Goal: Transaction & Acquisition: Purchase product/service

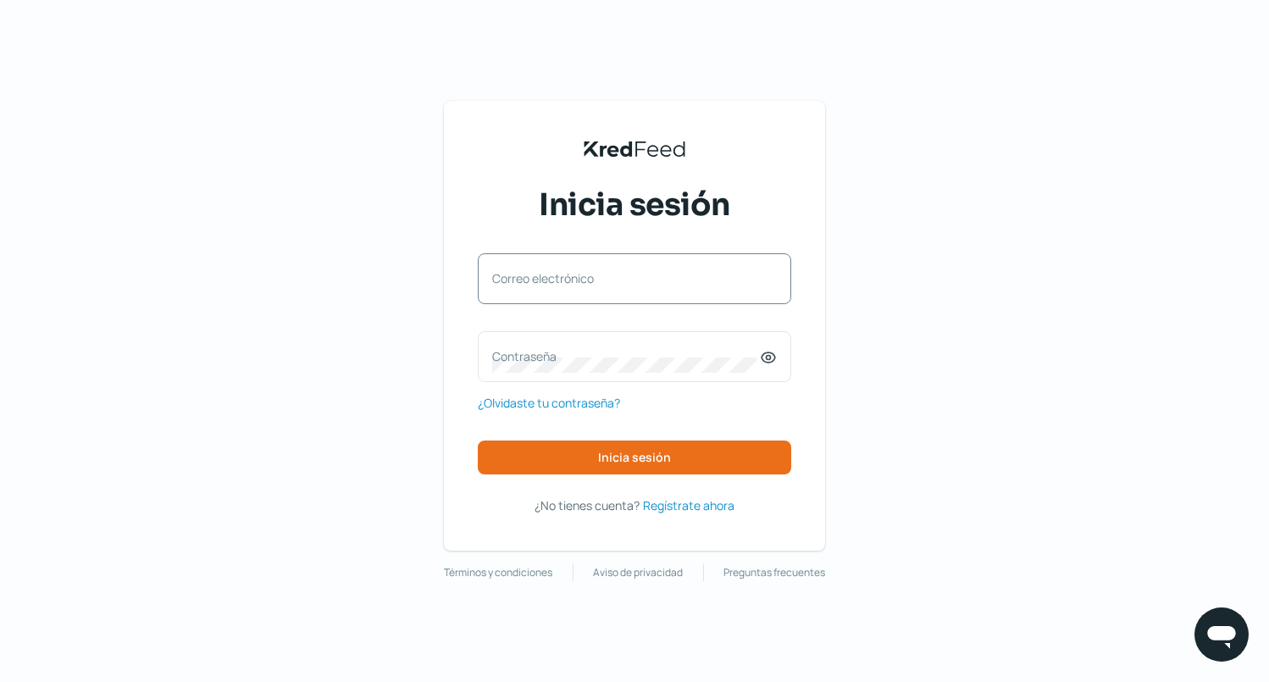
click at [623, 274] on label "Correo electrónico" at bounding box center [626, 278] width 268 height 16
click at [623, 280] on input "Correo electrónico" at bounding box center [634, 287] width 285 height 15
type input "k"
click at [579, 290] on input "tesoreria" at bounding box center [634, 287] width 285 height 15
type input "[EMAIL_ADDRESS][DOMAIN_NAME]"
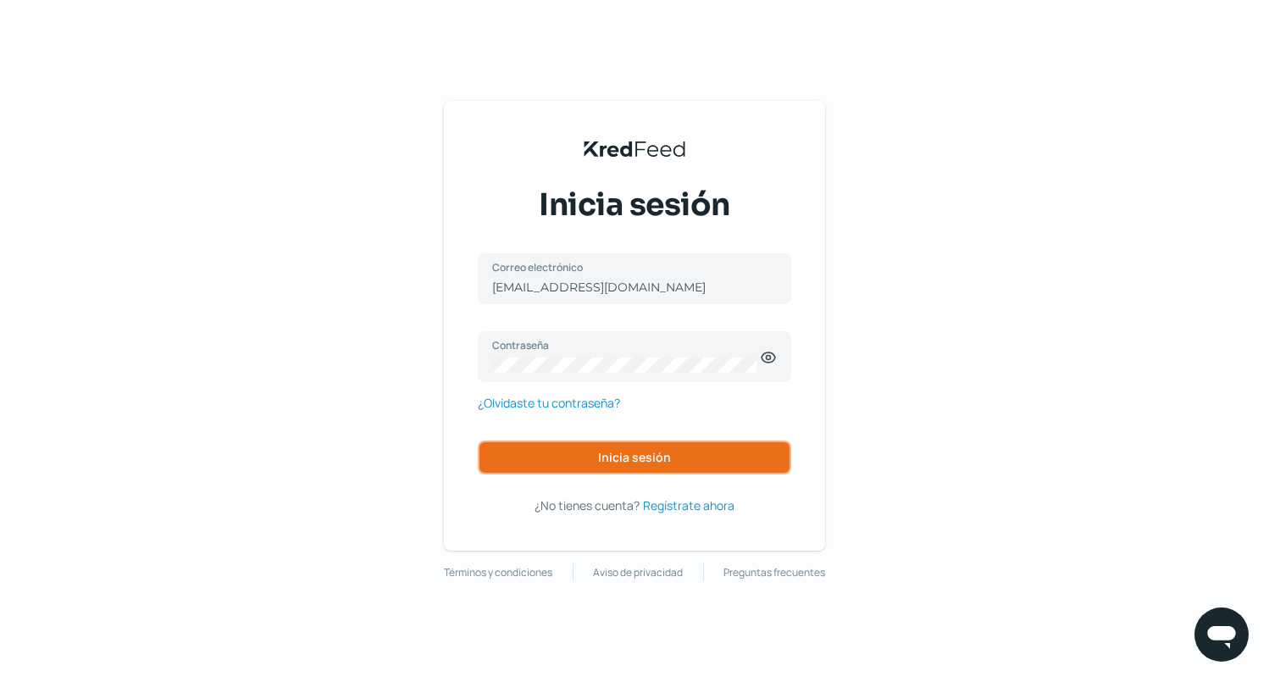
click at [627, 461] on span "Inicia sesión" at bounding box center [634, 457] width 73 height 12
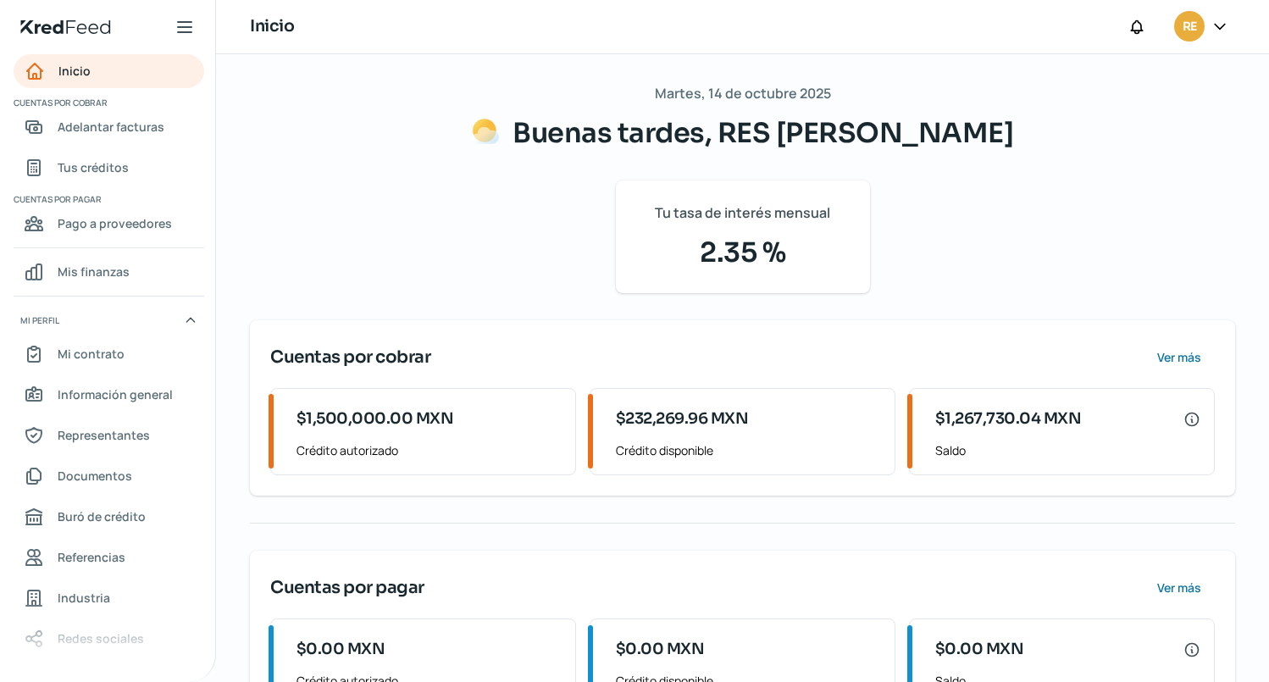
click at [190, 30] on icon at bounding box center [184, 27] width 20 height 20
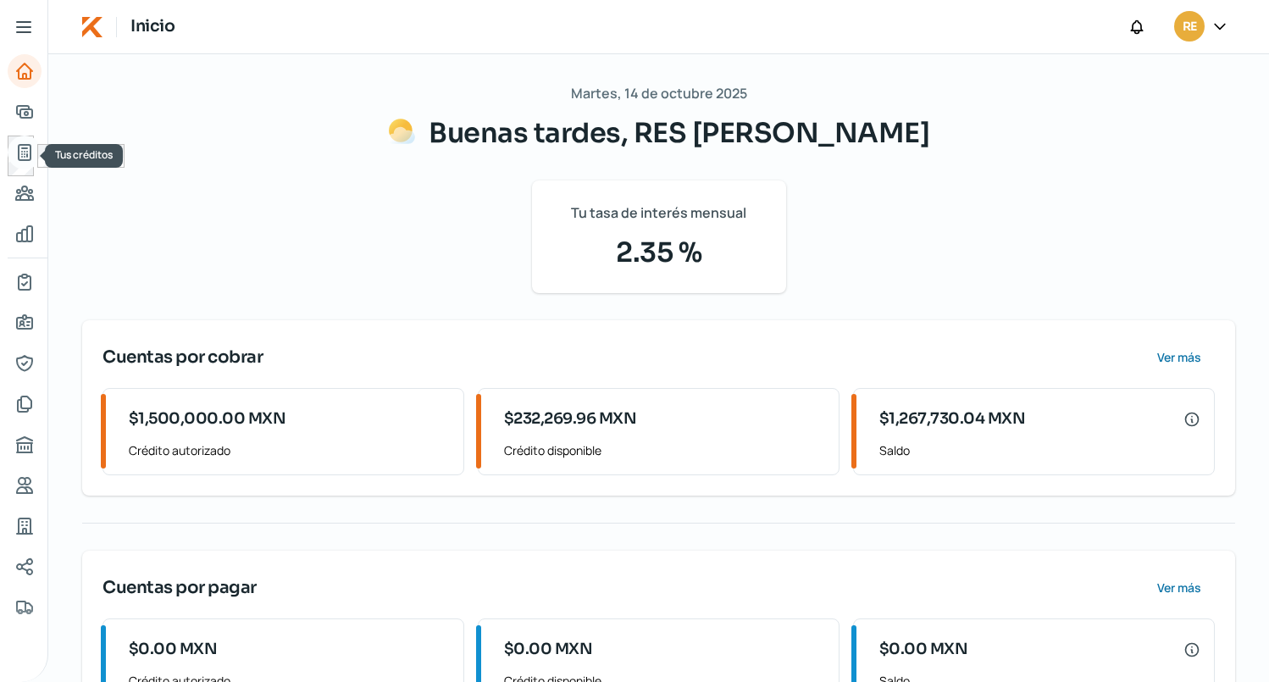
click at [22, 148] on icon "Tus créditos" at bounding box center [25, 152] width 12 height 15
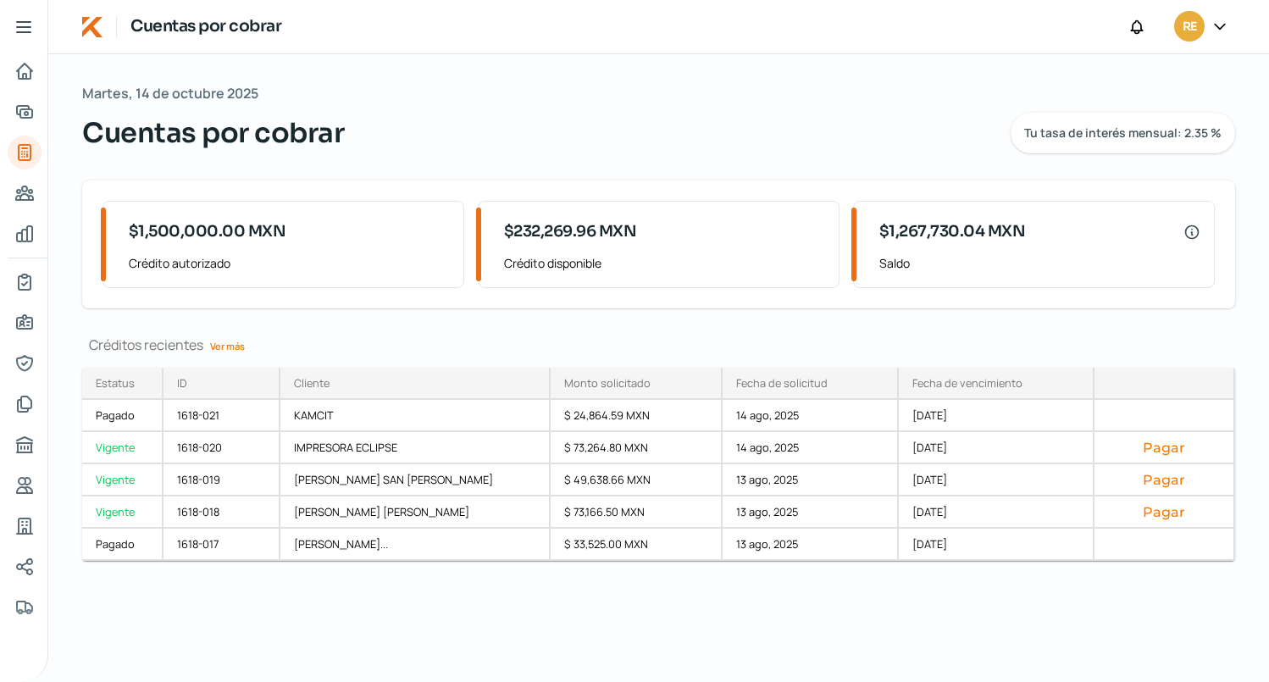
click at [229, 344] on link "Ver más" at bounding box center [227, 346] width 48 height 26
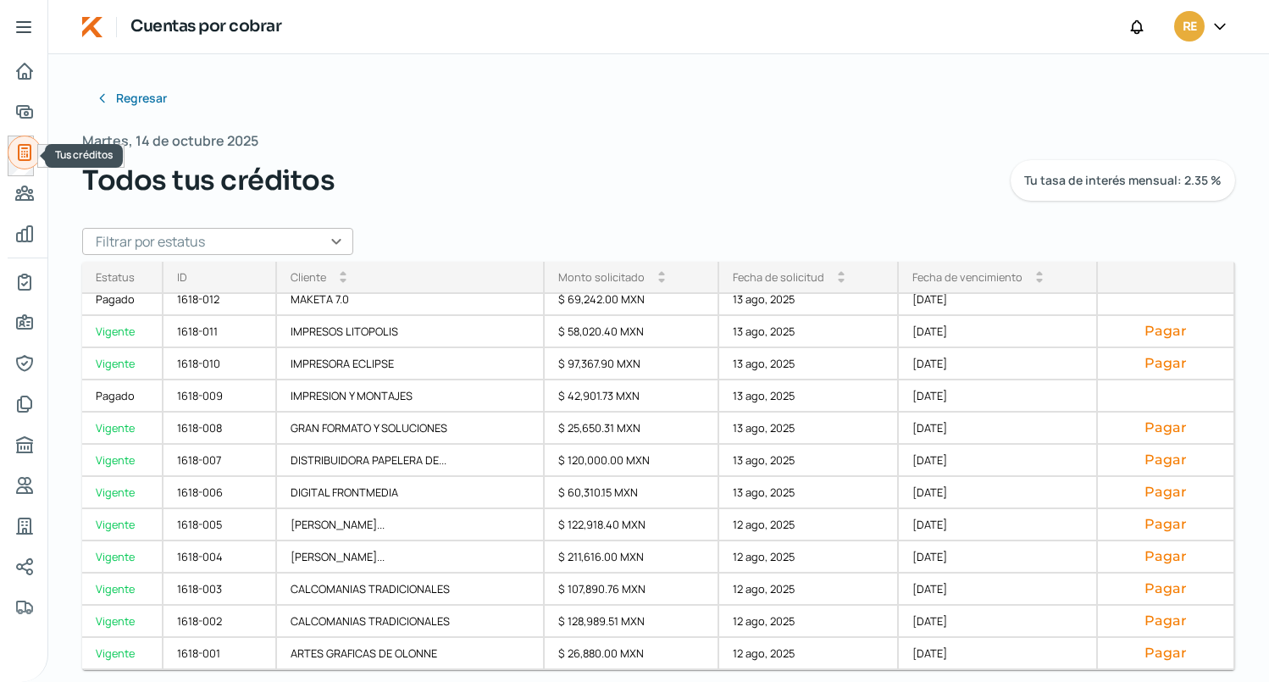
click at [25, 151] on icon "Tus créditos" at bounding box center [24, 152] width 20 height 20
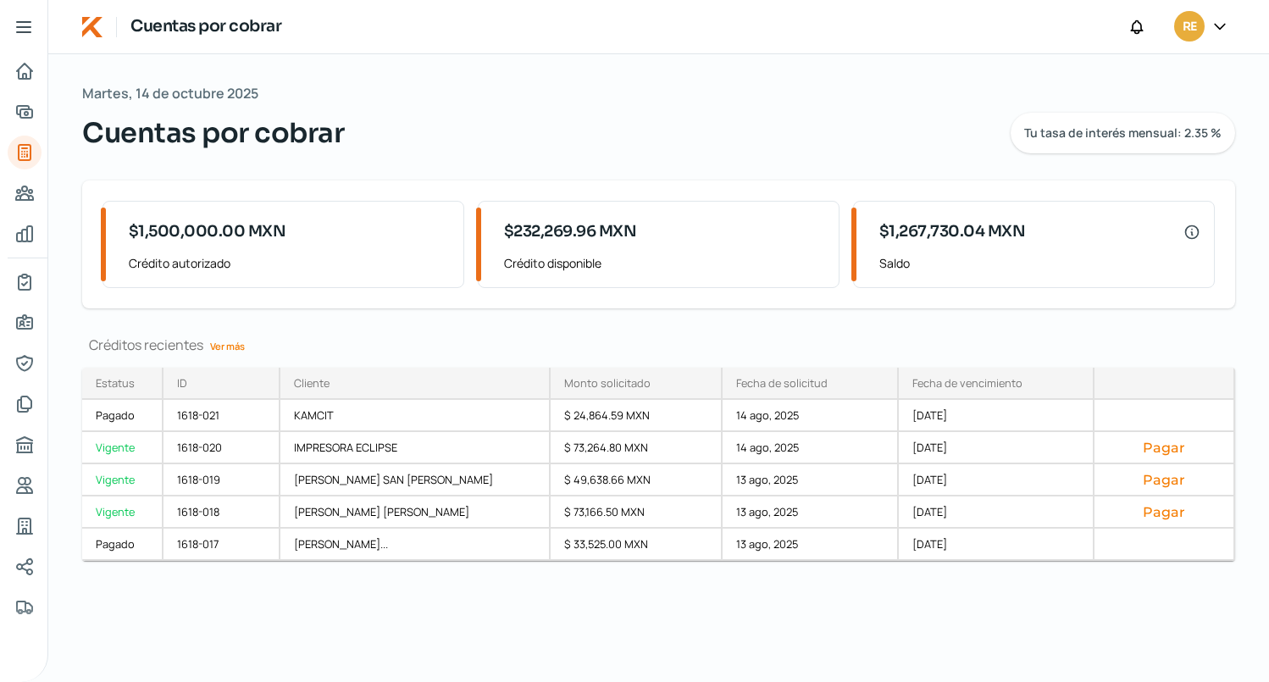
click at [573, 243] on span "$232,269.96 MXN" at bounding box center [570, 231] width 133 height 23
click at [25, 75] on icon "Inicio" at bounding box center [24, 71] width 15 height 15
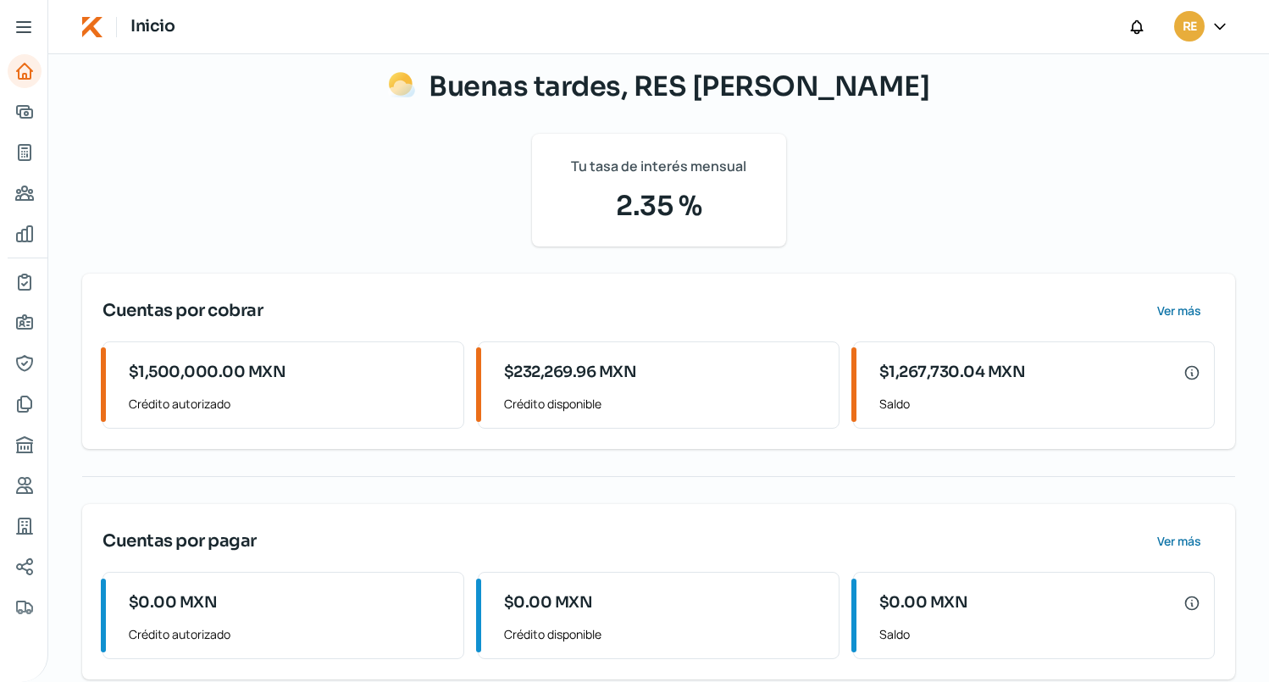
scroll to position [71, 0]
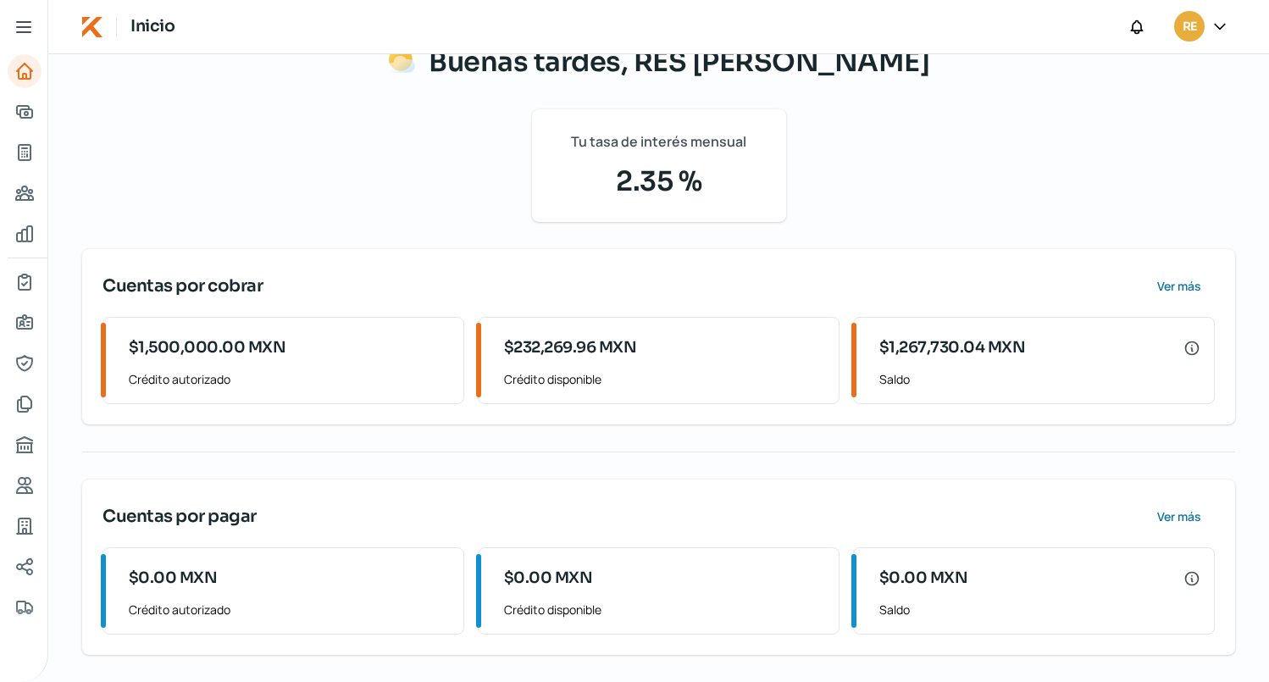
click at [22, 26] on icon at bounding box center [24, 27] width 14 height 10
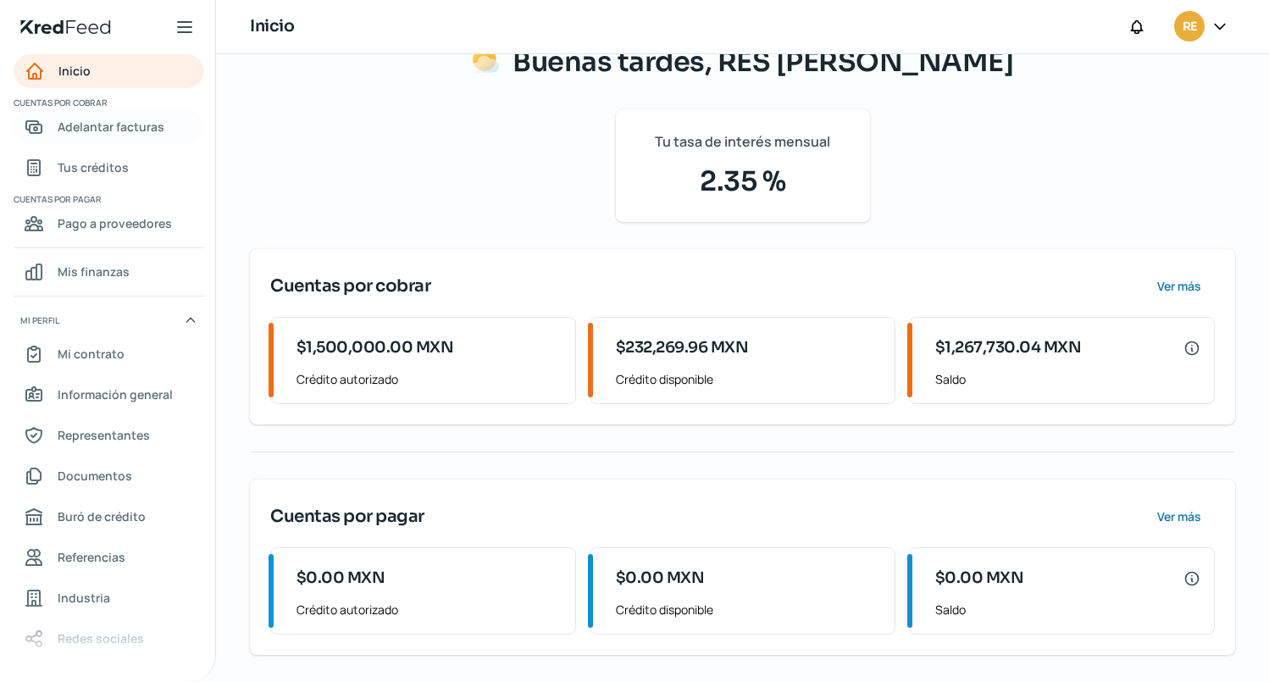
click at [97, 126] on span "Adelantar facturas" at bounding box center [111, 126] width 107 height 21
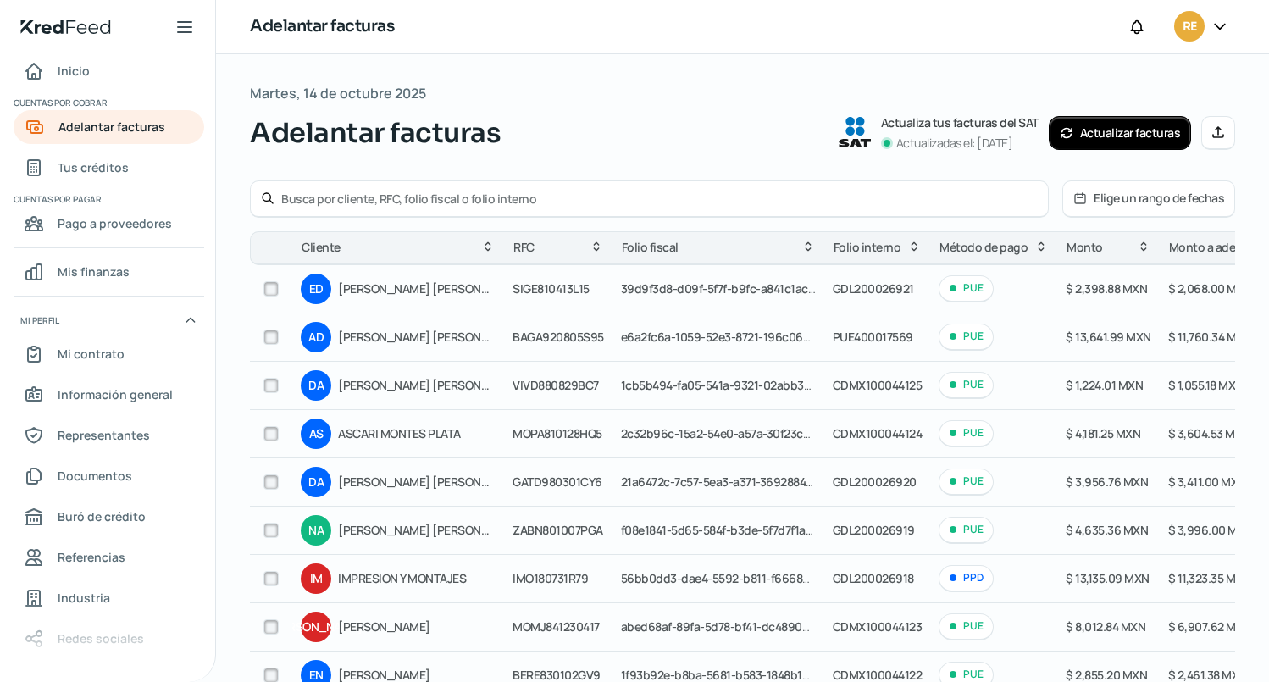
click at [1075, 198] on icon at bounding box center [1080, 198] width 10 height 10
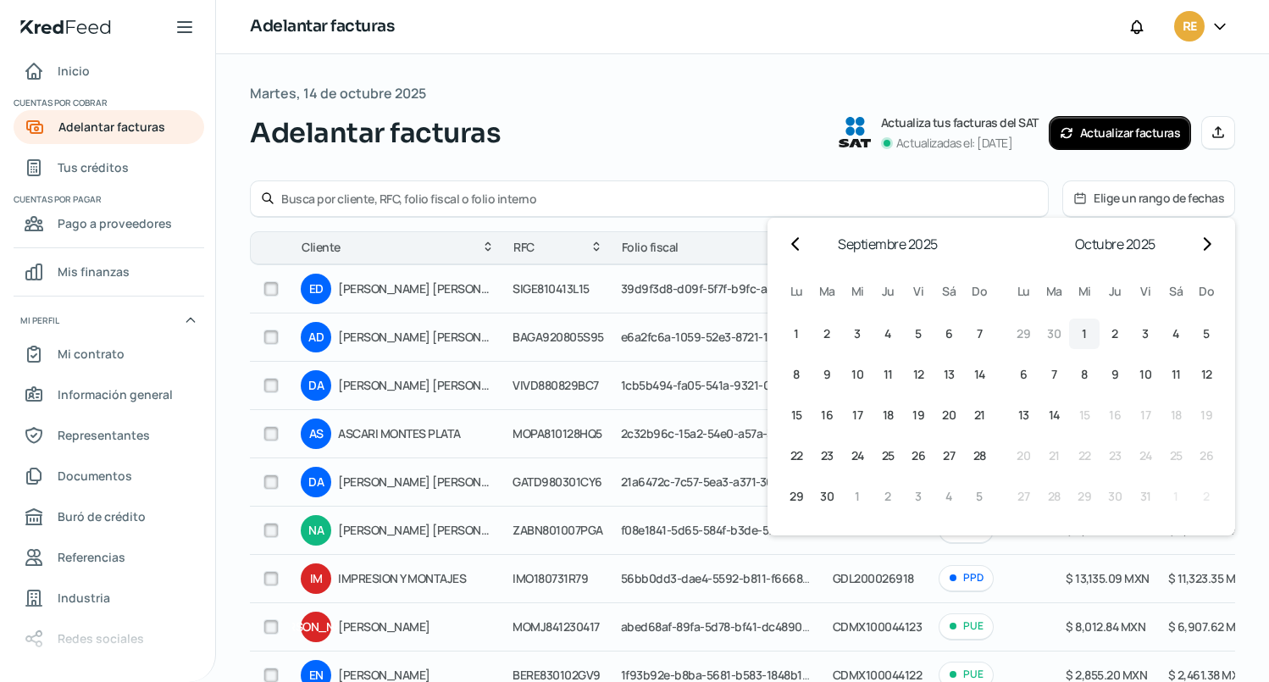
click at [1082, 332] on span "1" at bounding box center [1084, 334] width 5 height 20
click at [1053, 413] on button "14 14º octubre (martes)" at bounding box center [1053, 415] width 30 height 30
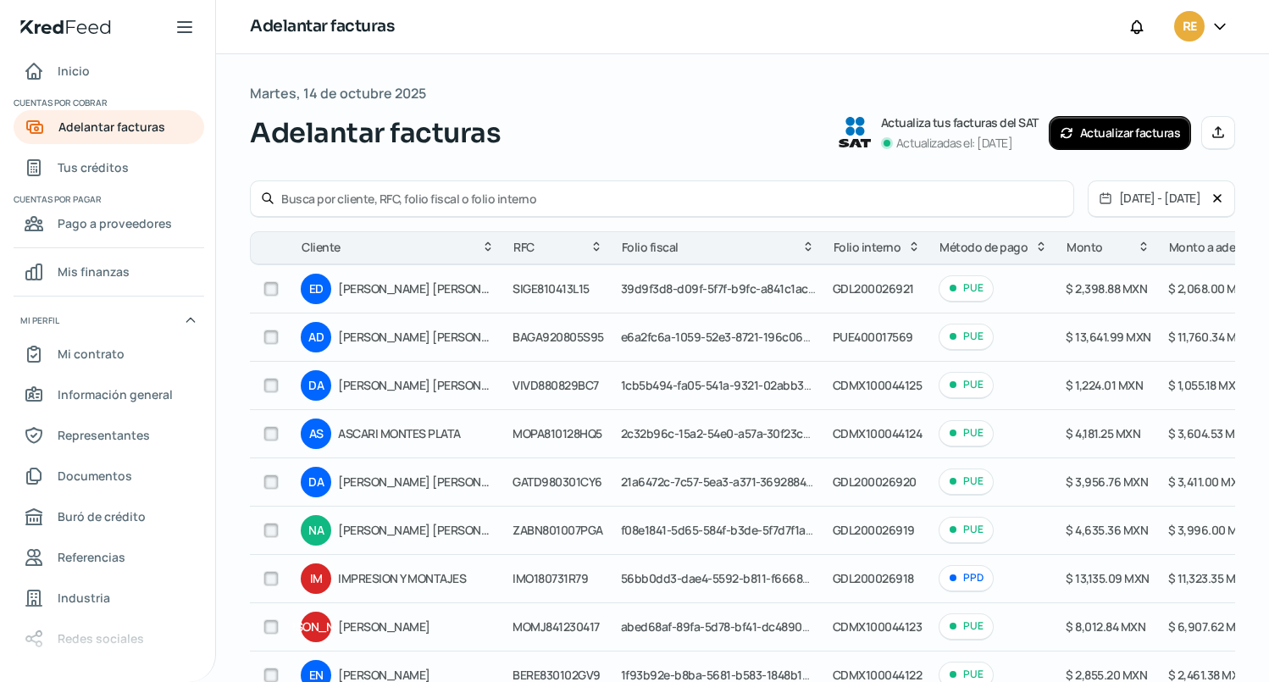
click at [1105, 141] on button "Actualizar facturas" at bounding box center [1120, 133] width 143 height 34
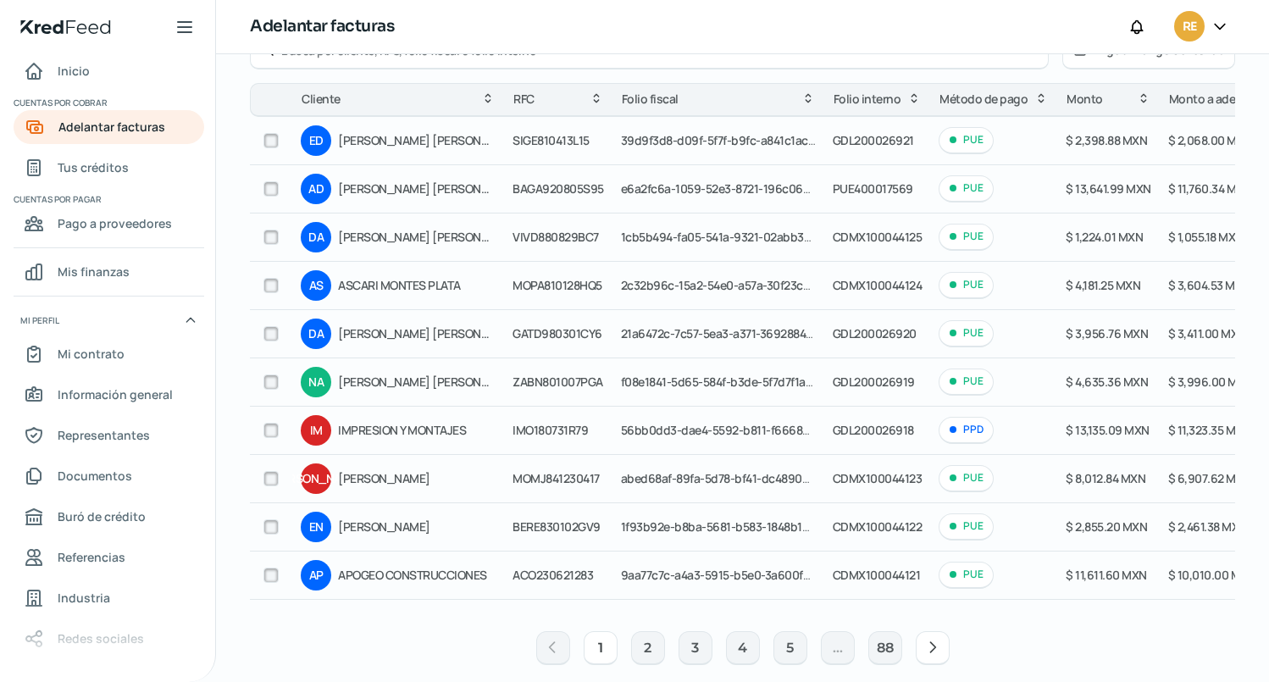
scroll to position [175, 0]
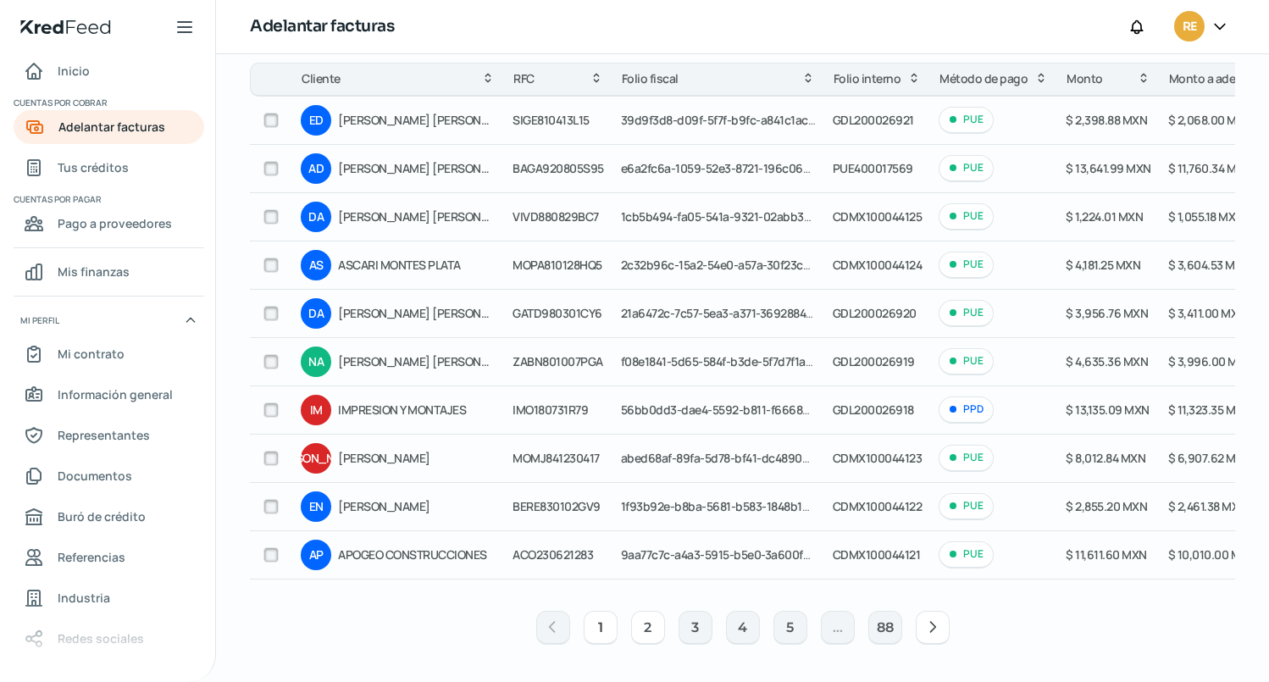
click at [648, 629] on button "2" at bounding box center [648, 628] width 34 height 34
click at [691, 635] on button "3" at bounding box center [695, 628] width 34 height 34
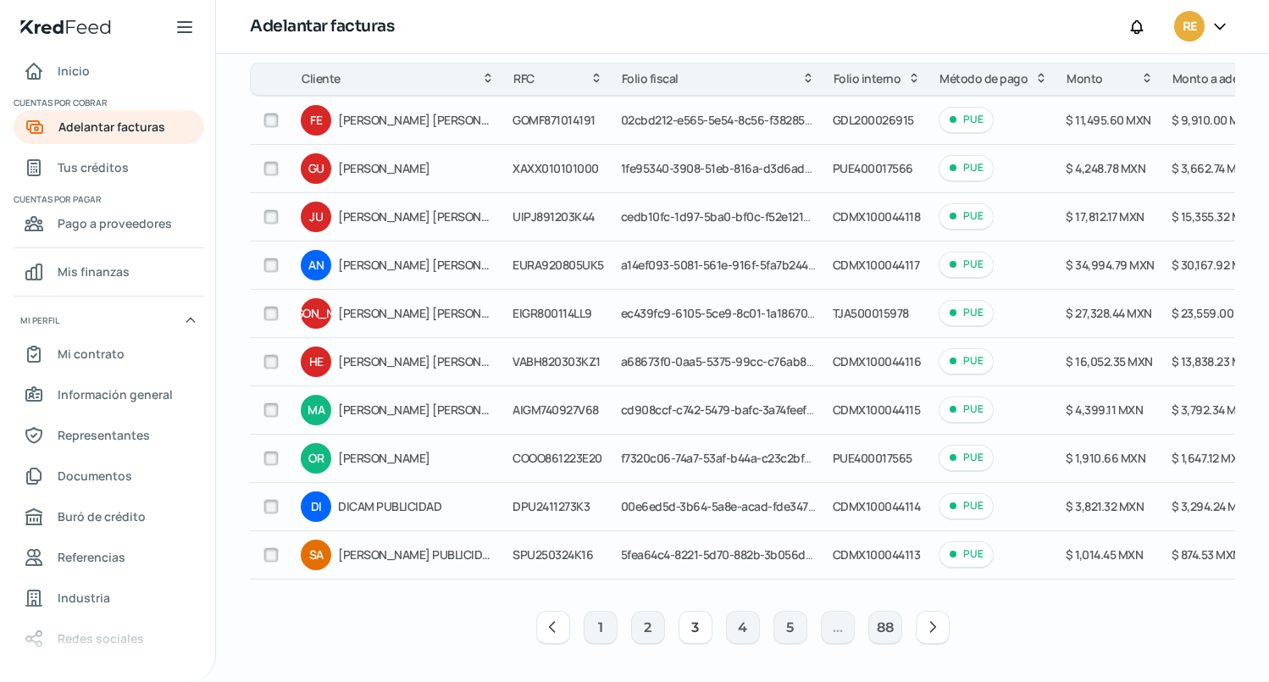
click at [930, 625] on icon at bounding box center [932, 626] width 17 height 17
click at [930, 625] on icon at bounding box center [932, 627] width 5 height 10
click at [930, 625] on button "88" at bounding box center [933, 628] width 34 height 34
click at [85, 171] on span "Tus créditos" at bounding box center [93, 167] width 71 height 21
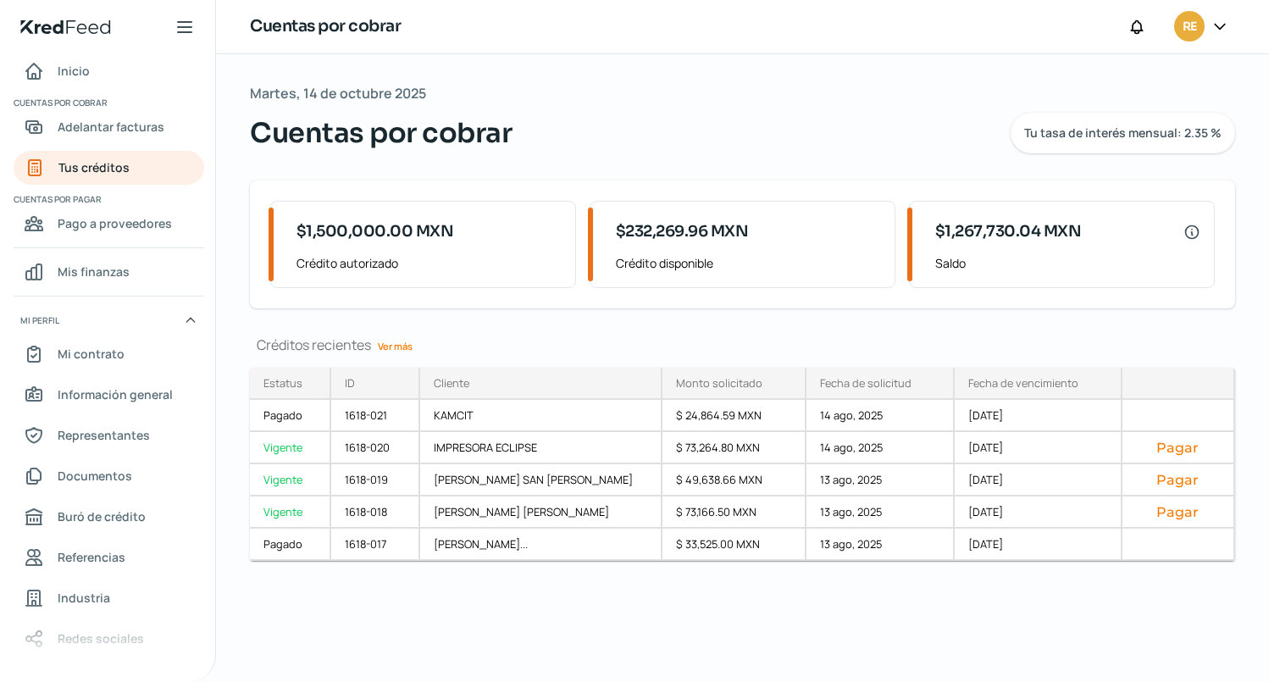
click at [405, 346] on link "Ver más" at bounding box center [395, 346] width 48 height 26
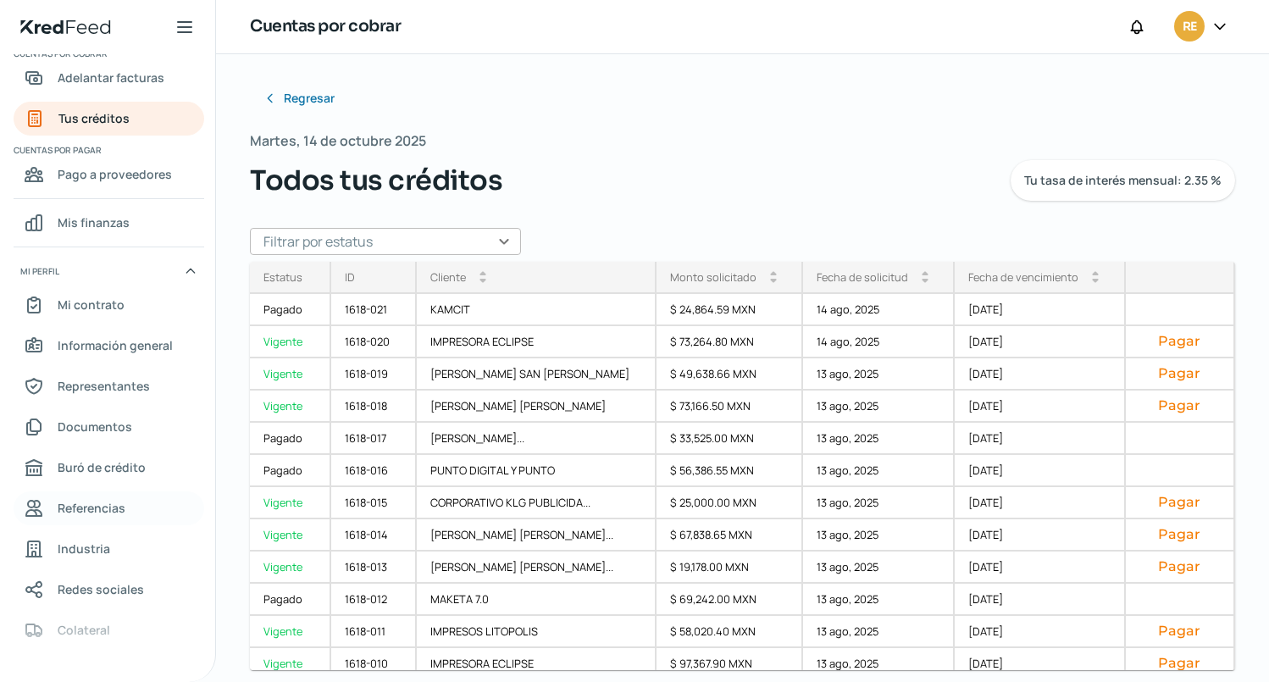
scroll to position [75, 0]
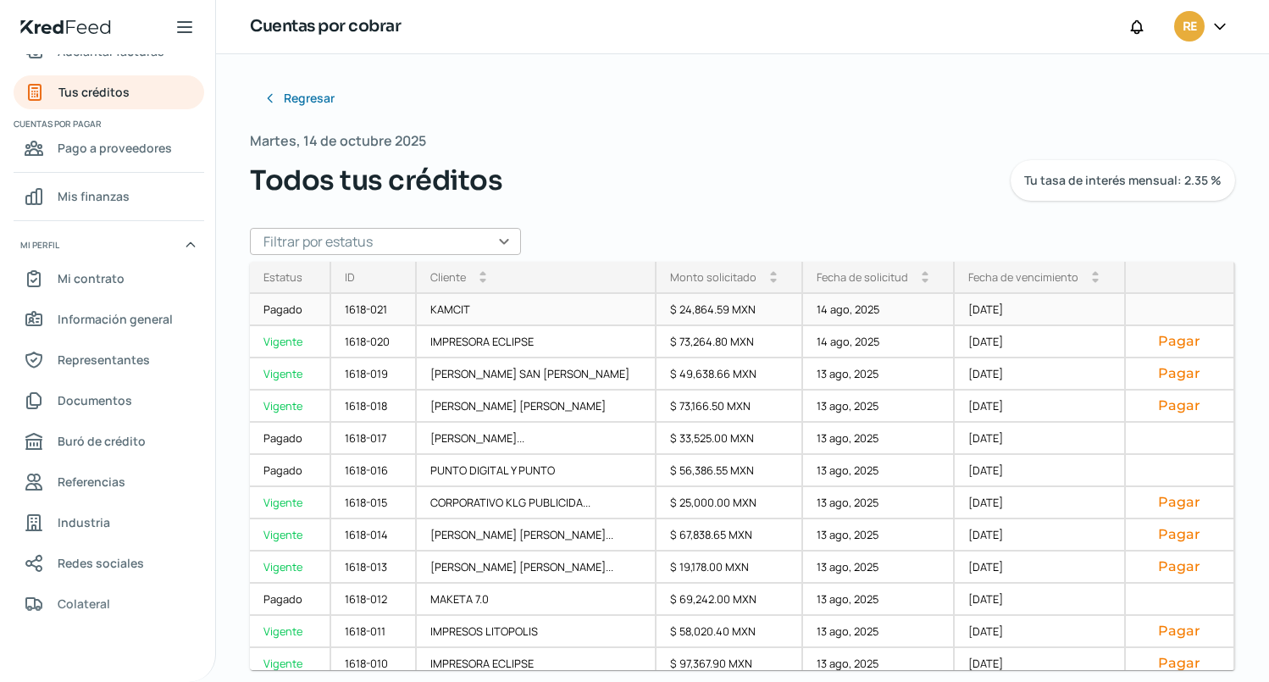
click at [272, 312] on div "Pagado" at bounding box center [290, 310] width 81 height 32
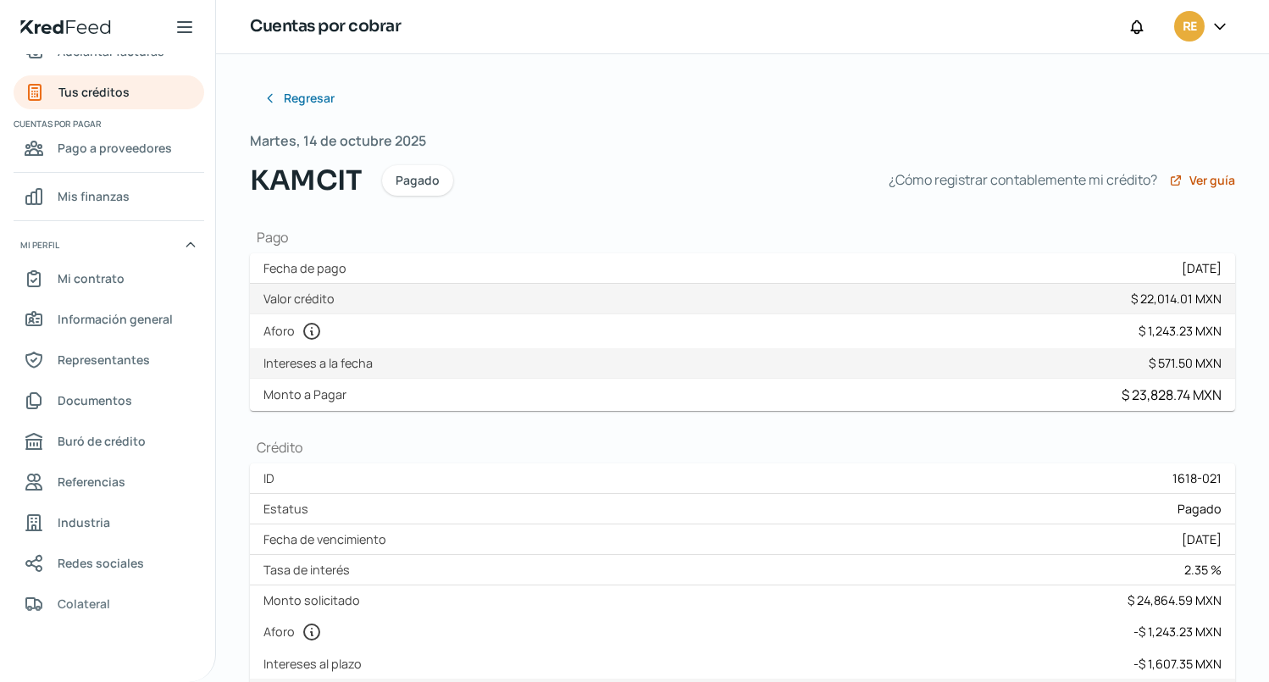
click at [180, 26] on icon at bounding box center [185, 27] width 14 height 10
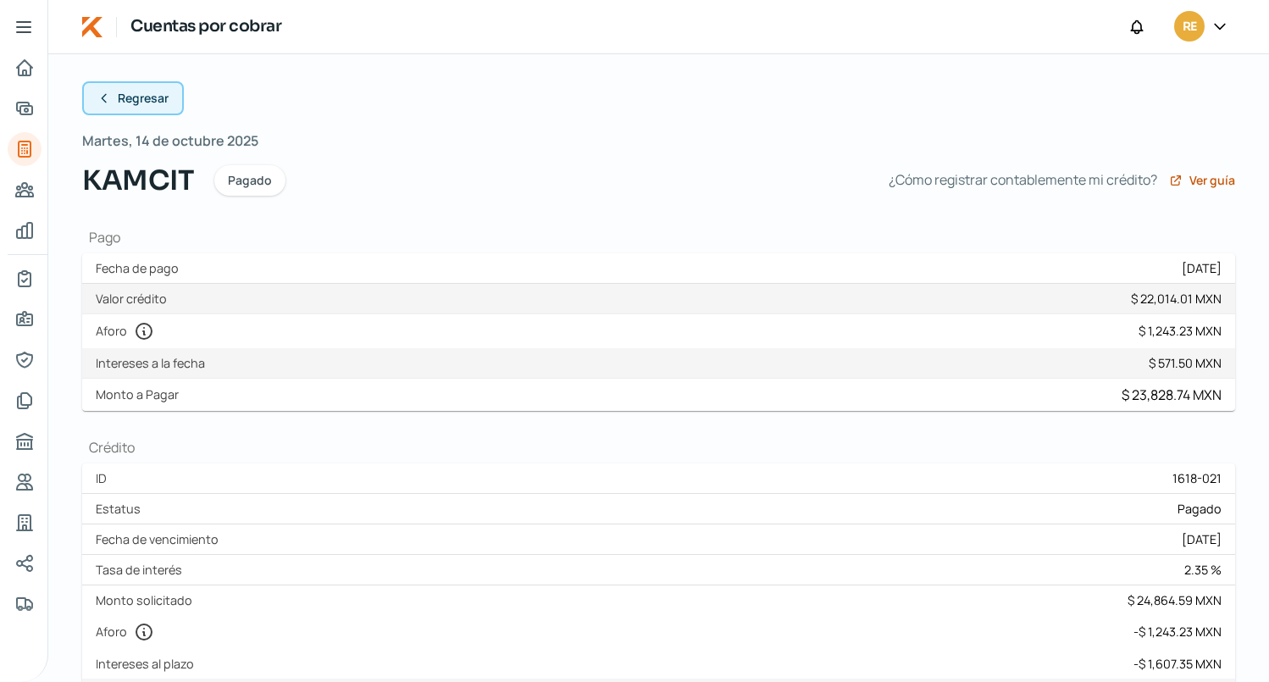
click at [113, 98] on button "Regresar" at bounding box center [133, 98] width 102 height 34
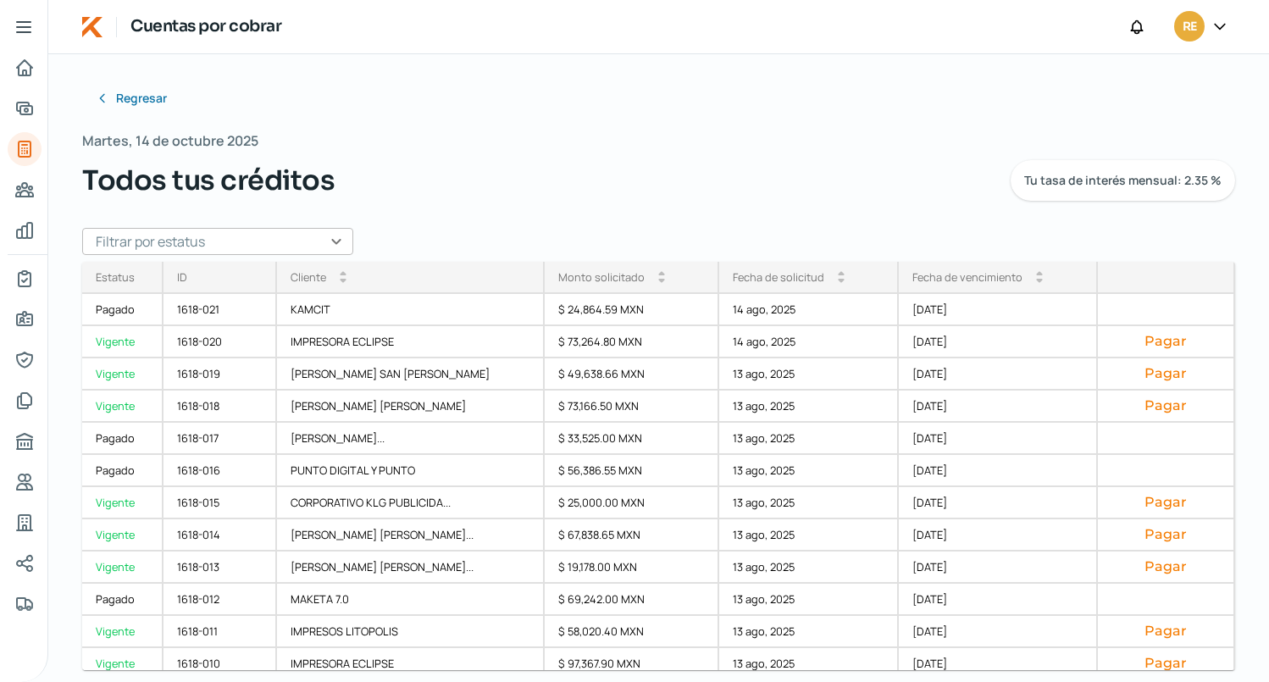
click at [552, 92] on div "Regresar Martes, 14 de octubre 2025 Todos tus créditos Tu tasa de interés mensu…" at bounding box center [658, 316] width 1153 height 470
click at [1190, 30] on span "RE" at bounding box center [1189, 27] width 14 height 20
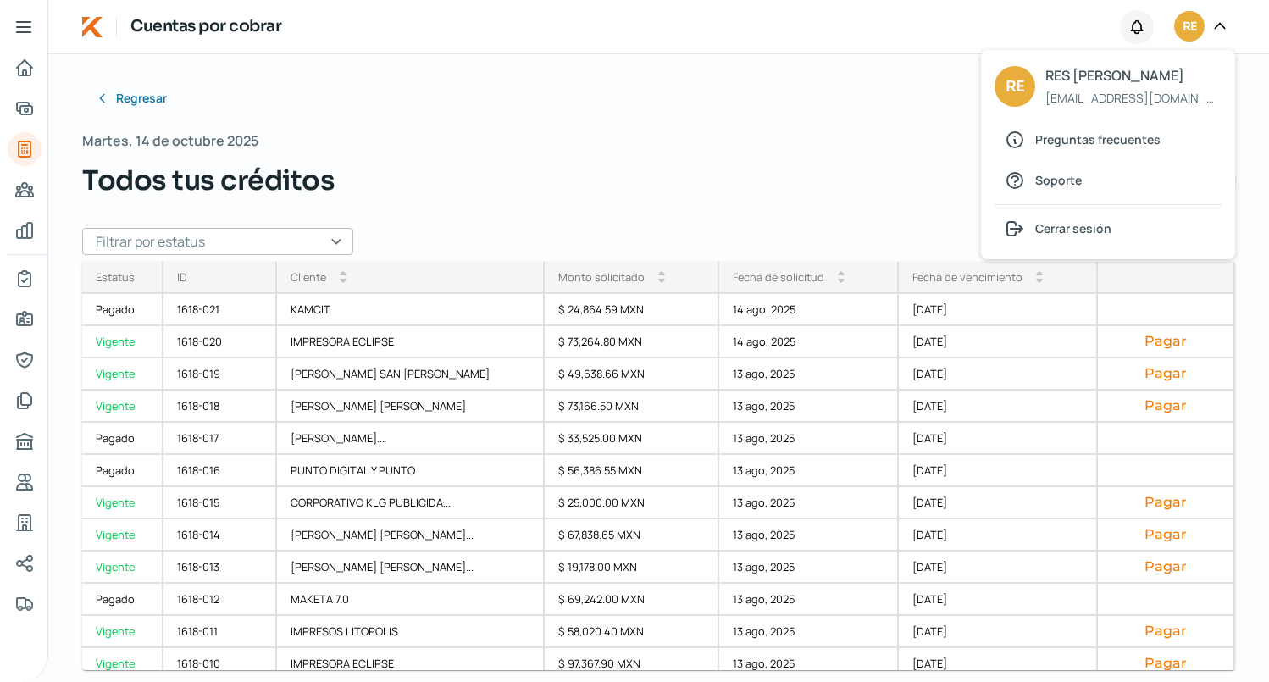
click at [1131, 36] on div at bounding box center [1137, 27] width 34 height 34
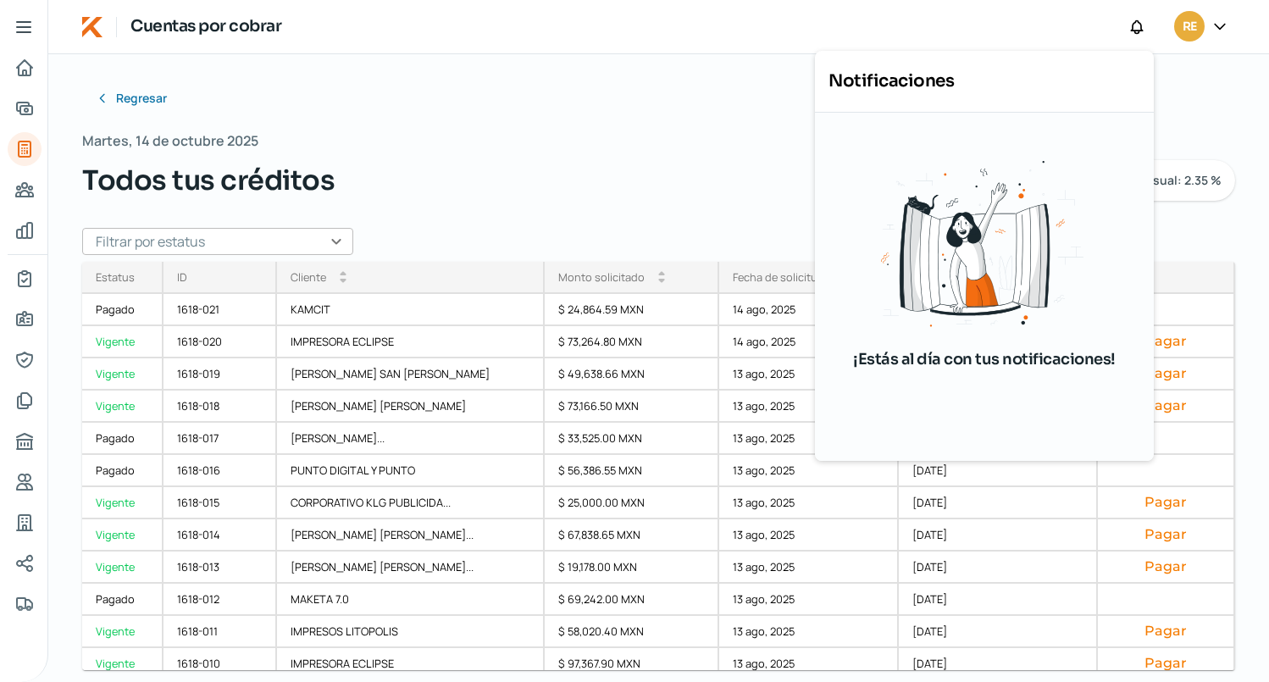
click at [543, 123] on div "Regresar Martes, 14 de octubre 2025 Todos tus créditos Tu tasa de interés mensu…" at bounding box center [658, 316] width 1153 height 470
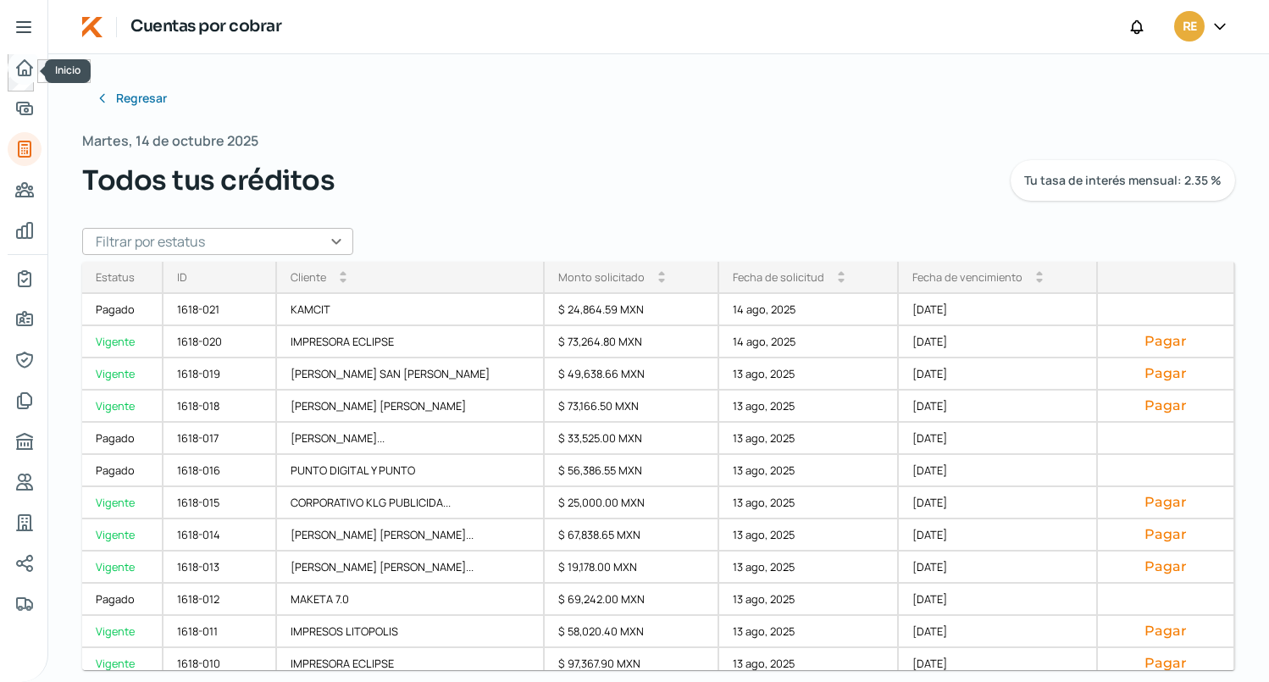
click at [23, 66] on icon "Inicio" at bounding box center [24, 68] width 20 height 20
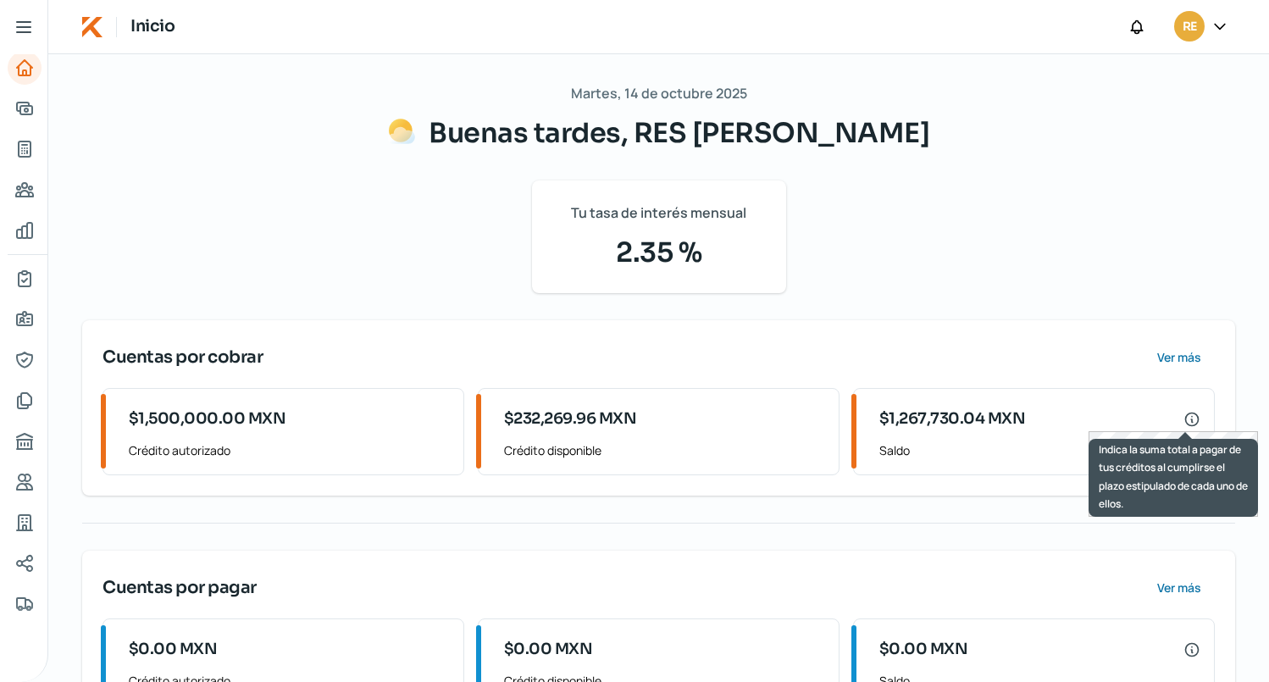
click at [1188, 416] on icon at bounding box center [1191, 419] width 17 height 17
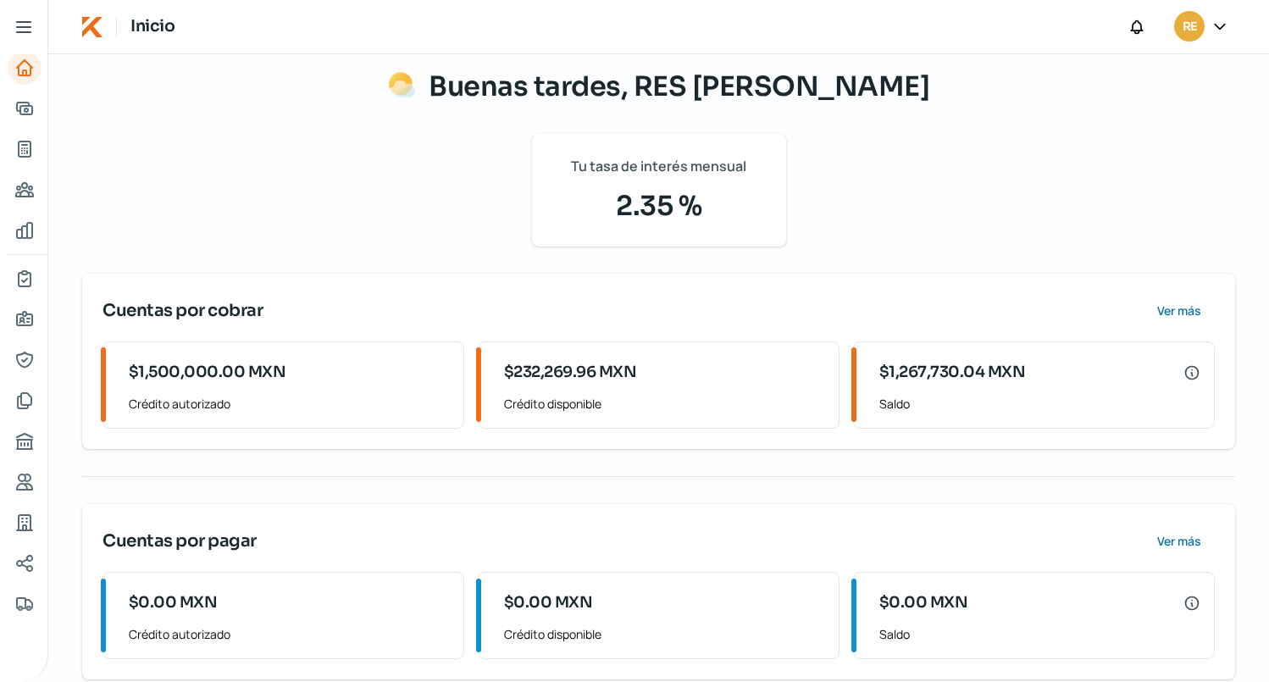
scroll to position [71, 0]
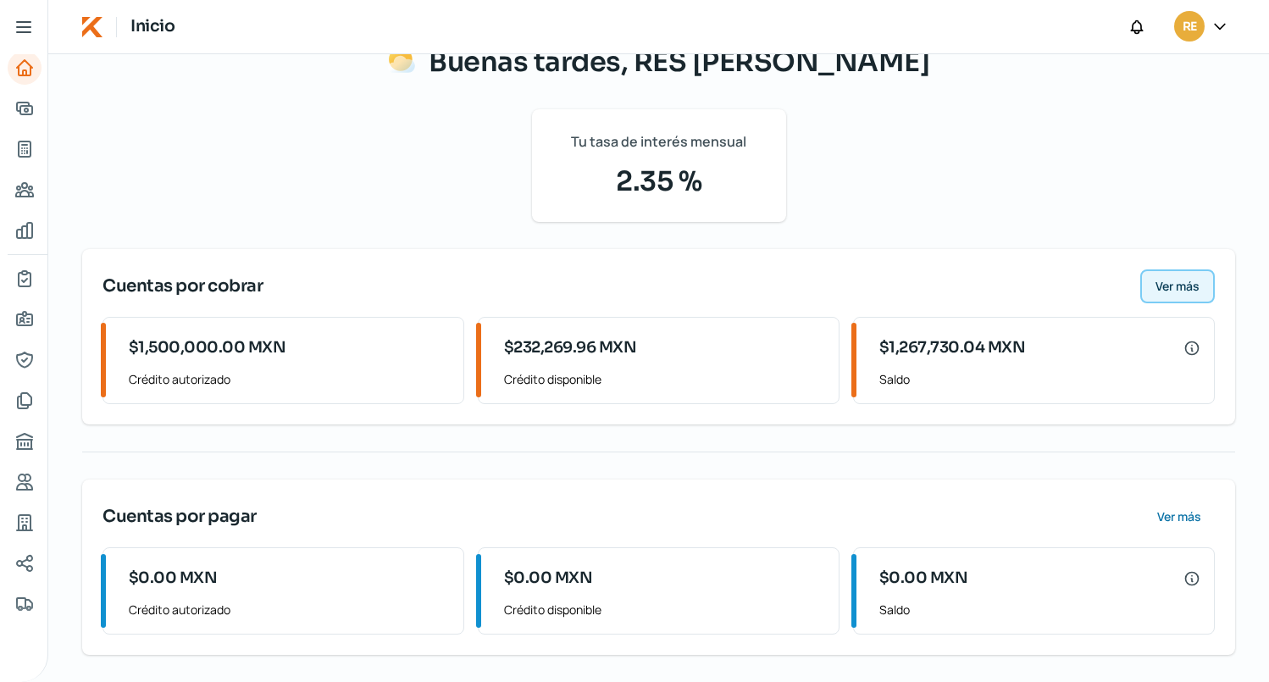
click at [1177, 287] on span "Ver más" at bounding box center [1177, 286] width 44 height 12
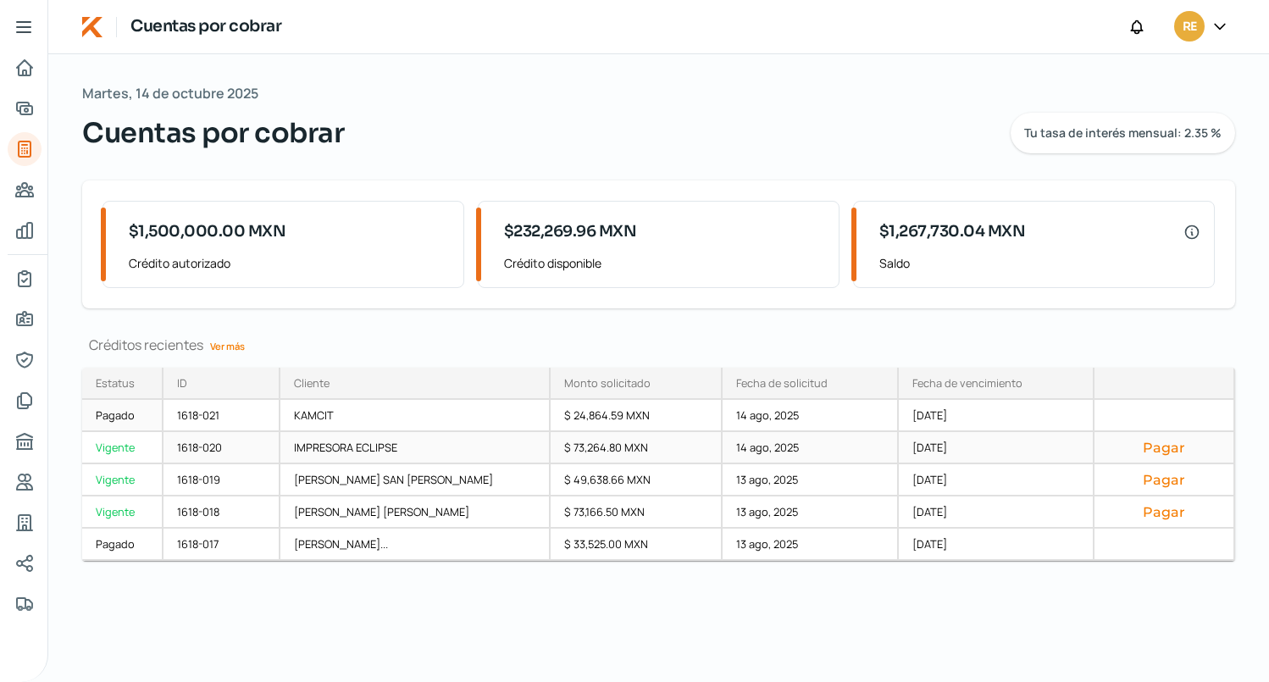
drag, startPoint x: 1016, startPoint y: 426, endPoint x: 922, endPoint y: 448, distance: 95.7
drag, startPoint x: 922, startPoint y: 448, endPoint x: 650, endPoint y: 131, distance: 418.0
click at [650, 131] on div "Cuentas por cobrar Tu tasa de interés mensual: 2.35 %" at bounding box center [658, 133] width 1153 height 41
click at [32, 76] on icon "Inicio" at bounding box center [24, 68] width 20 height 20
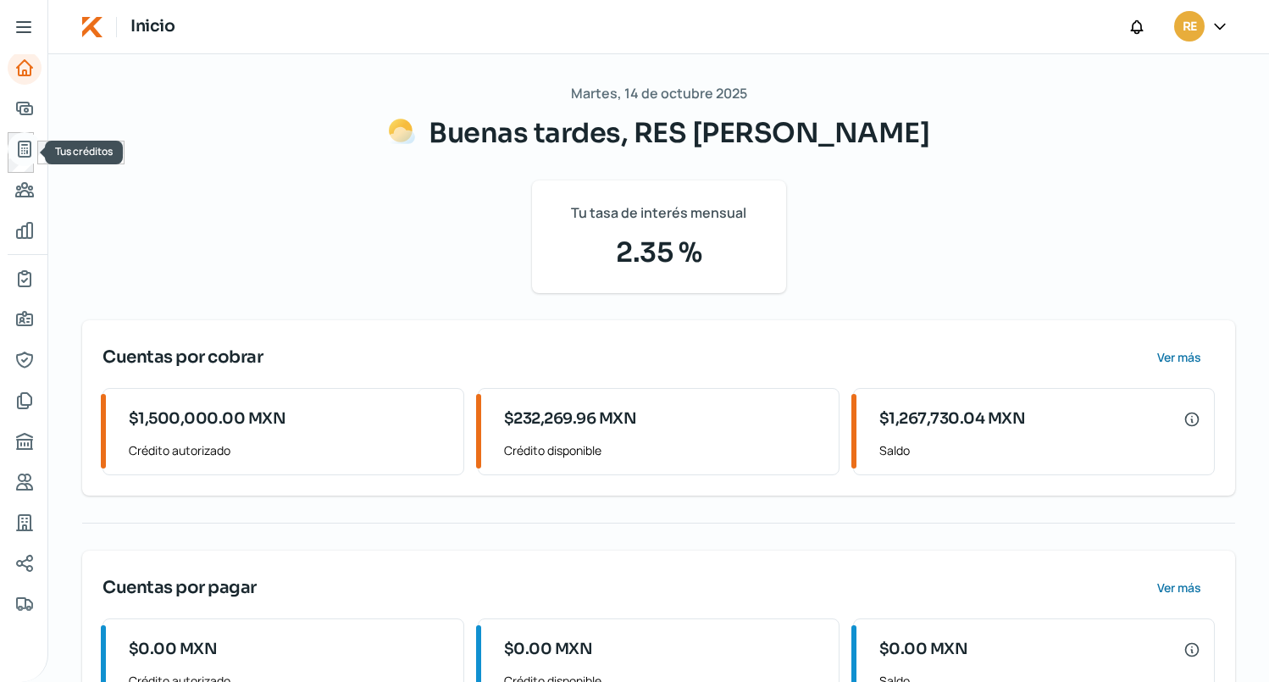
click at [25, 152] on icon "Tus créditos" at bounding box center [24, 149] width 20 height 20
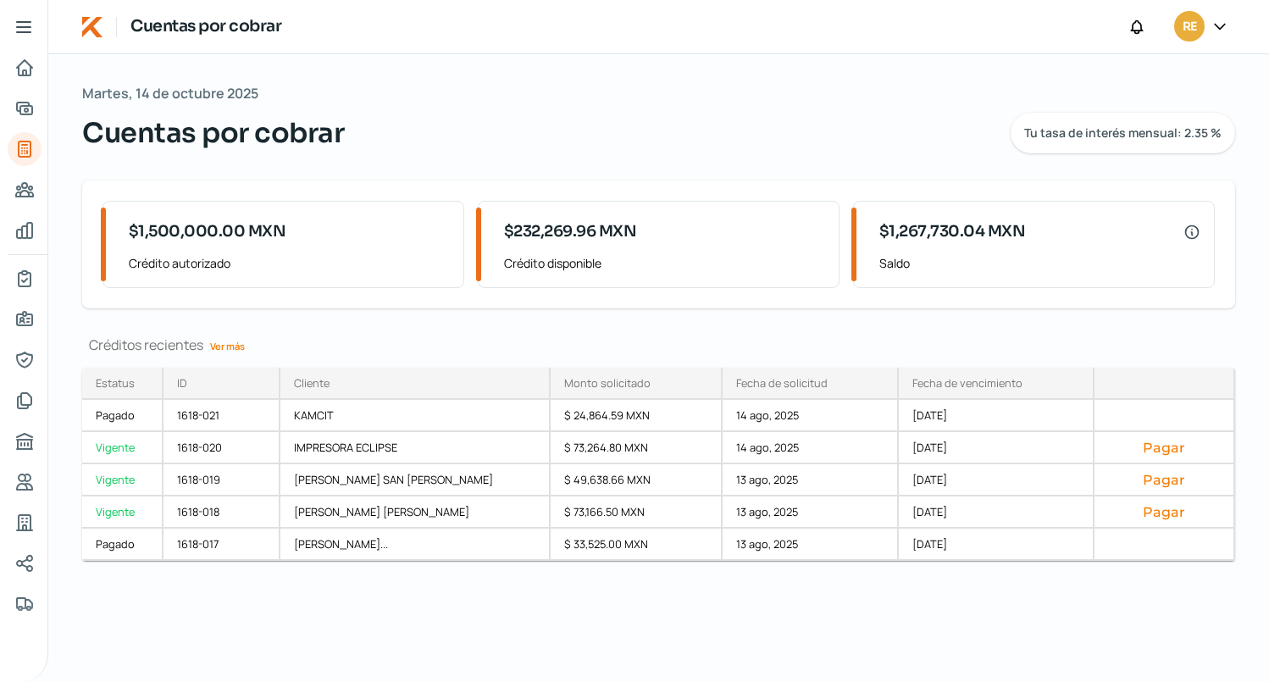
click at [1190, 27] on span "RE" at bounding box center [1189, 27] width 14 height 20
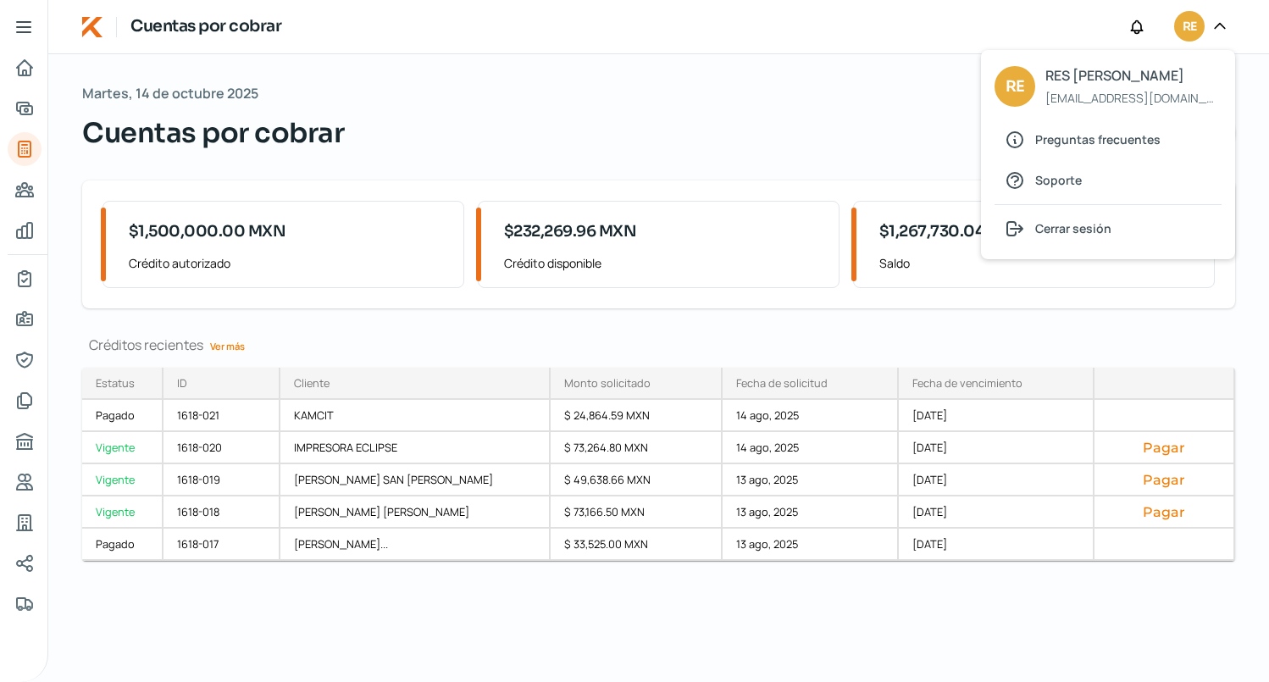
click at [1016, 91] on span "RE" at bounding box center [1014, 87] width 19 height 26
click at [25, 66] on icon "Inicio" at bounding box center [24, 68] width 20 height 20
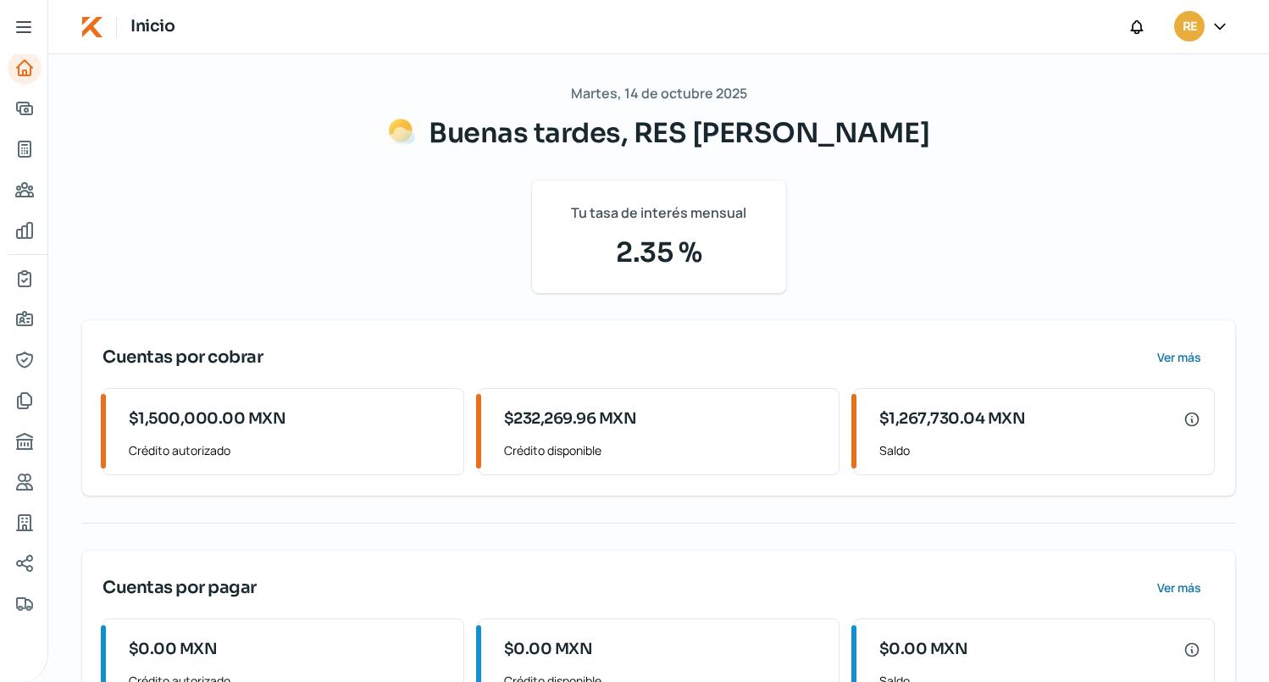
scroll to position [71, 0]
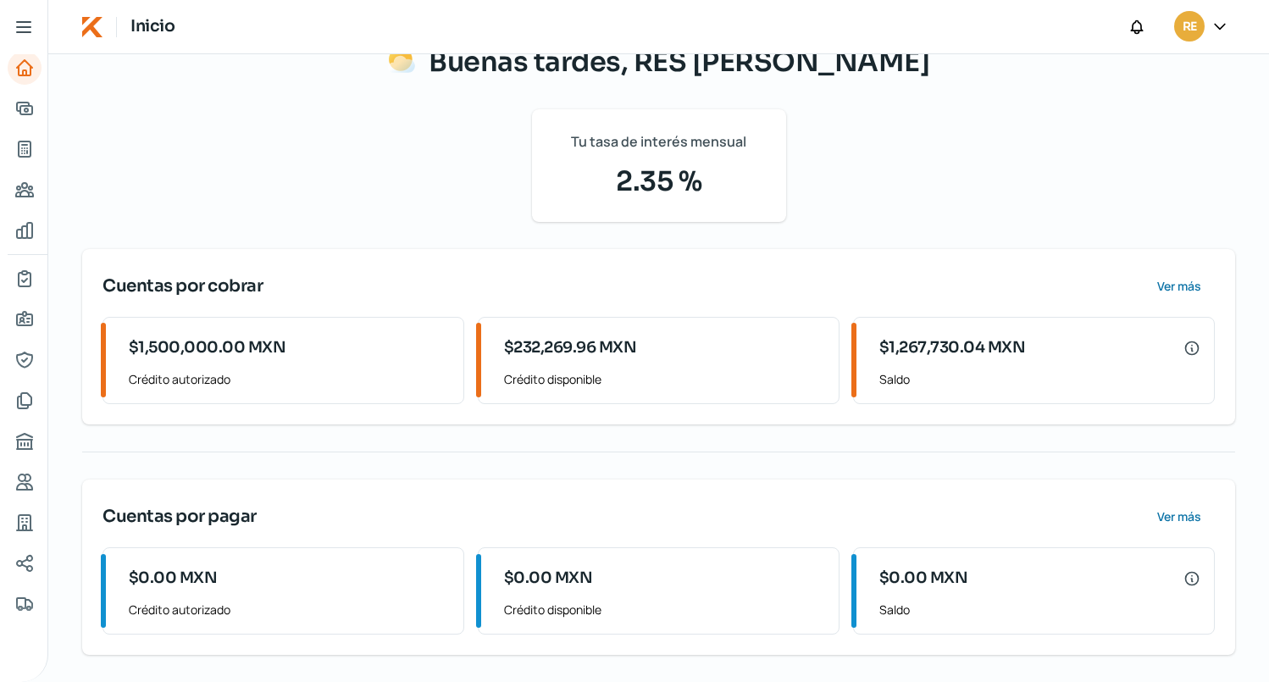
click at [574, 352] on span "$232,269.96 MXN" at bounding box center [570, 347] width 133 height 23
click at [25, 149] on icon "Tus créditos" at bounding box center [24, 149] width 20 height 20
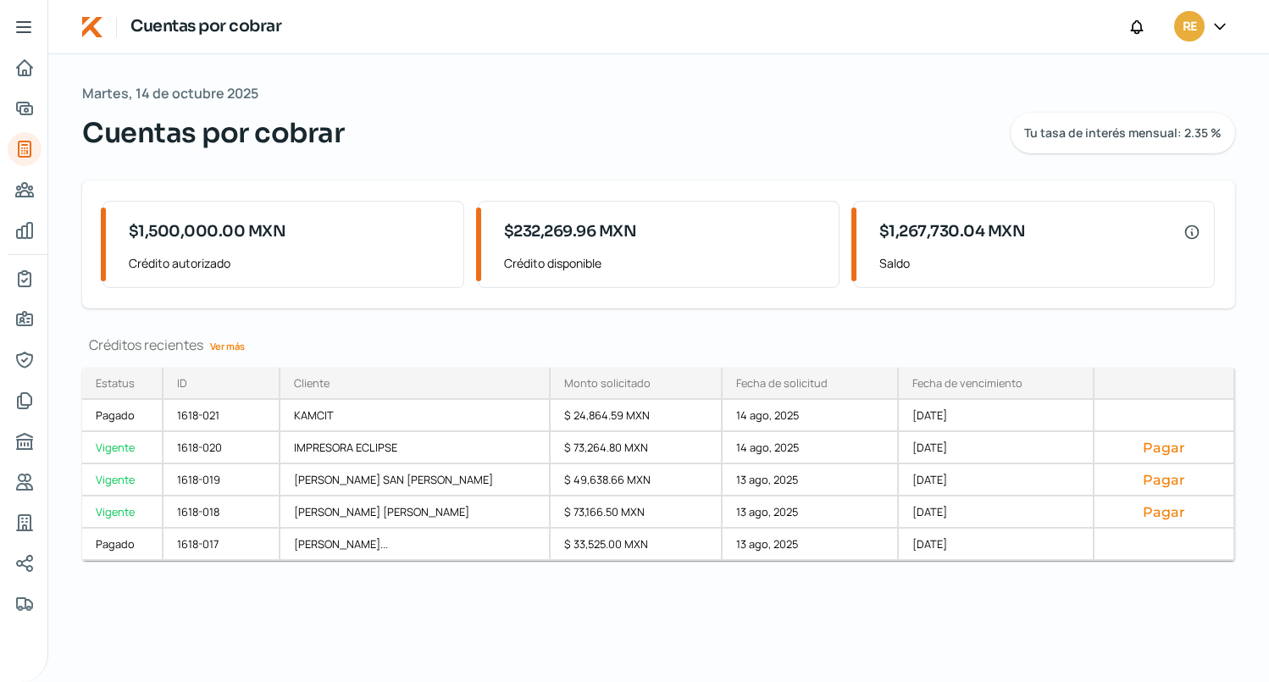
click at [1193, 23] on span "RE" at bounding box center [1189, 27] width 14 height 20
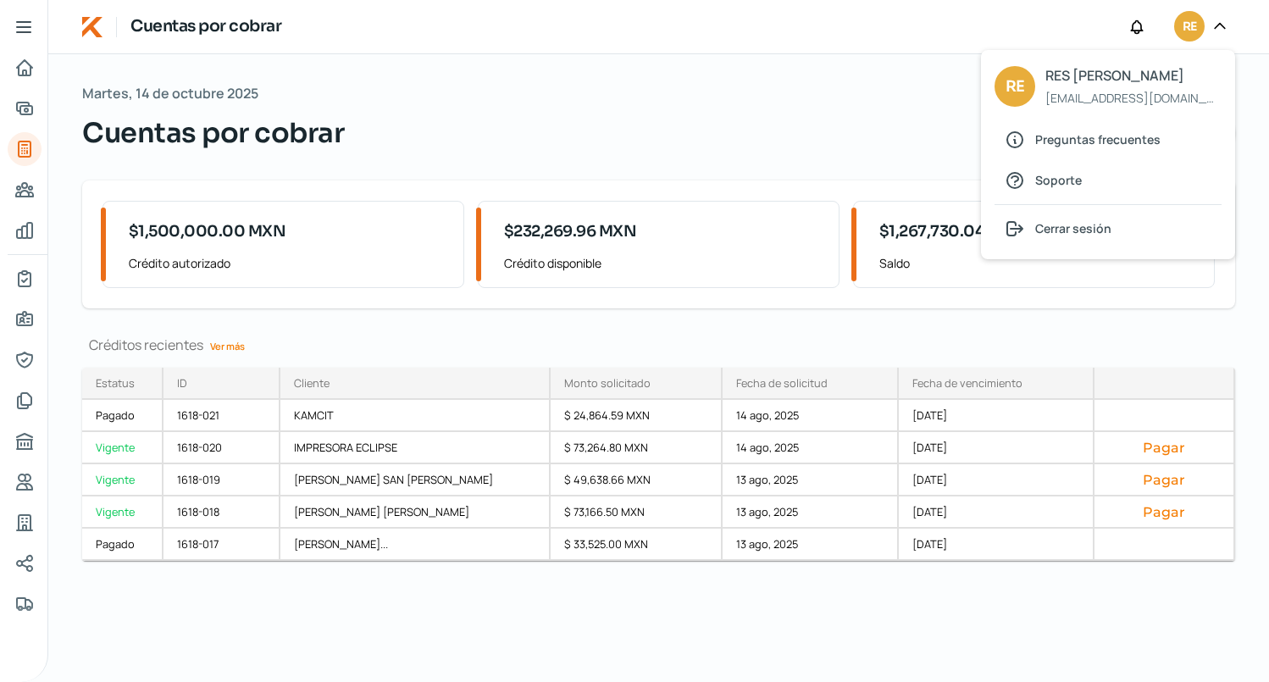
click at [717, 163] on div "Martes, 14 de octubre 2025 Cuentas por cobrar Tu tasa de interés mensual: 2.35 …" at bounding box center [658, 368] width 1221 height 628
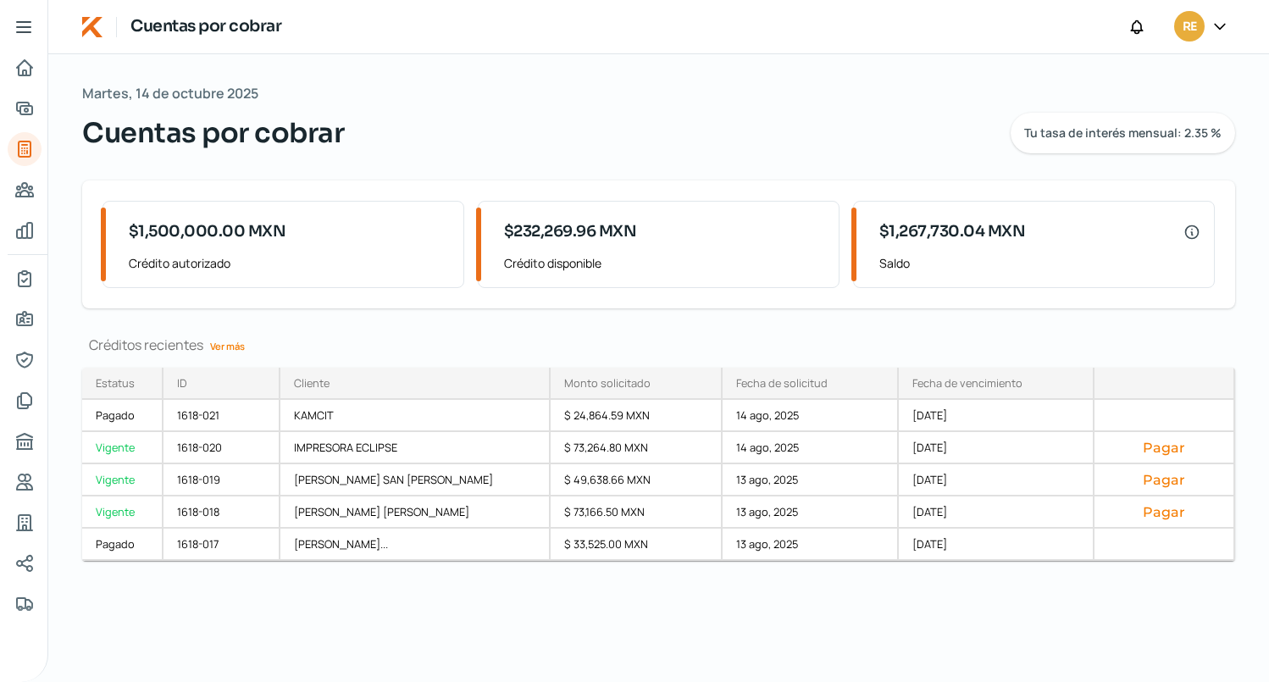
click at [216, 31] on h1 "Cuentas por cobrar" at bounding box center [205, 26] width 151 height 25
click at [24, 25] on icon at bounding box center [24, 27] width 20 height 20
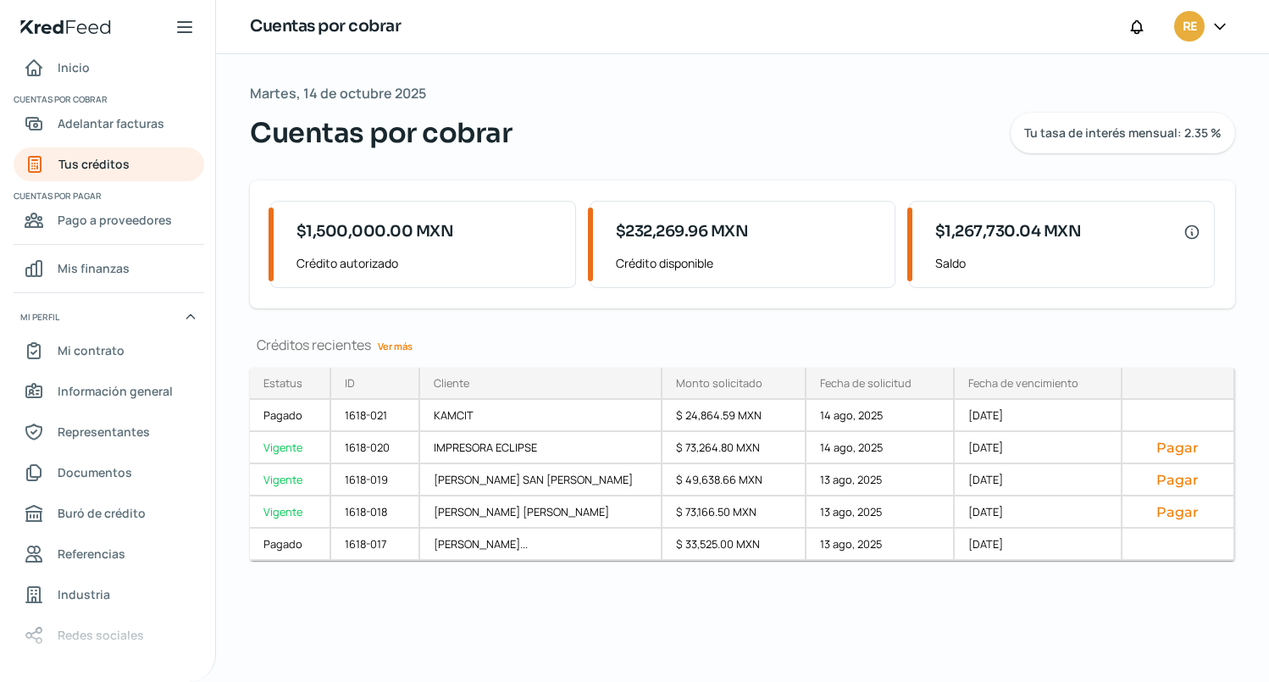
click at [191, 27] on icon at bounding box center [185, 27] width 14 height 10
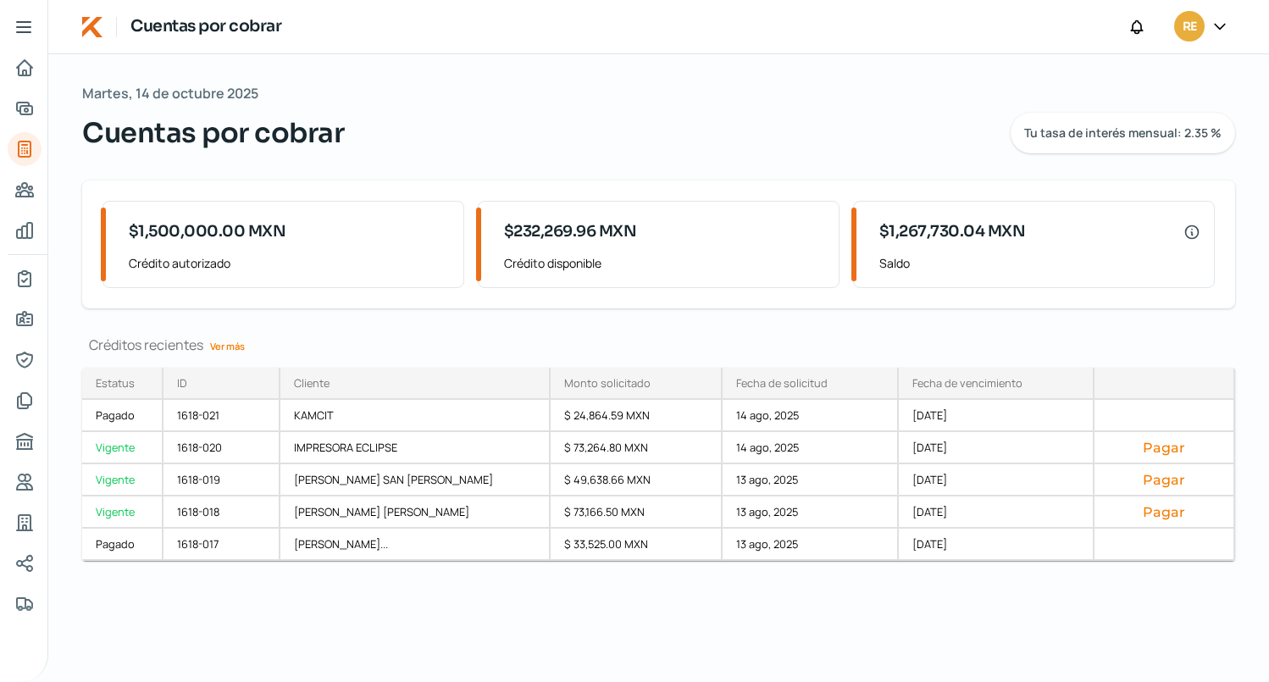
click at [22, 26] on icon at bounding box center [24, 27] width 14 height 10
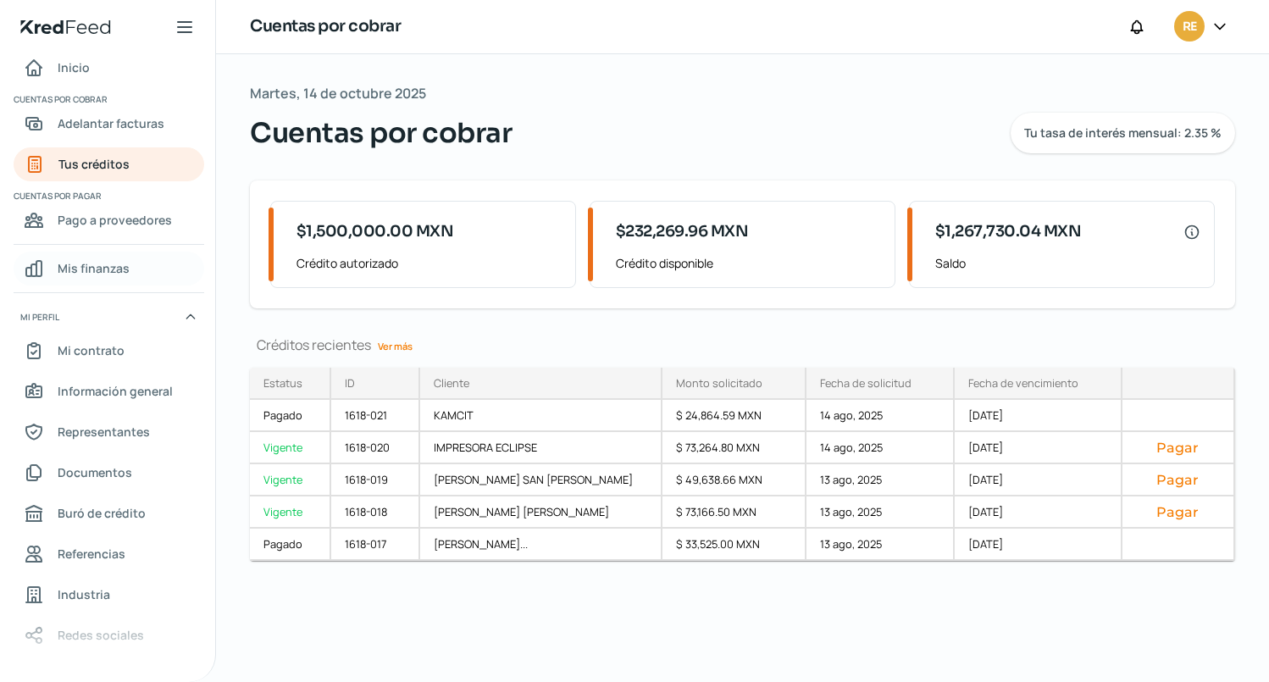
click at [110, 269] on span "Mis finanzas" at bounding box center [94, 267] width 72 height 21
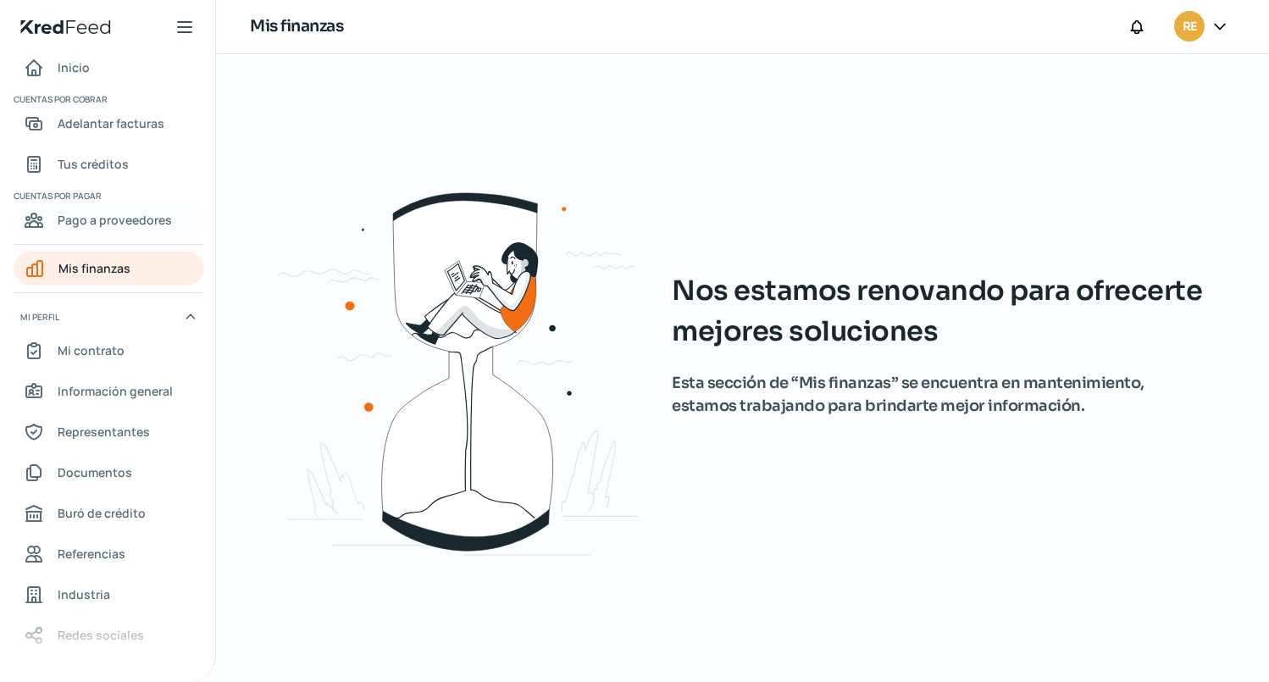
click at [114, 224] on span "Pago a proveedores" at bounding box center [115, 219] width 114 height 21
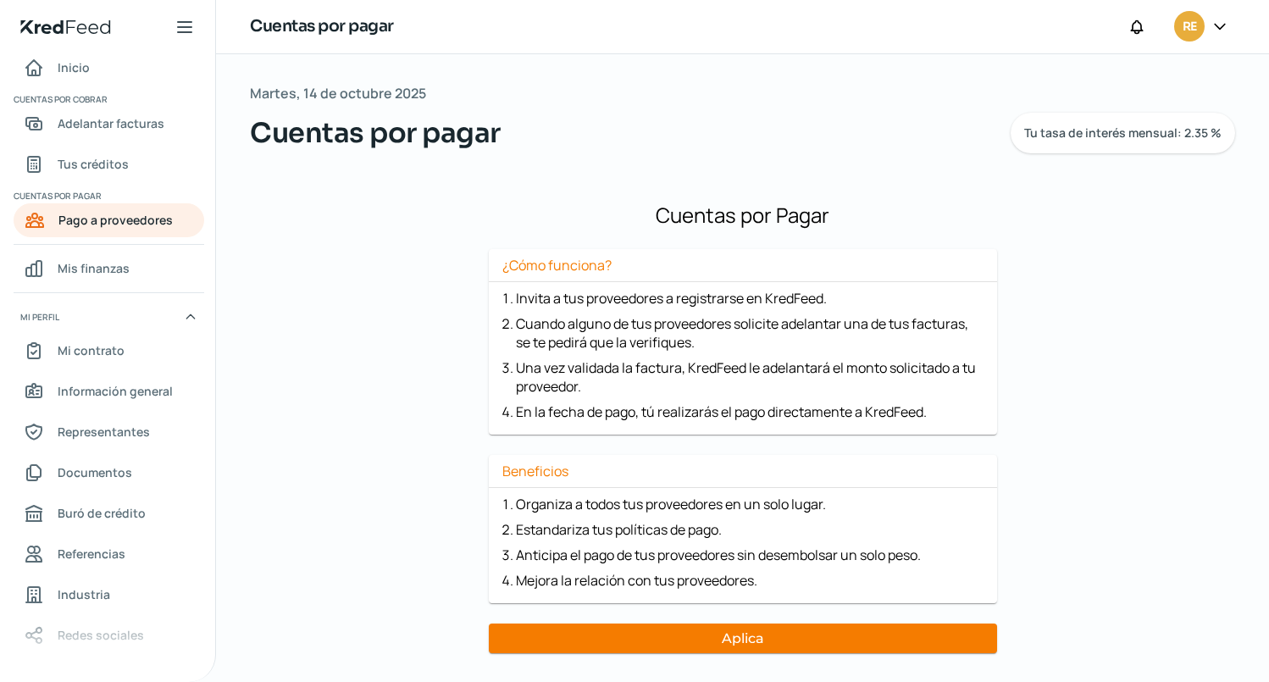
scroll to position [46, 0]
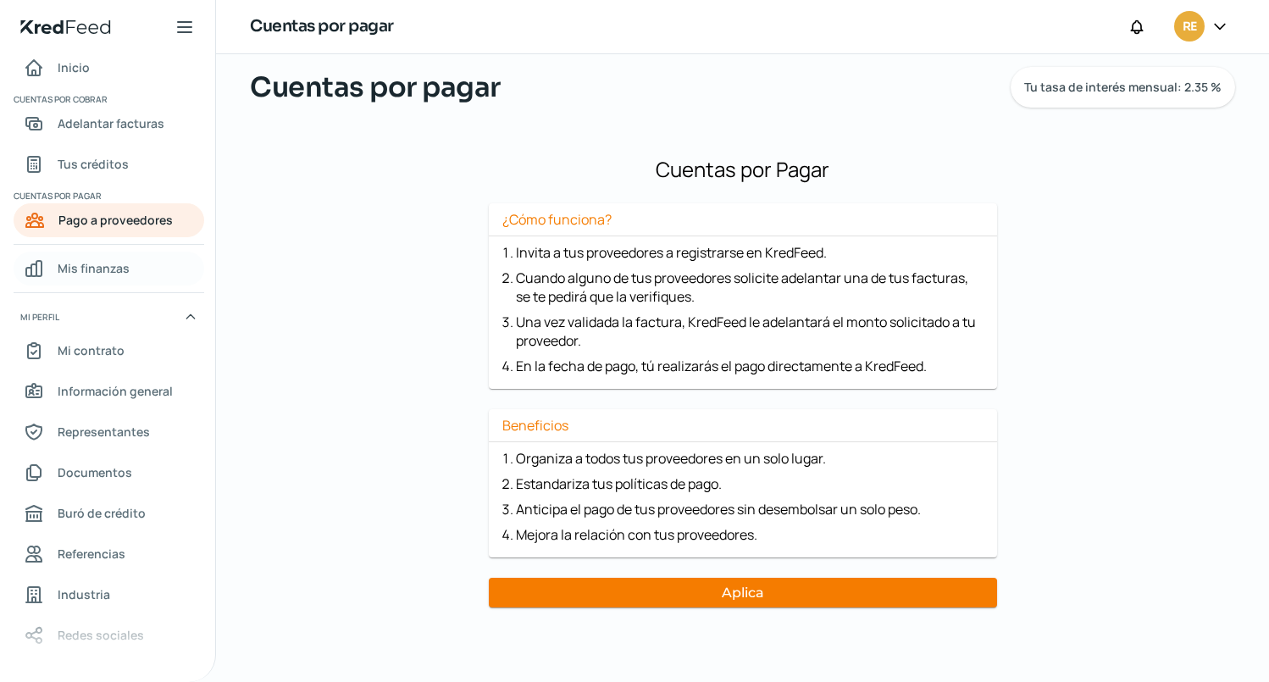
click at [108, 265] on span "Mis finanzas" at bounding box center [94, 267] width 72 height 21
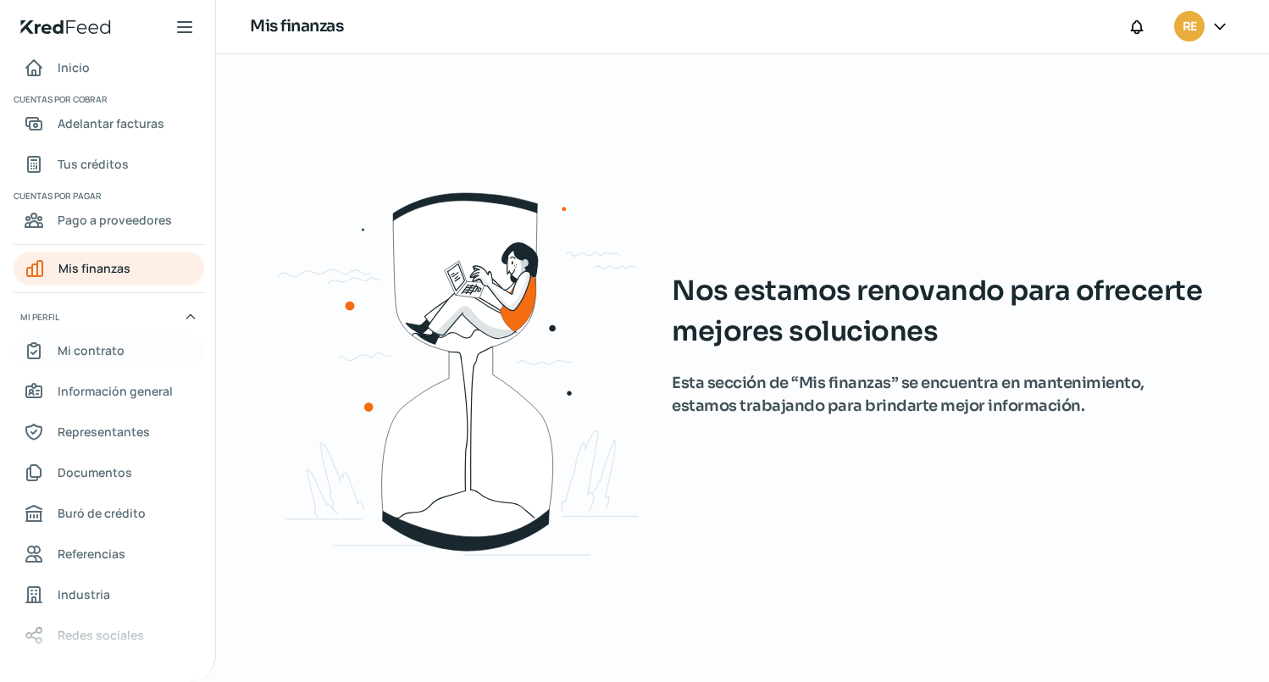
click at [100, 352] on span "Mi contrato" at bounding box center [91, 350] width 67 height 21
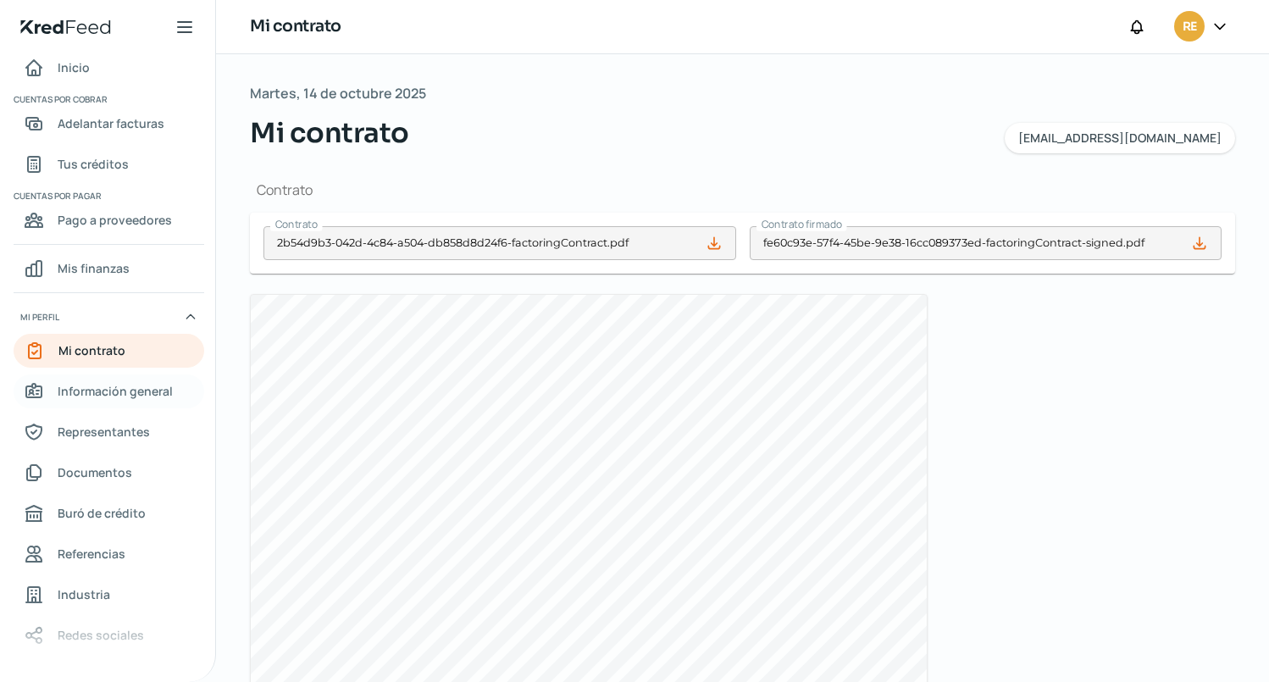
click at [100, 387] on span "Información general" at bounding box center [115, 390] width 115 height 21
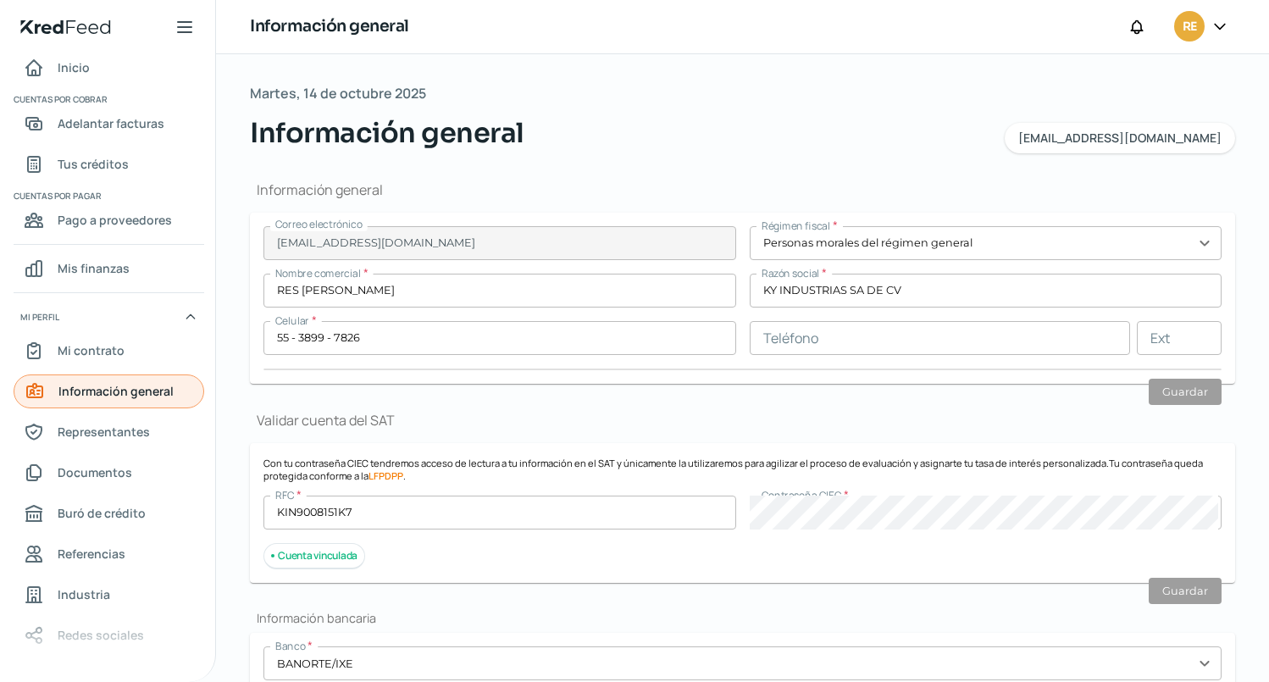
type input "[EMAIL_ADDRESS][DOMAIN_NAME]"
type input "Personas morales del régimen general"
type input "RES [PERSON_NAME]"
type input "55 - 3899 - 7826"
type input "KIN9008151K7"
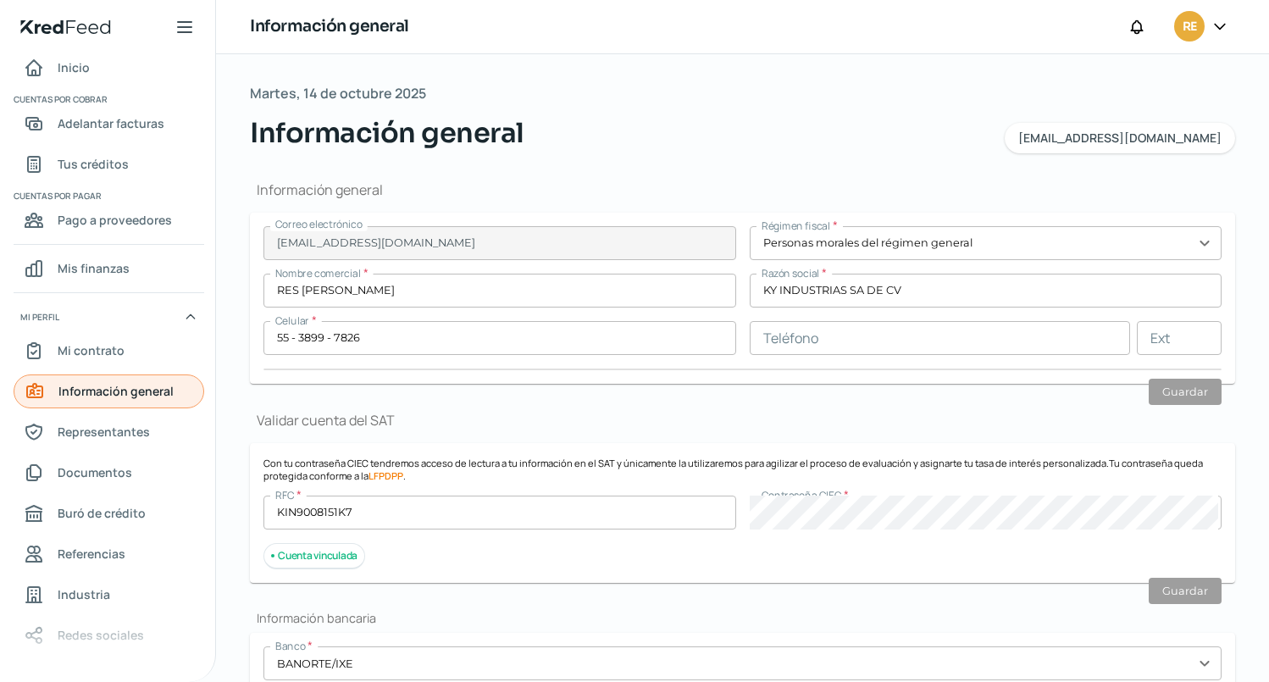
type input "CALLE 5"
type input "50"
type input "08100"
type input "AGRICOLA PANTITLAN"
type input "IZTACALCO"
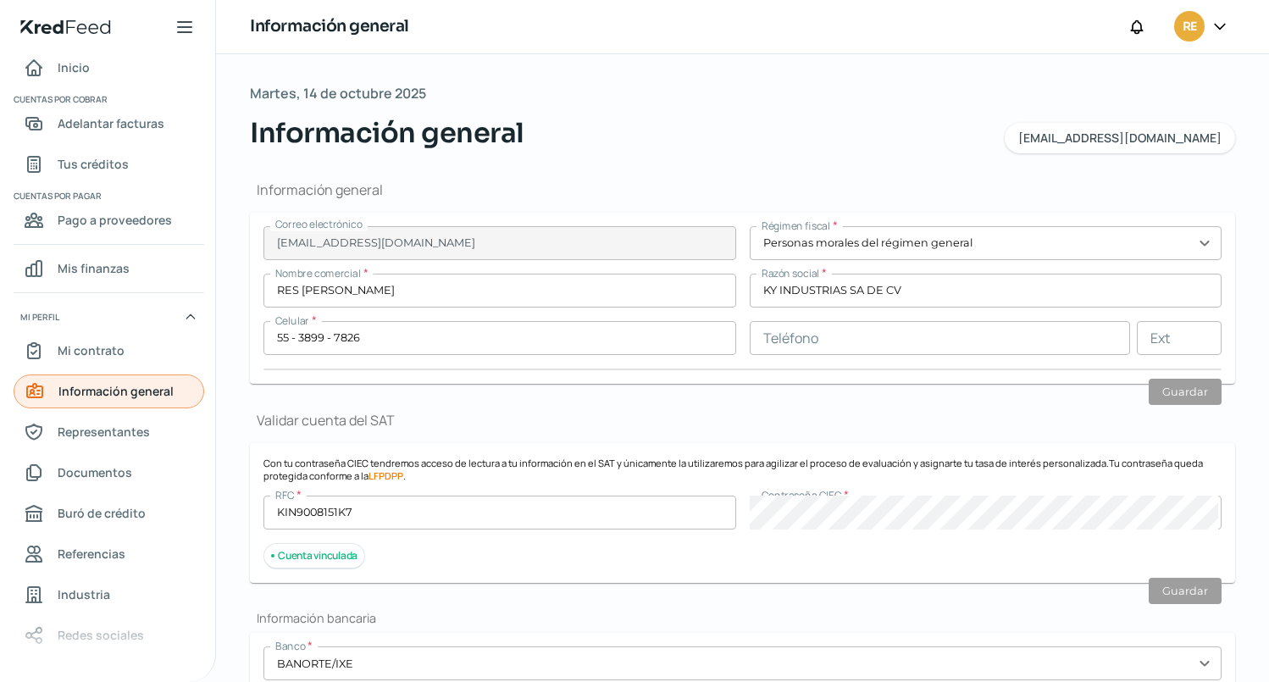
type input "CDMX"
type input "[GEOGRAPHIC_DATA]"
type input "CFE [DATE] KY.pdf"
type input "30"
type input "0"
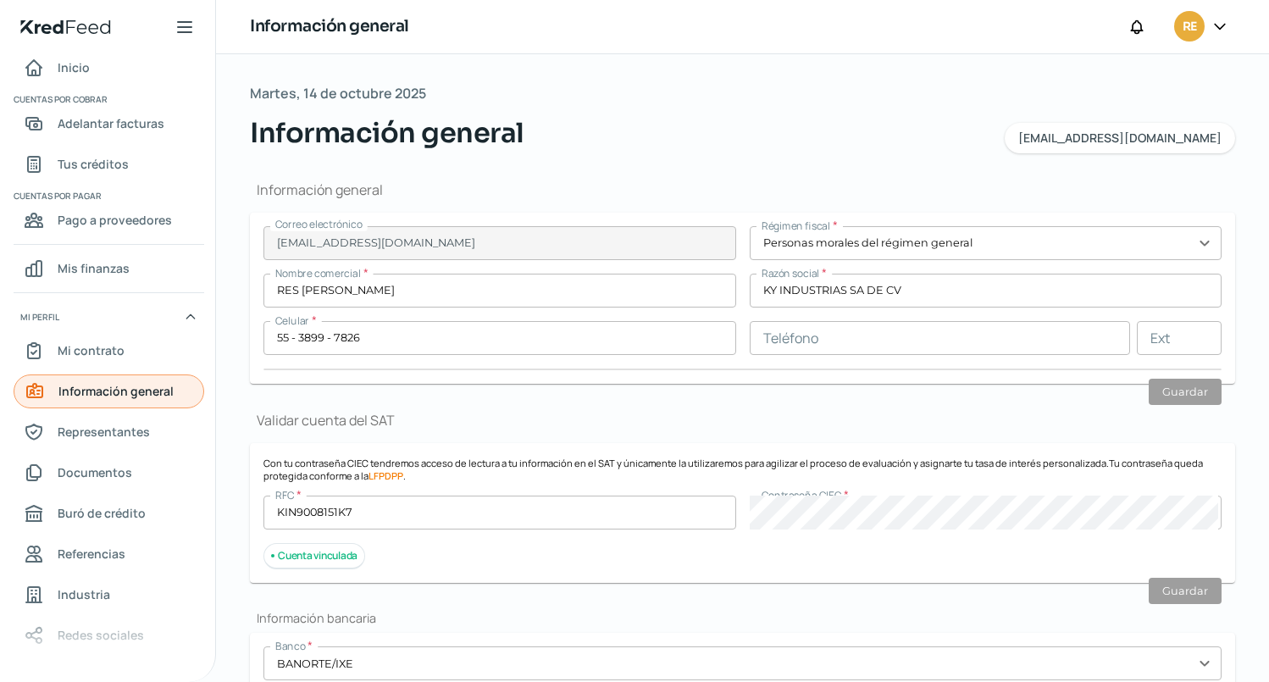
type input "Rentada"
click at [108, 432] on span "Representantes" at bounding box center [104, 431] width 92 height 21
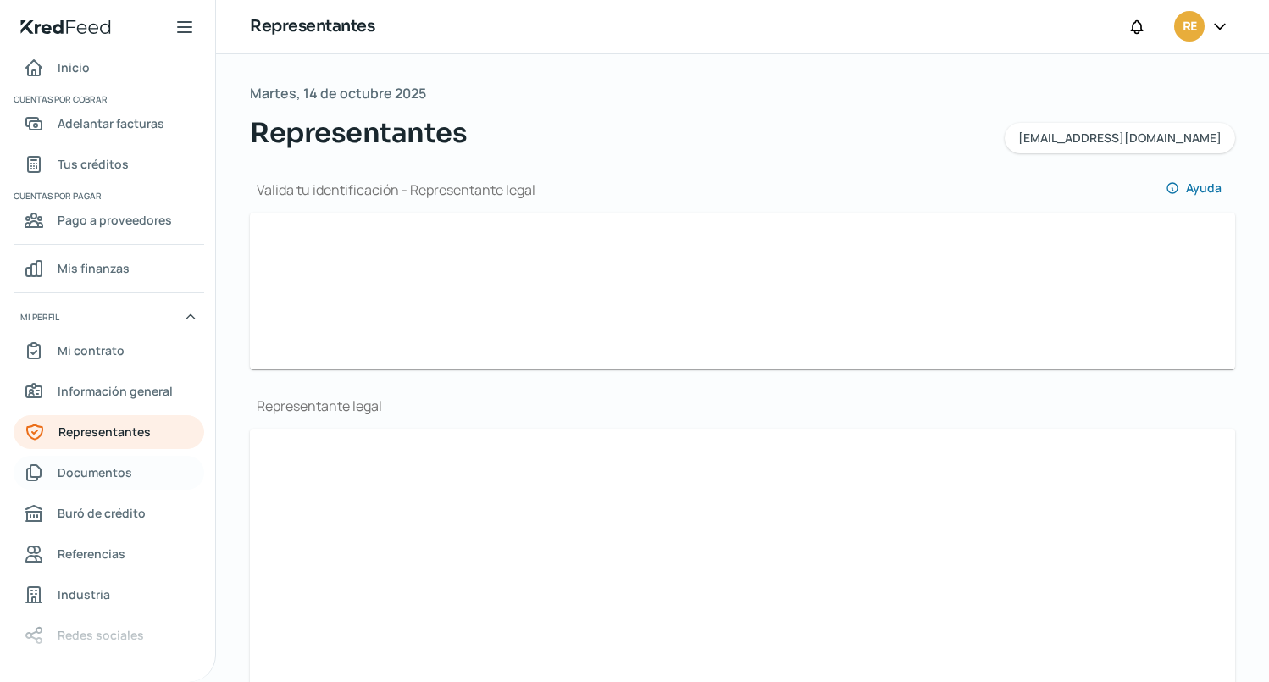
type input "2b54d9b3-042d-4c84-a504-db858d8d24f6-officialIdFront.jpg"
type input "2b54d9b3-042d-4c84-a504-db858d8d24f6-officialIdBack.jpg"
type input "[PERSON_NAME]"
type input "EL [PERSON_NAME]"
type input "YOUNES"
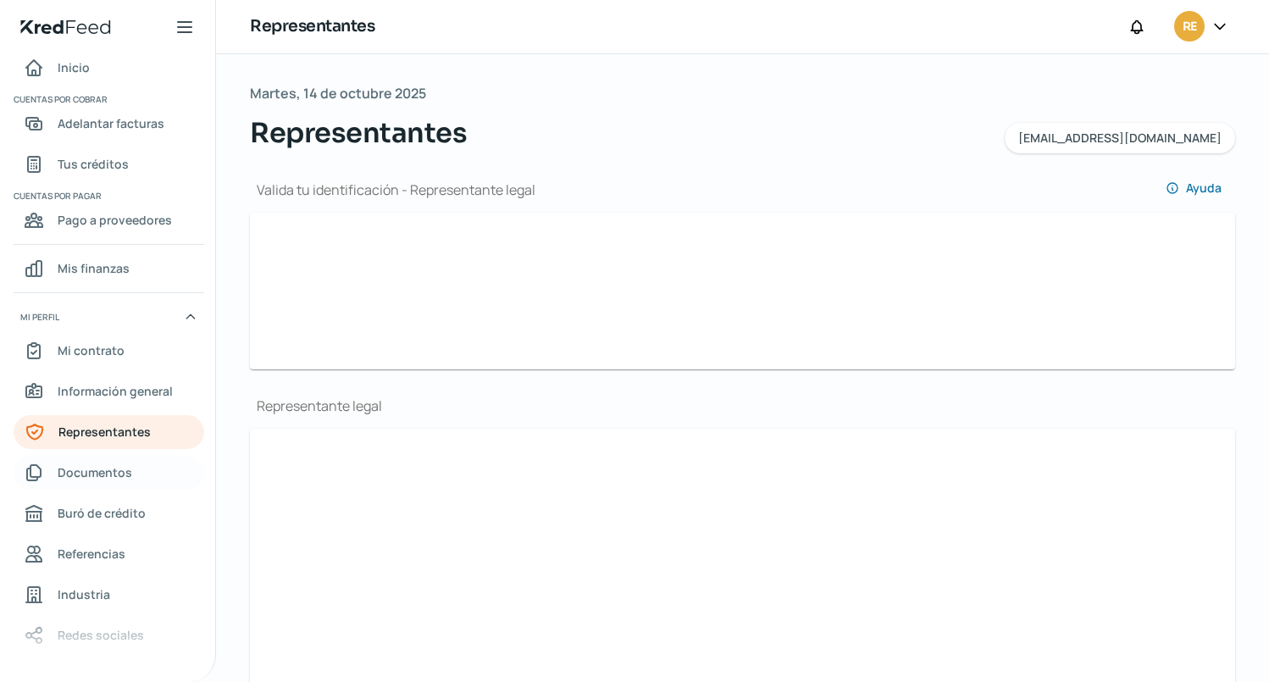
type input "YAYJ621225HNEBNS01"
type input "YAYJ621225R35"
type input "[EMAIL_ADDRESS][DOMAIN_NAME]"
type input "55 - 3444 - 3257"
type input "Casado/a"
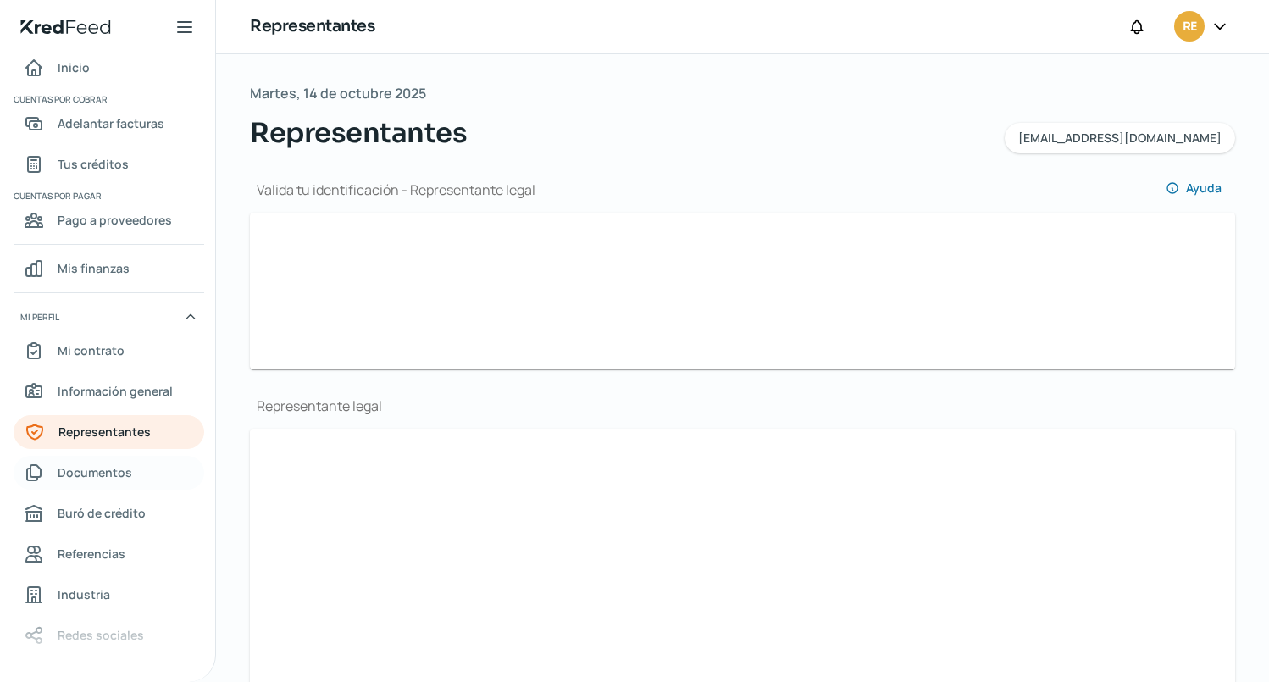
type input "YBYNJS62122588H500"
type input "[DATE]"
type input "Hombre"
type input "2b54d9b3-042d-4c84-a504-db858d8d24f6-majorityShareholderOif.jpg"
type input "2b54d9b3-042d-4c84-a504-db858d8d24f6-majorityShareholderOib.jpg"
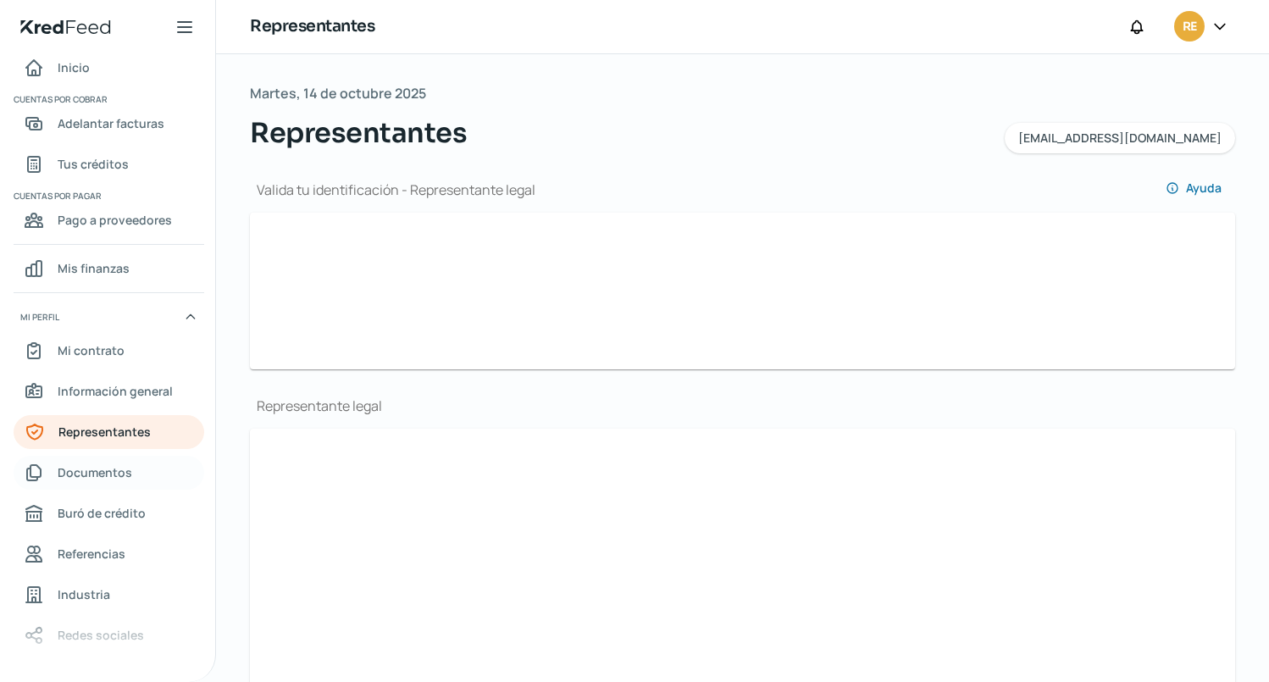
type input "[PERSON_NAME]"
type input "EL [PERSON_NAME]"
type input "YOUNES"
type input "YAYJ621225HNEBNS01"
type input "YAYJ621225R35"
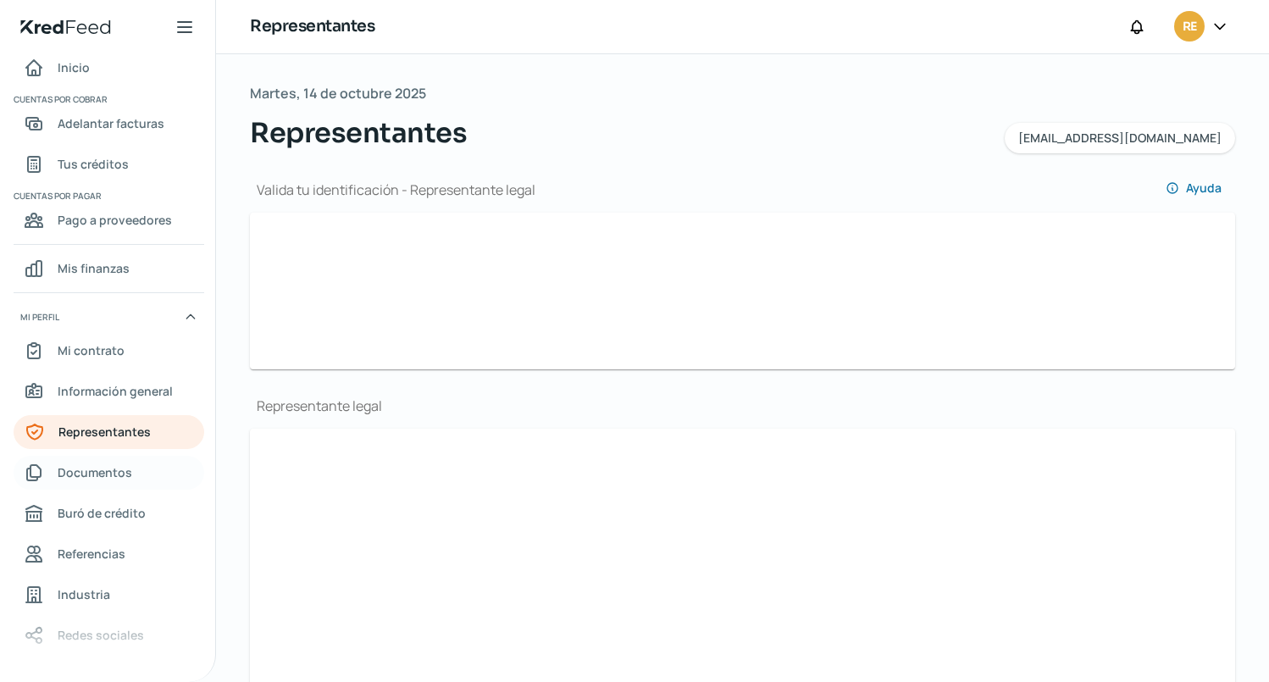
type input "[EMAIL_ADDRESS][DOMAIN_NAME]"
type input "55 - 3444 - 3257"
type input "55 - 5630 - 8311"
type input "Casado/a"
type input "YBYNJS62122588H500"
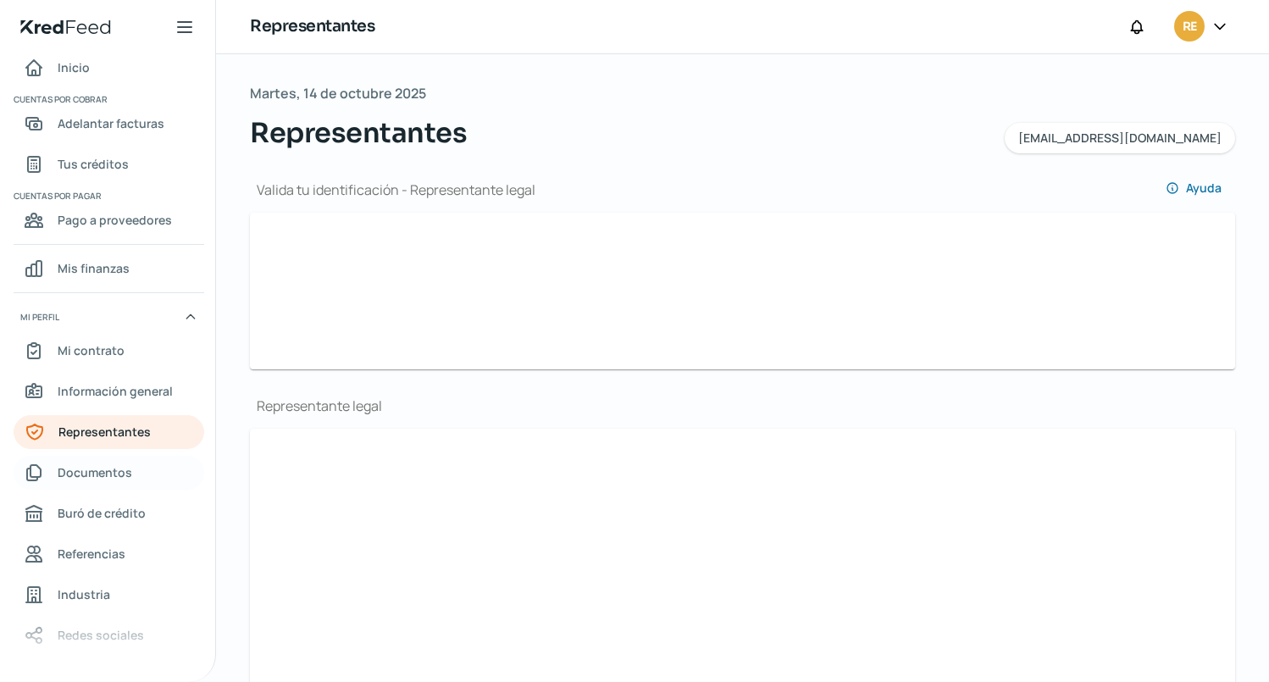
type input "[DATE]"
type input "Hombre"
type input "No"
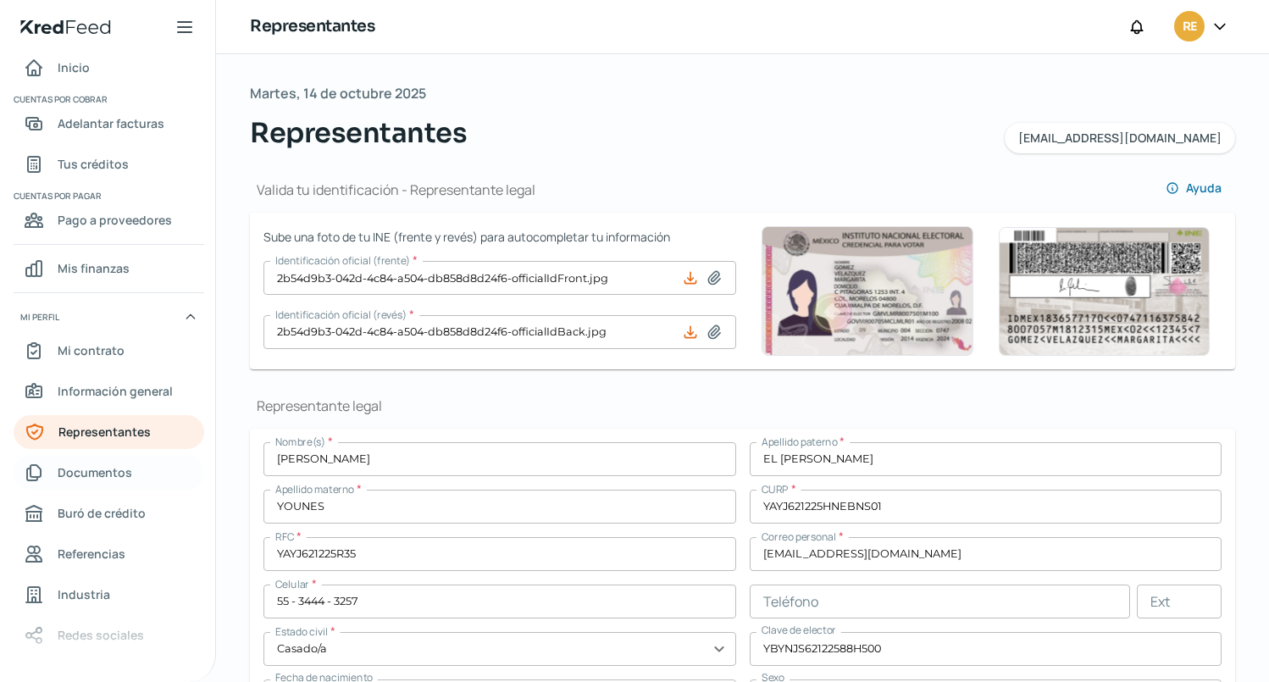
click at [91, 480] on span "Documentos" at bounding box center [95, 472] width 75 height 21
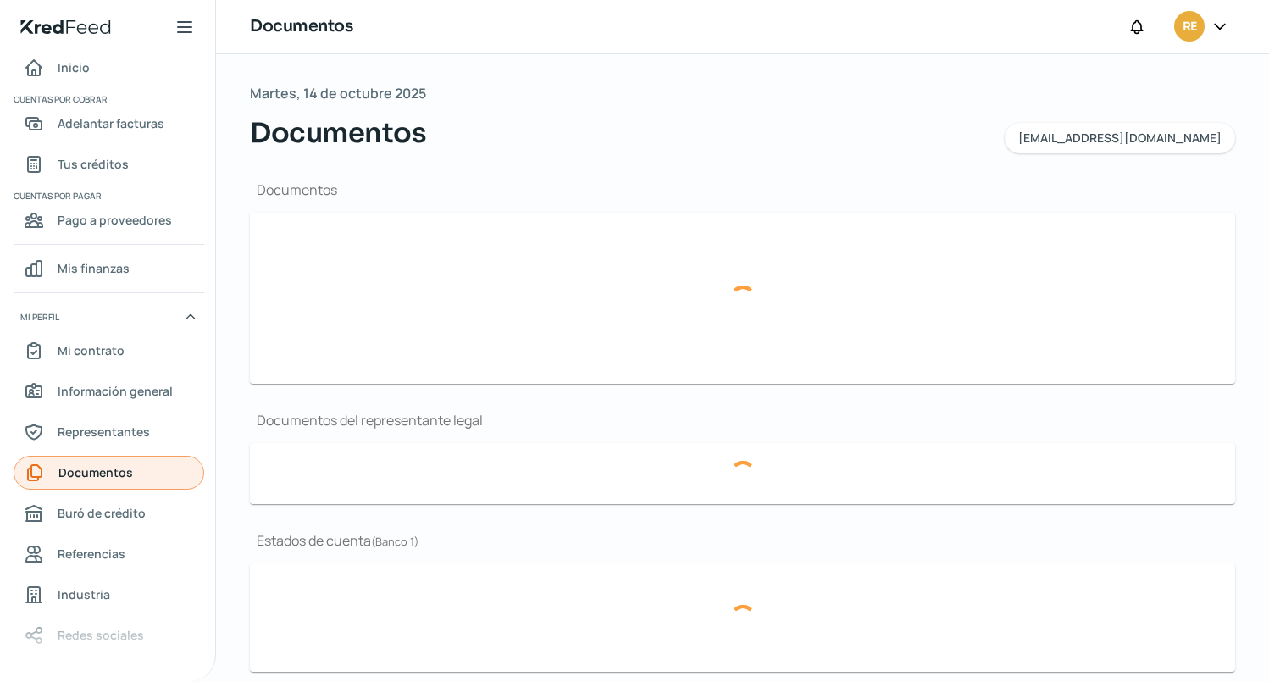
type input "[PERSON_NAME] DE SITUACION FISCAL KY 011224.pdf"
type input "ESTADO DE RESULTADOS ABR25.pdf"
type input "Analiticas ABR25.pdf"
type input "2820 - MAYO 2025.PDF"
type input "2820 - MARZO 2025.PDF"
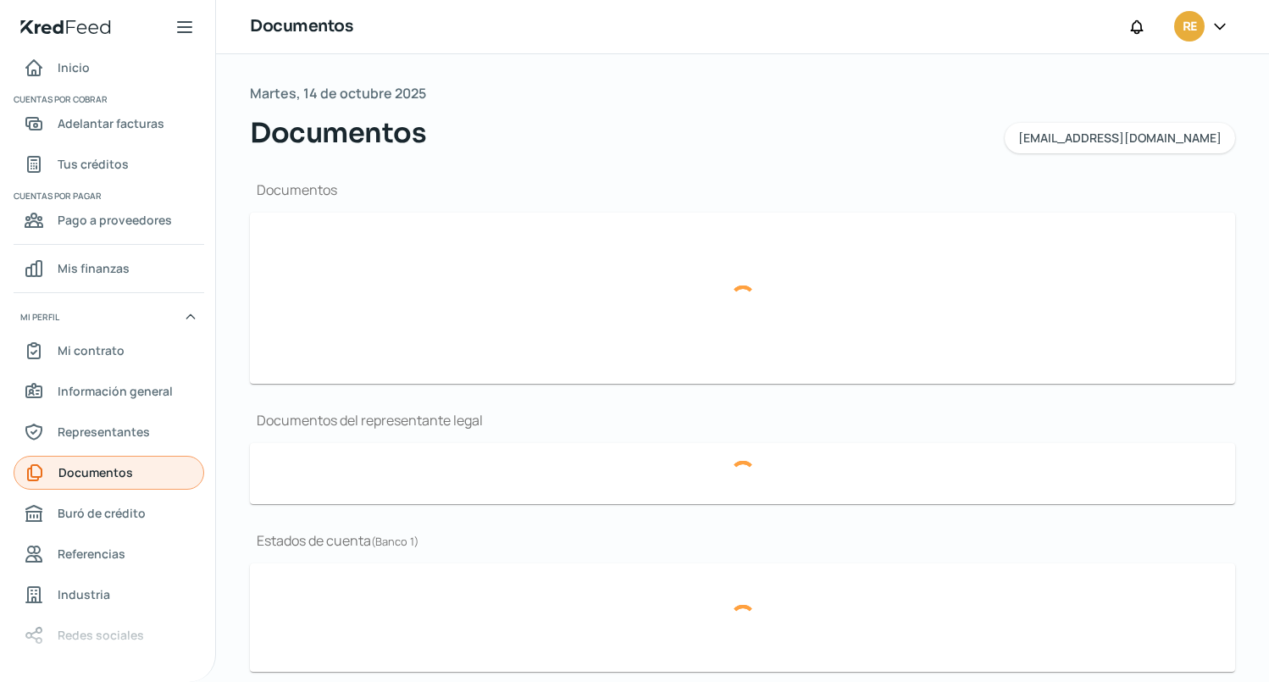
type input "2820 - ABRIL 2025.PDF"
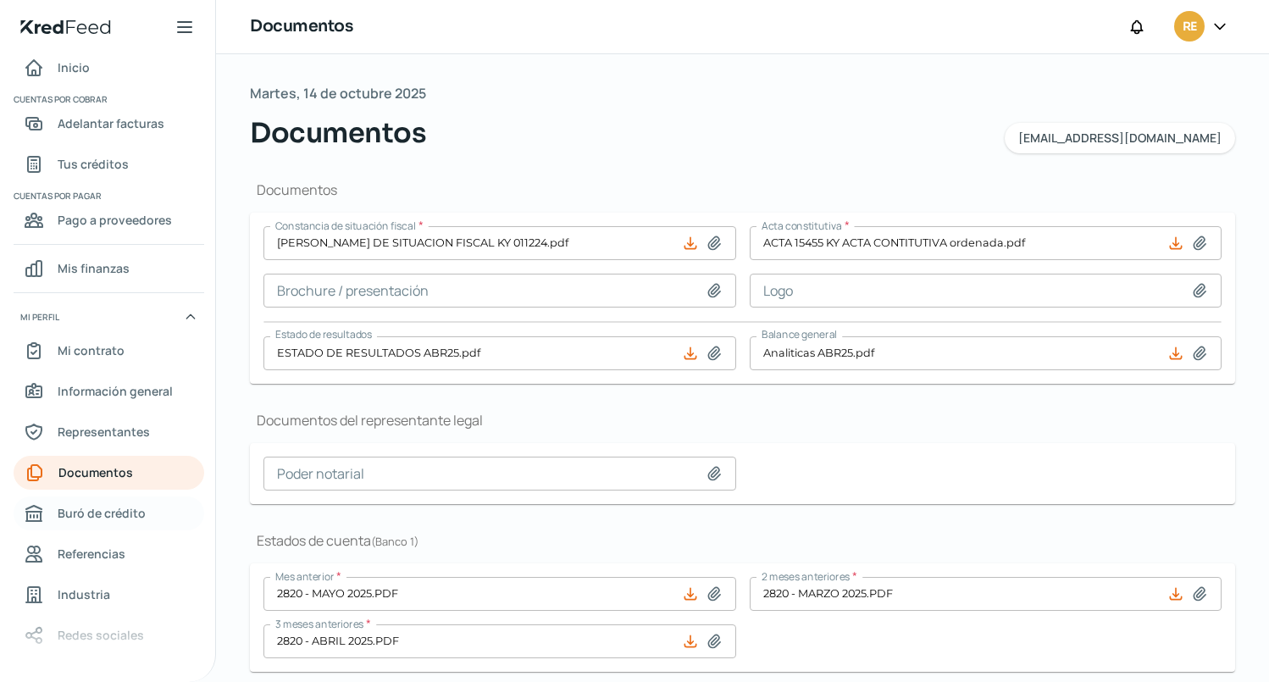
click at [101, 515] on span "Buró de crédito" at bounding box center [102, 512] width 88 height 21
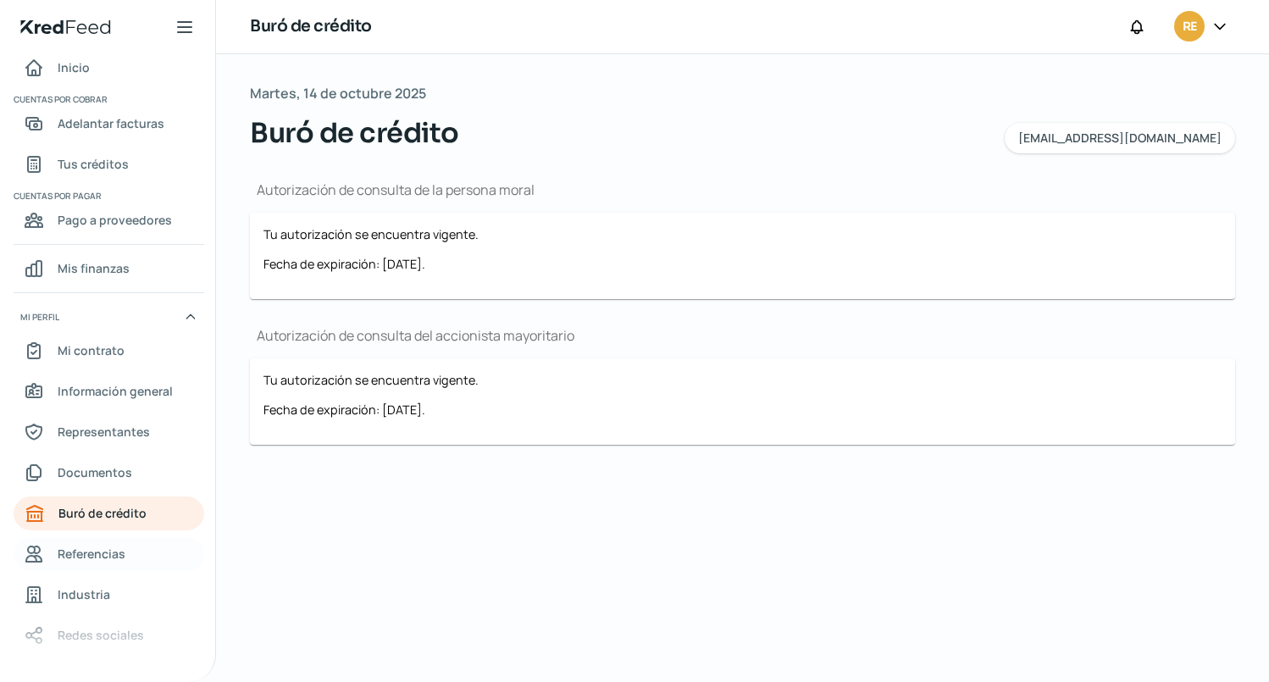
click at [101, 548] on span "Referencias" at bounding box center [92, 553] width 68 height 21
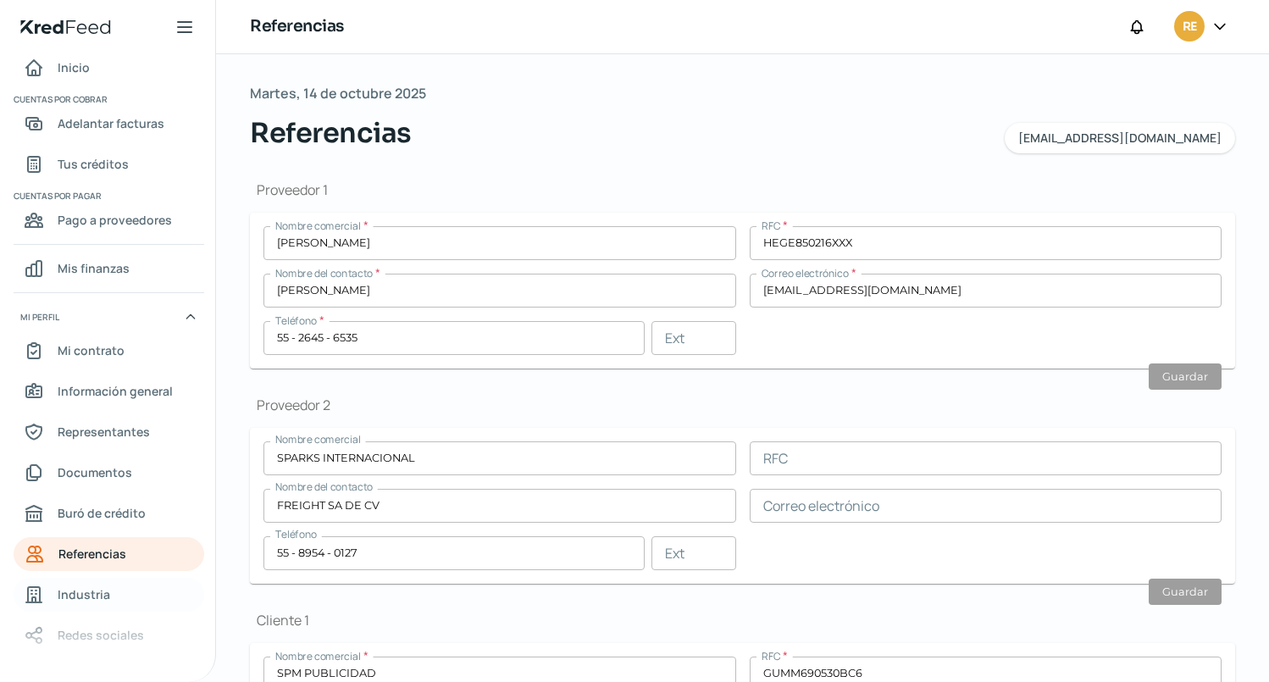
click at [91, 590] on span "Industria" at bounding box center [84, 594] width 53 height 21
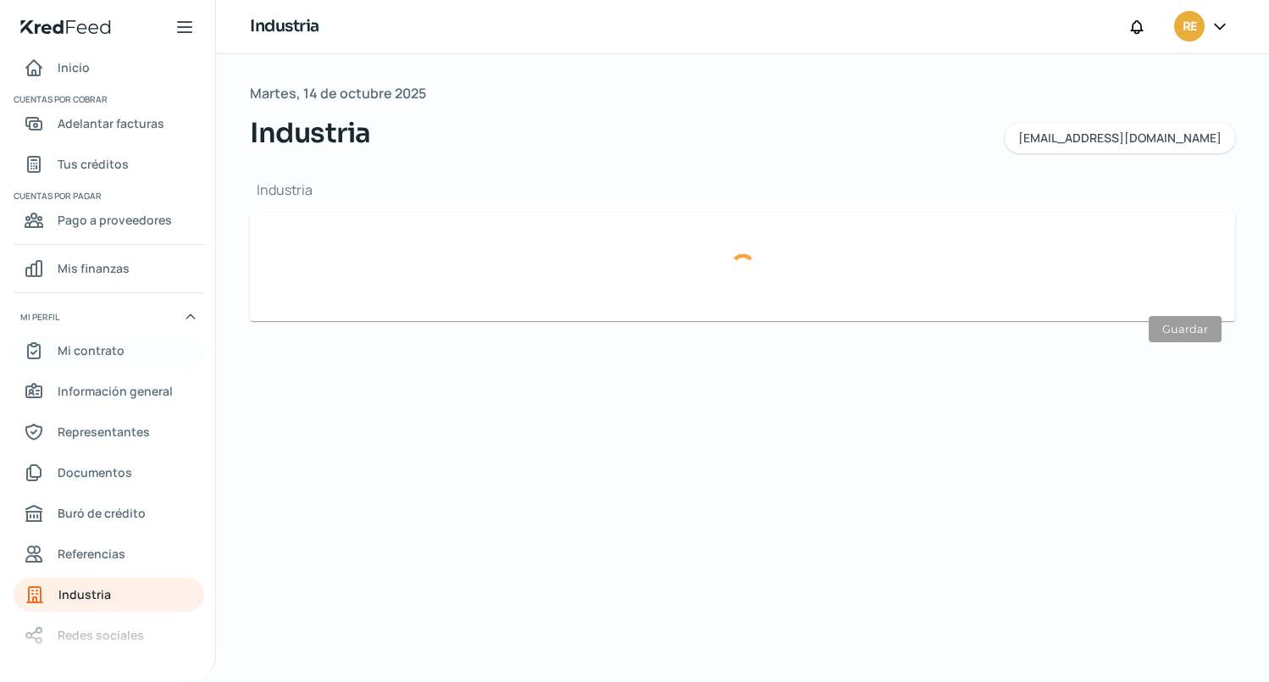
type input "Comercio"
type input "Autoservicio"
type input "[DATE]"
type input "80"
click at [80, 64] on span "Inicio" at bounding box center [74, 67] width 32 height 21
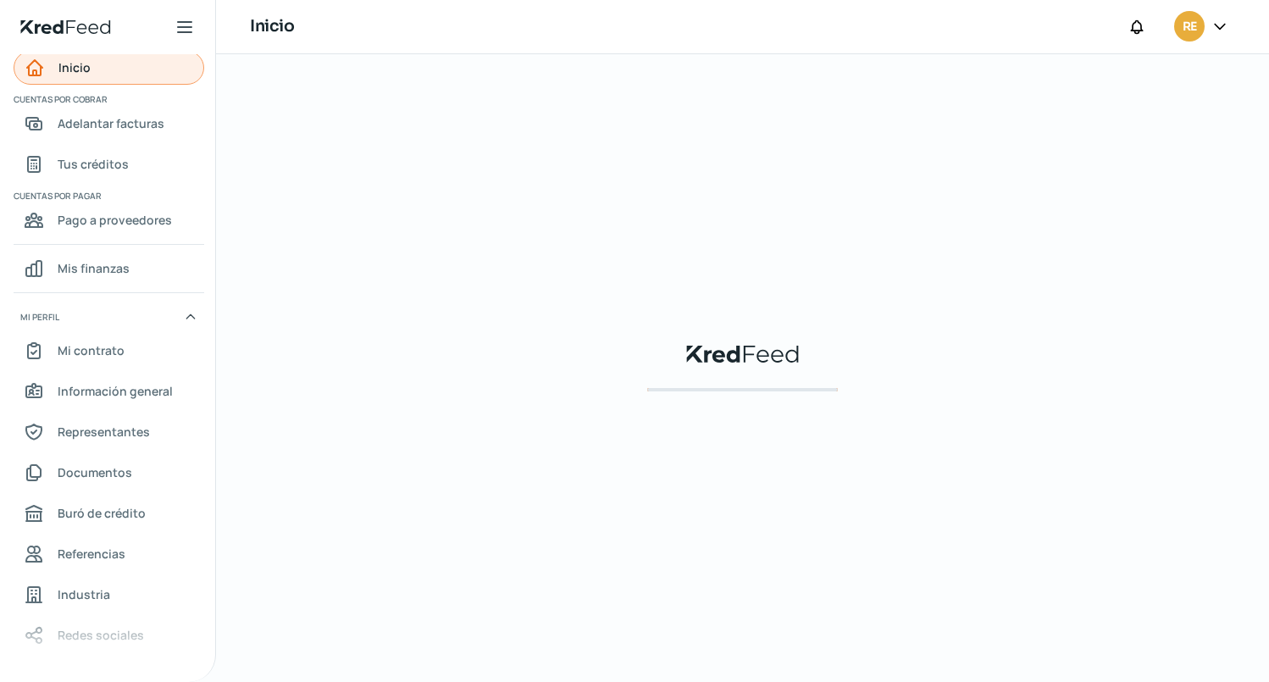
scroll to position [4, 0]
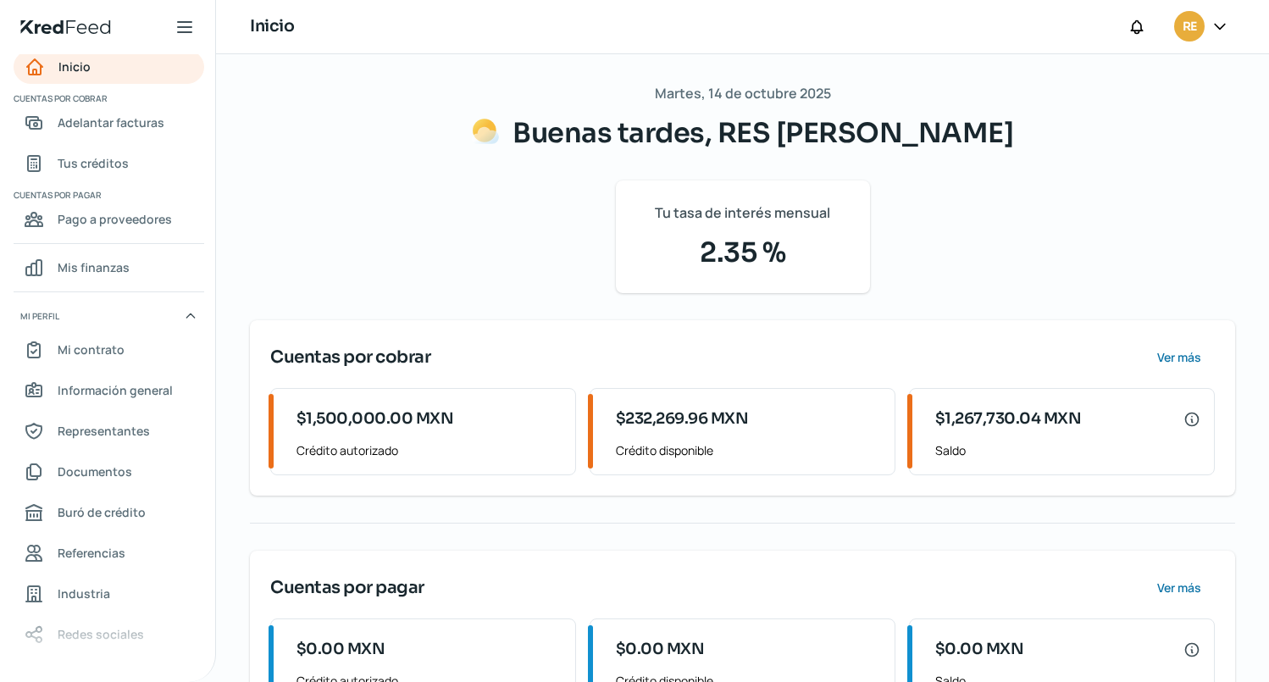
click at [375, 214] on div "Martes, 14 de octubre 2025 Buenas tardes, RES [PERSON_NAME] Tu tasa de interés …" at bounding box center [742, 403] width 985 height 645
click at [125, 114] on span "Adelantar facturas" at bounding box center [111, 122] width 107 height 21
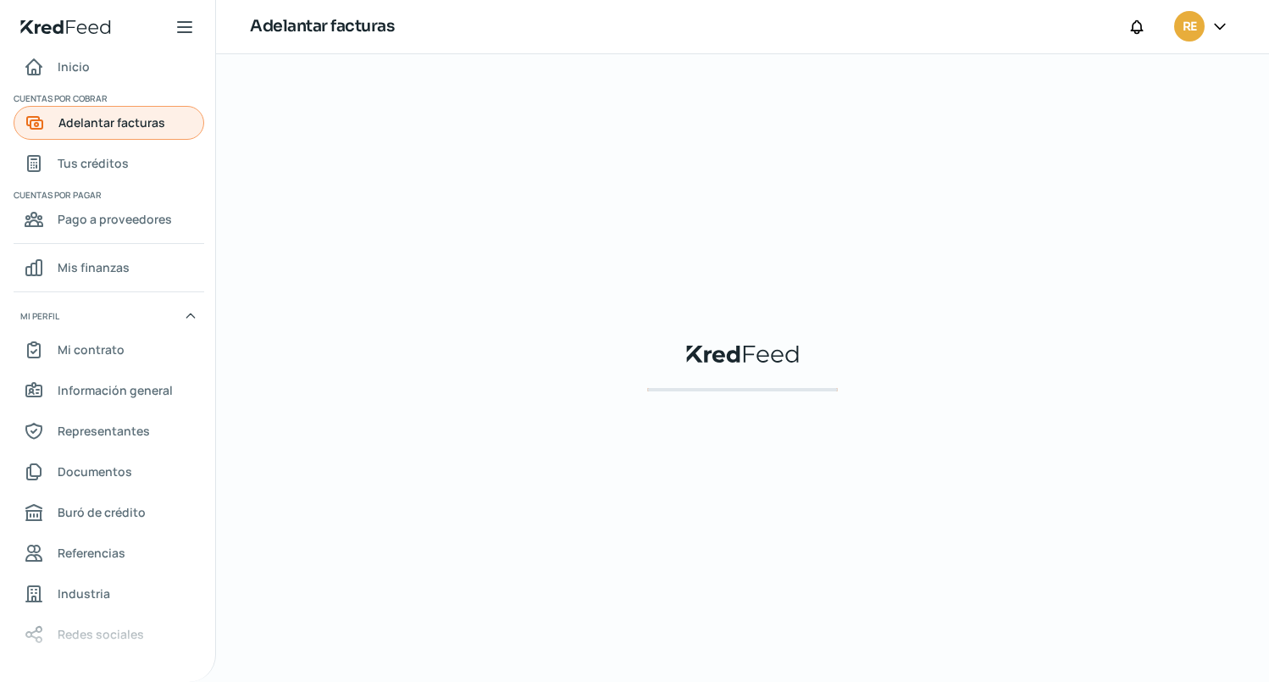
scroll to position [3, 0]
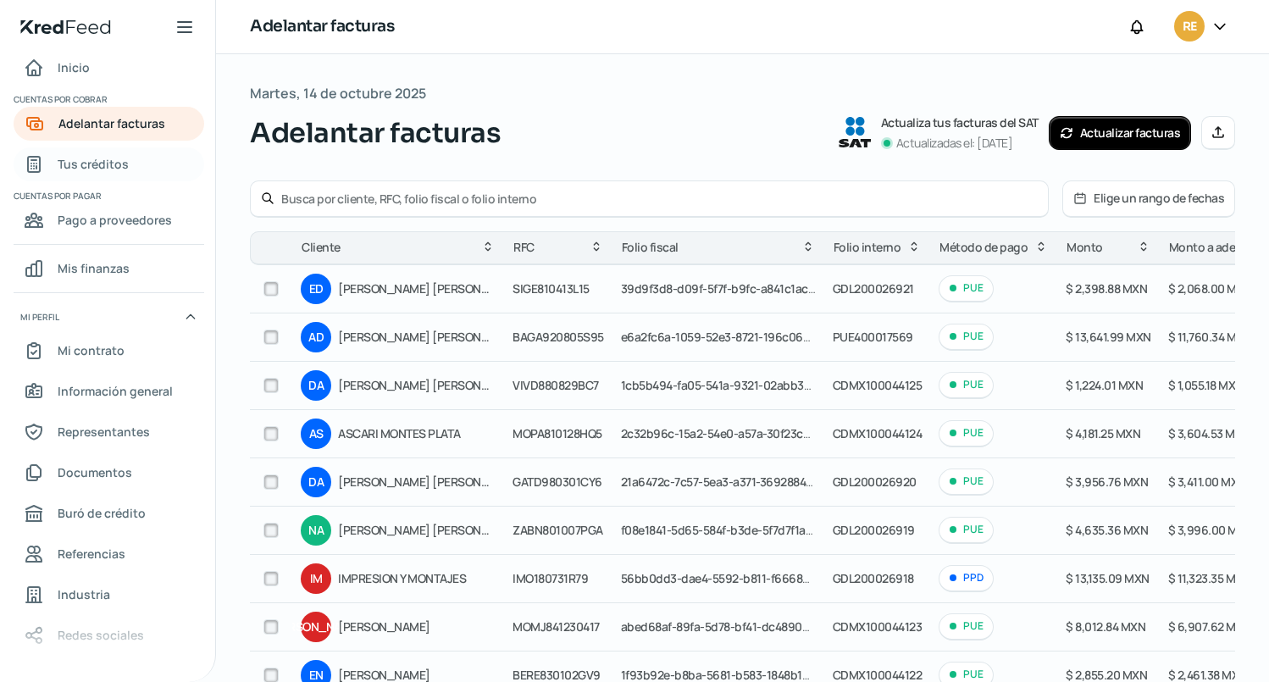
click at [91, 159] on span "Tus créditos" at bounding box center [93, 163] width 71 height 21
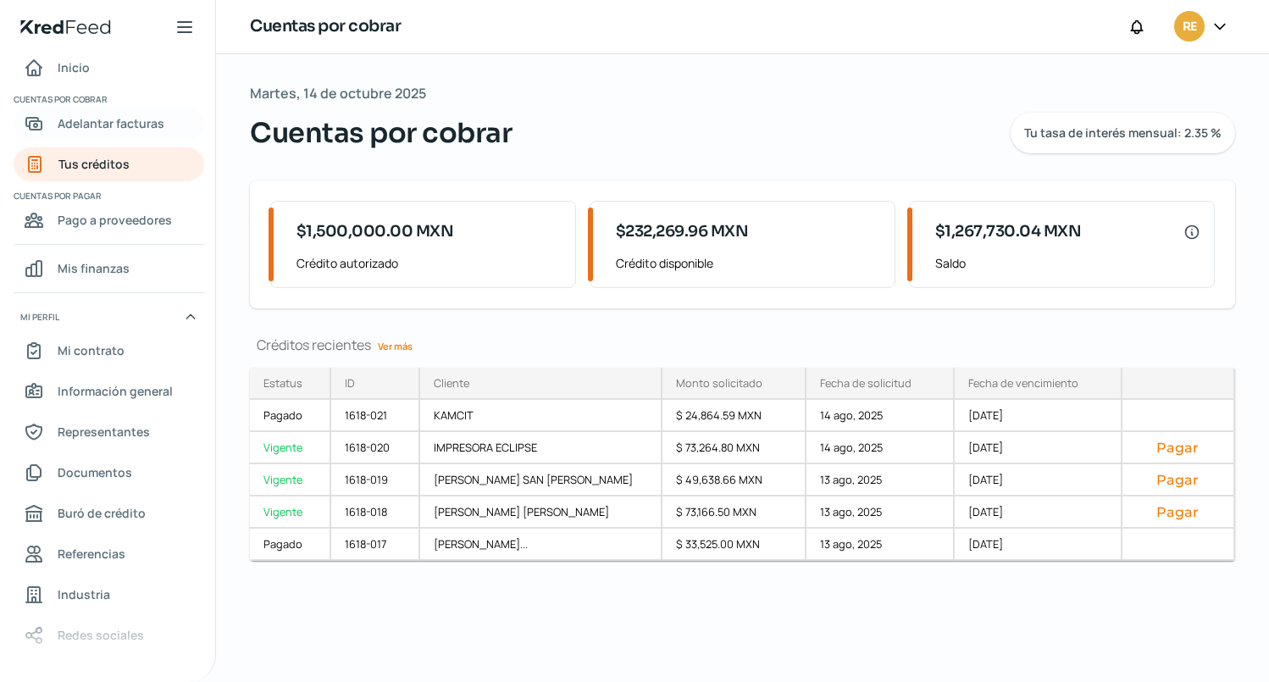
click at [132, 119] on span "Adelantar facturas" at bounding box center [111, 123] width 107 height 21
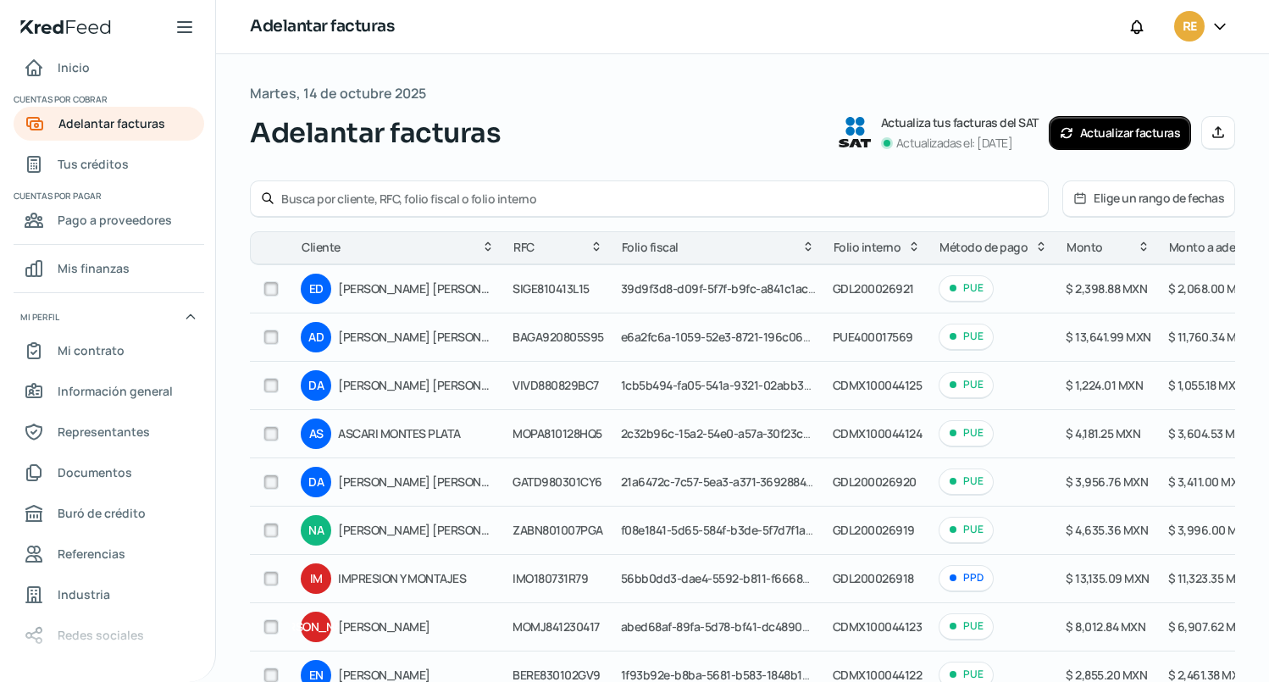
scroll to position [85, 0]
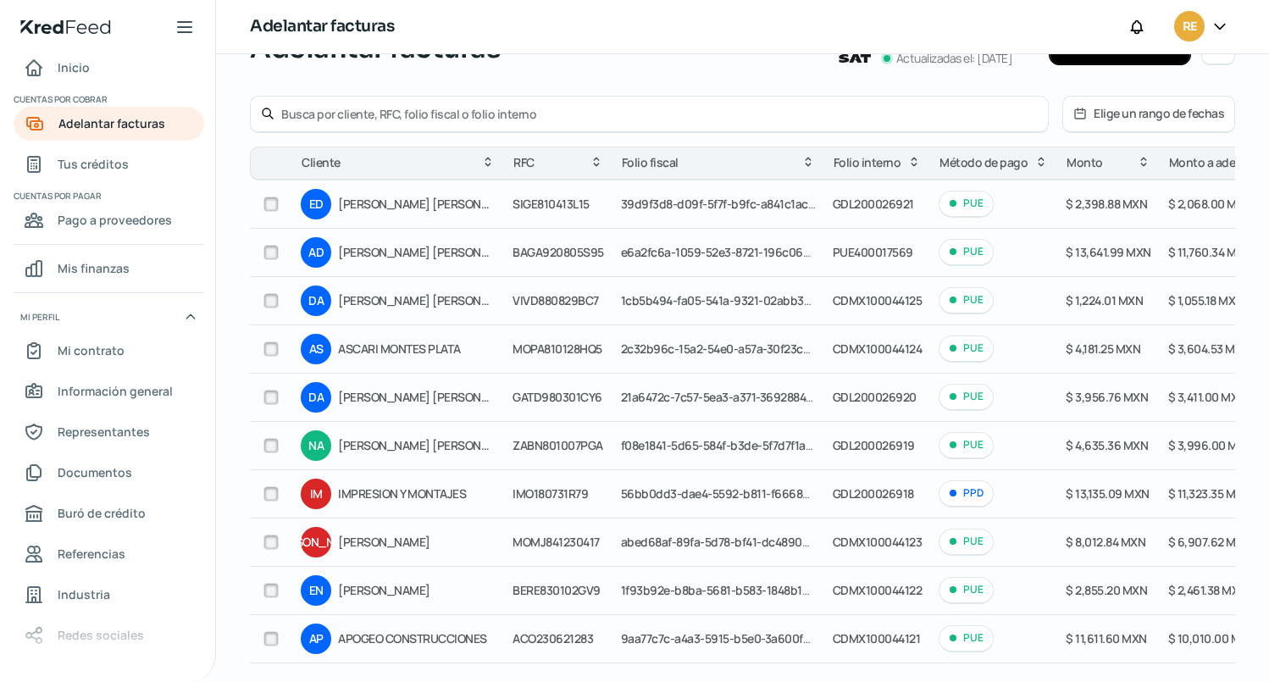
click at [478, 118] on input "text" at bounding box center [659, 114] width 756 height 16
type input "gyn"
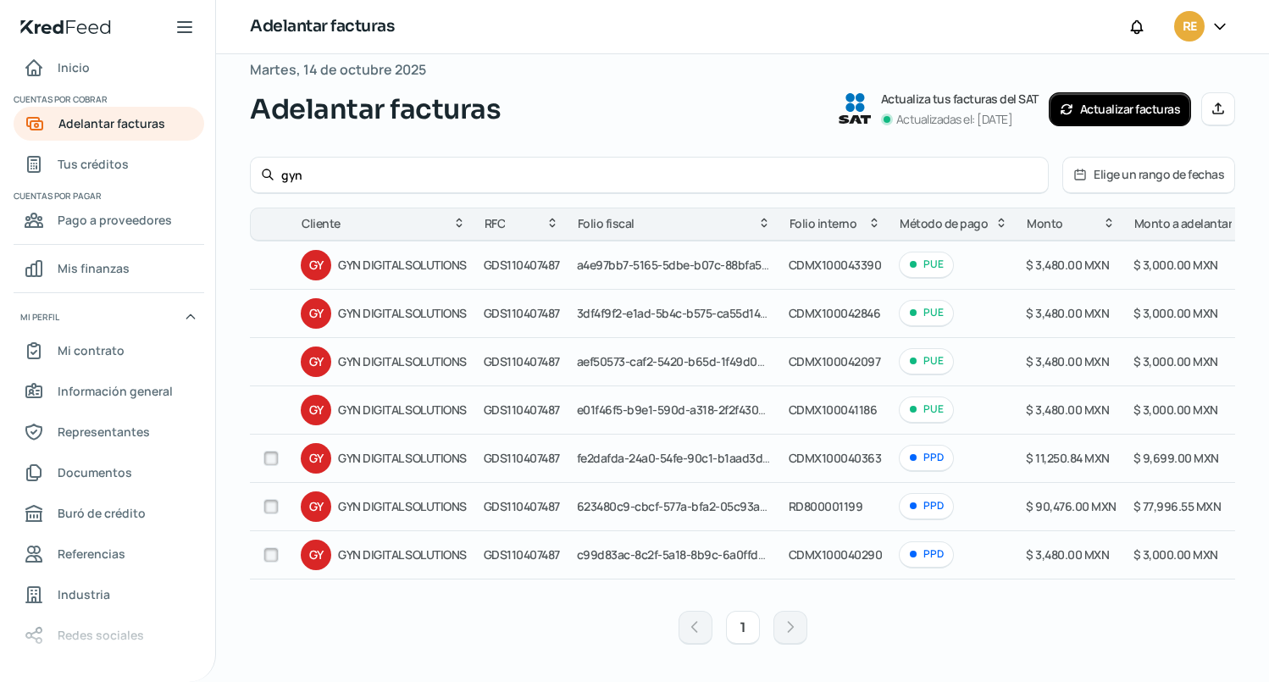
scroll to position [30, 0]
click at [271, 504] on input "checkbox" at bounding box center [270, 506] width 15 height 15
checkbox input "true"
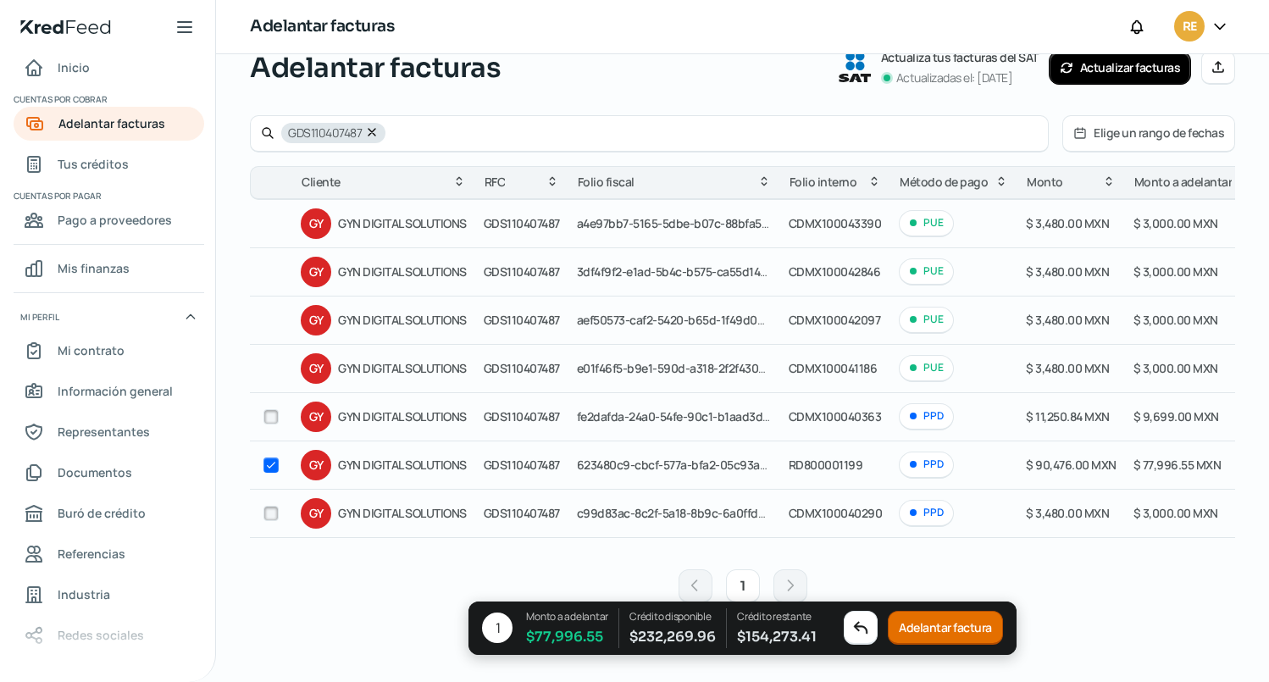
scroll to position [84, 0]
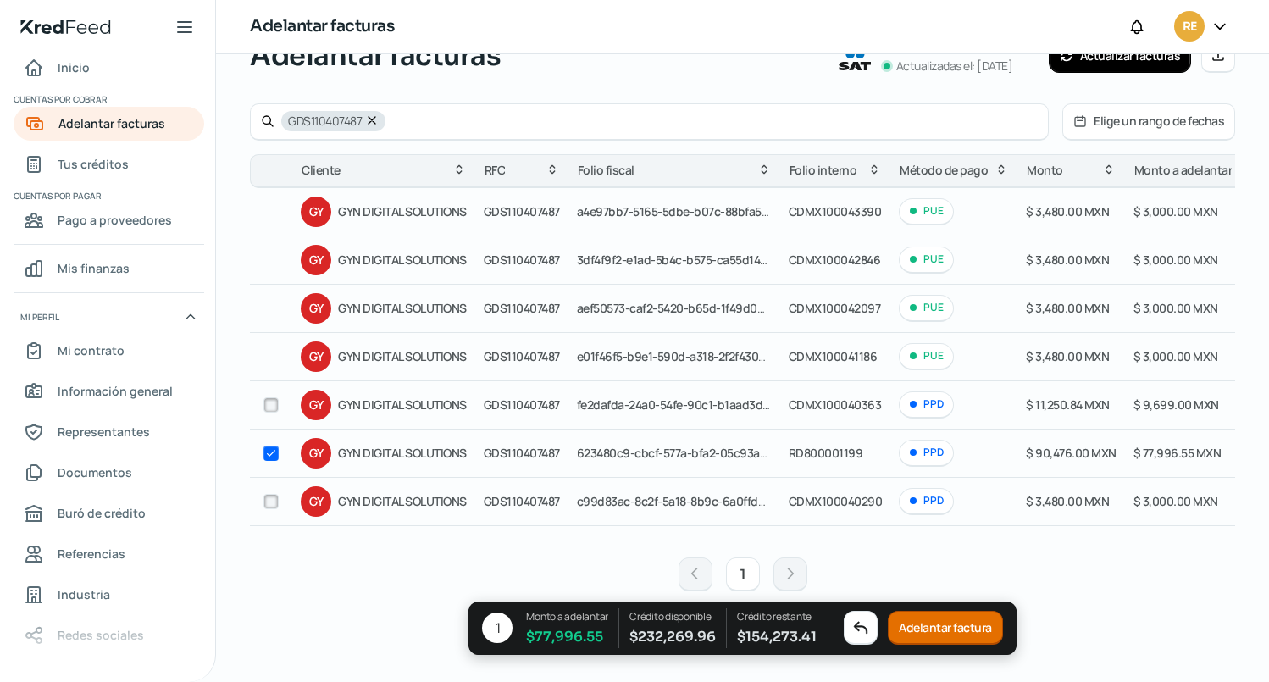
click at [955, 624] on button "Adelantar factura" at bounding box center [945, 628] width 115 height 34
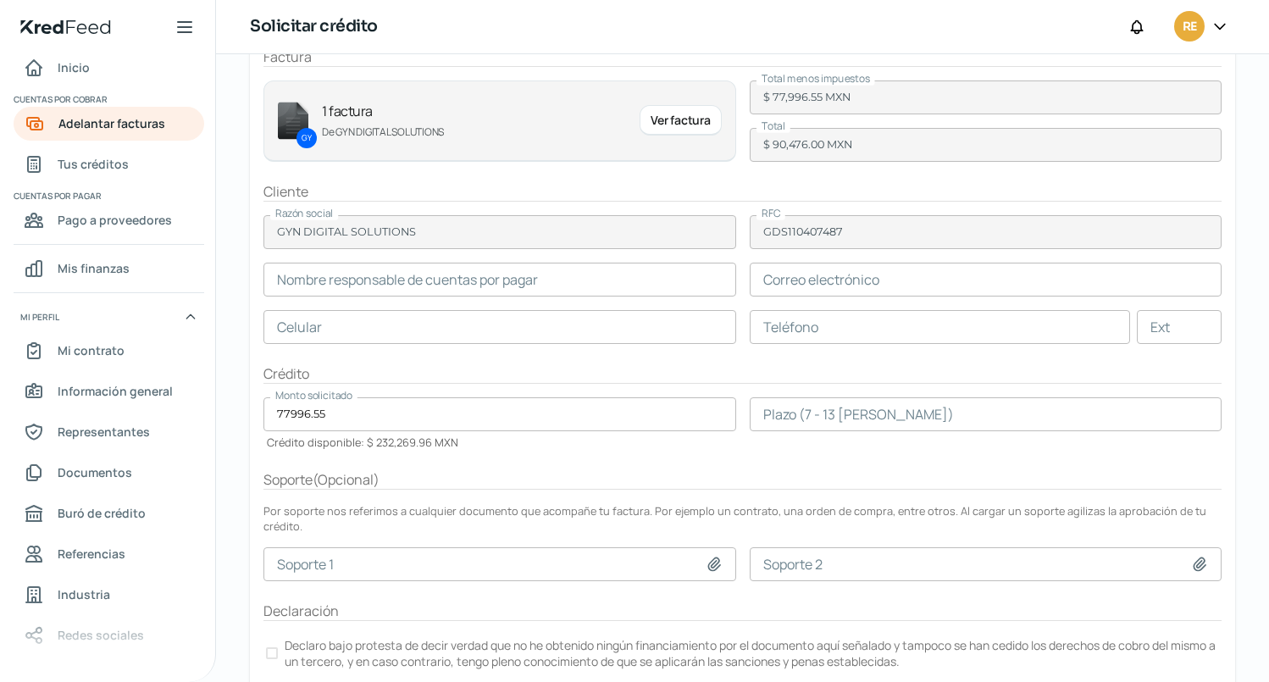
scroll to position [177, 0]
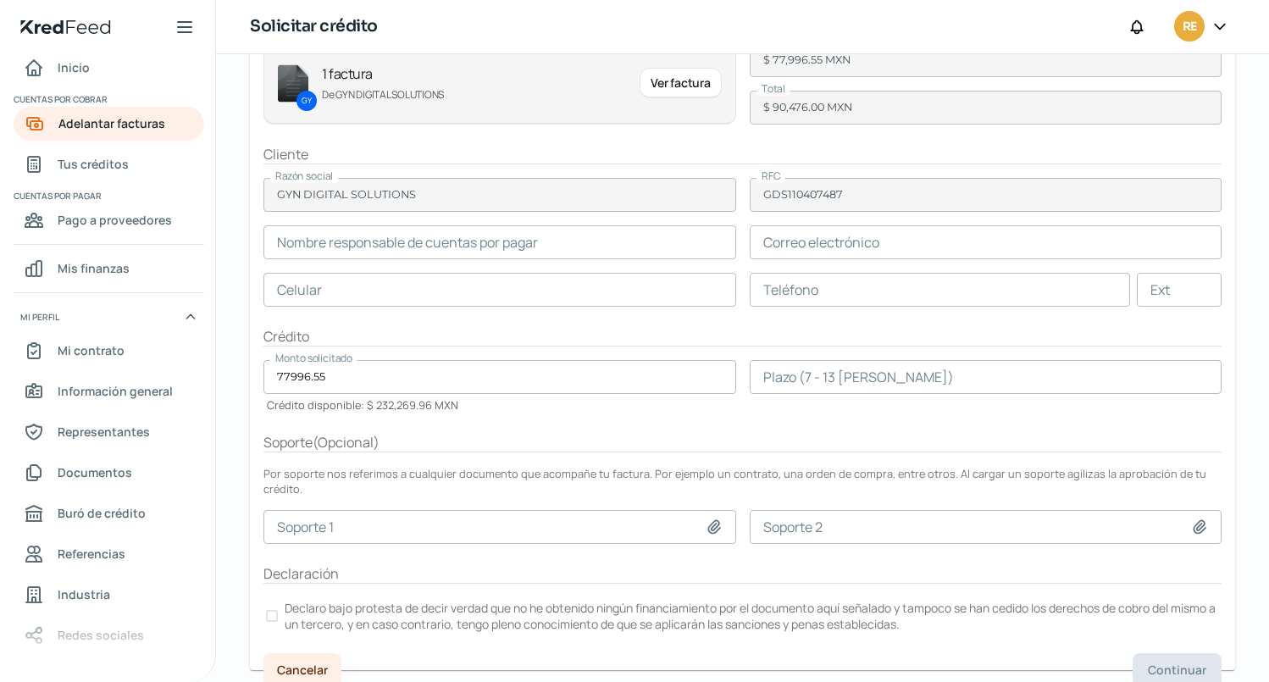
click at [274, 610] on div at bounding box center [272, 616] width 12 height 12
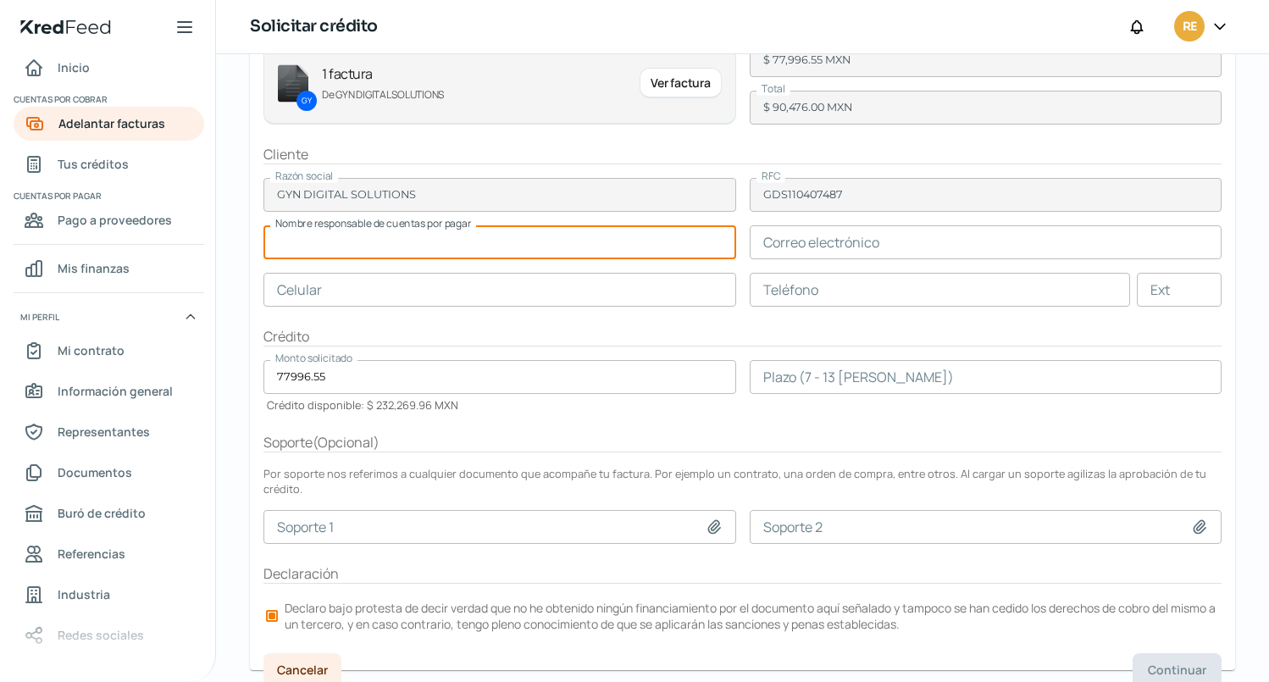
click at [553, 243] on input "text" at bounding box center [499, 242] width 473 height 34
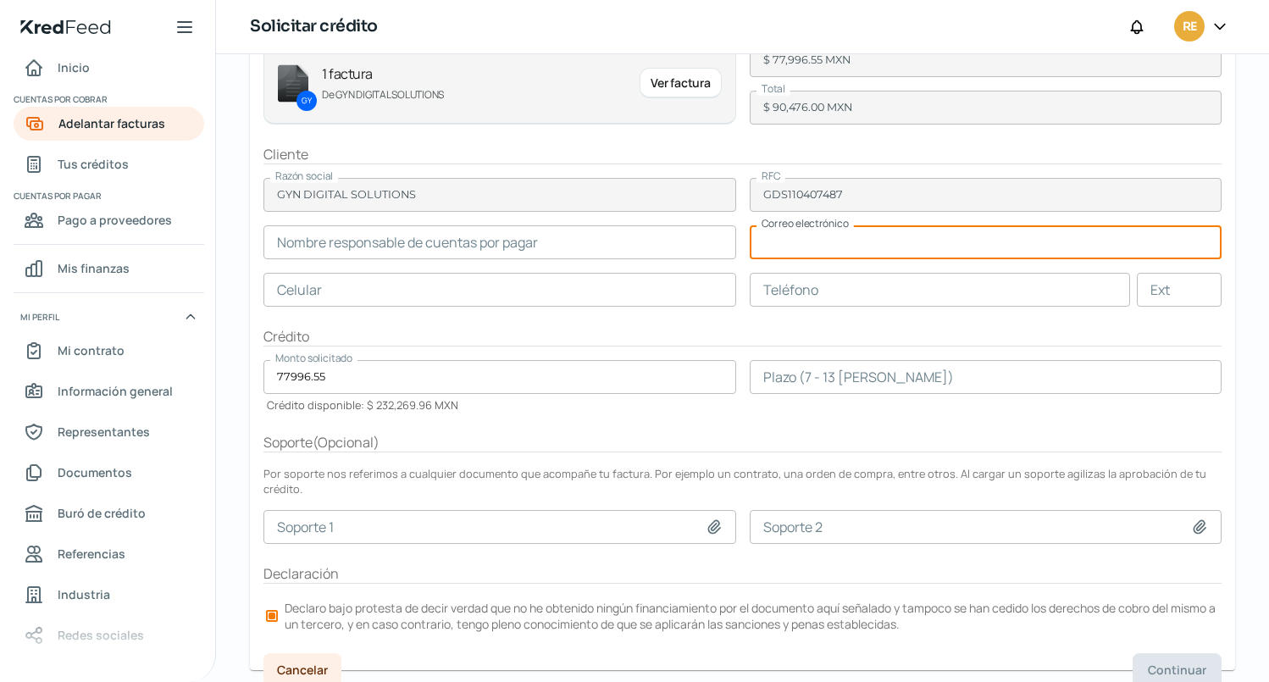
click at [879, 239] on input "text" at bounding box center [986, 242] width 473 height 34
click at [695, 435] on div "Soporte ( Opcional )" at bounding box center [742, 442] width 958 height 19
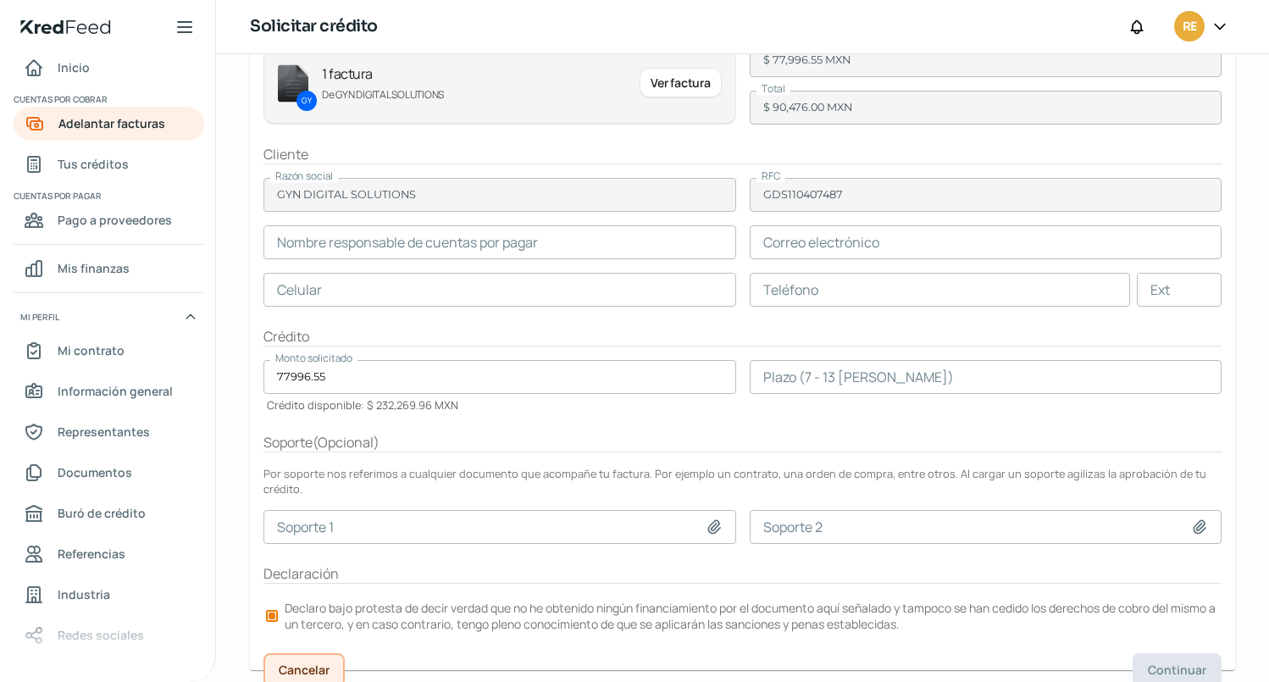
click at [306, 664] on span "Cancelar" at bounding box center [304, 670] width 51 height 12
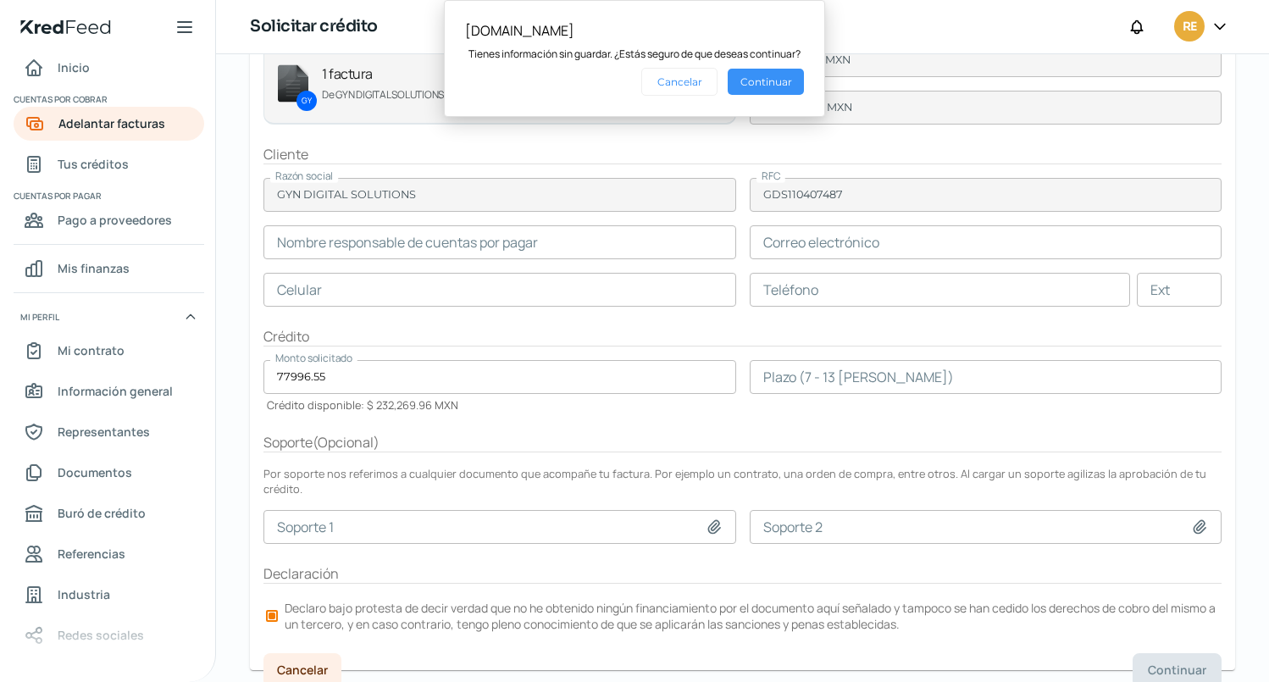
click at [776, 80] on button "Continuar" at bounding box center [766, 82] width 76 height 26
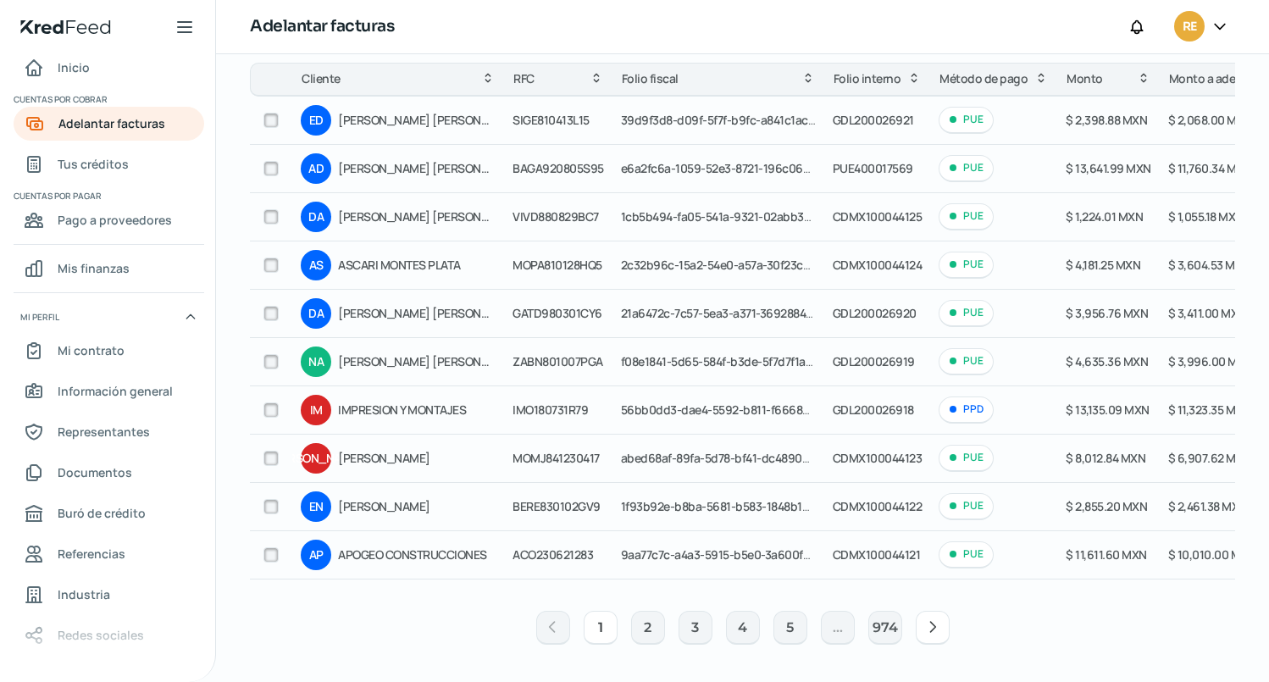
scroll to position [175, 0]
click at [645, 623] on button "2" at bounding box center [648, 628] width 34 height 34
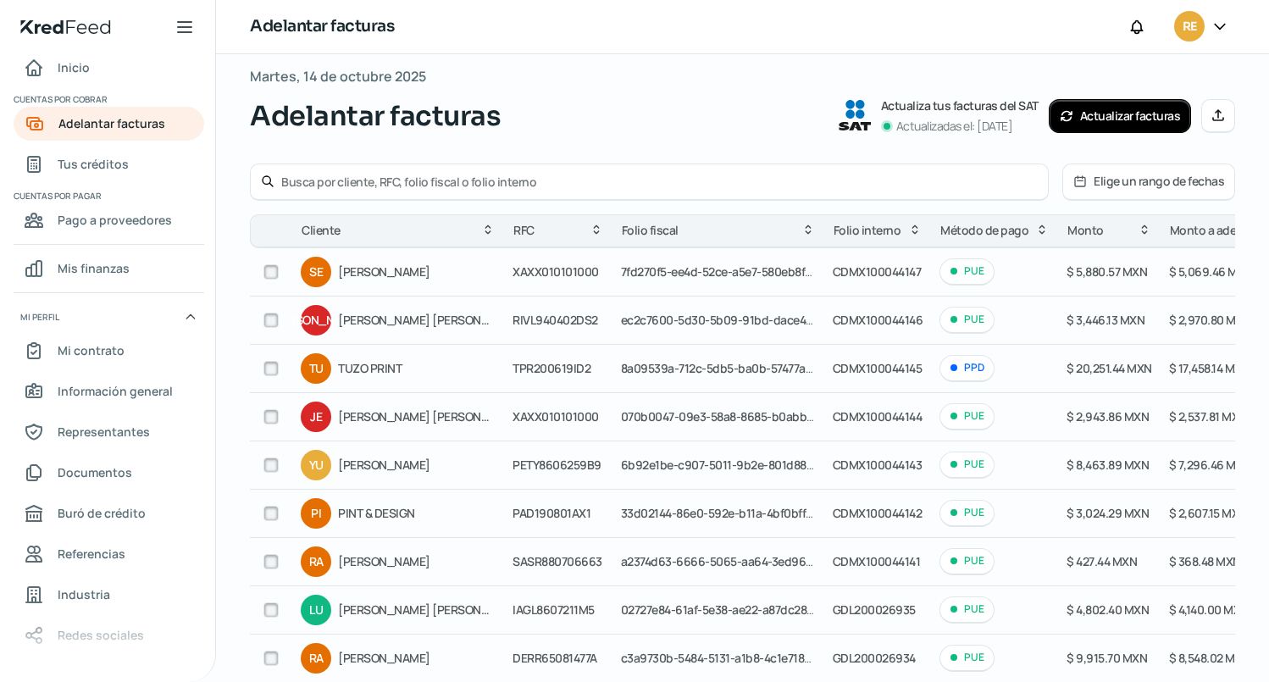
scroll to position [0, 0]
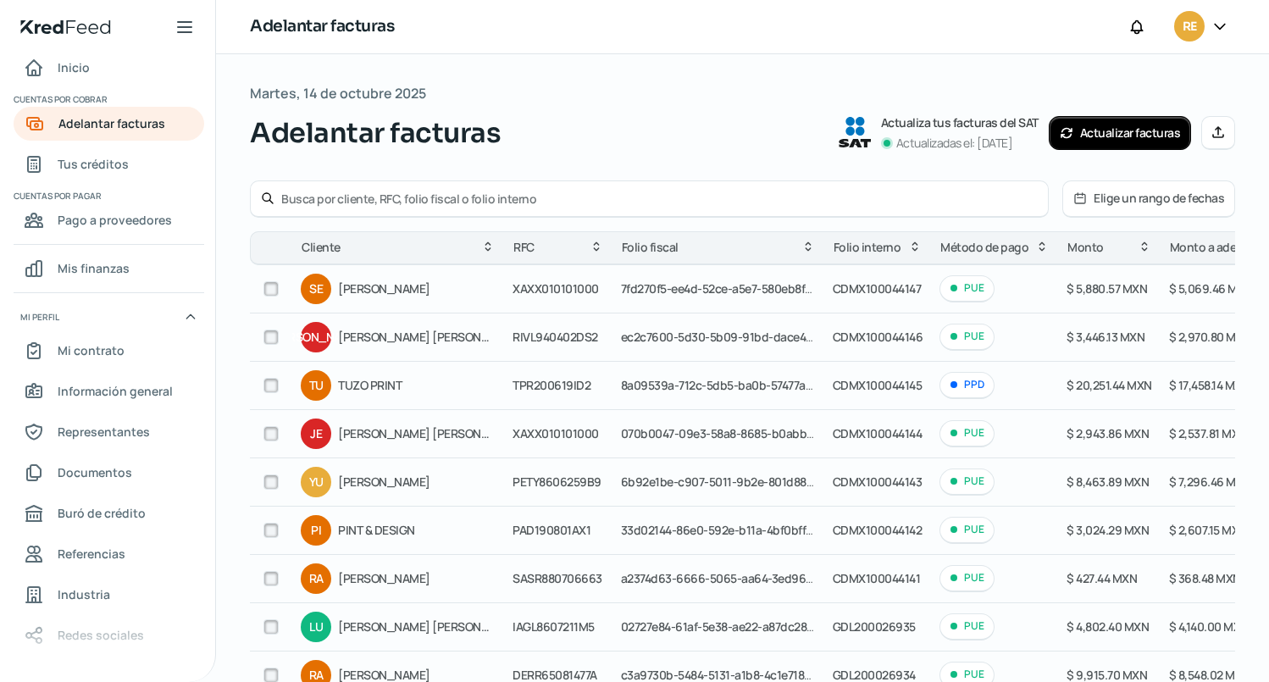
click at [643, 121] on div "Adelantar facturas Actualiza tus facturas del SAT Actualizadas el: [DATE] Actua…" at bounding box center [742, 133] width 985 height 41
click at [100, 160] on span "Tus créditos" at bounding box center [93, 163] width 71 height 21
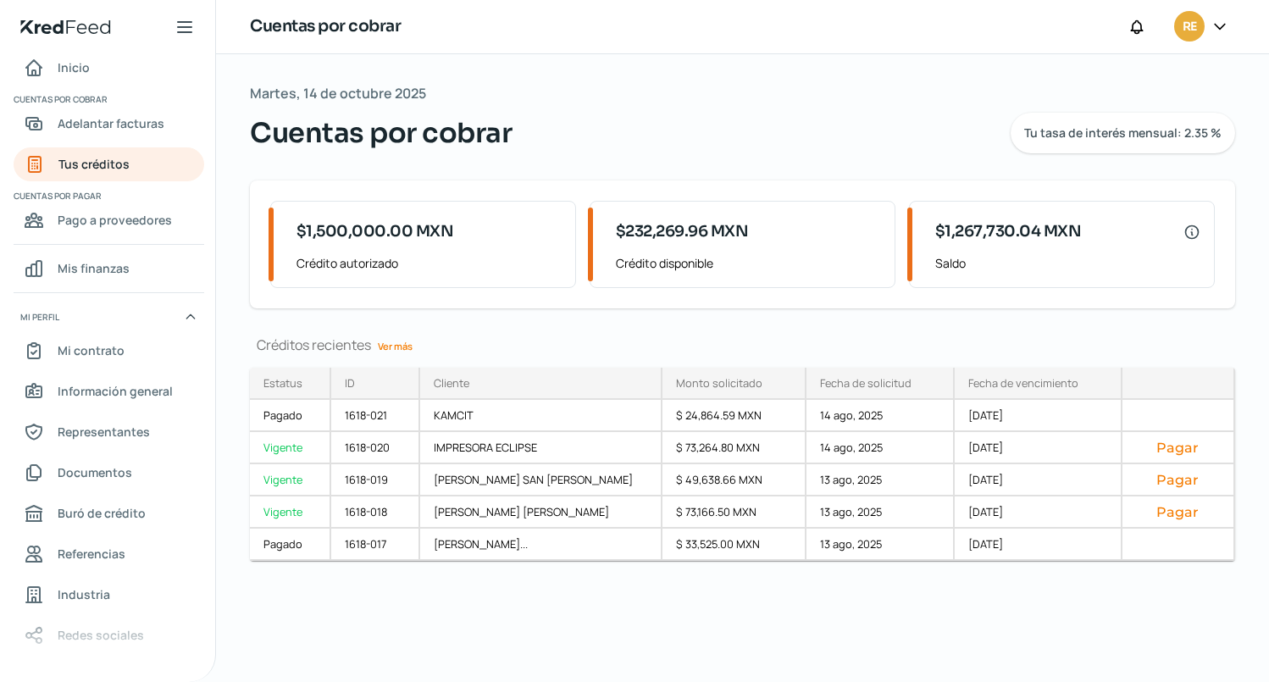
click at [640, 99] on div "Martes, 14 de octubre 2025 Cuentas por cobrar Tu tasa de interés mensual: 2.35 %" at bounding box center [742, 117] width 985 height 72
click at [102, 119] on span "Adelantar facturas" at bounding box center [111, 123] width 107 height 21
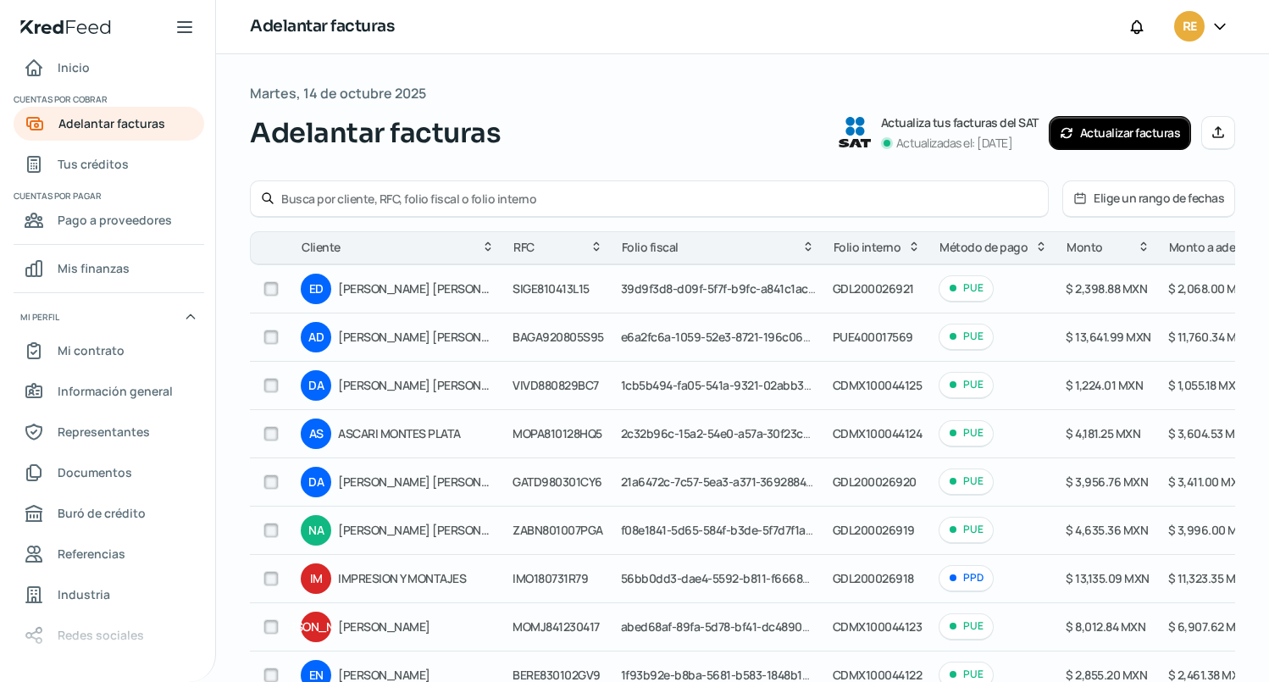
click at [1115, 194] on button "Elige un rango de fechas" at bounding box center [1148, 198] width 171 height 35
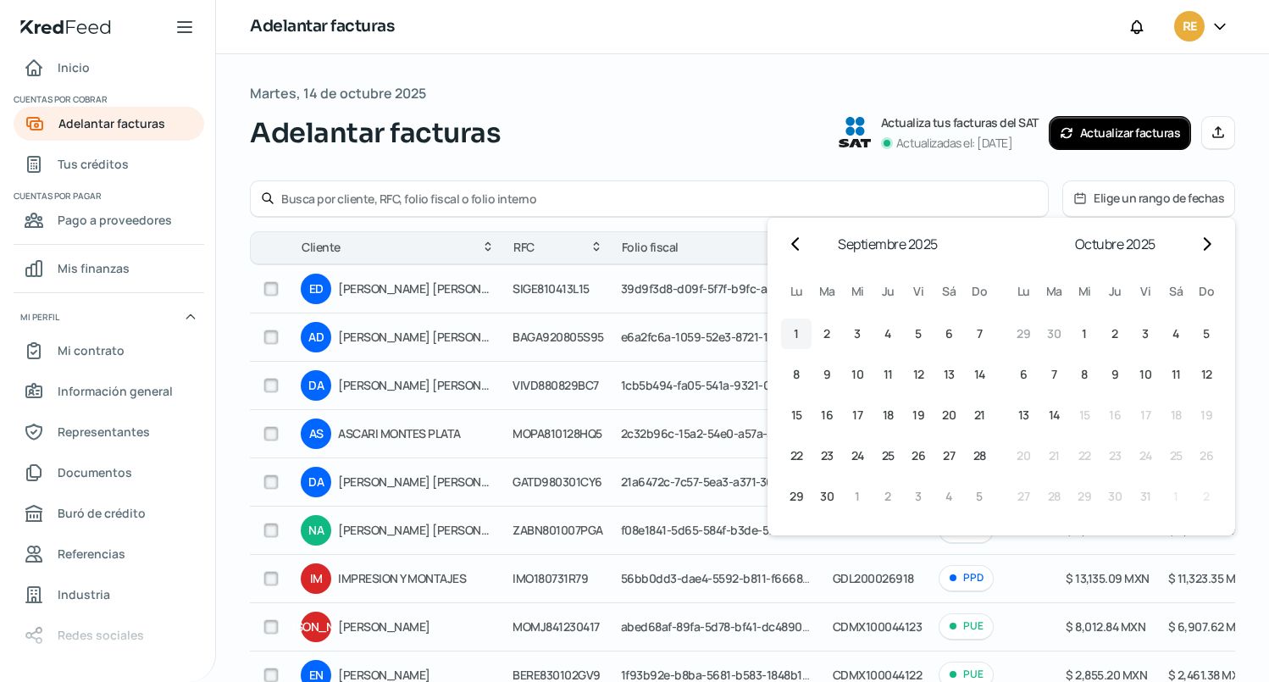
click at [794, 334] on span "1" at bounding box center [796, 334] width 5 height 20
click at [821, 494] on span "30" at bounding box center [827, 496] width 14 height 20
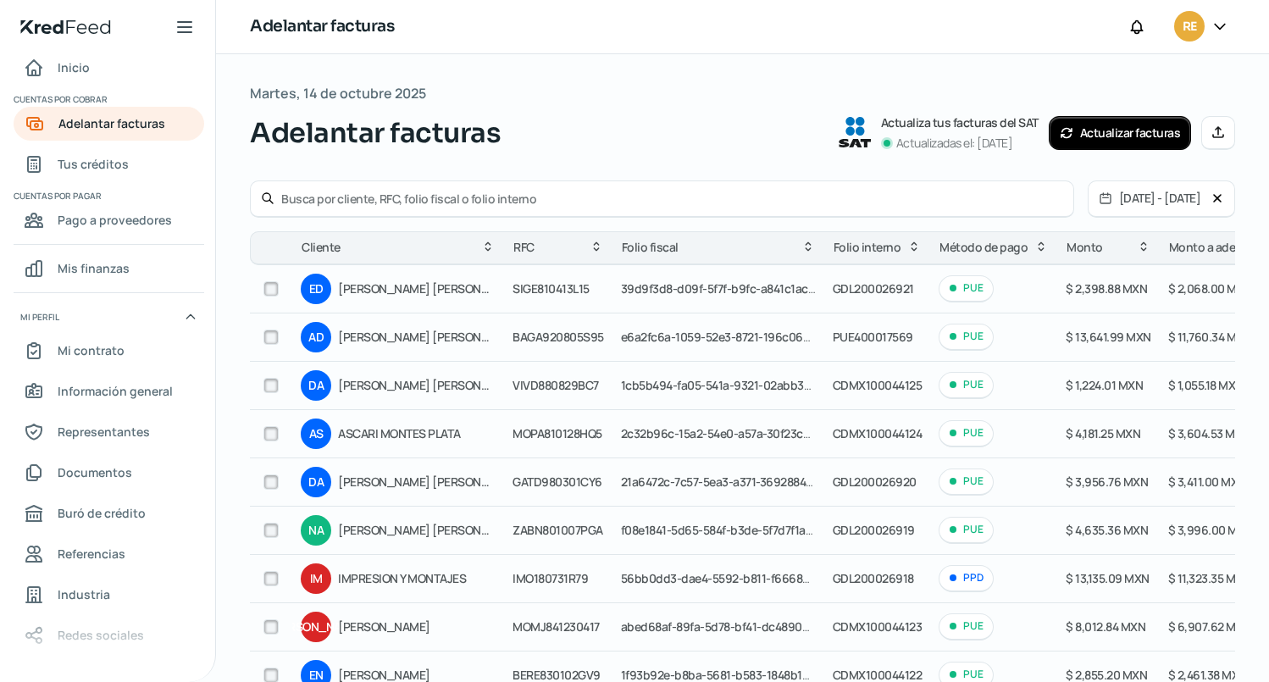
click at [547, 201] on input "text" at bounding box center [672, 199] width 782 height 16
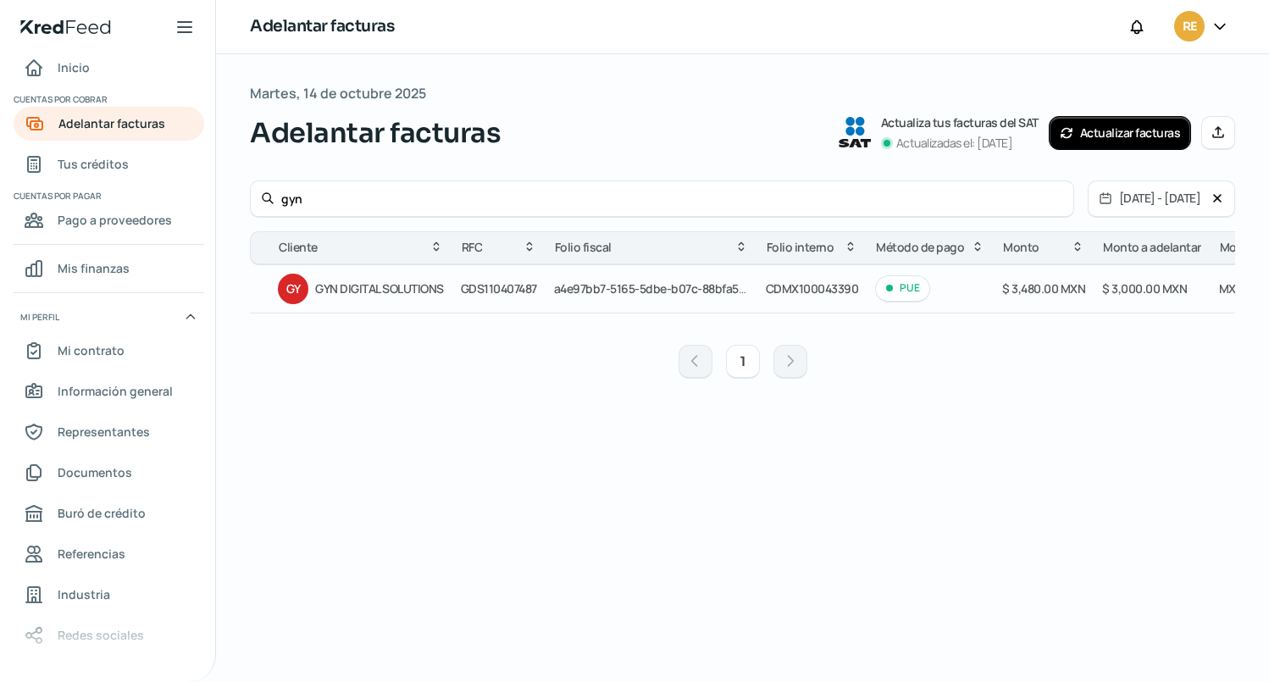
click at [696, 201] on input "gyn" at bounding box center [672, 199] width 782 height 16
click at [209, 198] on div "Inicio | KredFeed Inicio Cuentas por cobrar Adelantar facturas Tus créditos Cue…" at bounding box center [634, 341] width 1269 height 682
type input "gyn"
click at [1098, 198] on button "[DATE] - [DATE]" at bounding box center [1149, 198] width 123 height 35
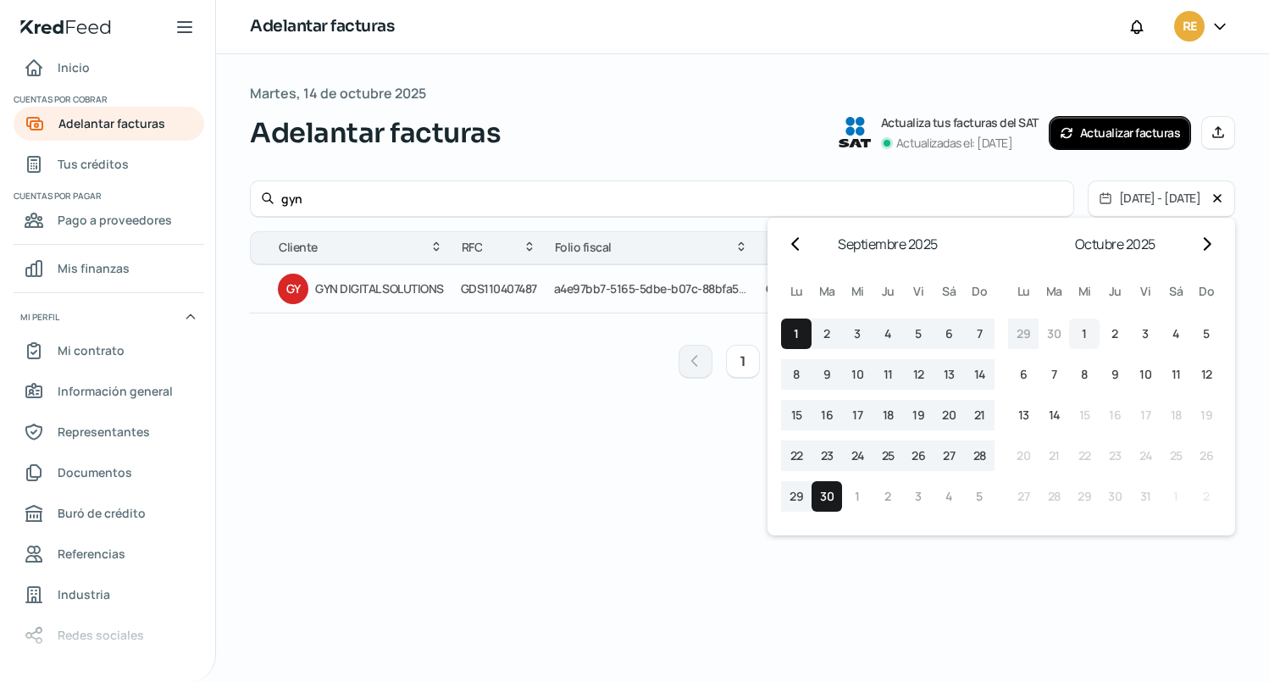
click at [1083, 335] on span "1" at bounding box center [1084, 334] width 5 height 20
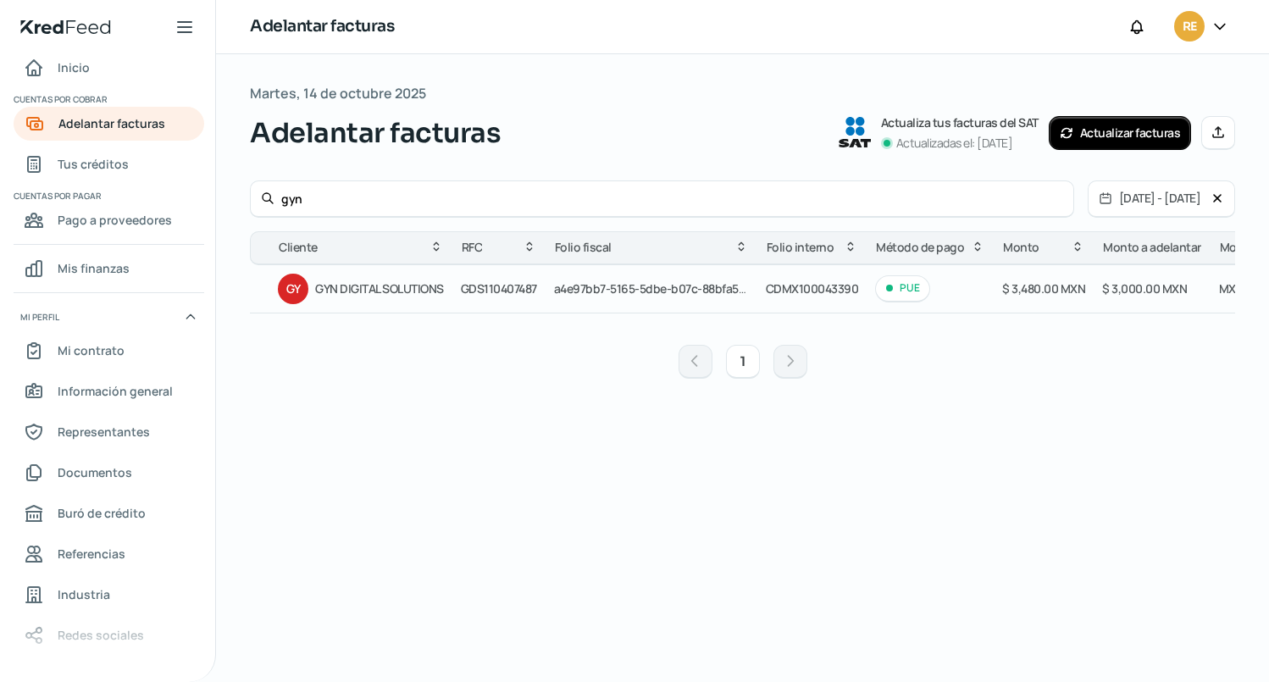
click at [1217, 193] on icon at bounding box center [1217, 198] width 14 height 14
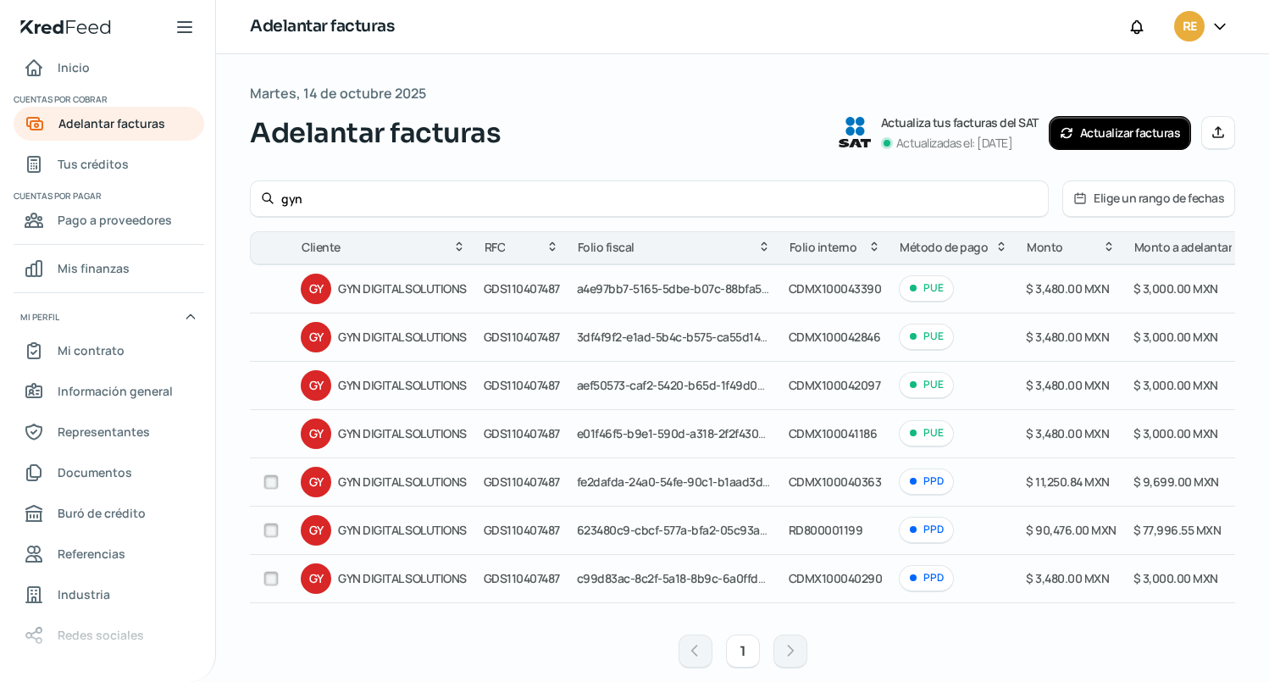
click at [1127, 204] on button "Elige un rango de fechas" at bounding box center [1148, 198] width 171 height 35
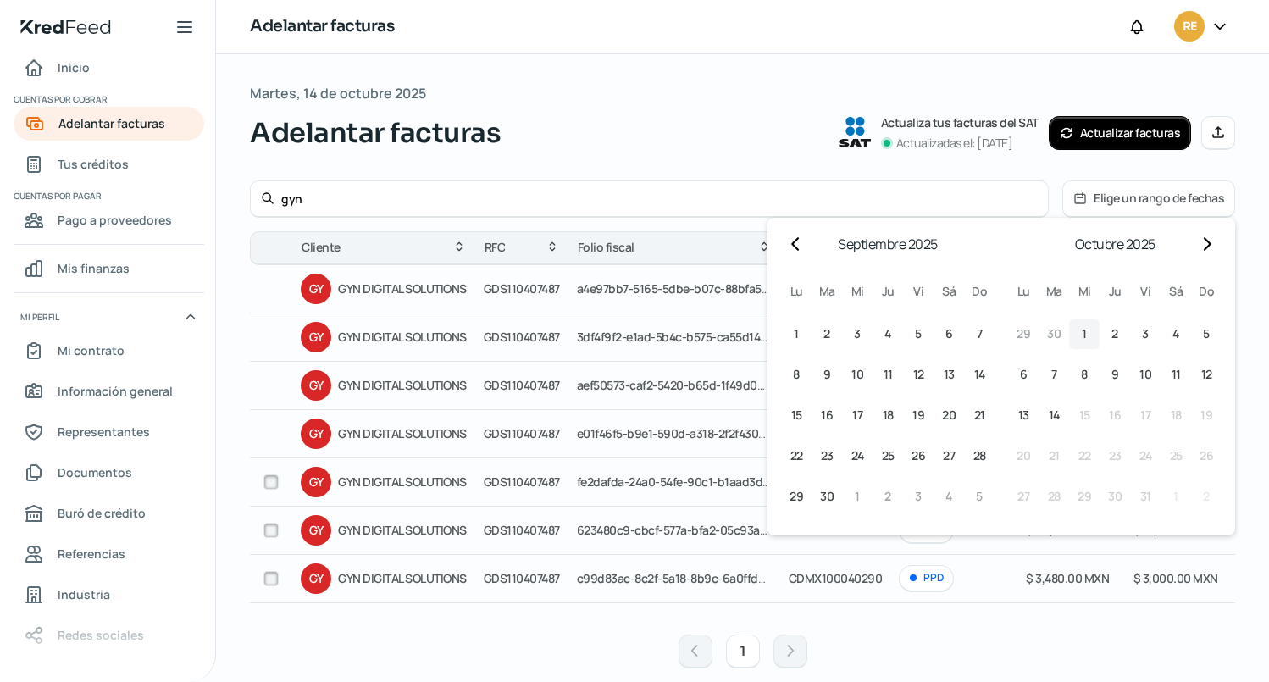
click at [1082, 332] on button "1 1º octubre (miércoles)" at bounding box center [1084, 333] width 30 height 30
click at [1049, 416] on span "14" at bounding box center [1054, 415] width 11 height 20
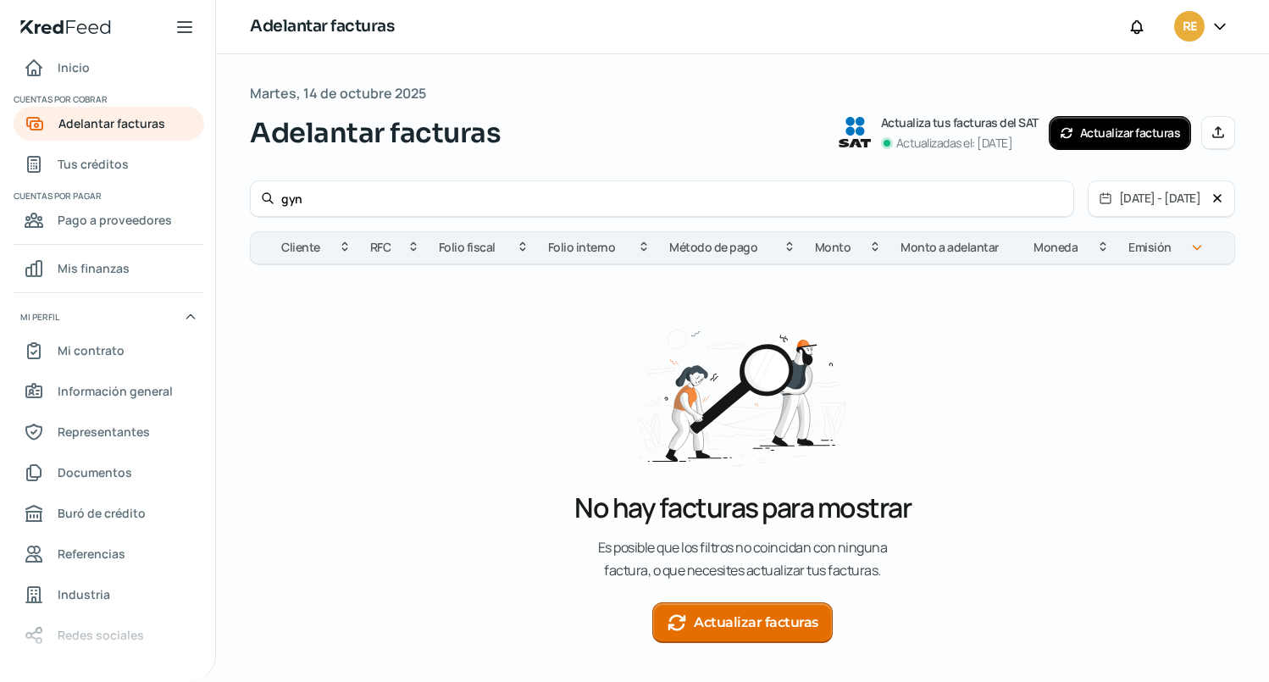
click at [1116, 135] on button "Actualizar facturas" at bounding box center [1120, 133] width 143 height 34
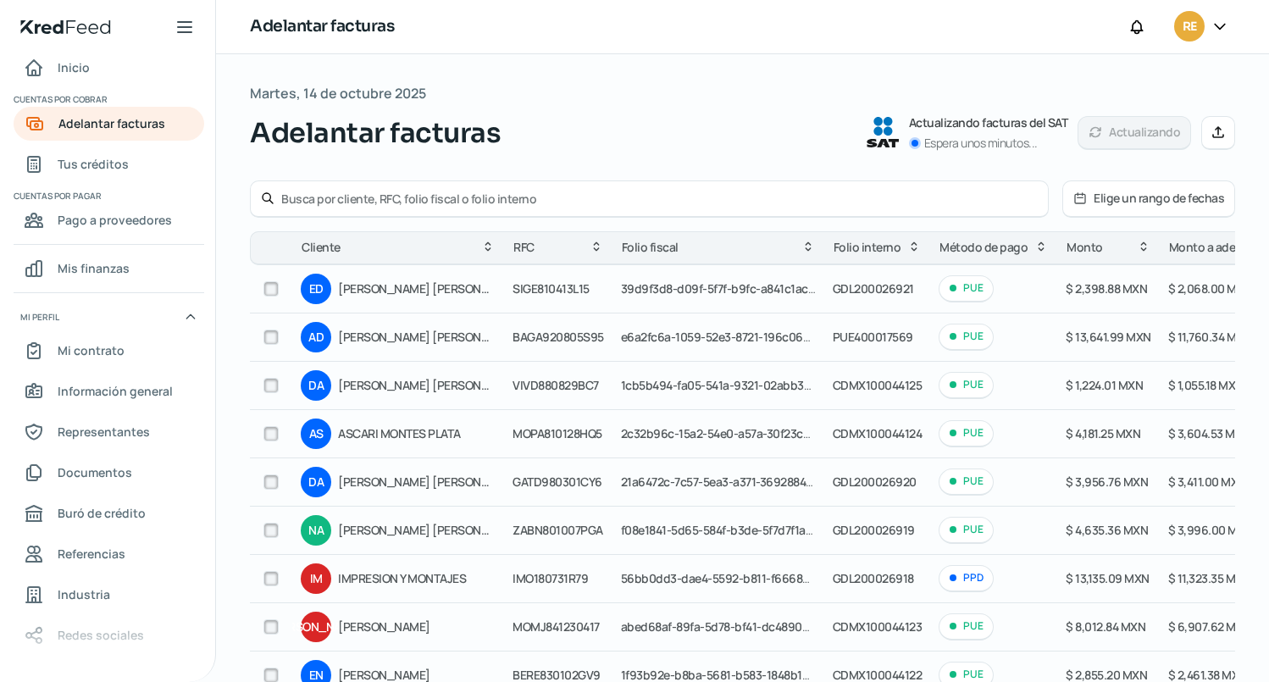
click at [692, 201] on input "text" at bounding box center [659, 199] width 756 height 16
click at [1181, 201] on button "Elige un rango de fechas" at bounding box center [1148, 198] width 171 height 35
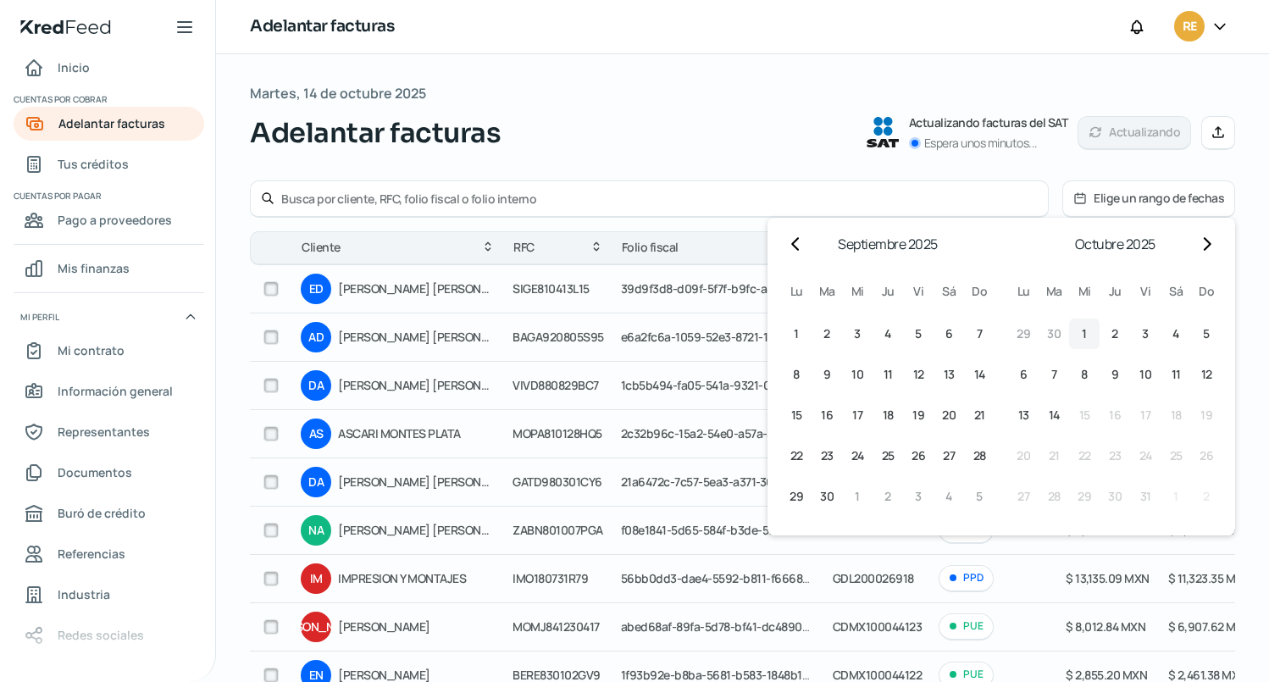
click at [1082, 336] on span "1" at bounding box center [1084, 334] width 5 height 20
click at [1050, 414] on span "14" at bounding box center [1054, 415] width 11 height 20
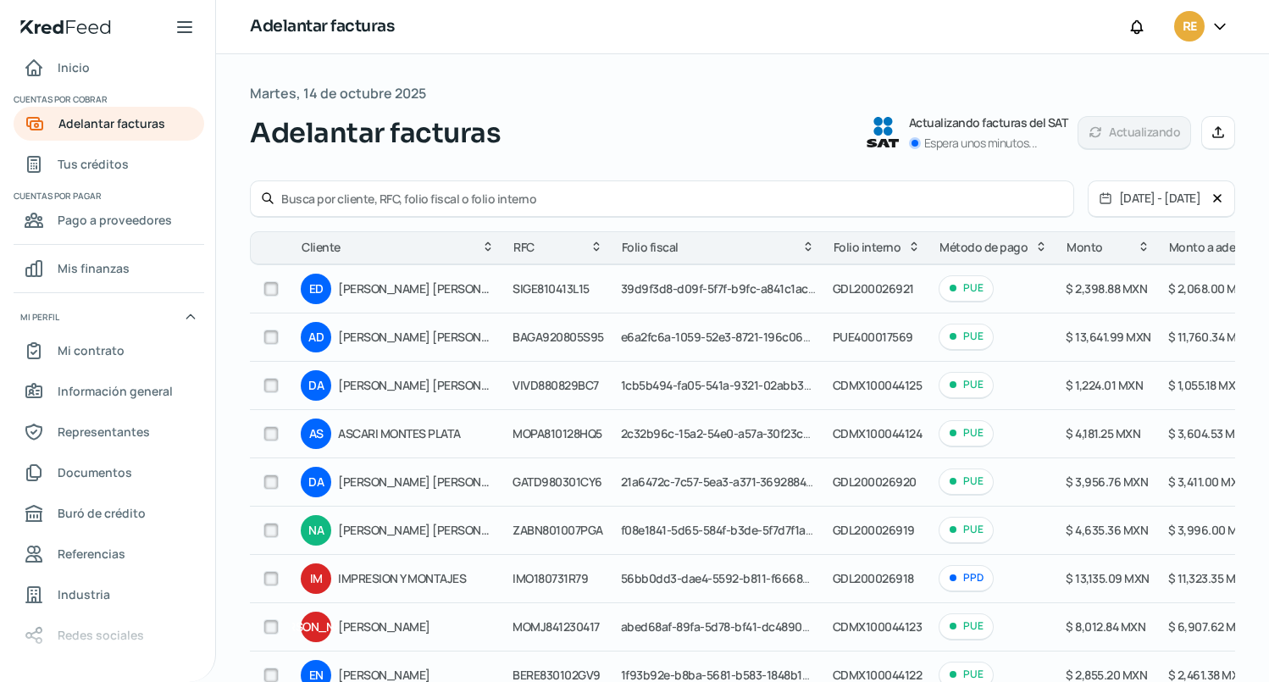
click at [436, 192] on input "text" at bounding box center [672, 199] width 782 height 16
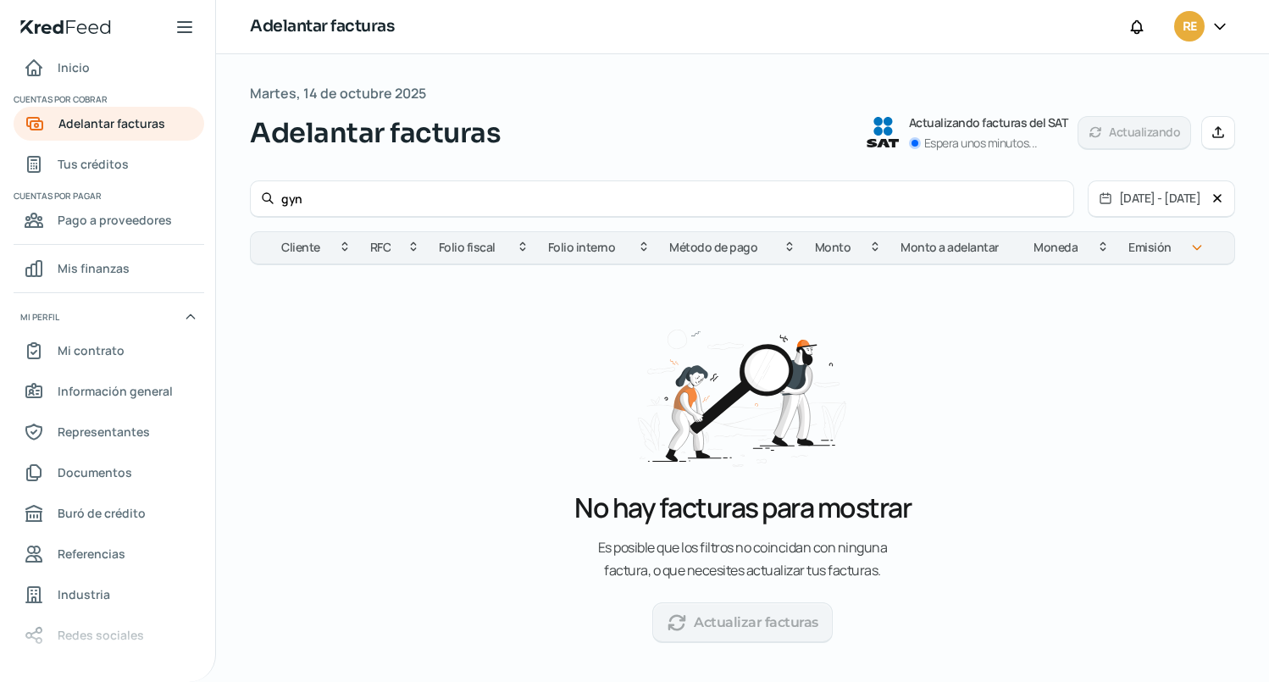
type input "gyn"
click at [667, 201] on input "gyn" at bounding box center [672, 199] width 782 height 16
drag, startPoint x: 345, startPoint y: 202, endPoint x: 219, endPoint y: 202, distance: 125.4
click at [219, 202] on div "Martes, 14 de octubre 2025 Adelantar facturas Actualizando facturas del SAT Esp…" at bounding box center [742, 387] width 1053 height 667
click at [1191, 202] on button "[DATE] - [DATE]" at bounding box center [1149, 198] width 123 height 35
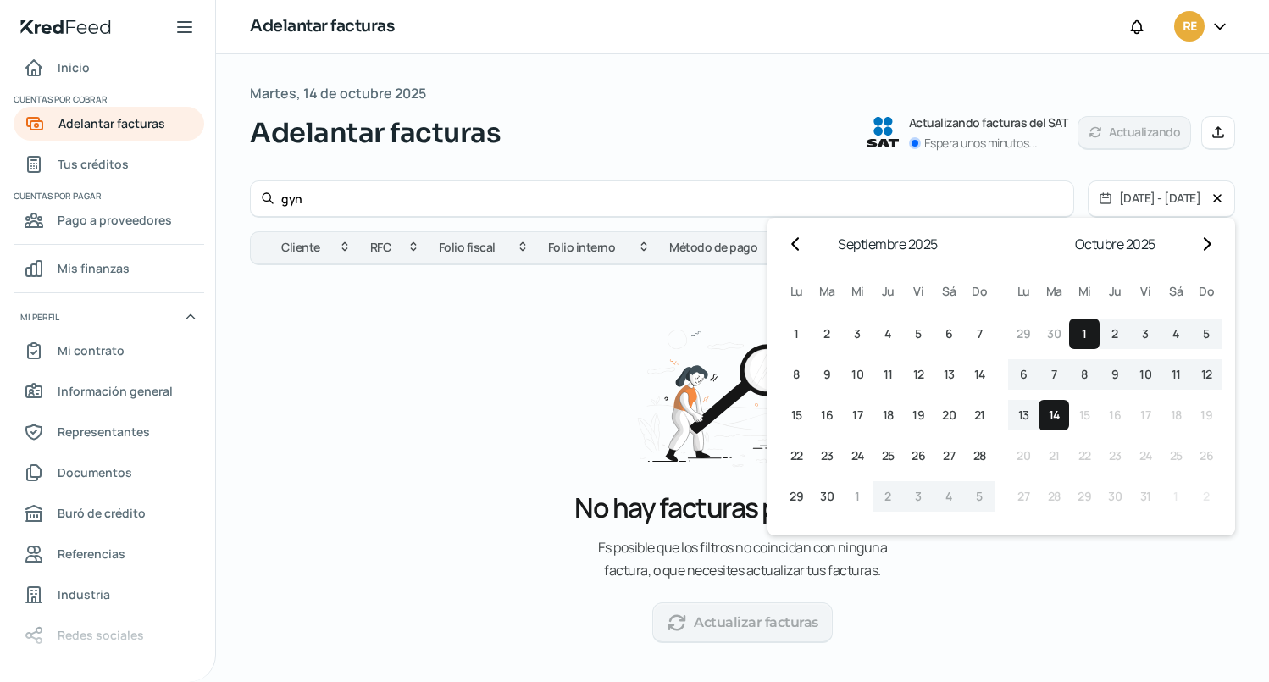
click at [1111, 337] on span "2" at bounding box center [1114, 334] width 7 height 20
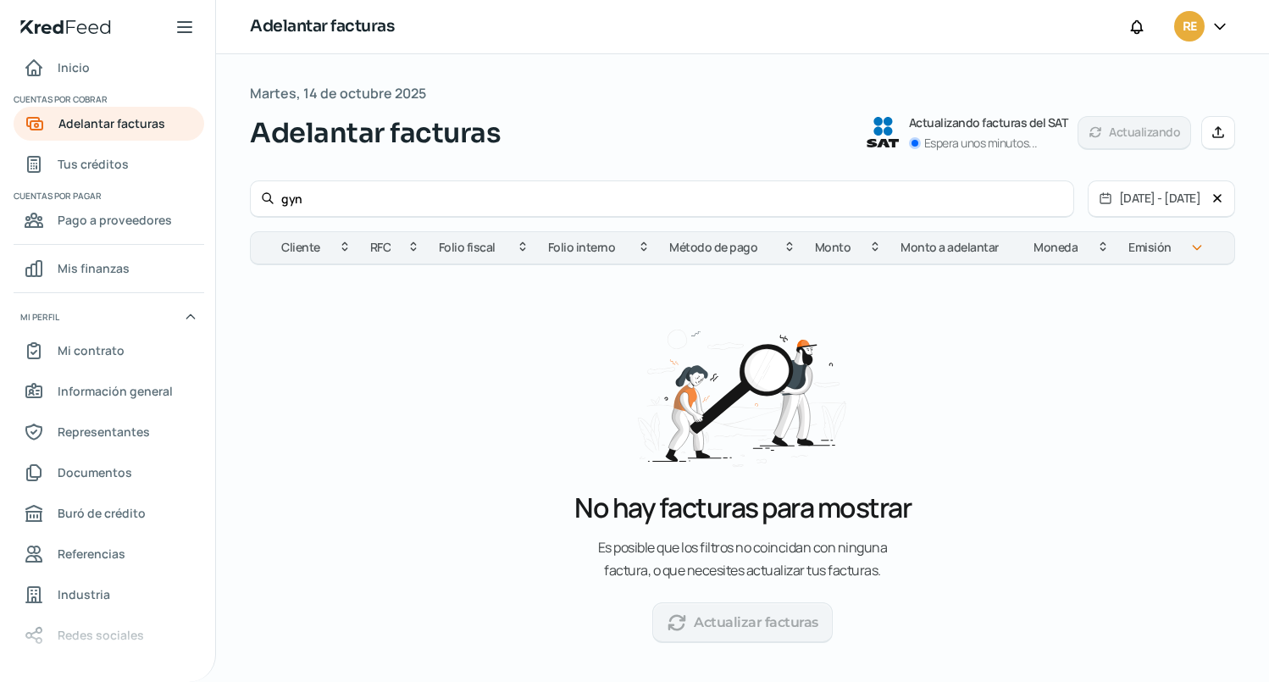
click at [1210, 204] on icon at bounding box center [1217, 198] width 14 height 14
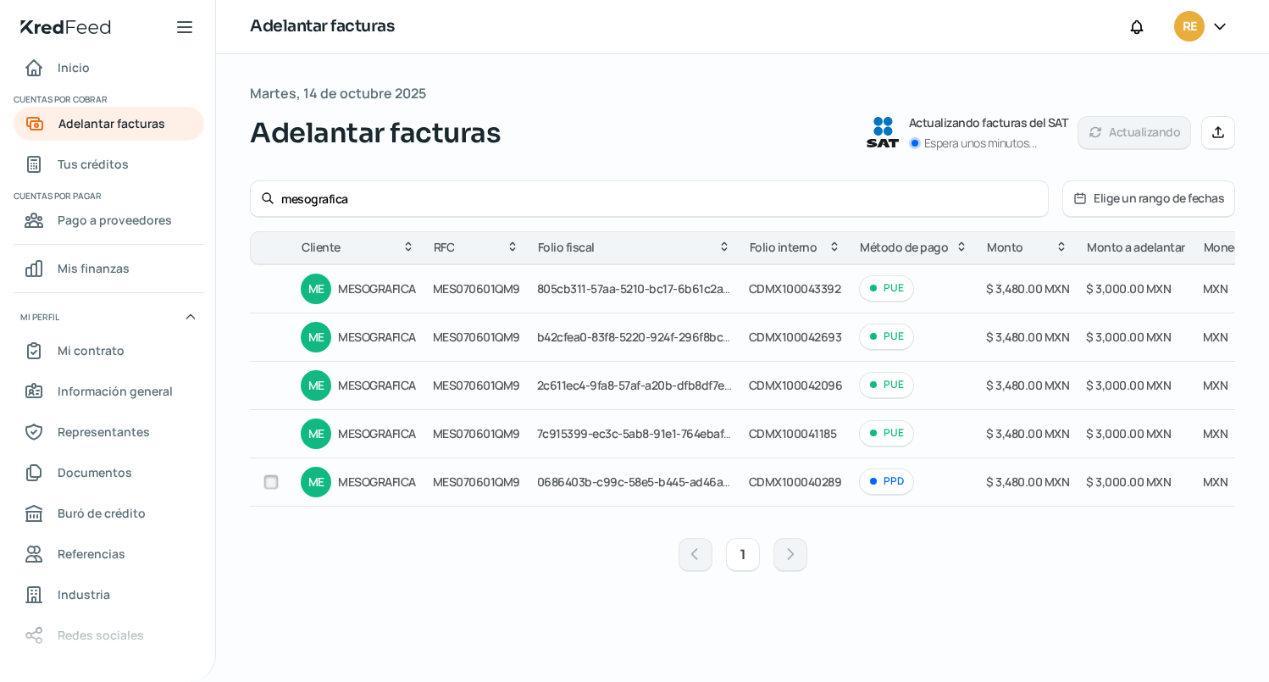
click at [1158, 197] on button "Elige un rango de fechas" at bounding box center [1148, 198] width 171 height 35
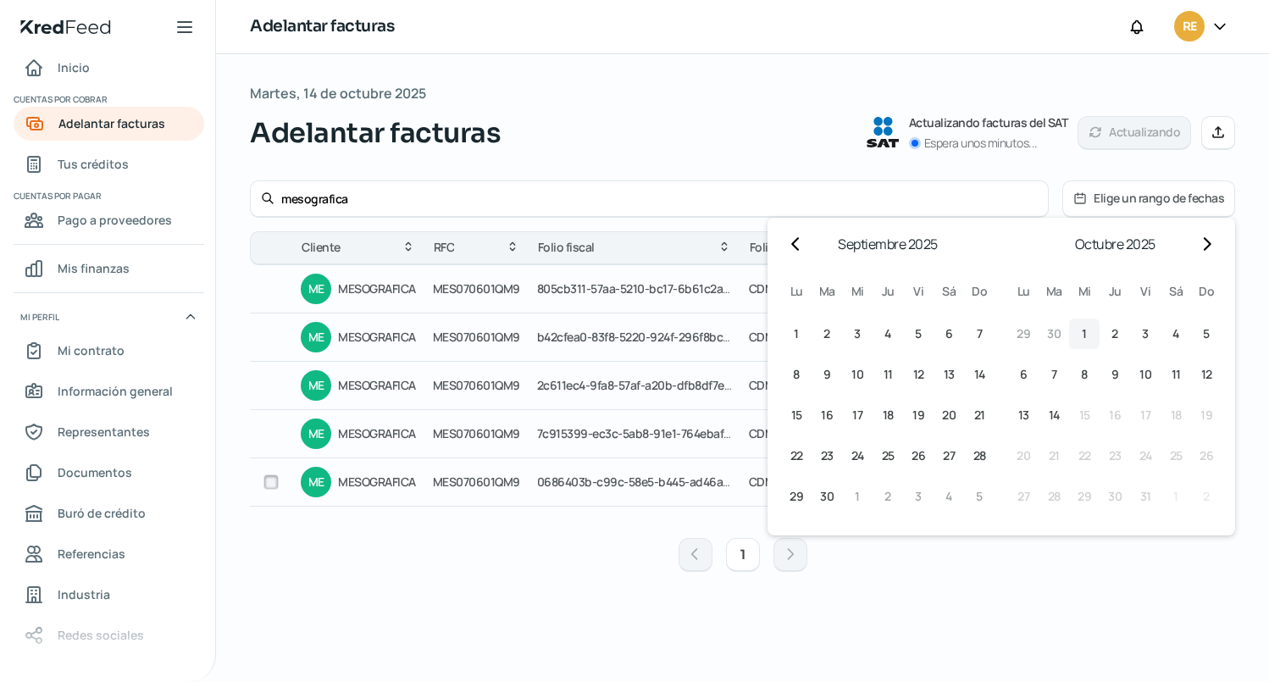
click at [1088, 338] on button "1 1º octubre (miércoles)" at bounding box center [1084, 333] width 30 height 30
click at [1055, 417] on span "14" at bounding box center [1054, 415] width 11 height 20
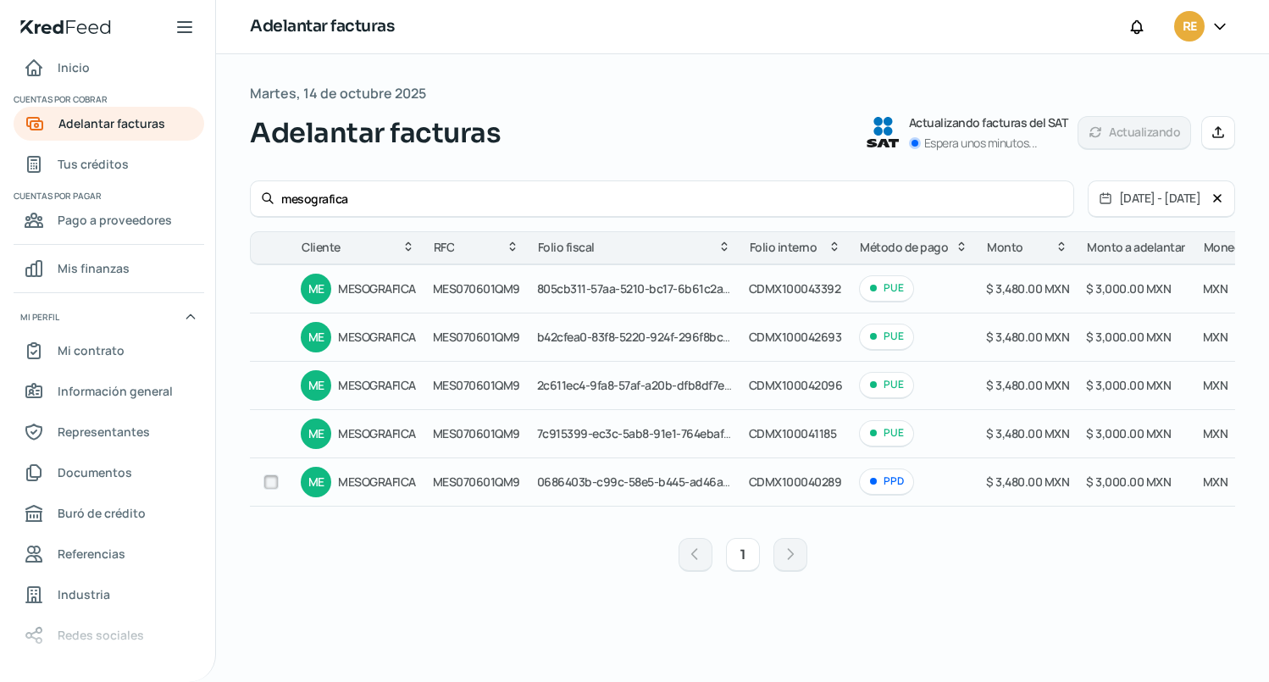
click at [531, 200] on input "mesografica" at bounding box center [672, 199] width 782 height 16
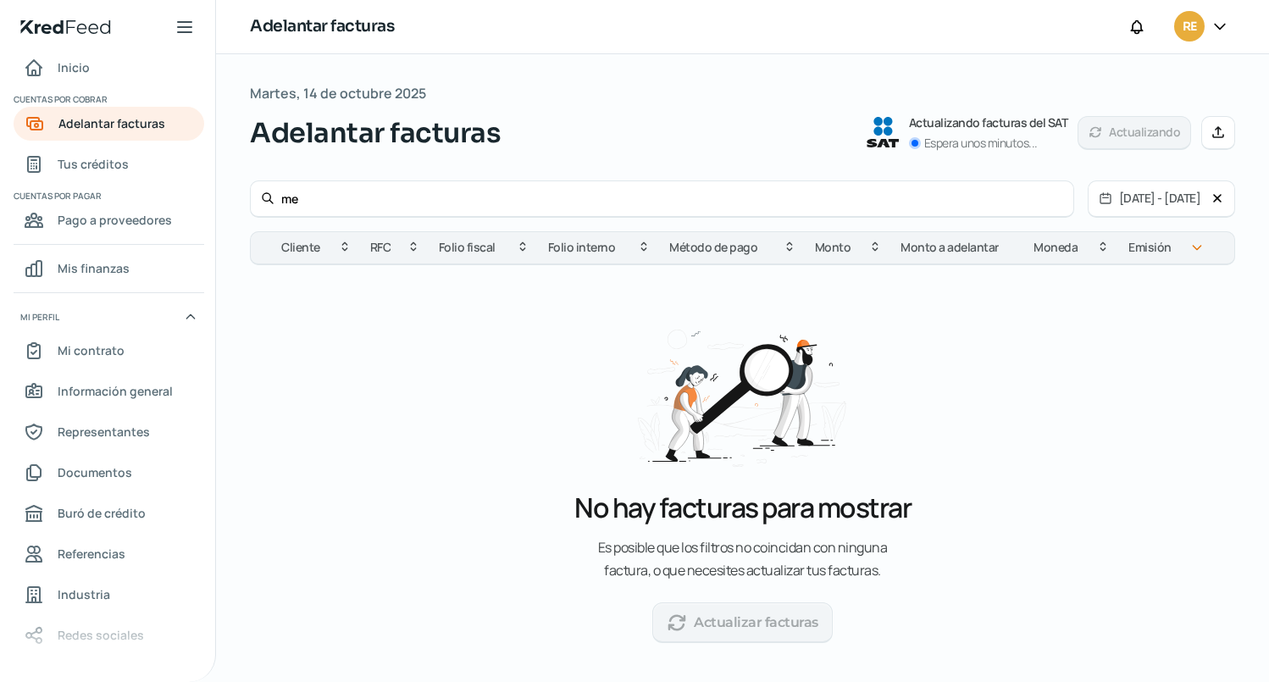
type input "m"
type input "gyn"
click at [1182, 199] on button "[DATE] - [DATE]" at bounding box center [1149, 198] width 123 height 35
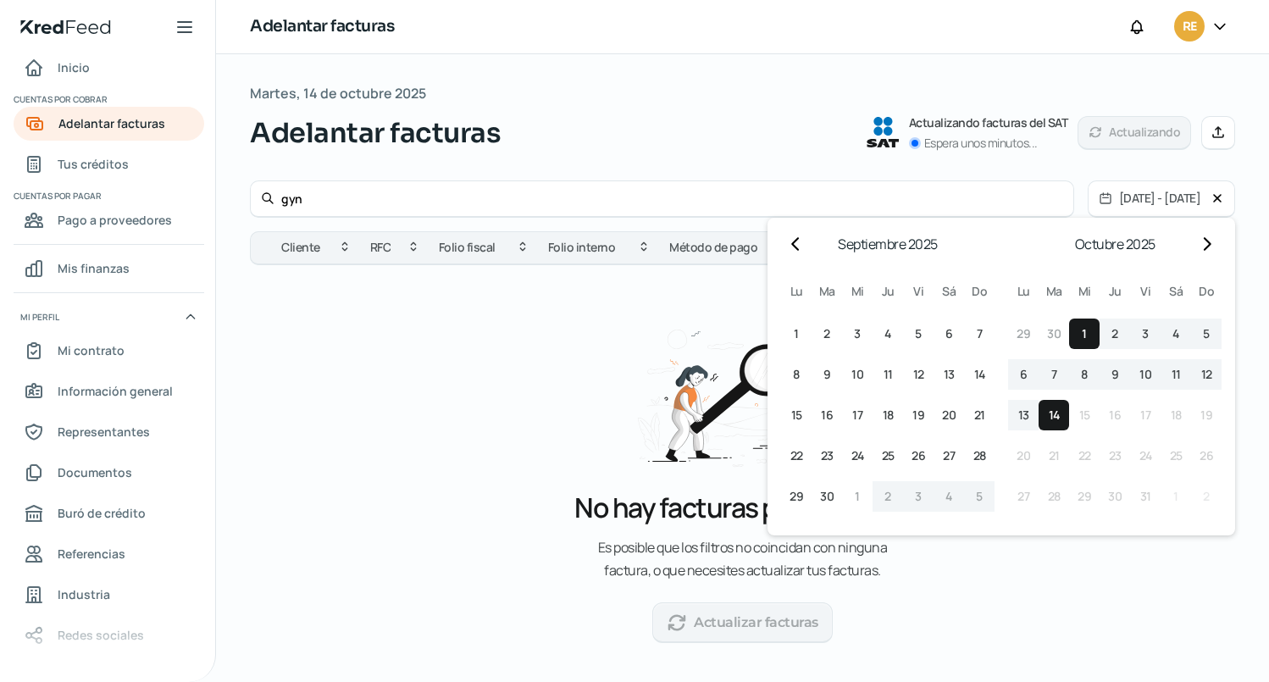
click at [1020, 373] on span "6" at bounding box center [1024, 374] width 8 height 20
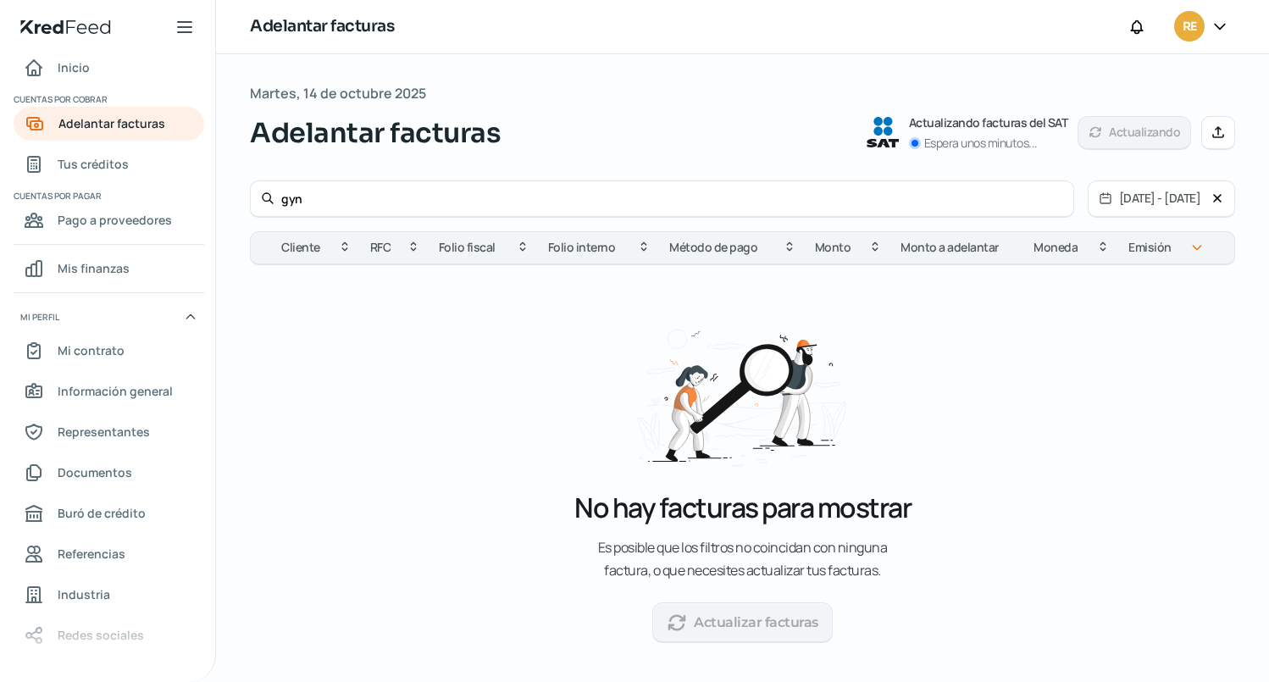
click at [1110, 202] on button "[DATE] - [DATE]" at bounding box center [1149, 198] width 123 height 35
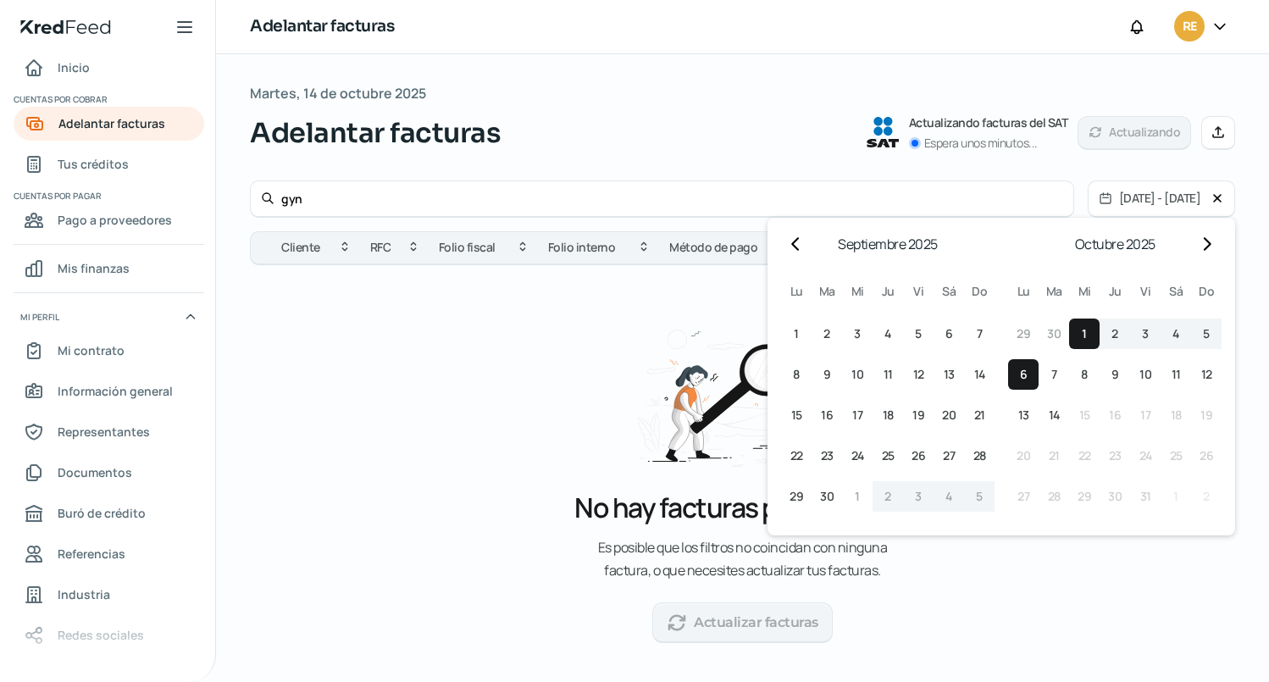
click at [667, 125] on div "Adelantar facturas Actualizando facturas del SAT Espera unos minutos... Actuali…" at bounding box center [742, 133] width 985 height 41
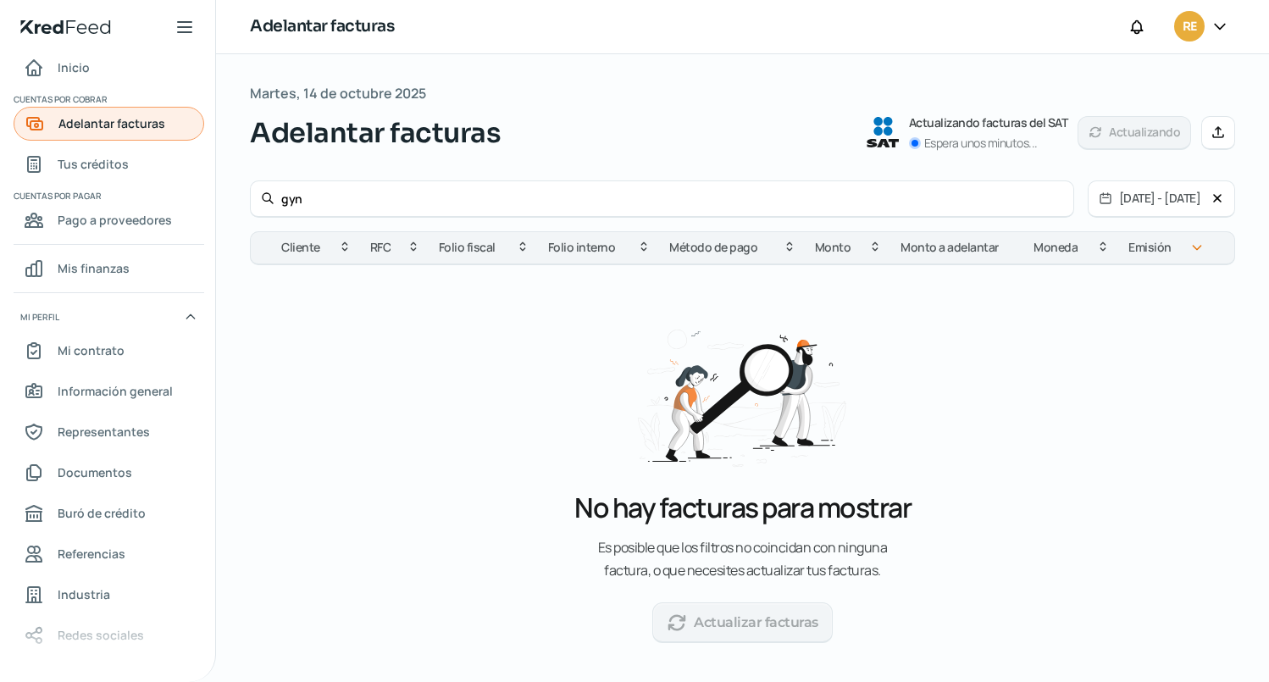
click at [86, 129] on span "Adelantar facturas" at bounding box center [111, 123] width 107 height 21
click at [99, 163] on span "Tus créditos" at bounding box center [93, 163] width 71 height 21
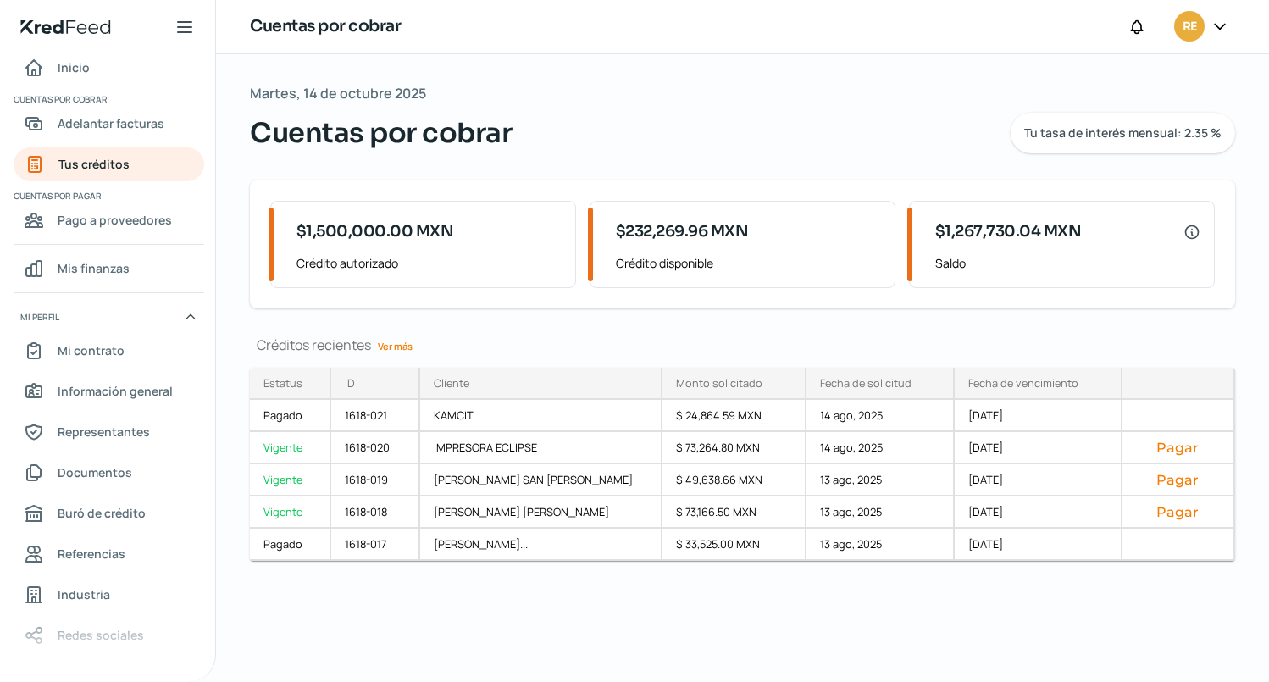
click at [1165, 603] on div "Martes, 14 de octubre 2025 Cuentas por cobrar Tu tasa de interés mensual: 2.35 …" at bounding box center [742, 368] width 1053 height 628
click at [93, 122] on span "Adelantar facturas" at bounding box center [111, 123] width 107 height 21
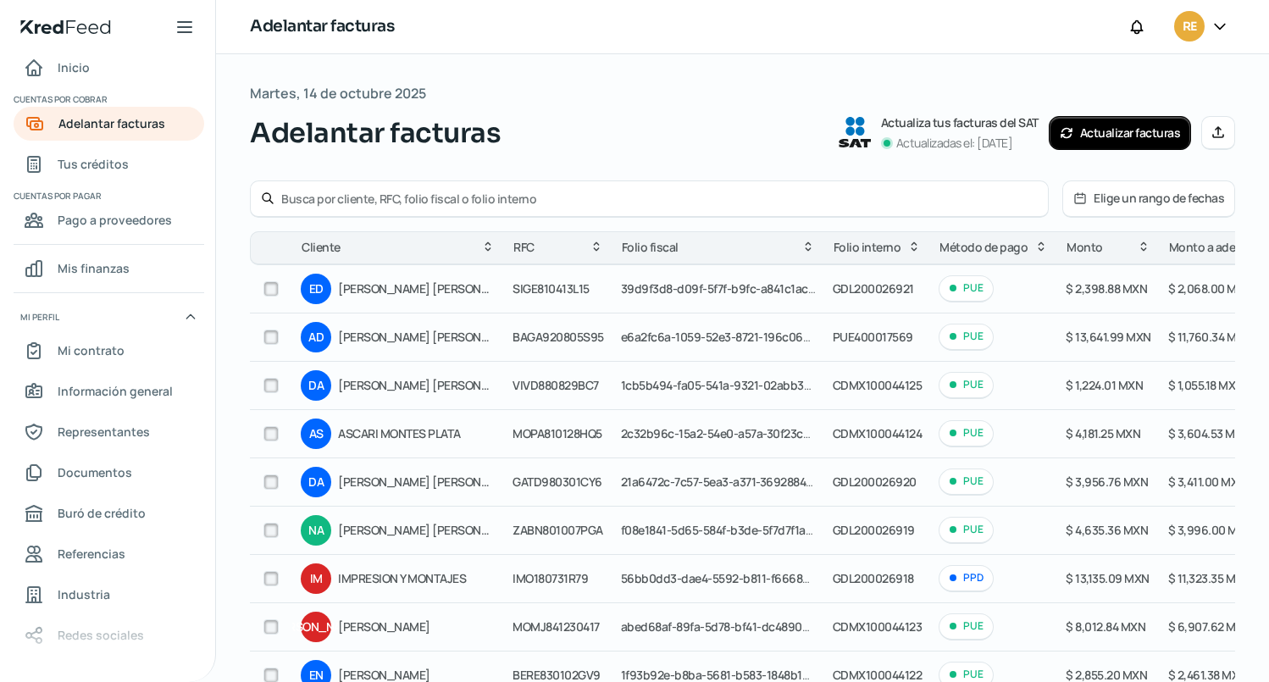
click at [1139, 201] on button "Elige un rango de fechas" at bounding box center [1148, 198] width 171 height 35
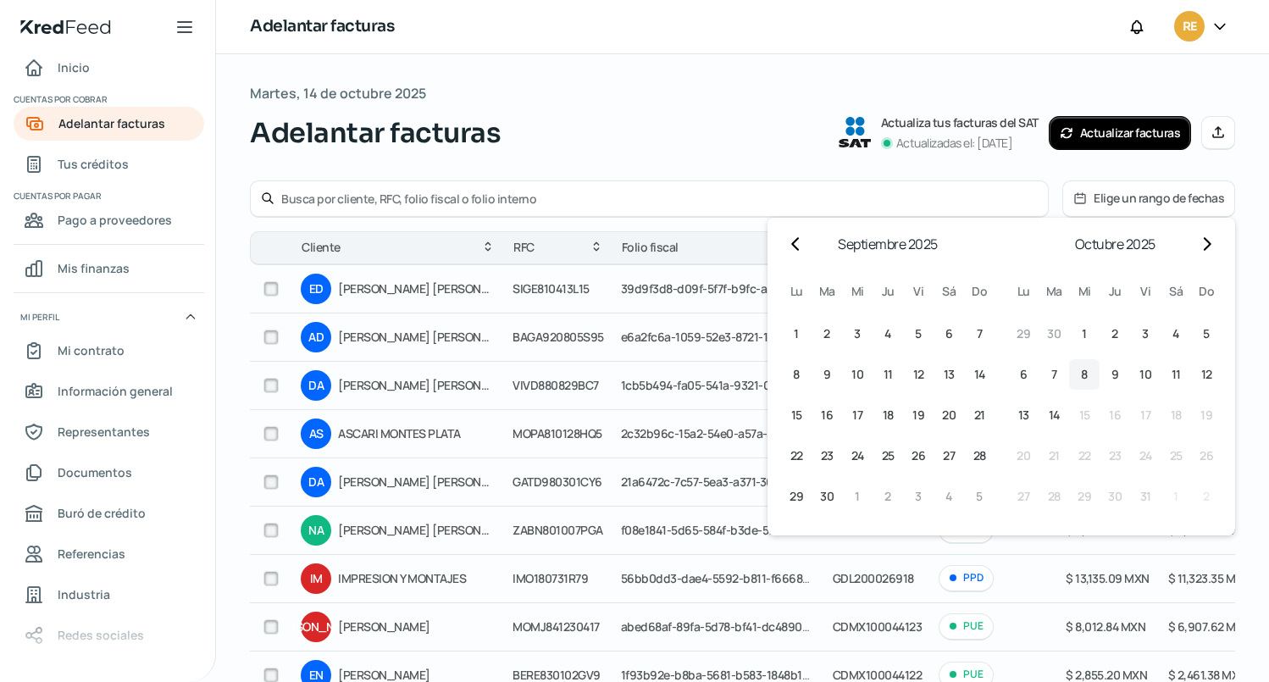
click at [1084, 371] on button "8 8º octubre (miércoles)" at bounding box center [1084, 374] width 30 height 30
click at [1049, 418] on span "14" at bounding box center [1054, 415] width 11 height 20
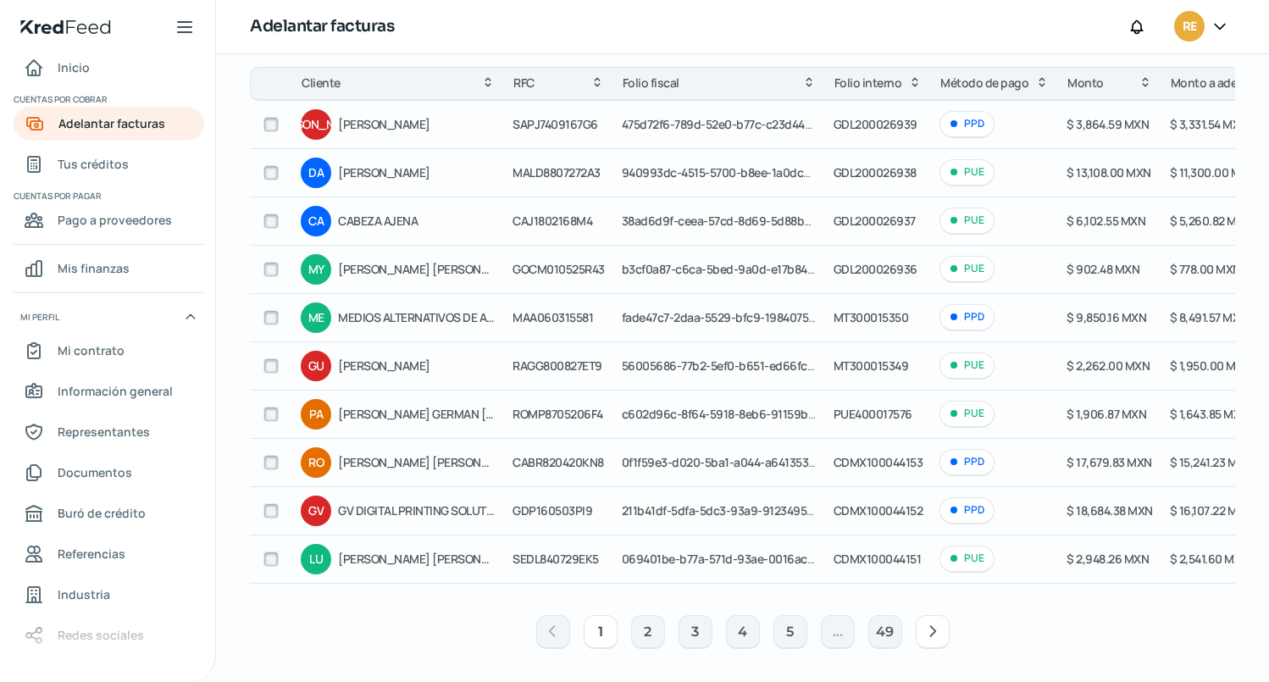
scroll to position [175, 0]
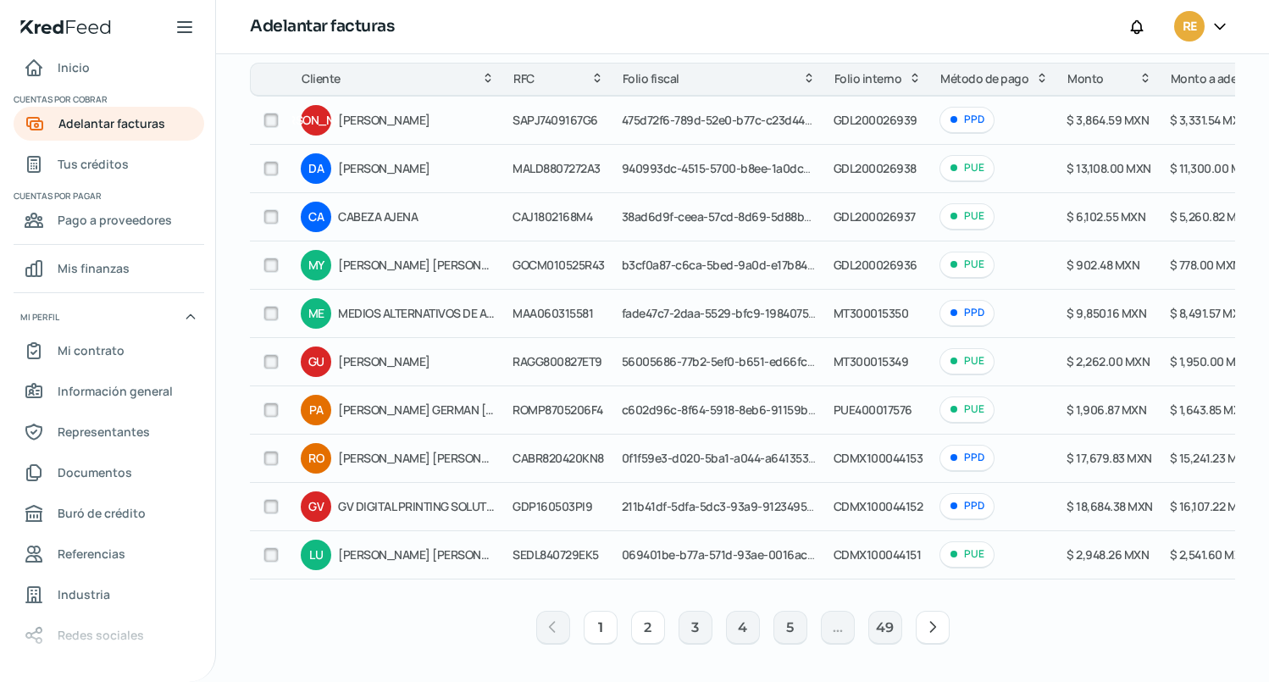
click at [642, 629] on button "2" at bounding box center [648, 628] width 34 height 34
click at [694, 622] on button "3" at bounding box center [695, 628] width 34 height 34
click at [736, 622] on button "4" at bounding box center [743, 628] width 34 height 34
click at [924, 629] on icon at bounding box center [932, 626] width 17 height 17
click at [924, 629] on button "49" at bounding box center [933, 628] width 34 height 34
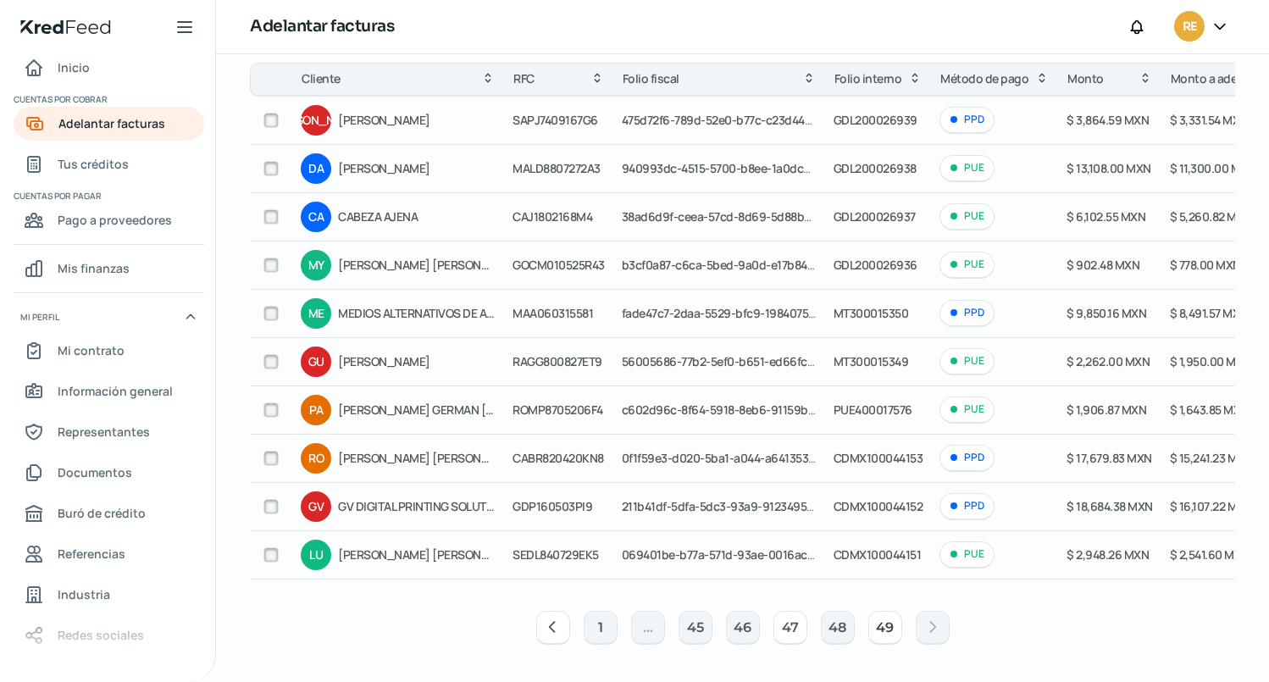
click at [778, 633] on button "47" at bounding box center [790, 628] width 34 height 34
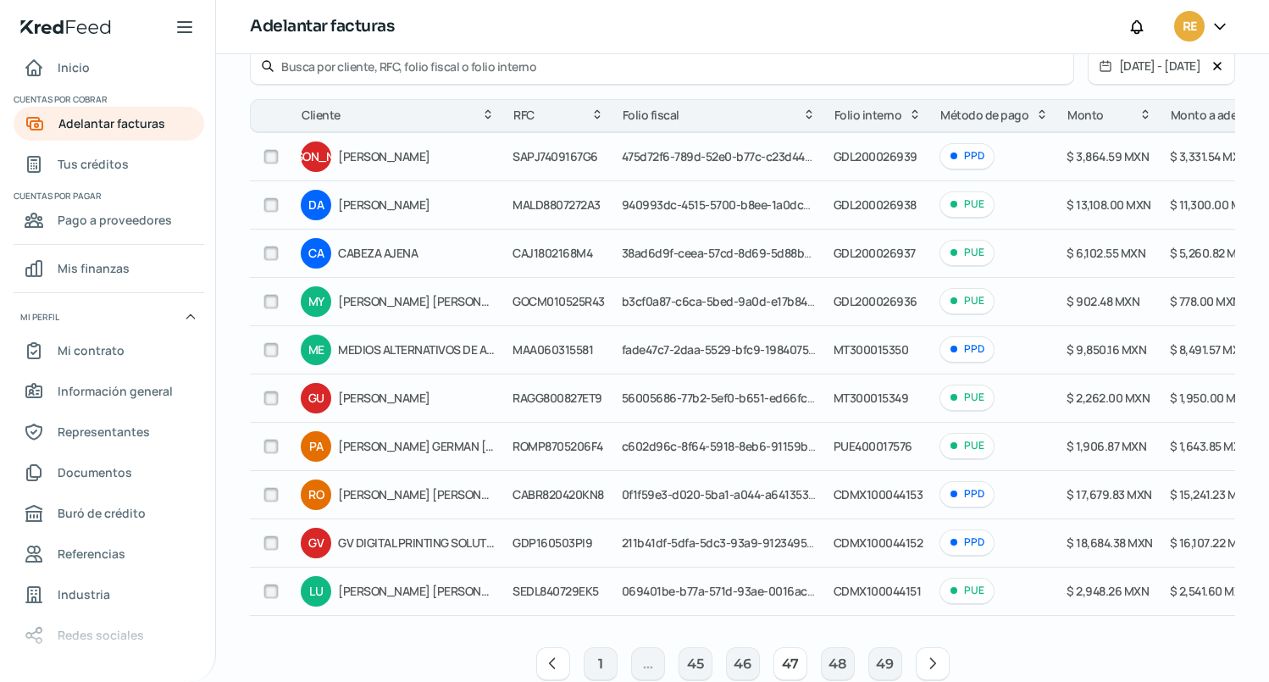
scroll to position [91, 0]
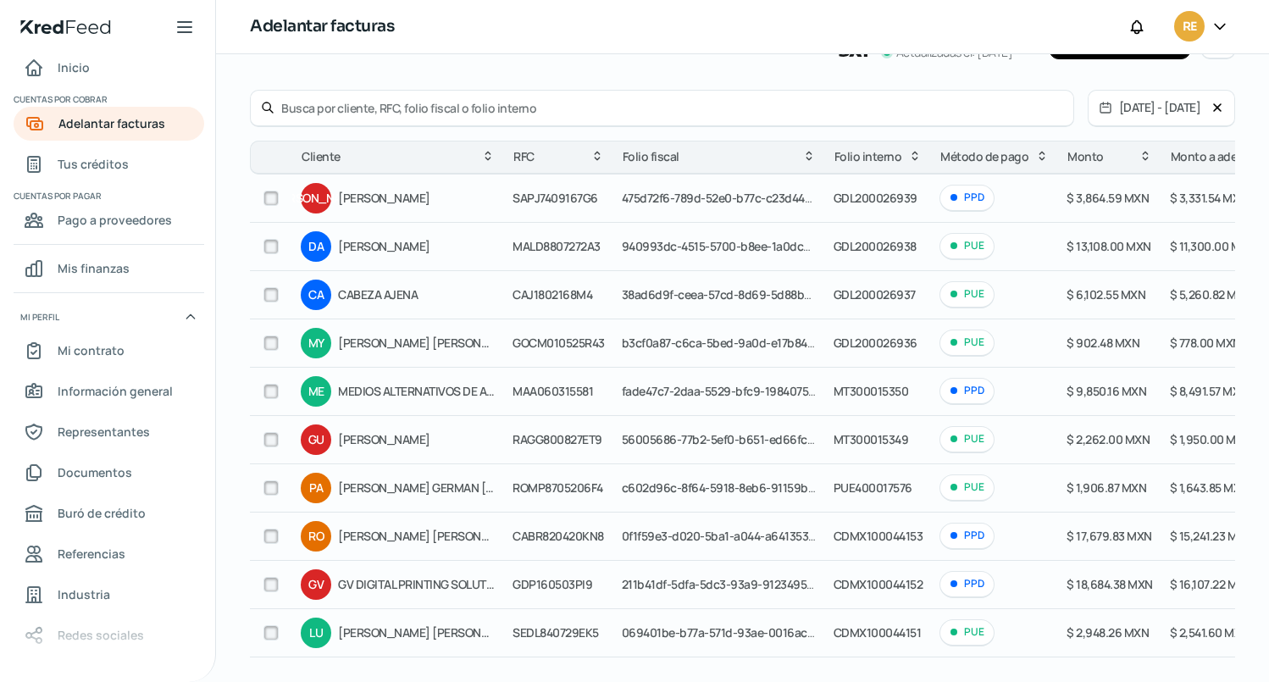
click at [516, 110] on input "text" at bounding box center [672, 108] width 782 height 16
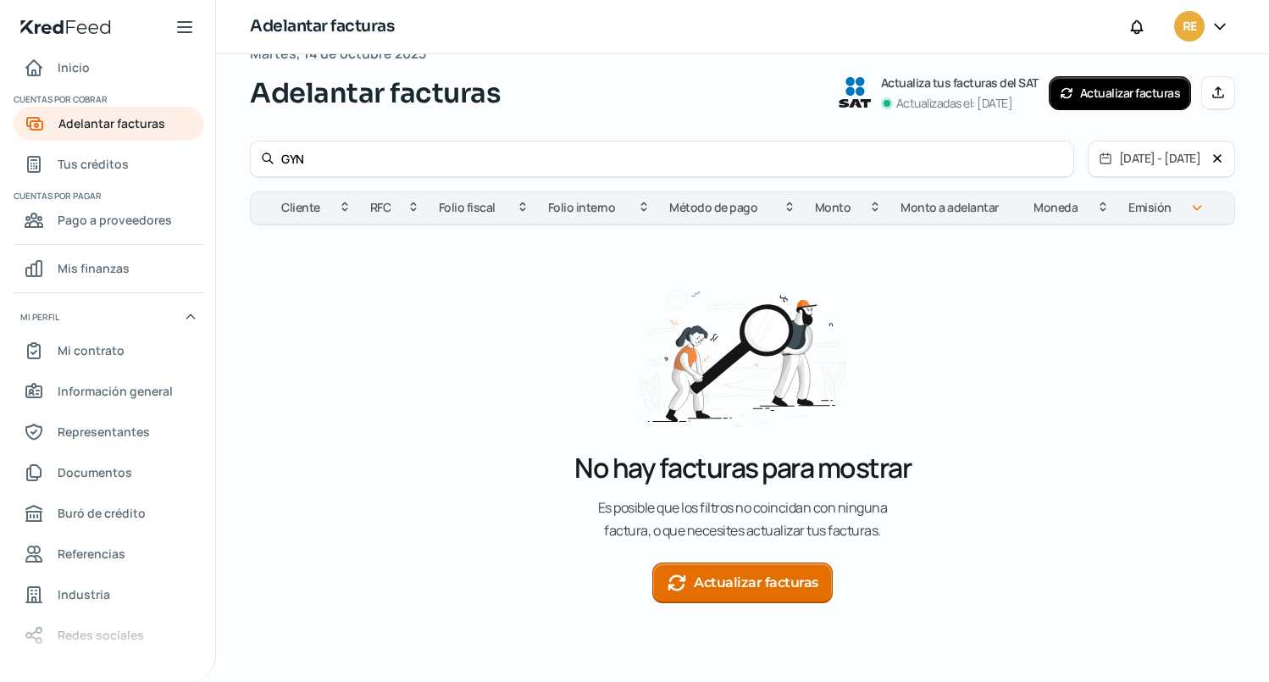
drag, startPoint x: 456, startPoint y: 163, endPoint x: 262, endPoint y: 178, distance: 194.6
click at [262, 178] on div "GYN [DATE] - [DATE] Cliente RFC Folio fiscal Folio interno Método de pago [PERS…" at bounding box center [742, 398] width 985 height 514
paste input "5187AA7C-D4DD-500A-93BA-3AFE7F2B9E0F"
type input "5187AA7C-D4DD-500A-93BA-3AFE7F2B9E0F"
click at [741, 580] on button "Actualizar facturas" at bounding box center [742, 582] width 180 height 41
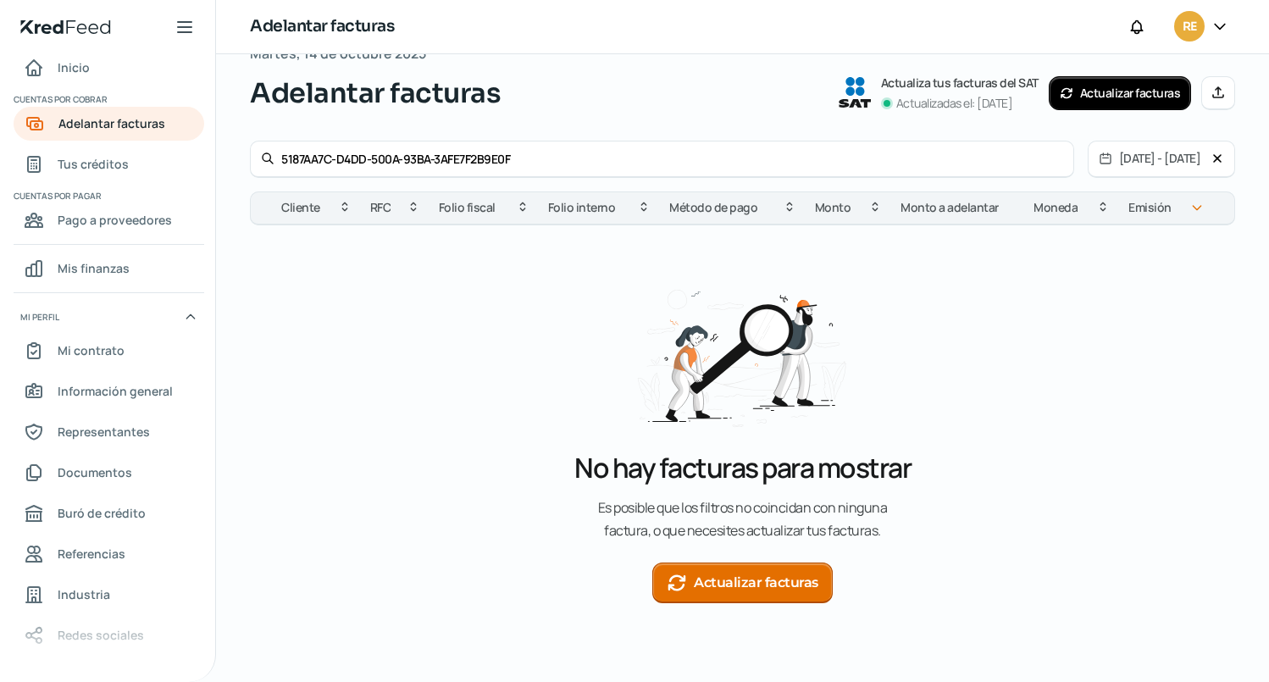
scroll to position [0, 0]
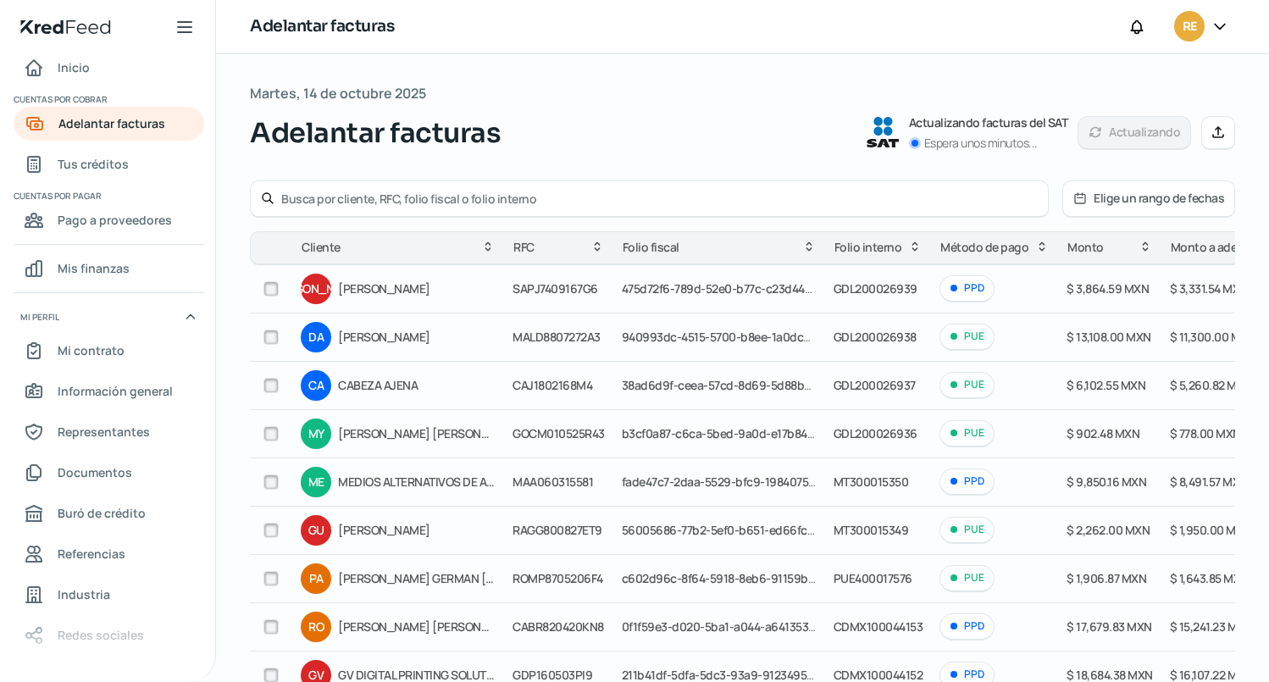
click at [421, 197] on input "text" at bounding box center [659, 199] width 756 height 16
paste input "5187AA7C-D4DD-500A-93BA-3AFE7F2B9E0F"
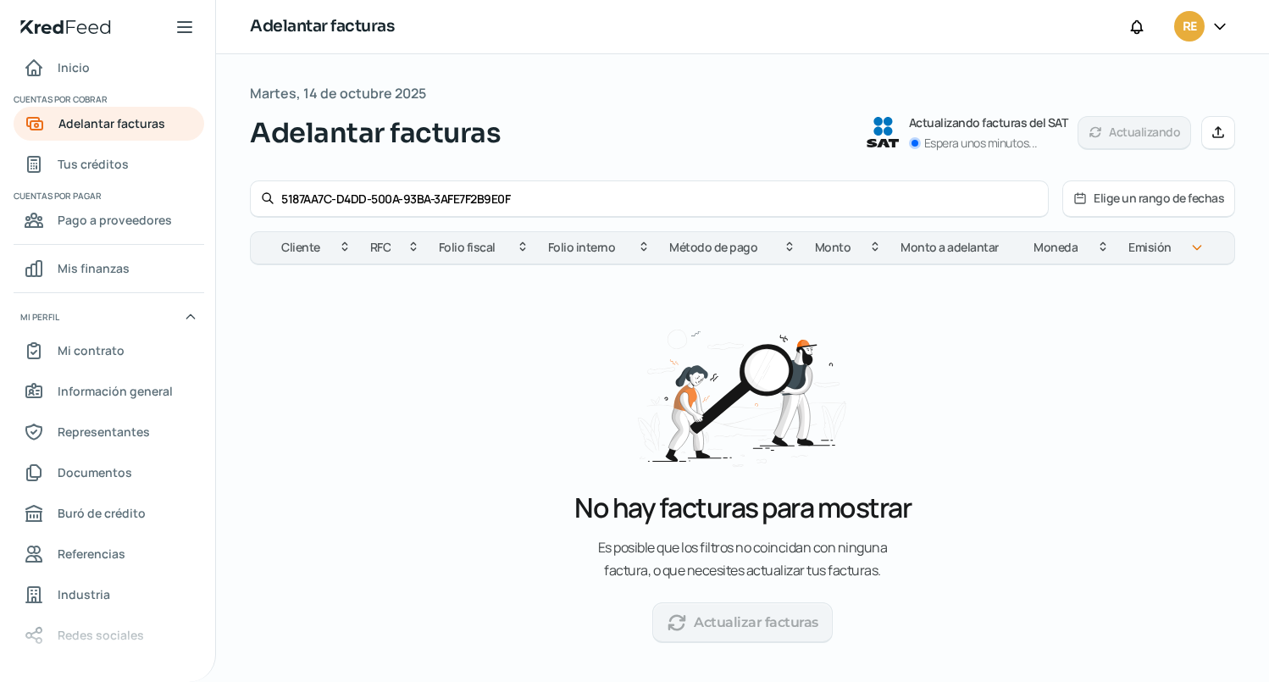
type input "5187AA7C-D4DD-500A-93BA-3AFE7F2B9E0F"
click at [1105, 203] on button "Elige un rango de fechas" at bounding box center [1148, 198] width 171 height 35
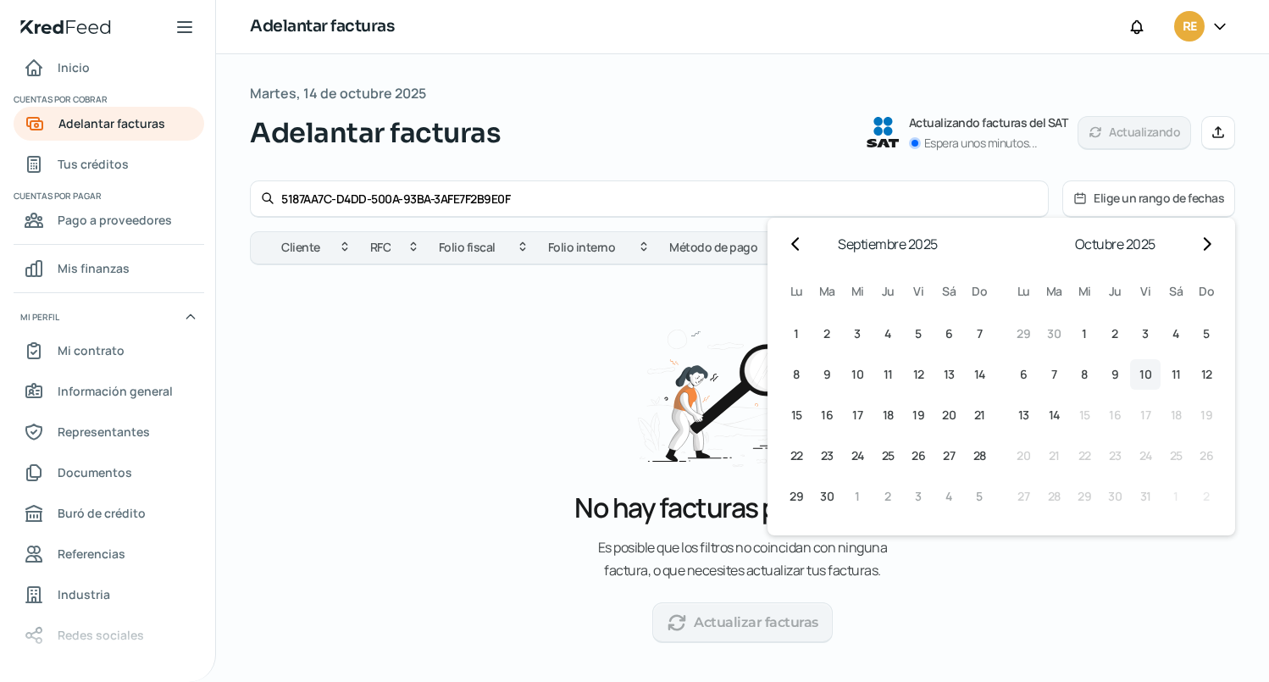
click at [1139, 379] on span "10" at bounding box center [1145, 374] width 12 height 20
click at [1139, 370] on span "10" at bounding box center [1145, 374] width 12 height 20
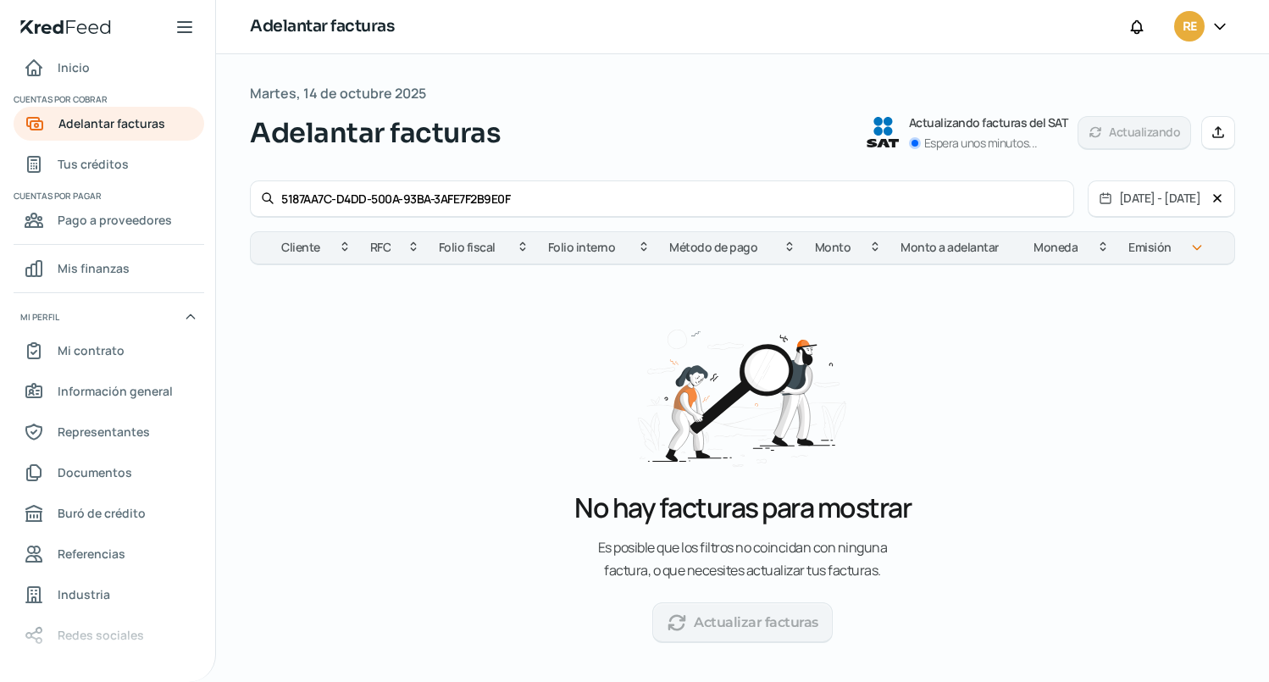
click at [935, 194] on input "5187AA7C-D4DD-500A-93BA-3AFE7F2B9E0F" at bounding box center [672, 199] width 782 height 16
click at [786, 251] on icon at bounding box center [789, 246] width 6 height 9
click at [754, 243] on div "Método de pago" at bounding box center [733, 247] width 144 height 20
click at [643, 246] on icon at bounding box center [644, 247] width 14 height 14
click at [1211, 131] on icon at bounding box center [1218, 132] width 14 height 14
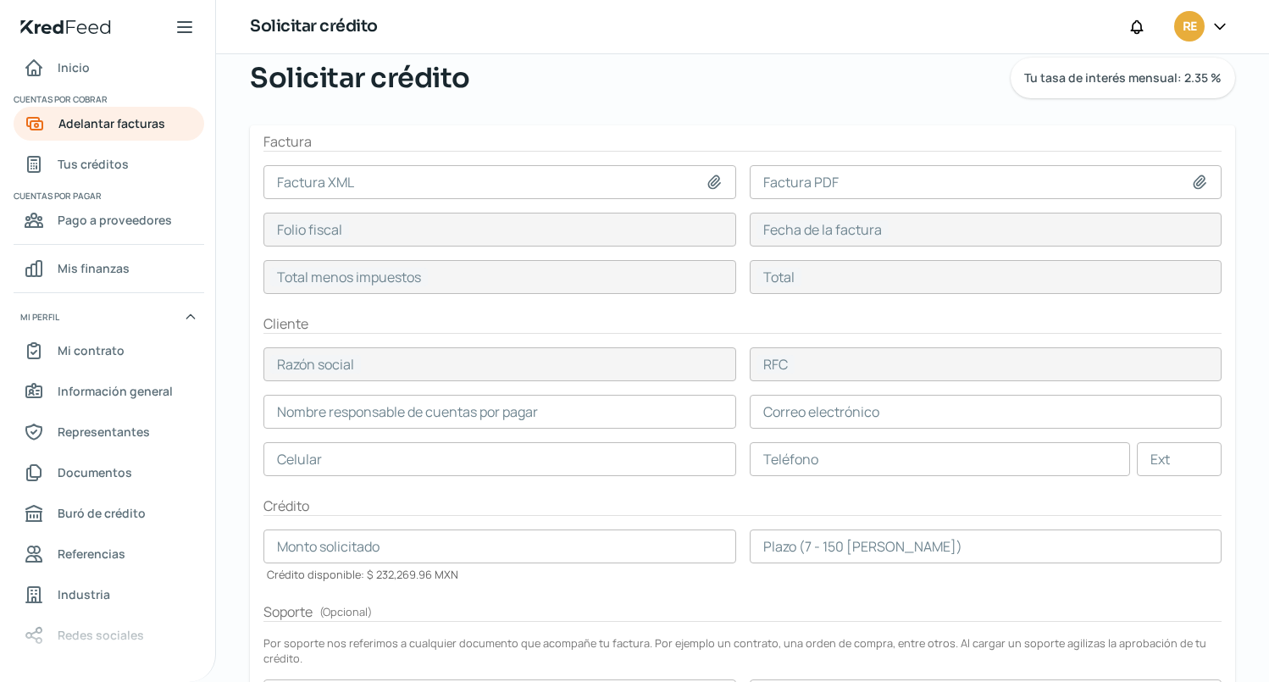
scroll to position [85, 0]
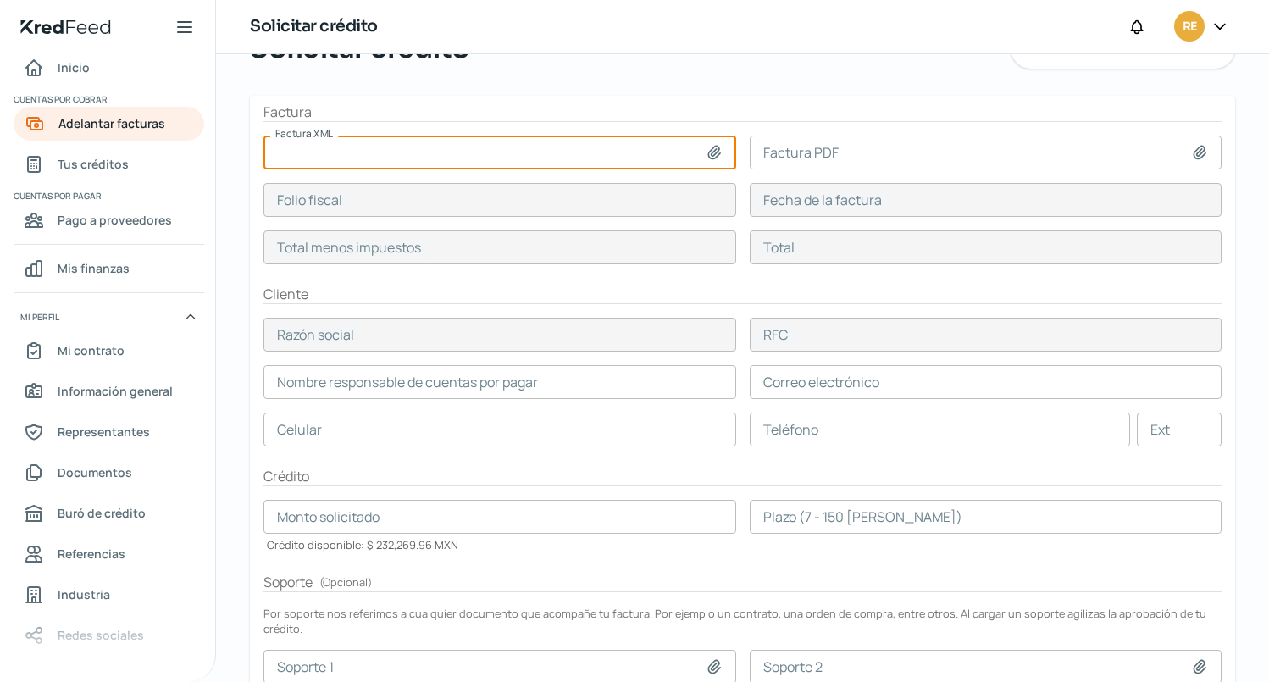
click at [529, 160] on input at bounding box center [499, 153] width 473 height 34
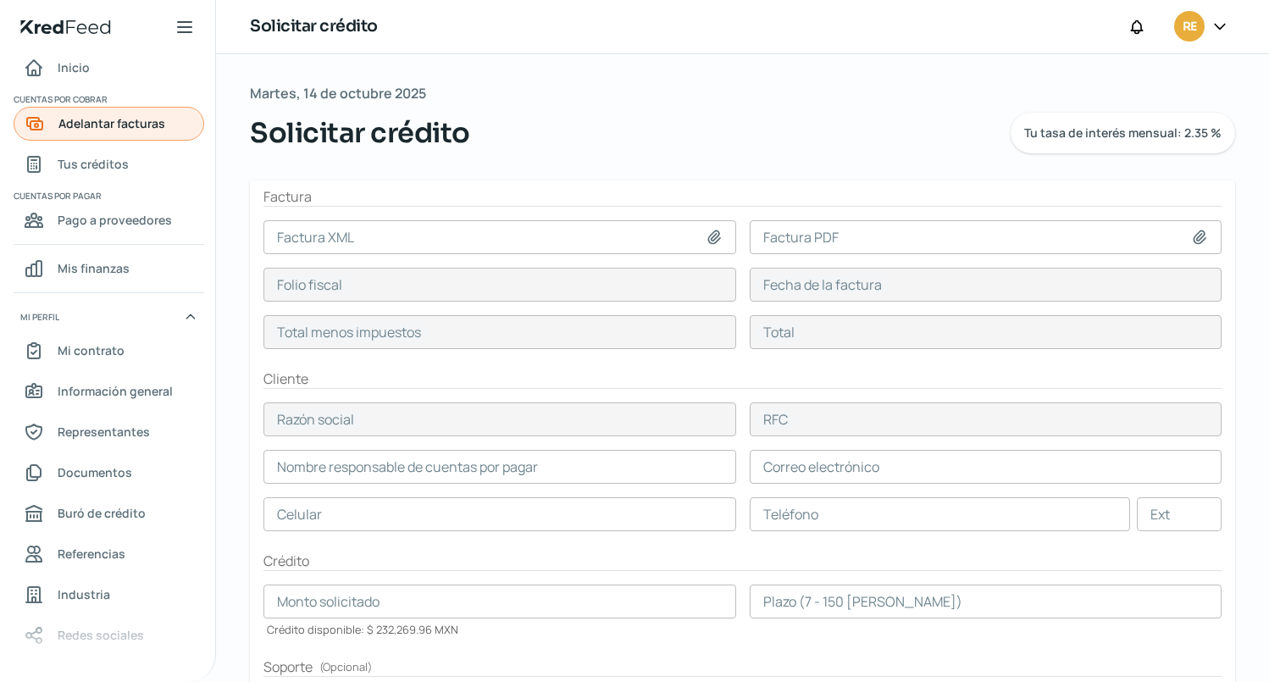
click at [129, 125] on span "Adelantar facturas" at bounding box center [111, 123] width 107 height 21
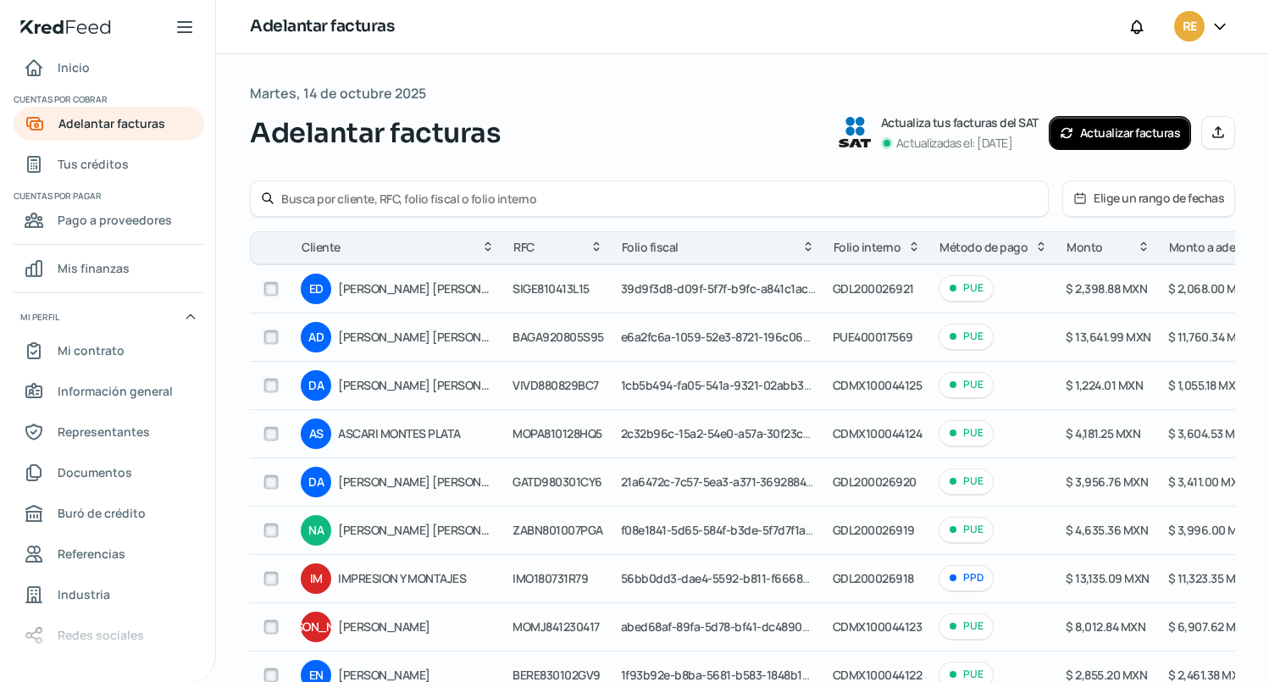
click at [1157, 197] on button "Elige un rango de fechas" at bounding box center [1148, 198] width 171 height 35
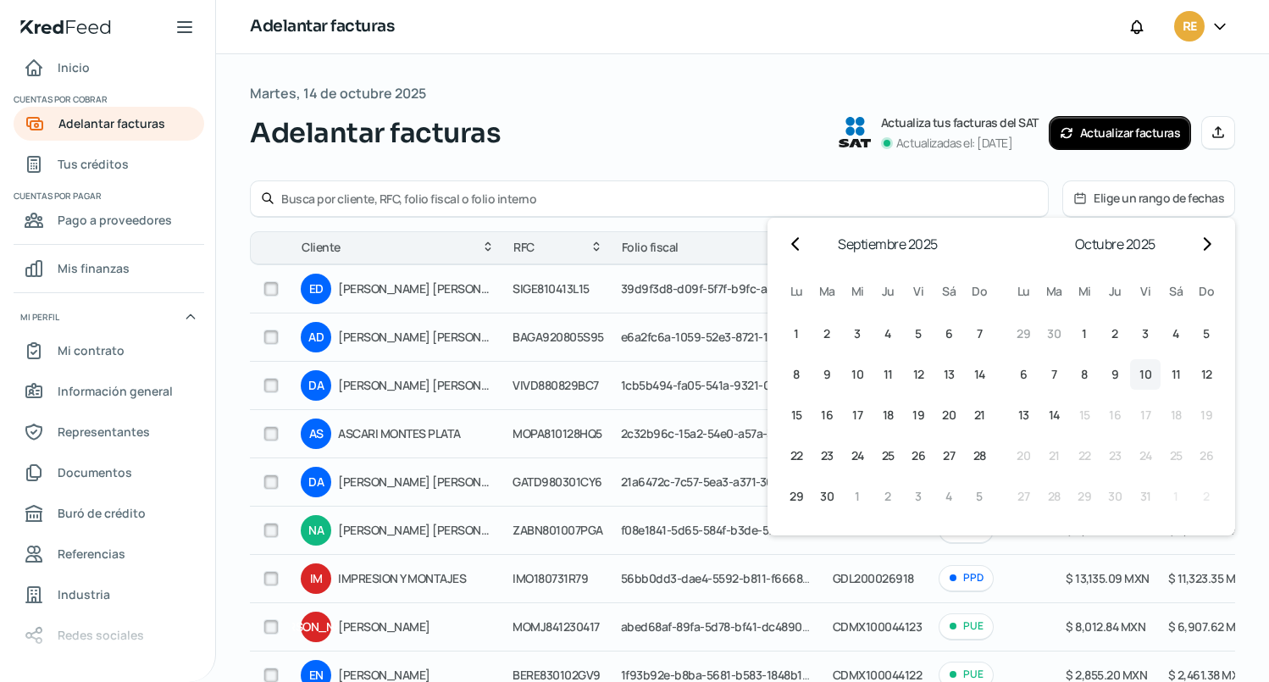
click at [1139, 370] on span "10" at bounding box center [1145, 374] width 12 height 20
click at [1139, 372] on span "10" at bounding box center [1145, 374] width 12 height 20
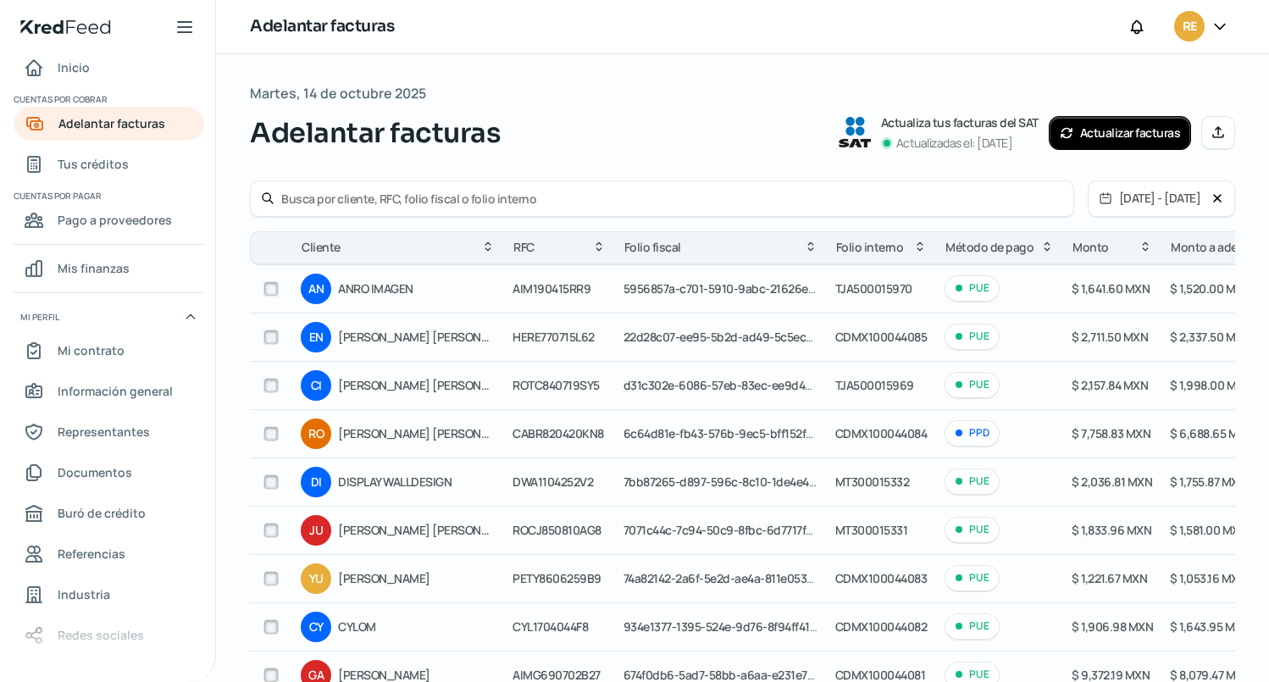
click at [1127, 123] on button "Actualizar facturas" at bounding box center [1120, 133] width 143 height 34
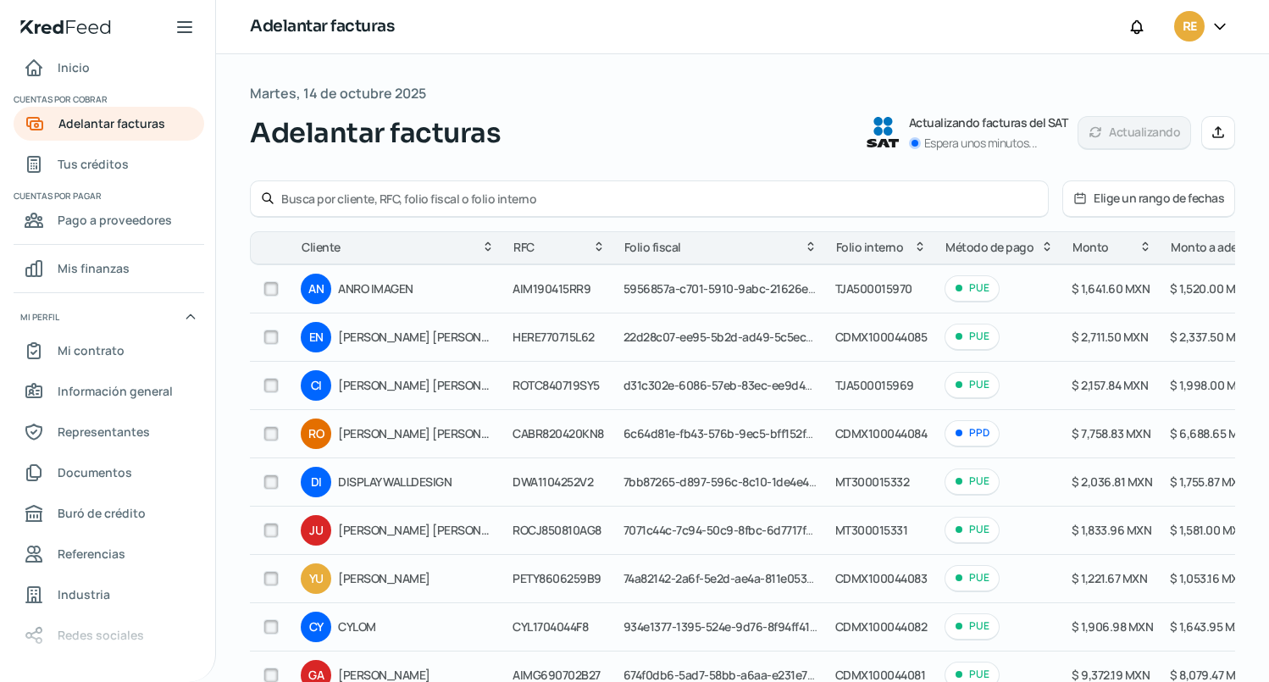
drag, startPoint x: 1261, startPoint y: 130, endPoint x: 1260, endPoint y: 156, distance: 25.4
click at [1260, 156] on div "Martes, 14 de octubre 2025 Adelantar facturas Actualizando facturas del SAT Esp…" at bounding box center [742, 452] width 1053 height 796
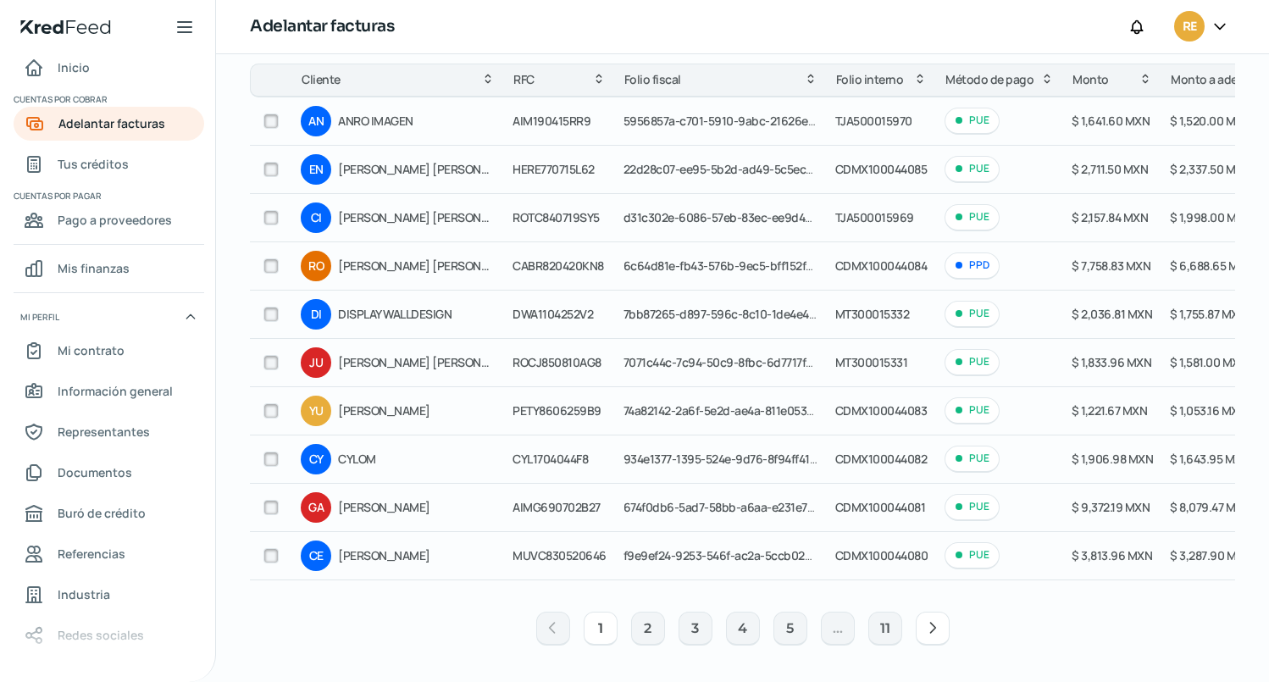
scroll to position [175, 0]
click at [648, 625] on button "2" at bounding box center [648, 628] width 34 height 34
click at [685, 621] on button "3" at bounding box center [695, 628] width 34 height 34
click at [928, 625] on icon at bounding box center [932, 626] width 17 height 17
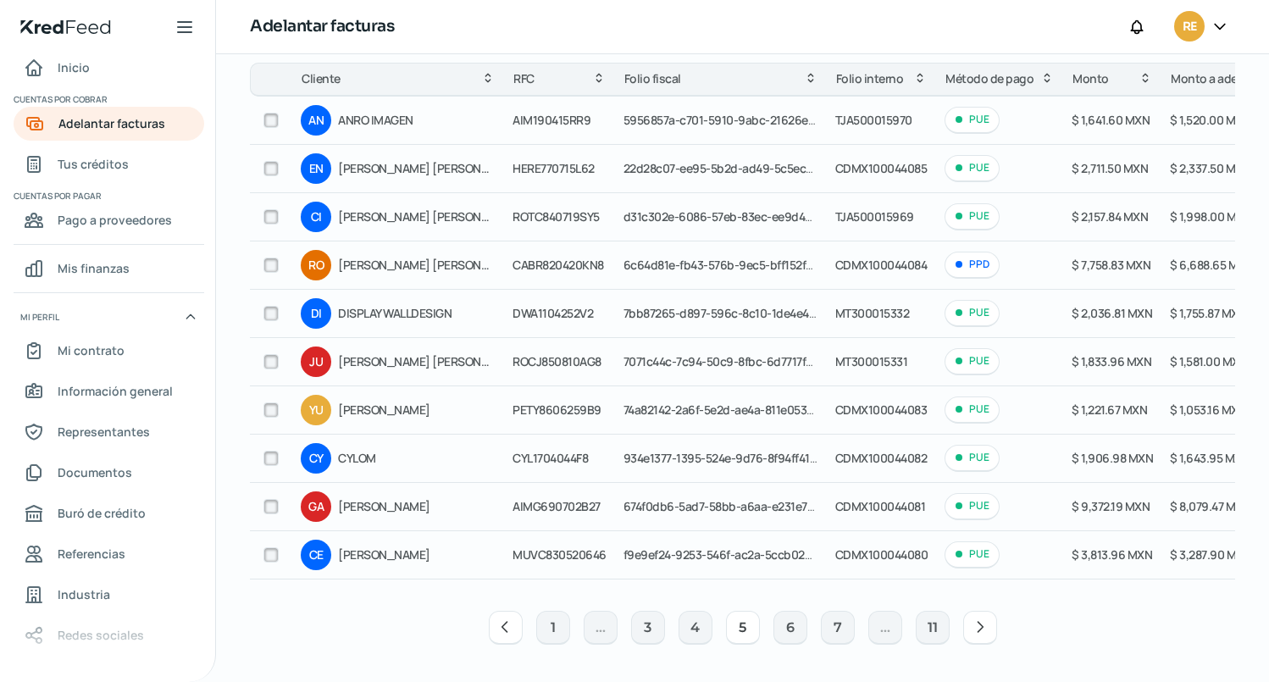
click at [928, 626] on button "11" at bounding box center [933, 628] width 34 height 34
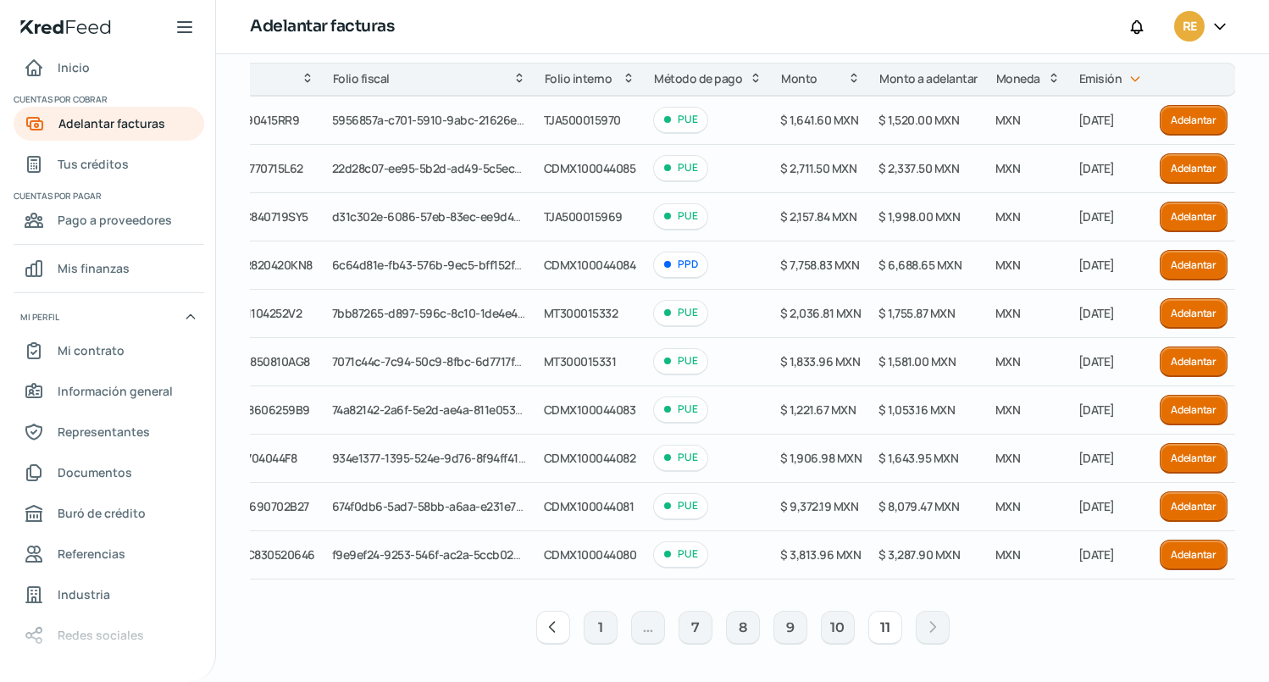
scroll to position [0, 0]
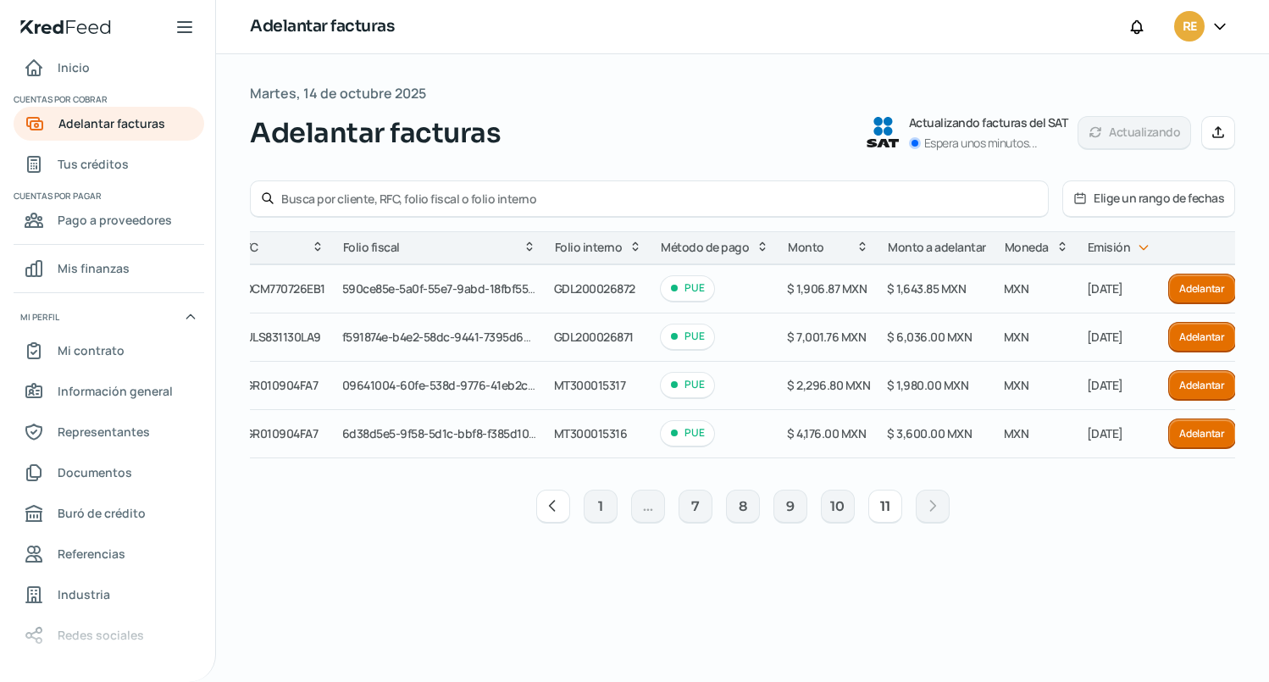
drag, startPoint x: 628, startPoint y: 465, endPoint x: 318, endPoint y: 480, distance: 309.5
click at [318, 480] on div "Cliente RFC Folio fiscal Folio interno Método de pago [PERSON_NAME] a adelantar…" at bounding box center [742, 382] width 985 height 302
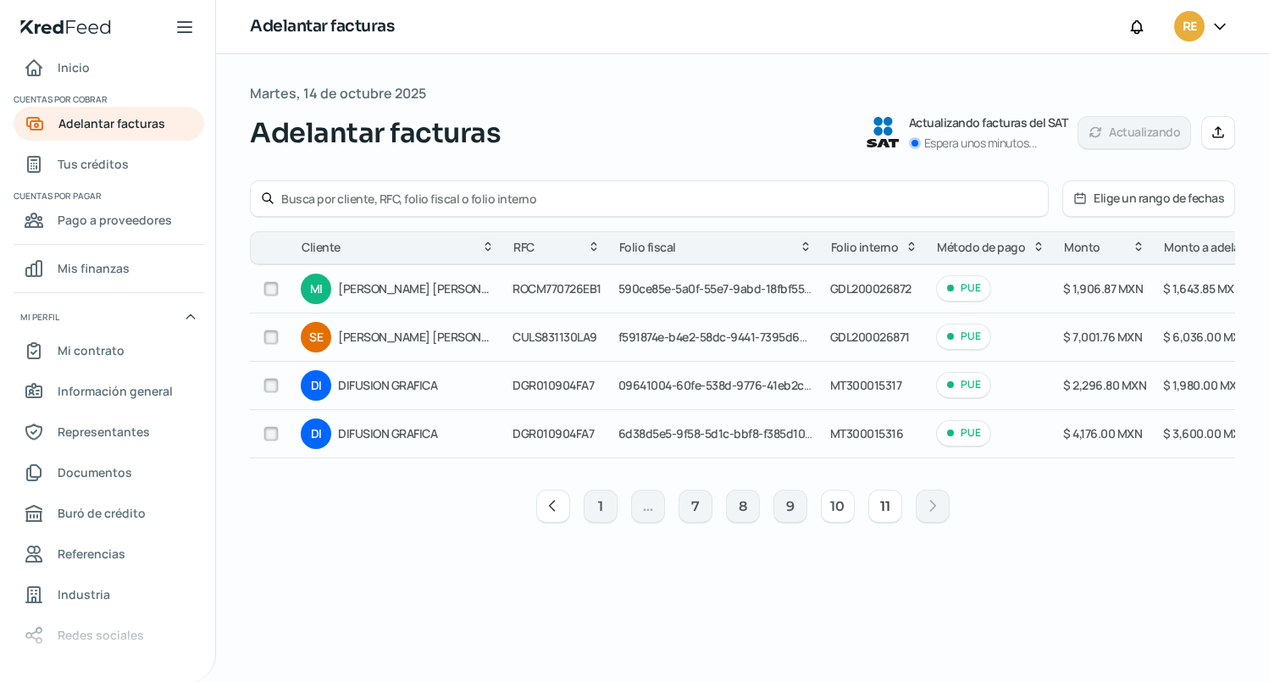
click at [831, 513] on button "10" at bounding box center [838, 507] width 34 height 34
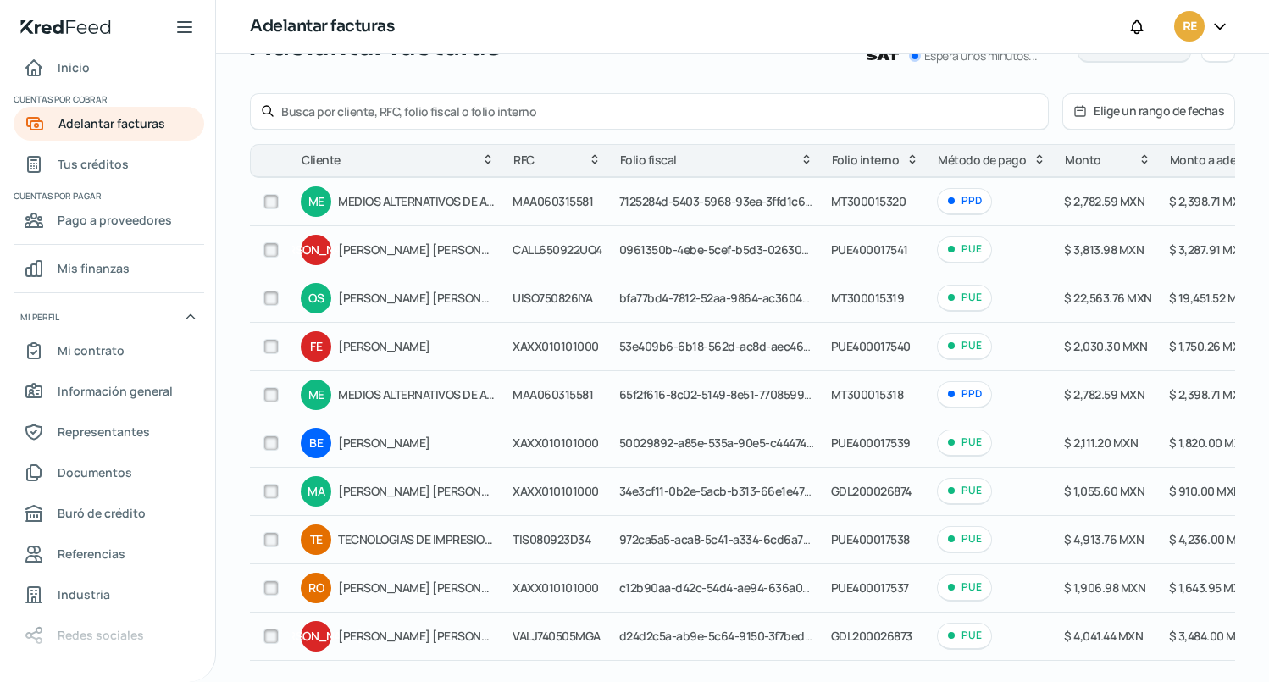
scroll to position [169, 0]
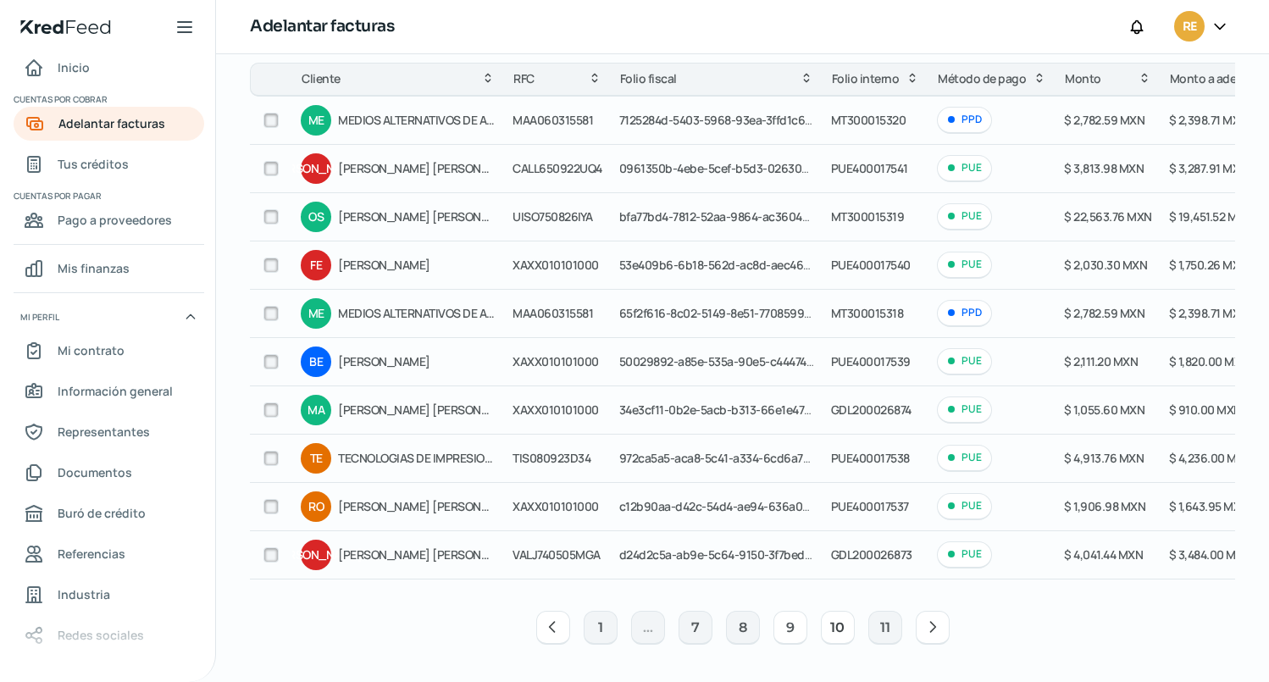
click at [782, 634] on button "9" at bounding box center [790, 628] width 34 height 34
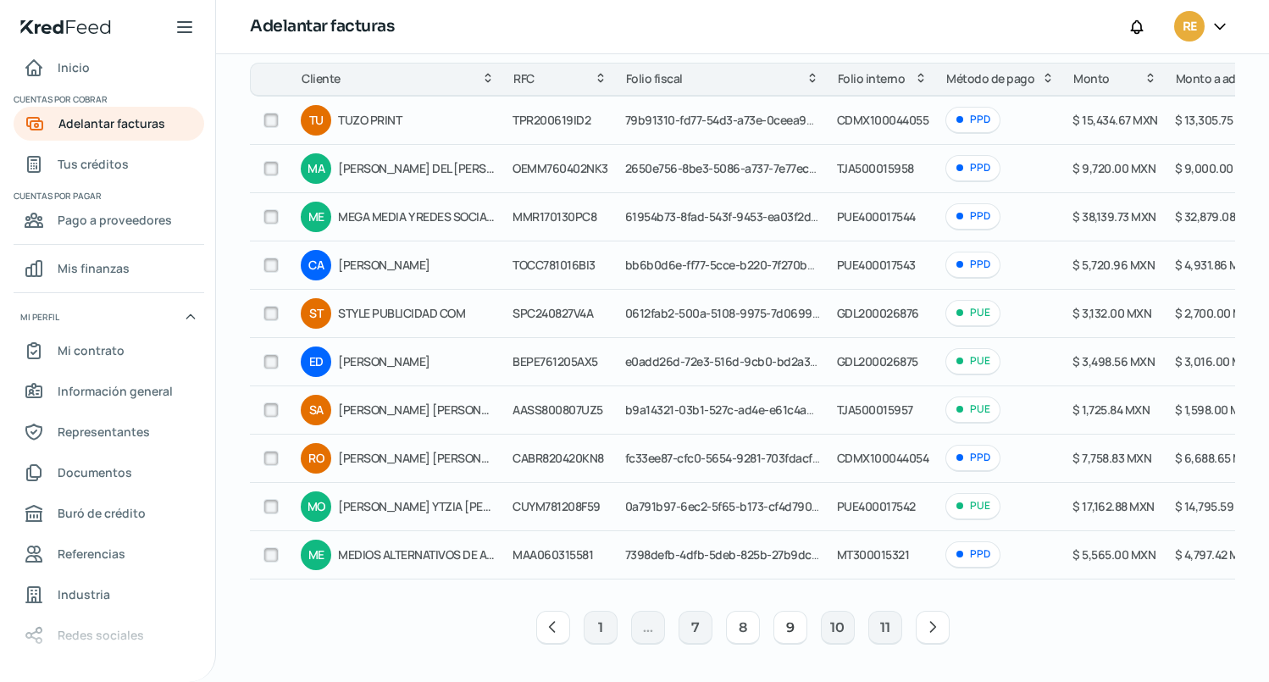
click at [738, 636] on button "8" at bounding box center [743, 628] width 34 height 34
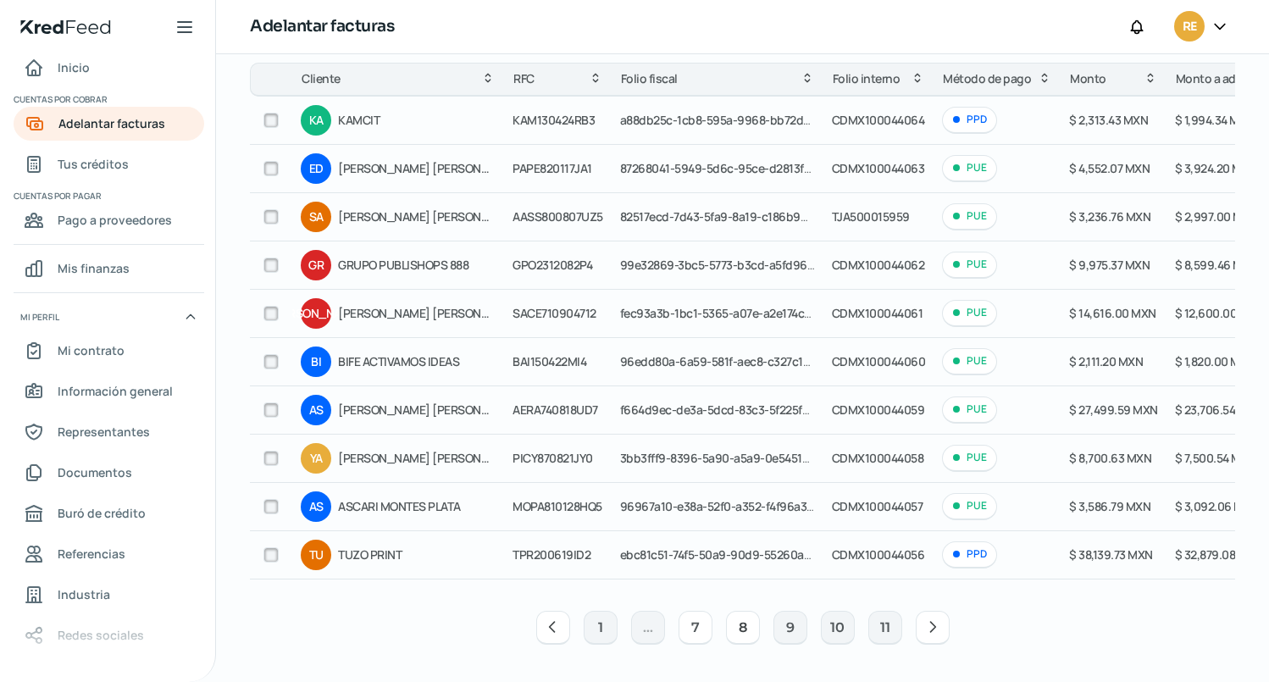
click at [691, 637] on button "7" at bounding box center [695, 628] width 34 height 34
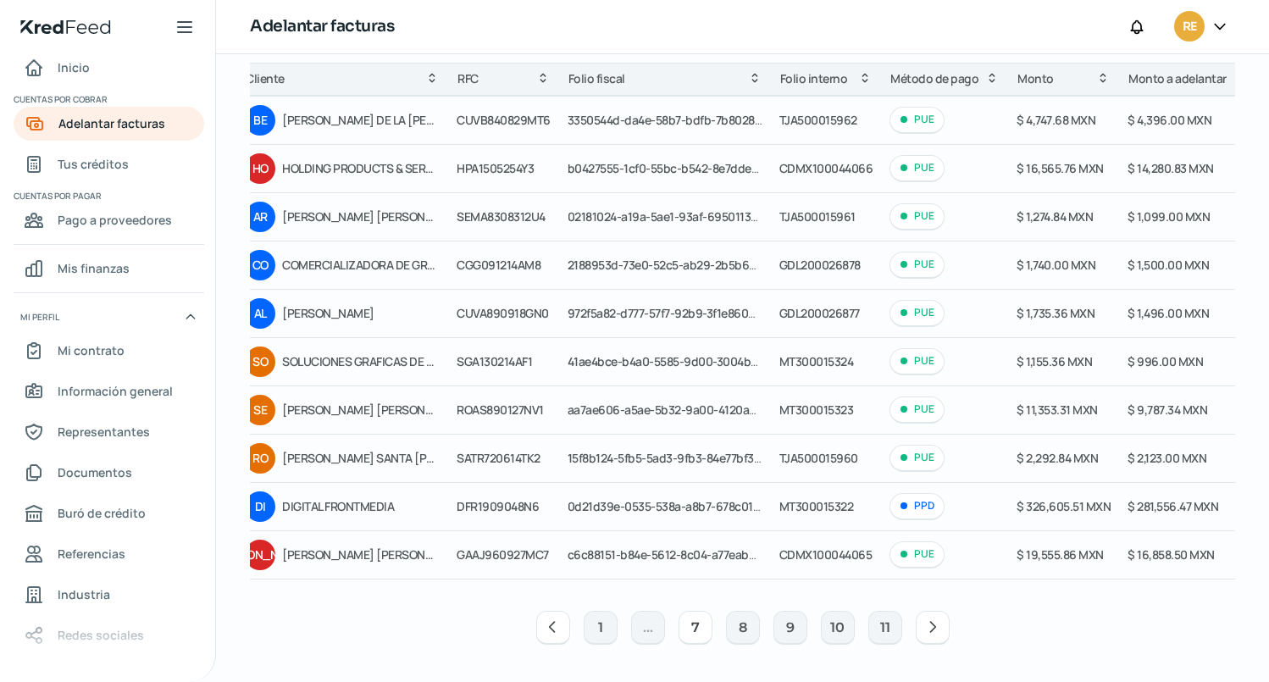
scroll to position [0, 0]
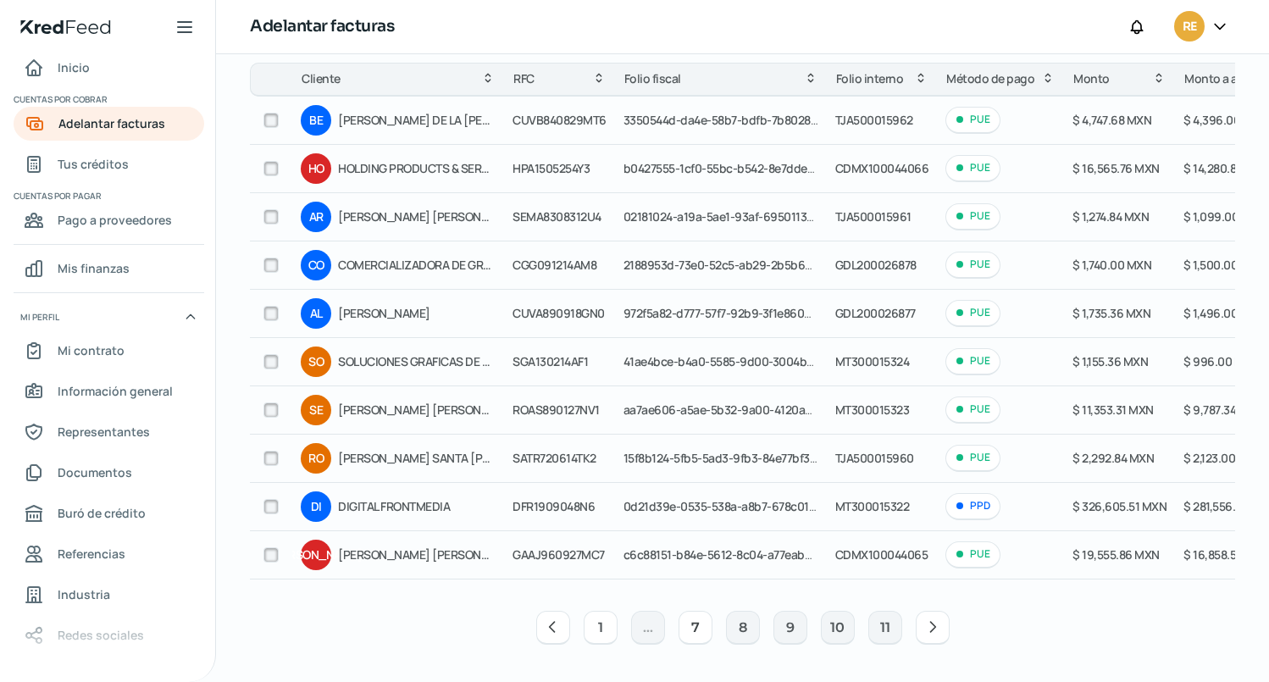
click at [595, 634] on button "1" at bounding box center [601, 628] width 34 height 34
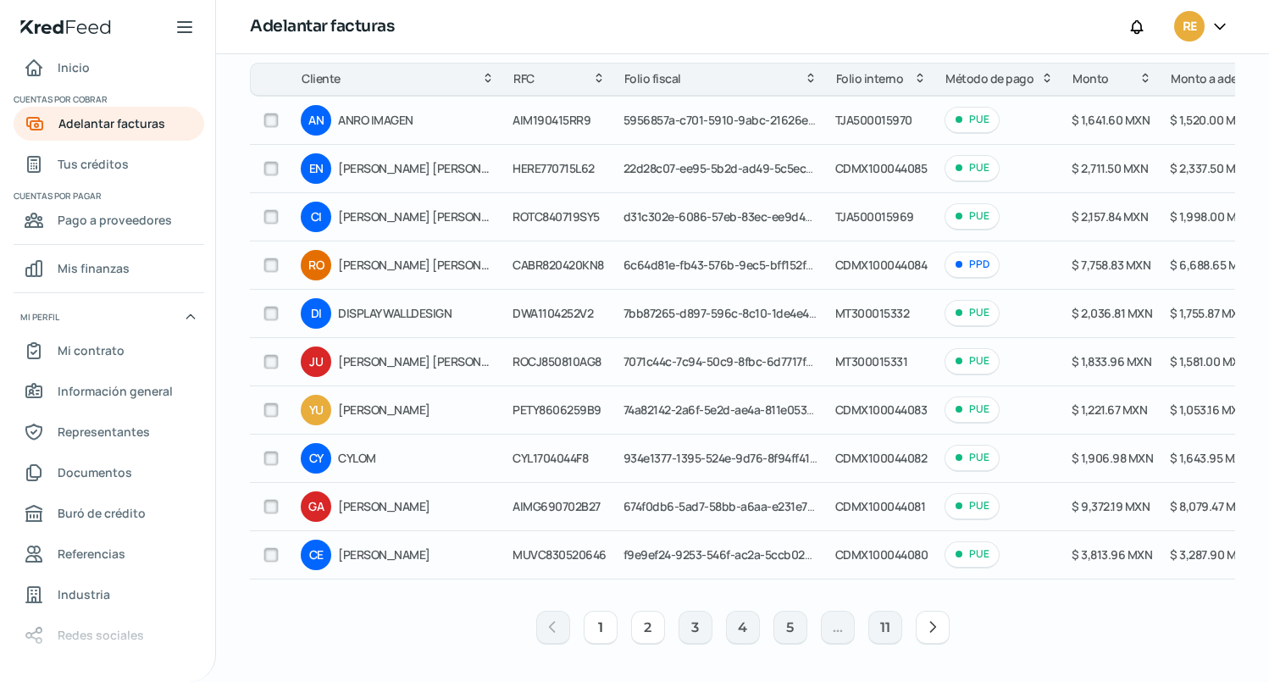
click at [652, 629] on button "2" at bounding box center [648, 628] width 34 height 34
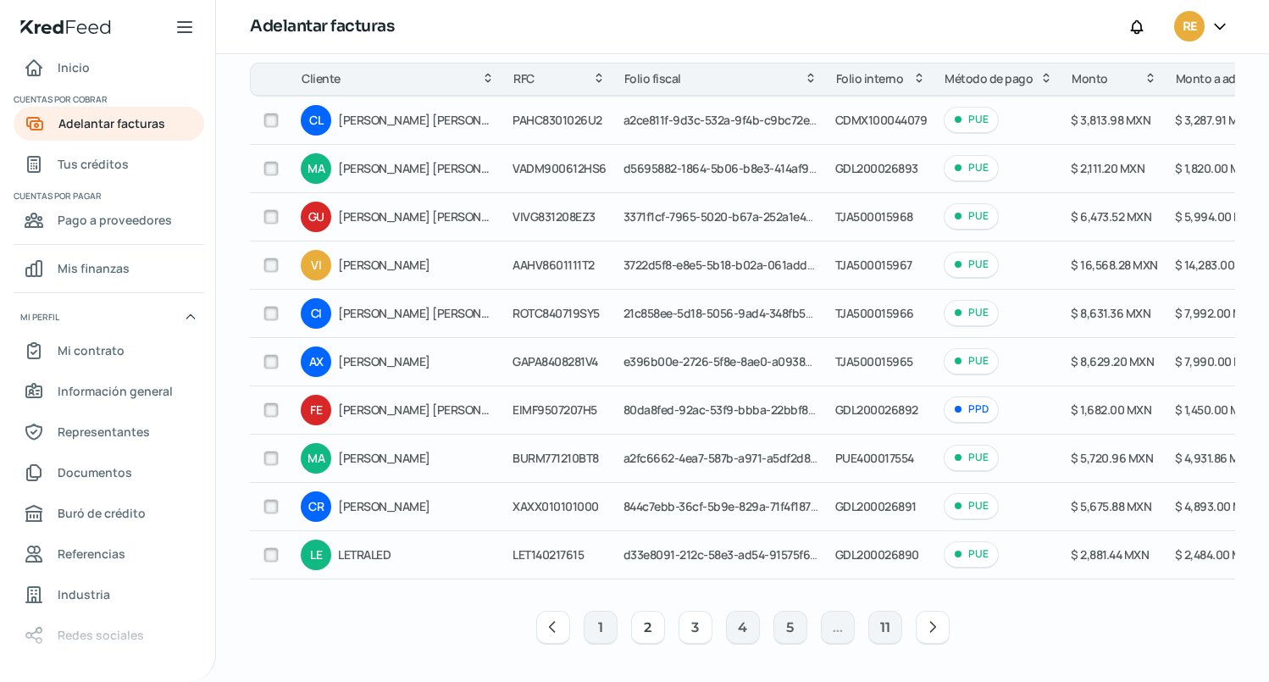
click at [689, 636] on button "3" at bounding box center [695, 628] width 34 height 34
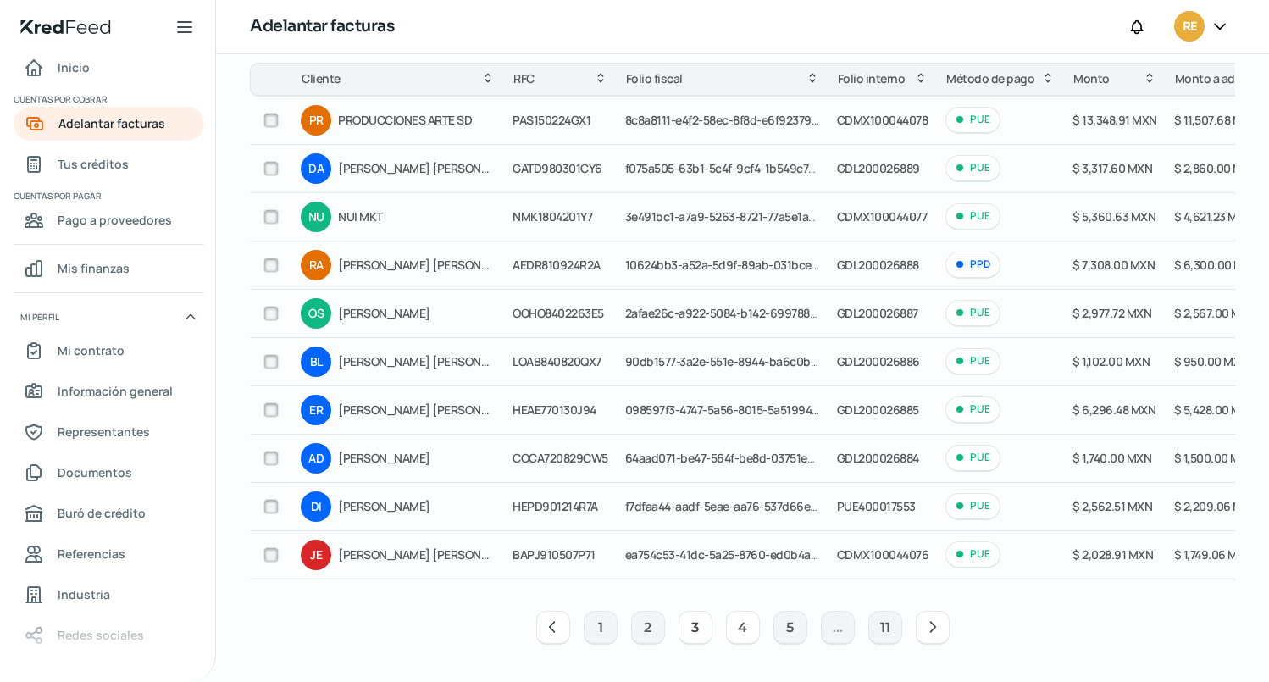
click at [736, 634] on button "4" at bounding box center [743, 628] width 34 height 34
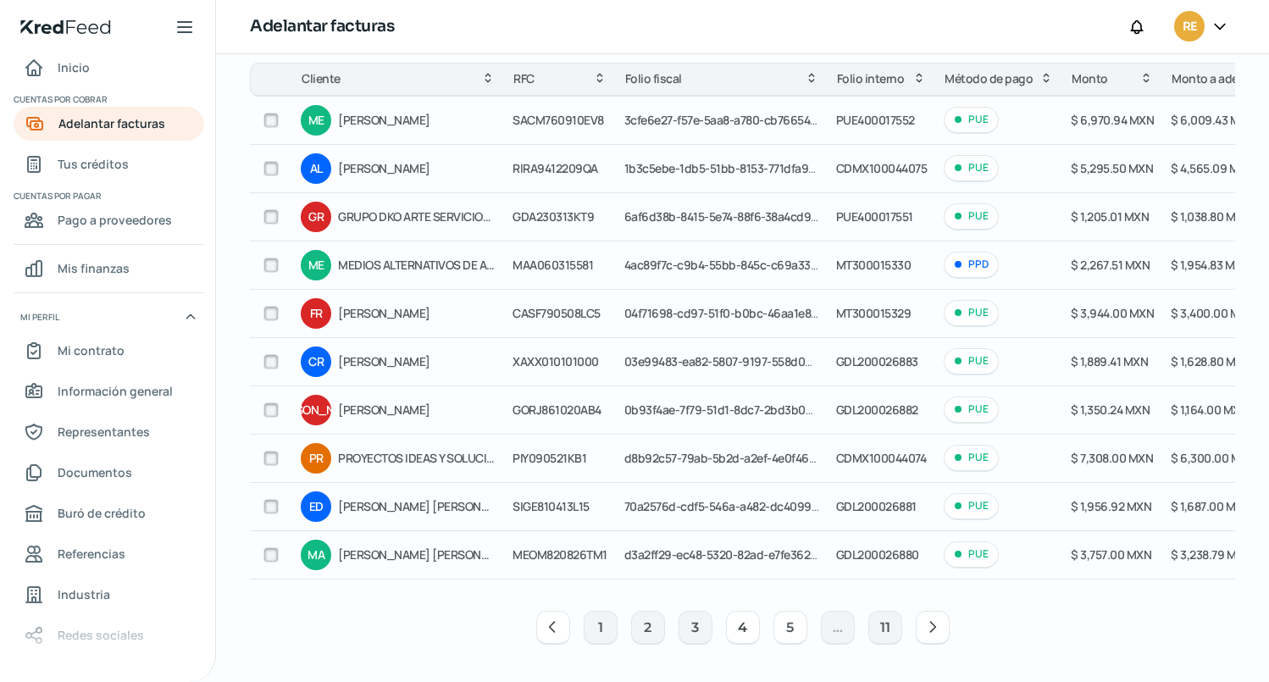
click at [782, 633] on button "5" at bounding box center [790, 628] width 34 height 34
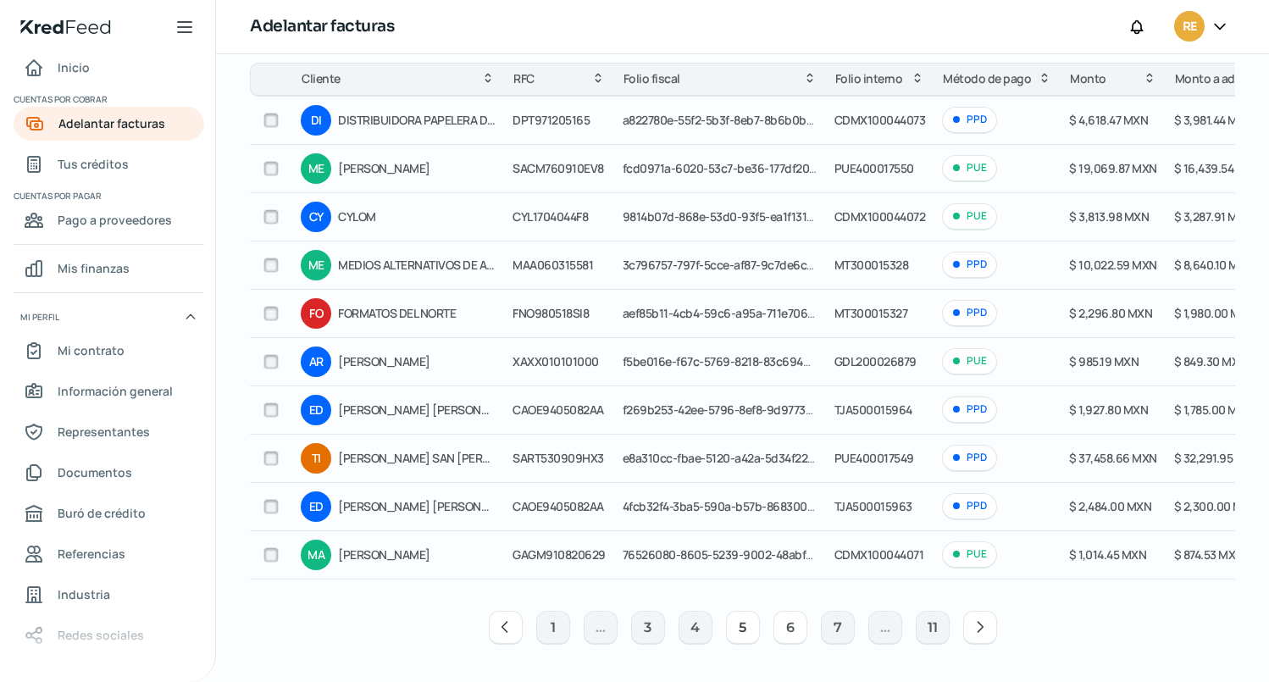
click at [786, 640] on button "6" at bounding box center [790, 628] width 34 height 34
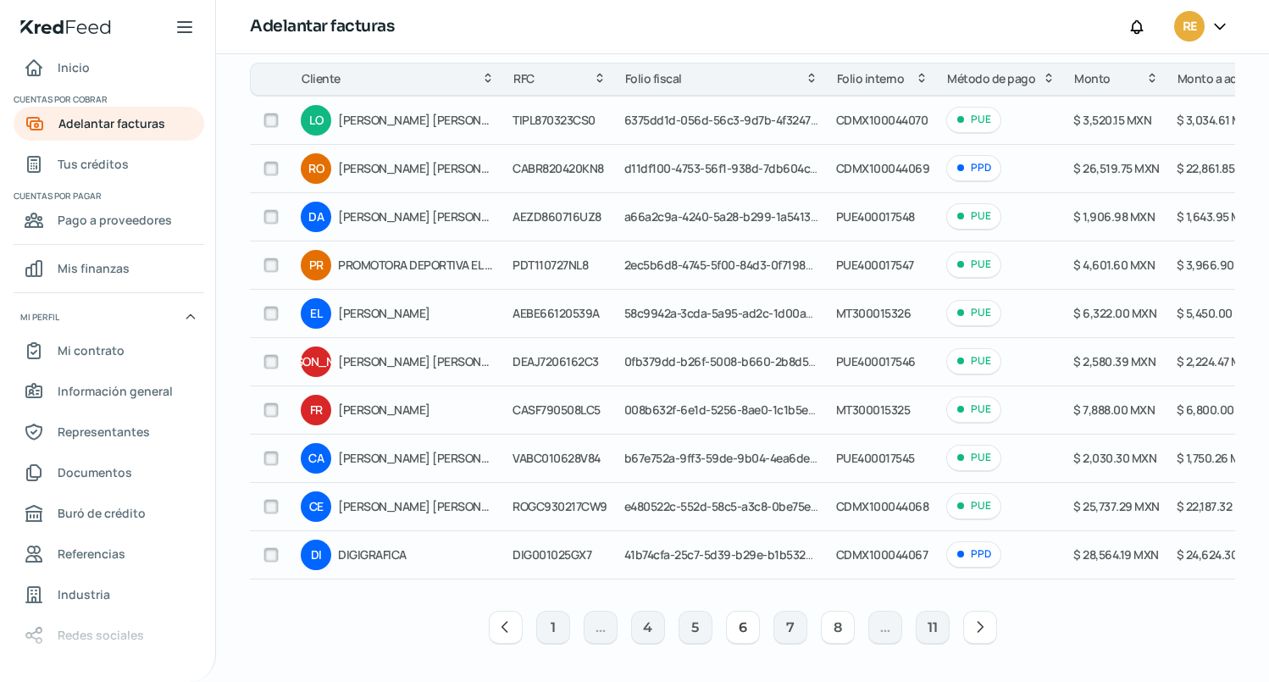
click at [833, 636] on button "8" at bounding box center [838, 628] width 34 height 34
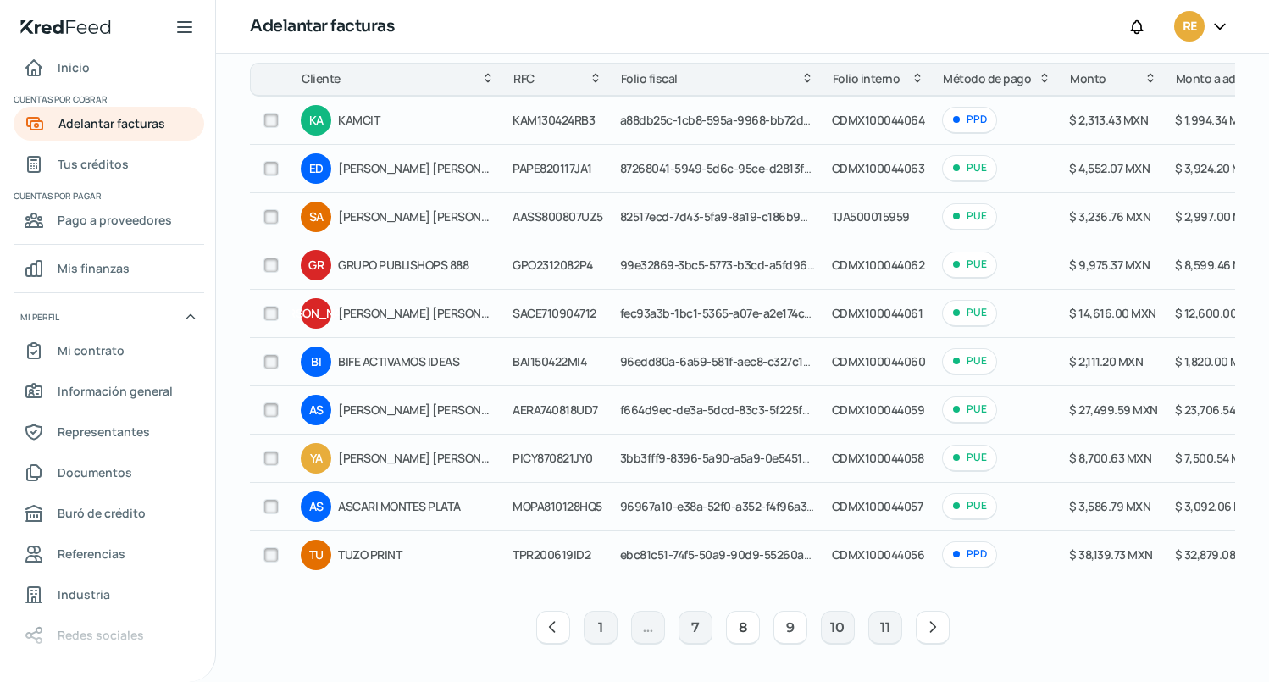
click at [794, 636] on button "9" at bounding box center [790, 628] width 34 height 34
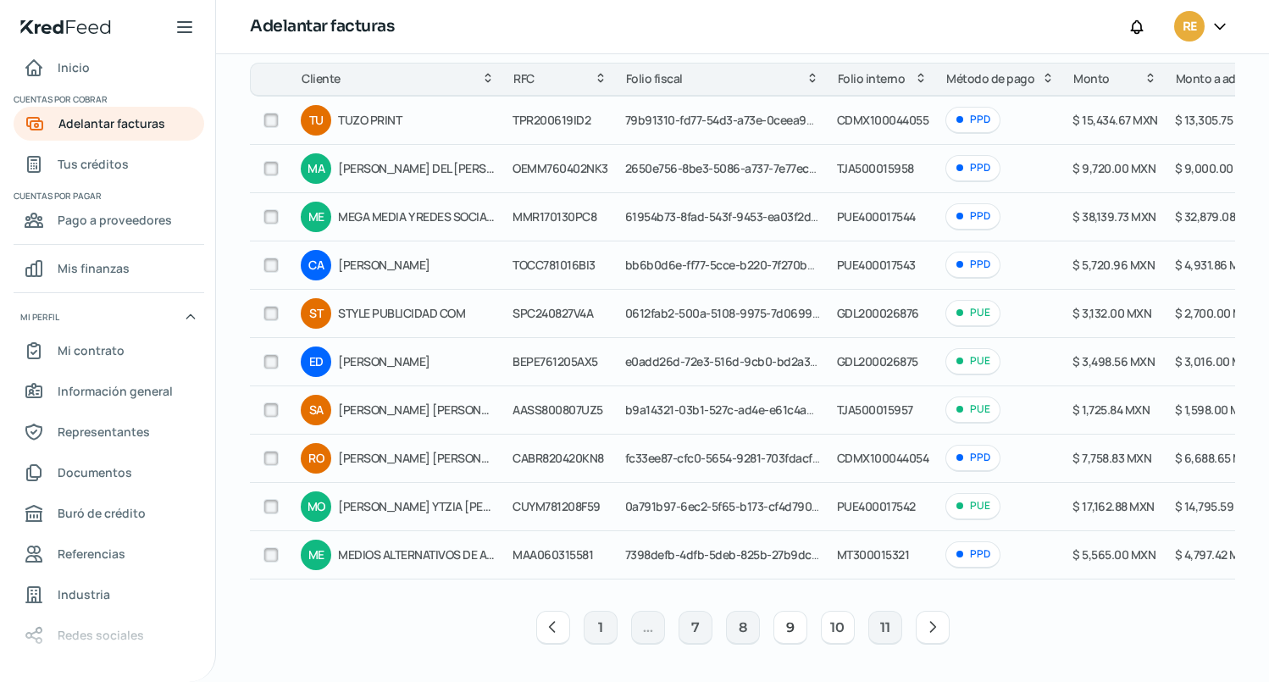
click at [829, 633] on button "10" at bounding box center [838, 628] width 34 height 34
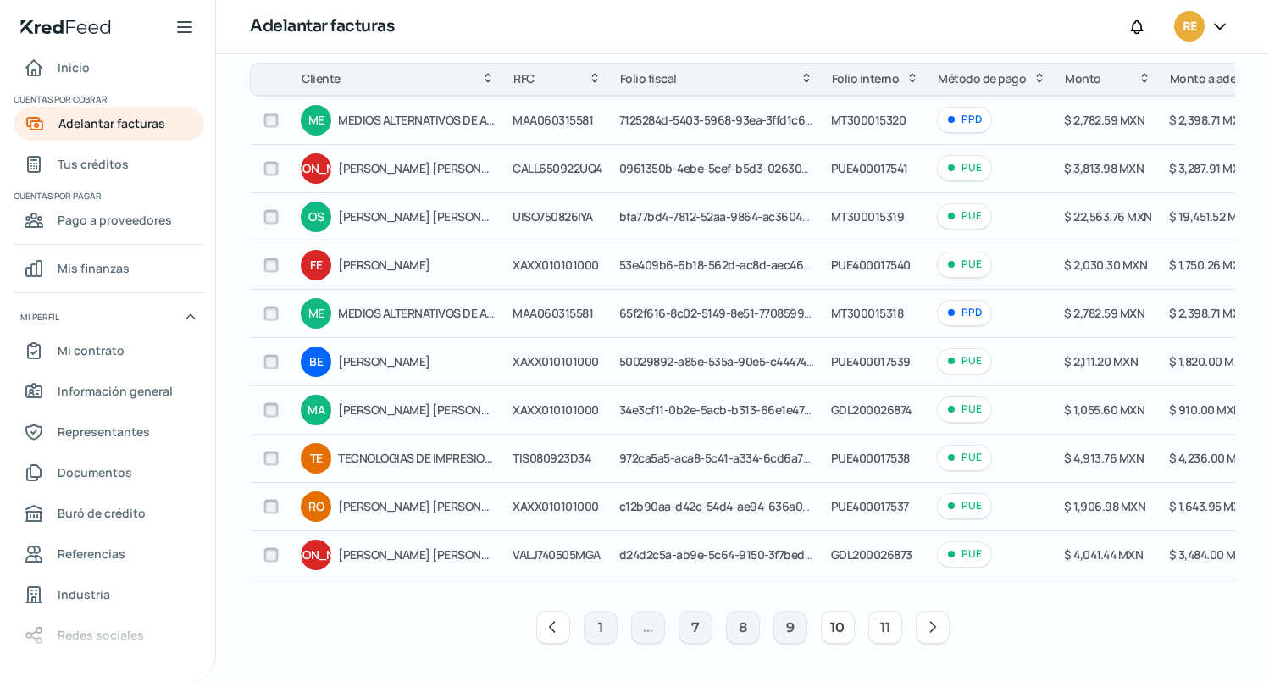
click at [880, 634] on button "11" at bounding box center [885, 628] width 34 height 34
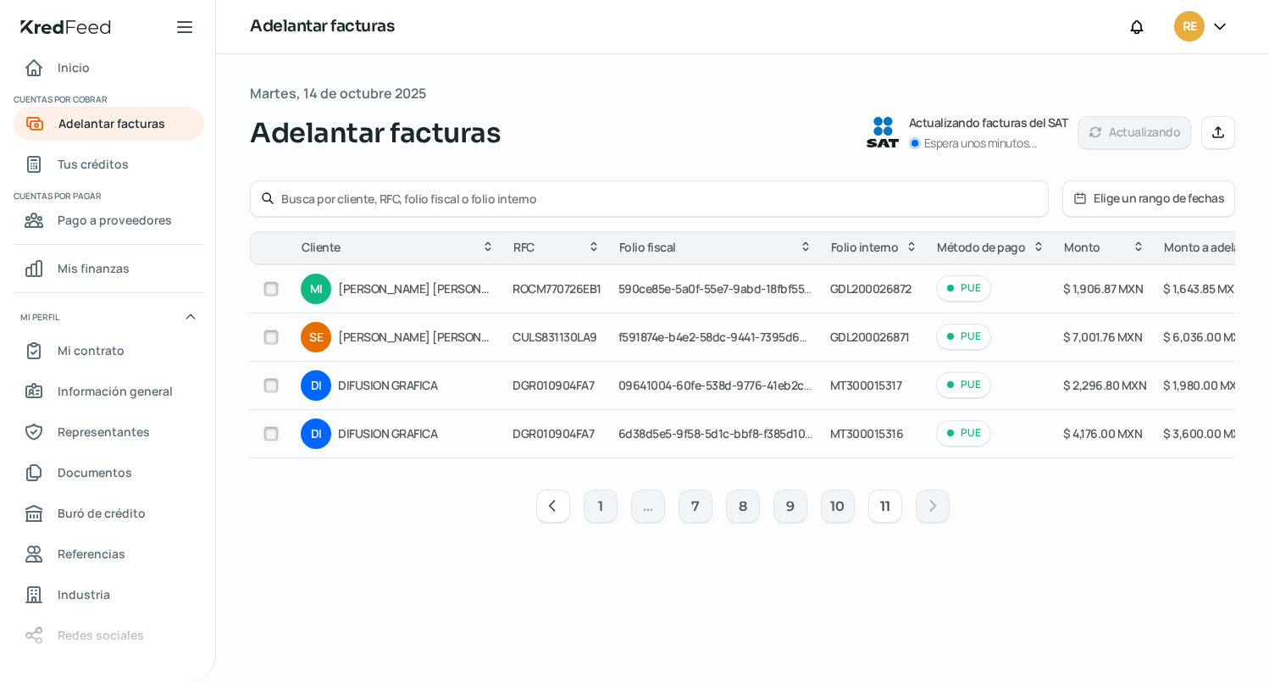
click at [467, 199] on input "text" at bounding box center [659, 199] width 756 height 16
paste input "5187AA7C-D4DD-500A-93BA-3AFE7F2B9E0F"
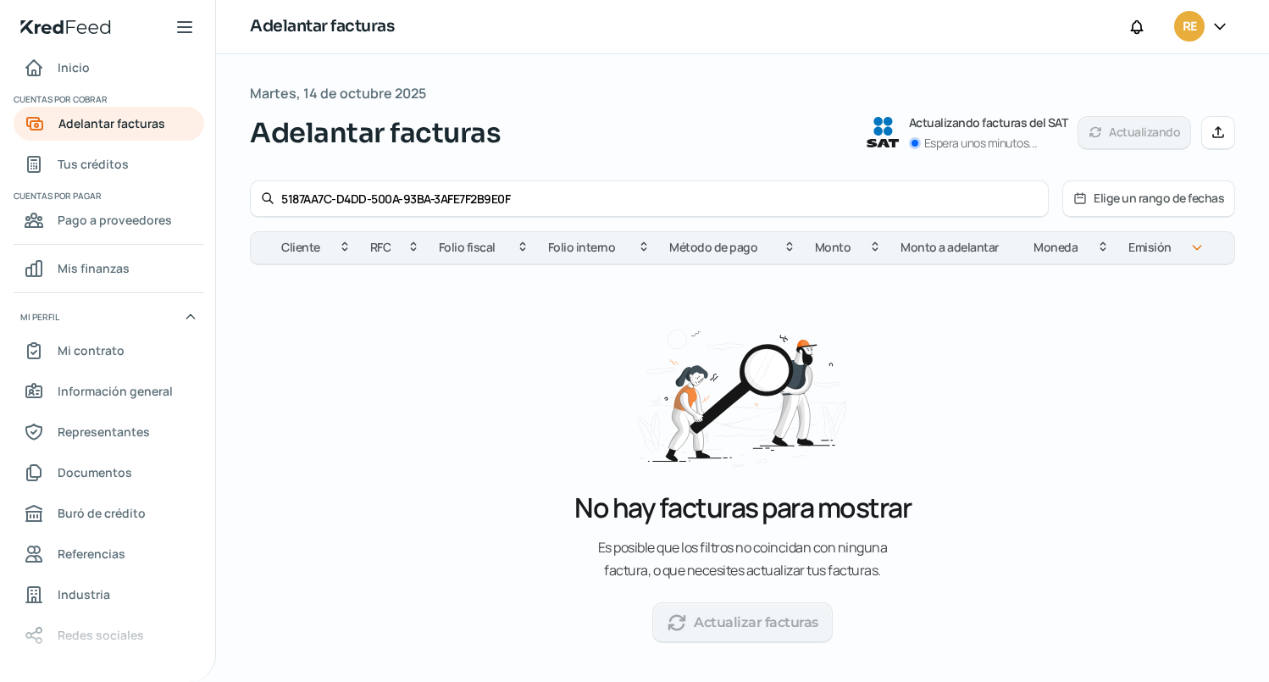
type input "5187AA7C-D4DD-500A-93BA-3AFE7F2B9E0F"
click at [1211, 127] on icon at bounding box center [1218, 132] width 14 height 14
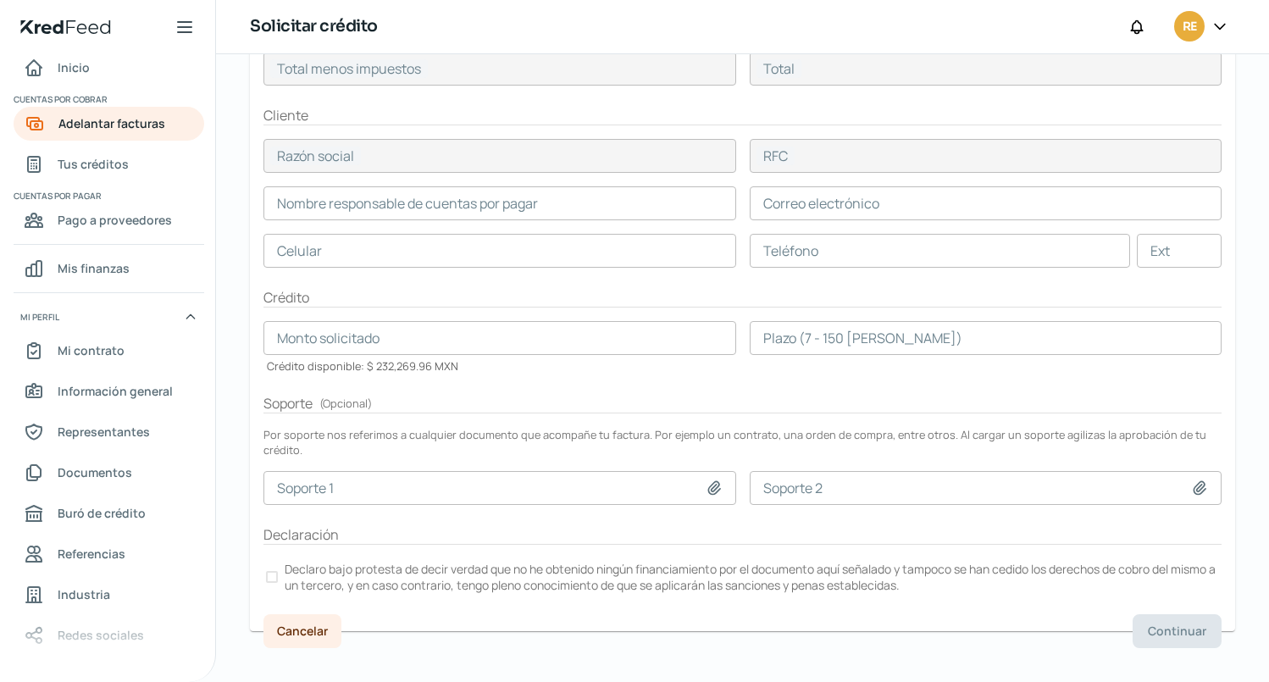
scroll to position [265, 0]
click at [1157, 523] on h2 "Declaración" at bounding box center [742, 532] width 958 height 19
click at [910, 32] on div "Solicitar crédito RE" at bounding box center [742, 27] width 1053 height 54
drag, startPoint x: 1261, startPoint y: 292, endPoint x: 1253, endPoint y: 102, distance: 190.8
click at [1253, 102] on div "Martes, 14 de octubre 2025 Solicitar crédito Tu tasa de interés mensual: 2.35 %…" at bounding box center [742, 243] width 1053 height 908
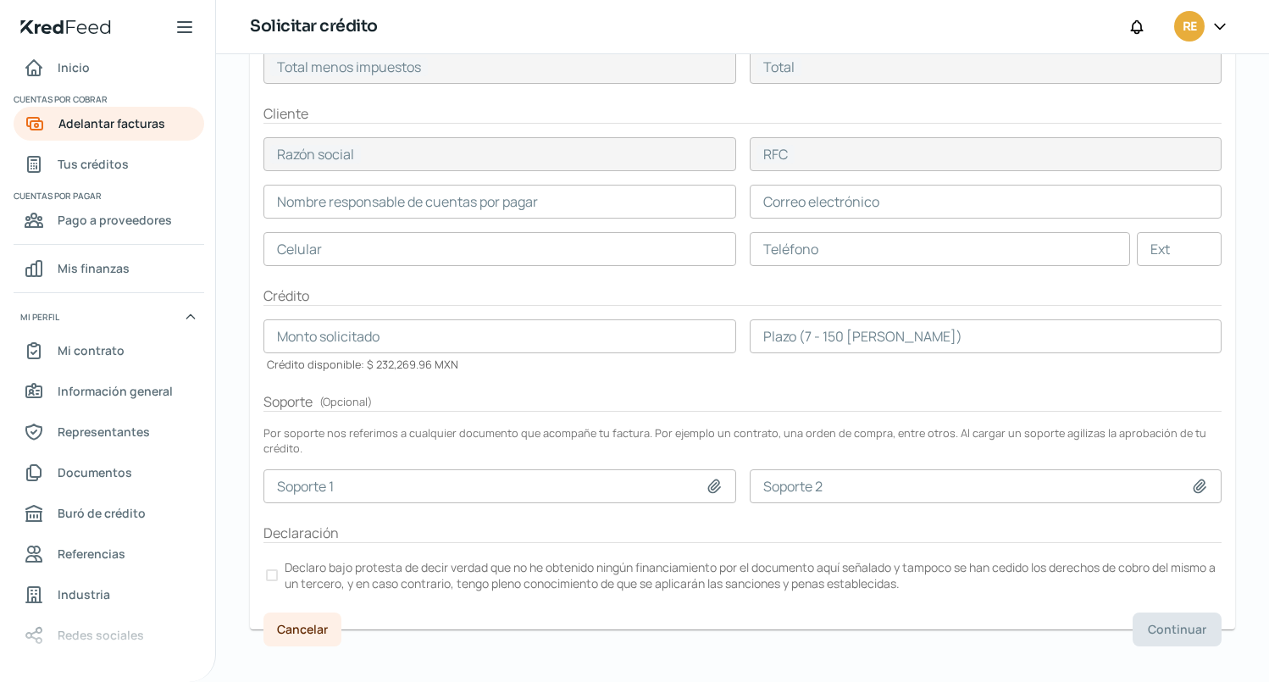
scroll to position [0, 0]
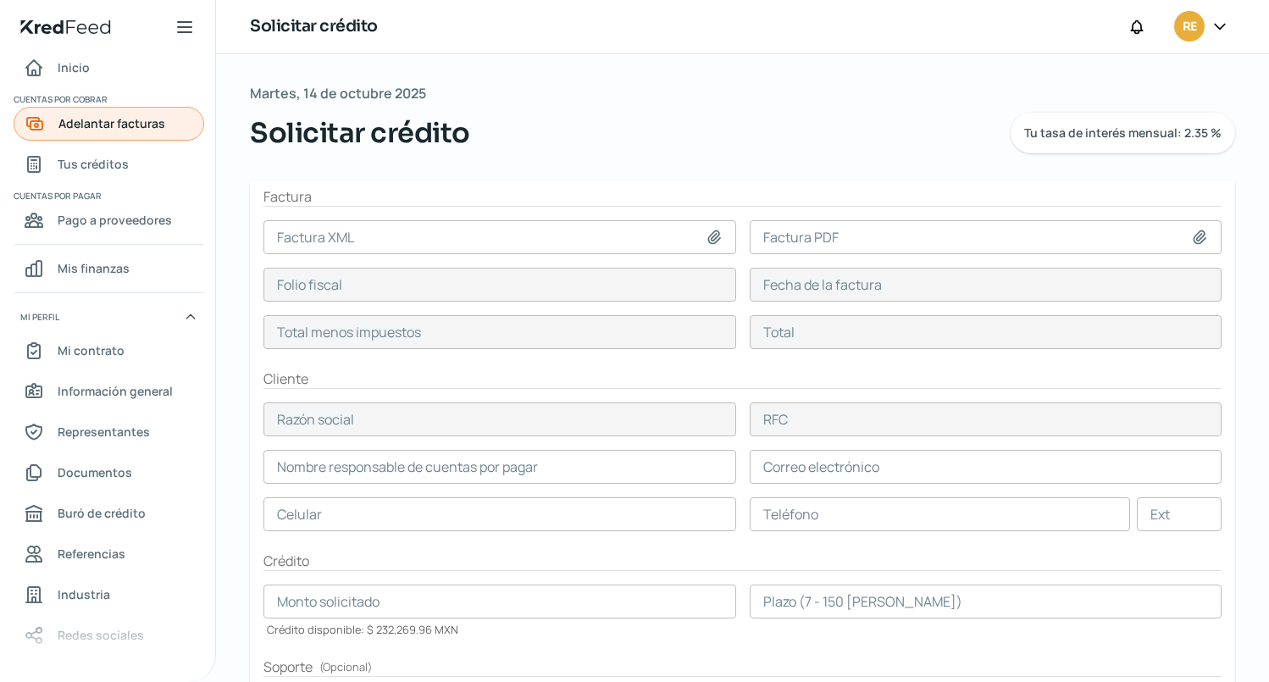
click at [138, 124] on span "Adelantar facturas" at bounding box center [111, 123] width 107 height 21
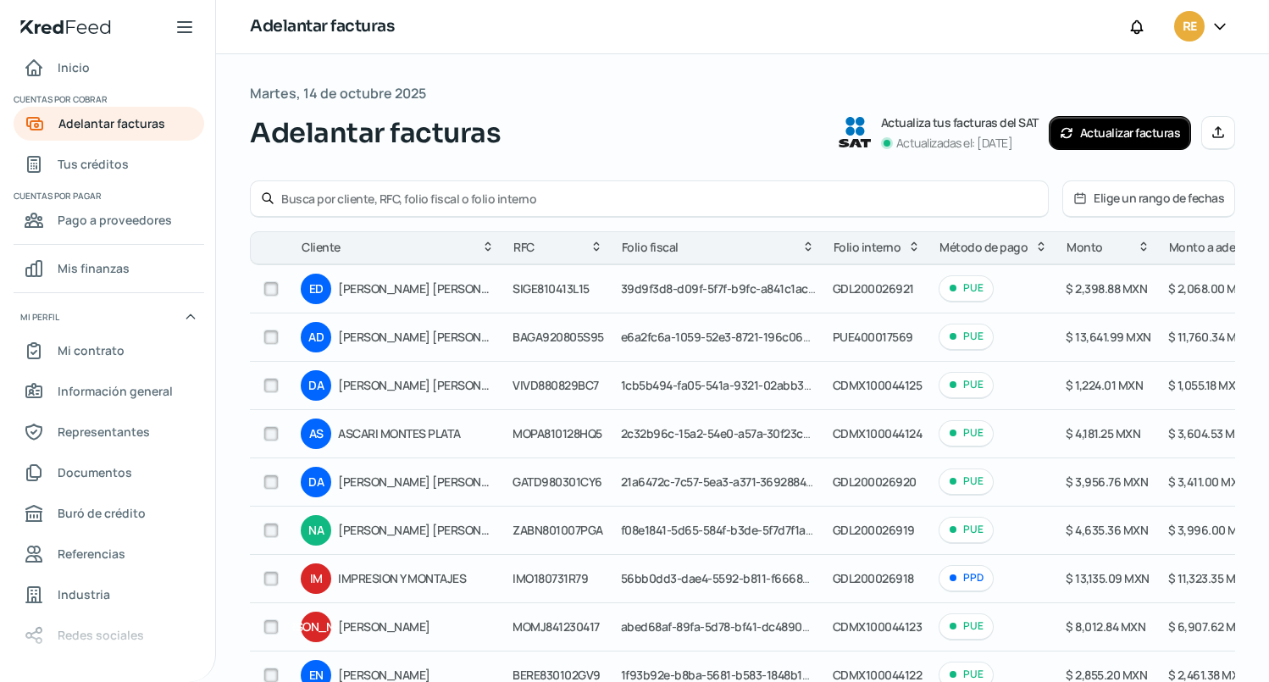
click at [1133, 201] on button "Elige un rango de fechas" at bounding box center [1148, 198] width 171 height 35
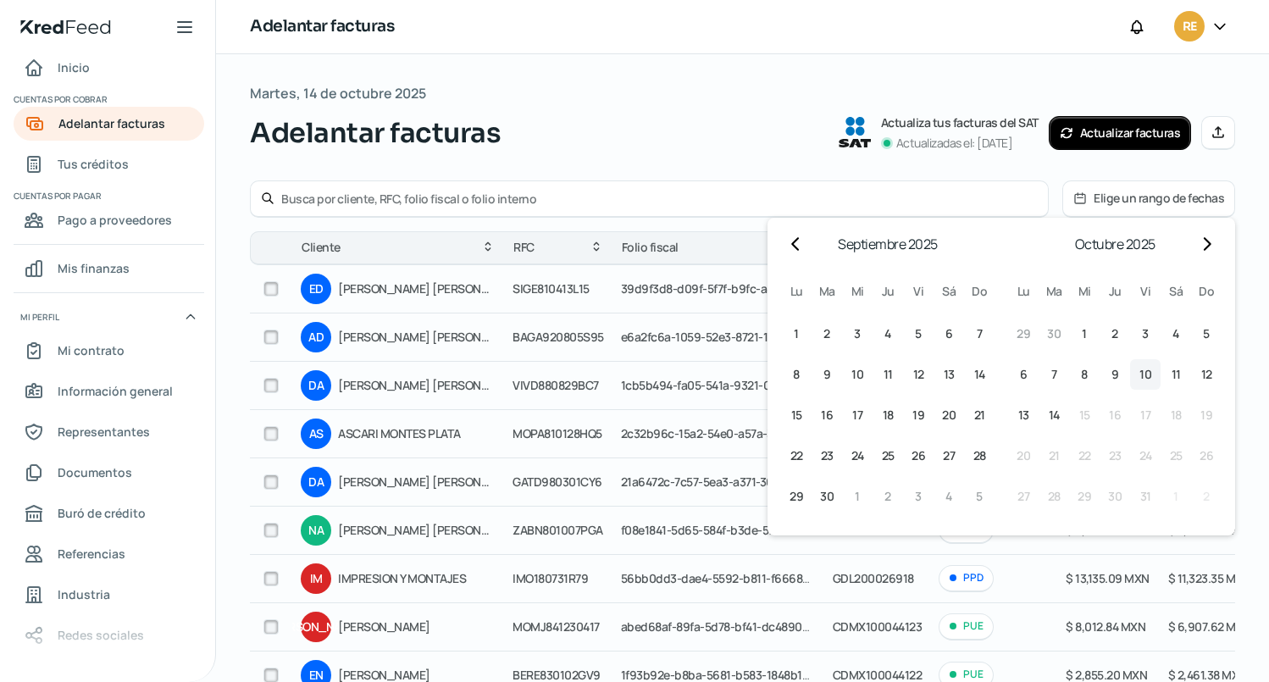
click at [1139, 371] on span "10" at bounding box center [1145, 374] width 12 height 20
click at [1139, 373] on span "10" at bounding box center [1145, 374] width 12 height 20
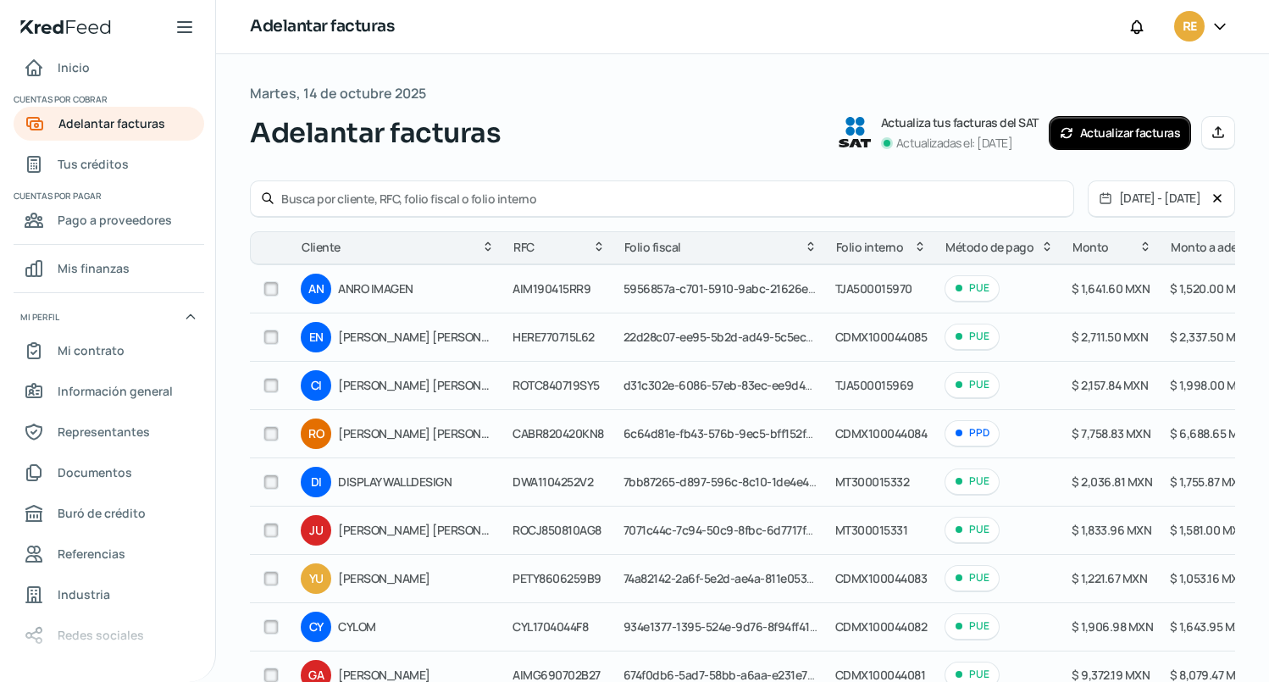
click at [418, 199] on input "text" at bounding box center [672, 199] width 782 height 16
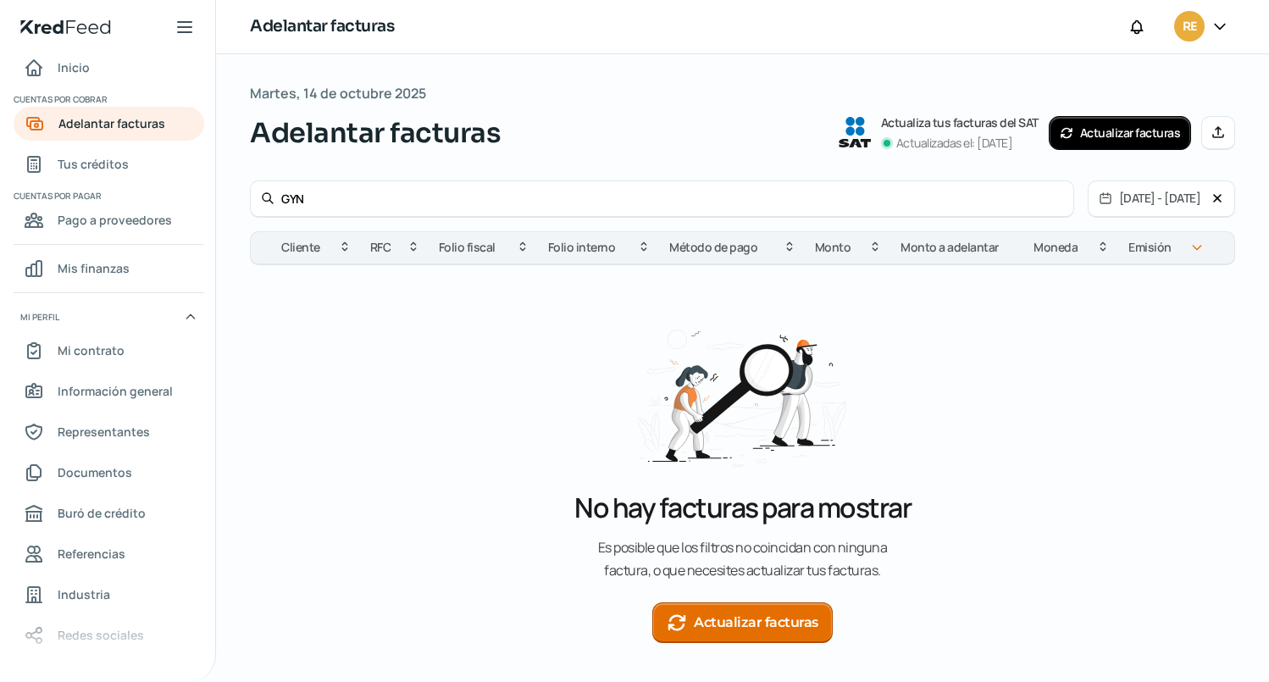
click at [343, 200] on input "GYN" at bounding box center [672, 199] width 782 height 16
type input "G"
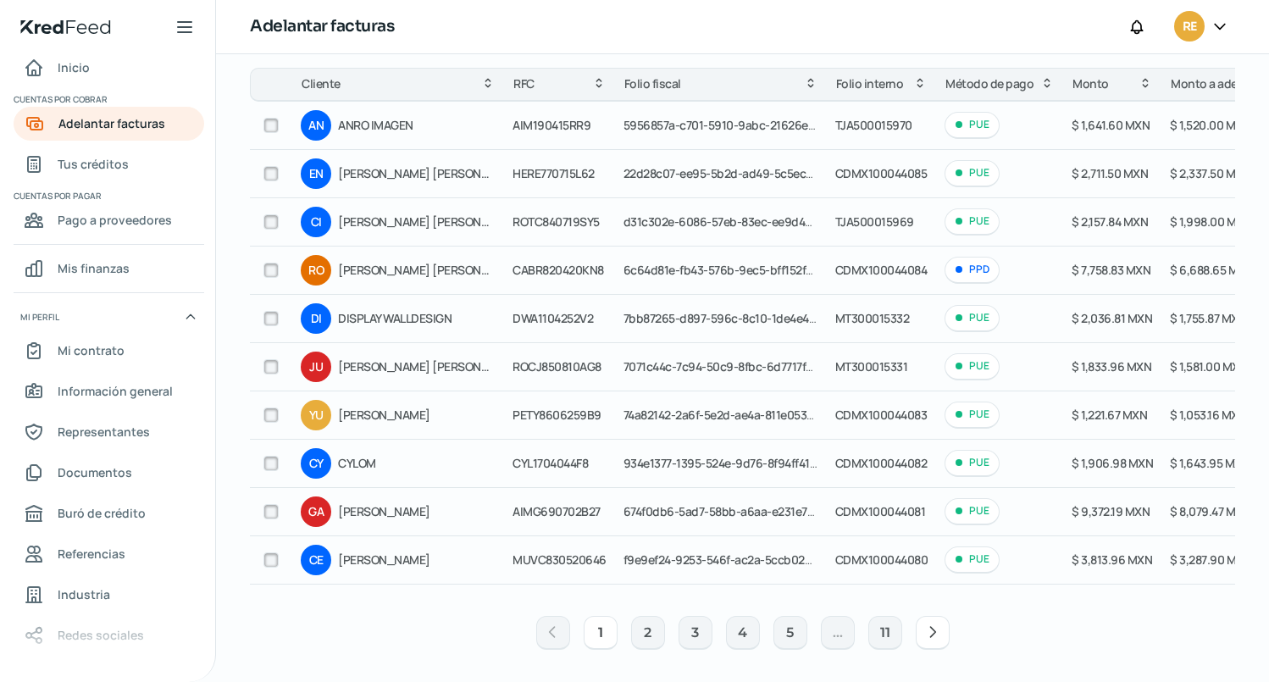
scroll to position [175, 0]
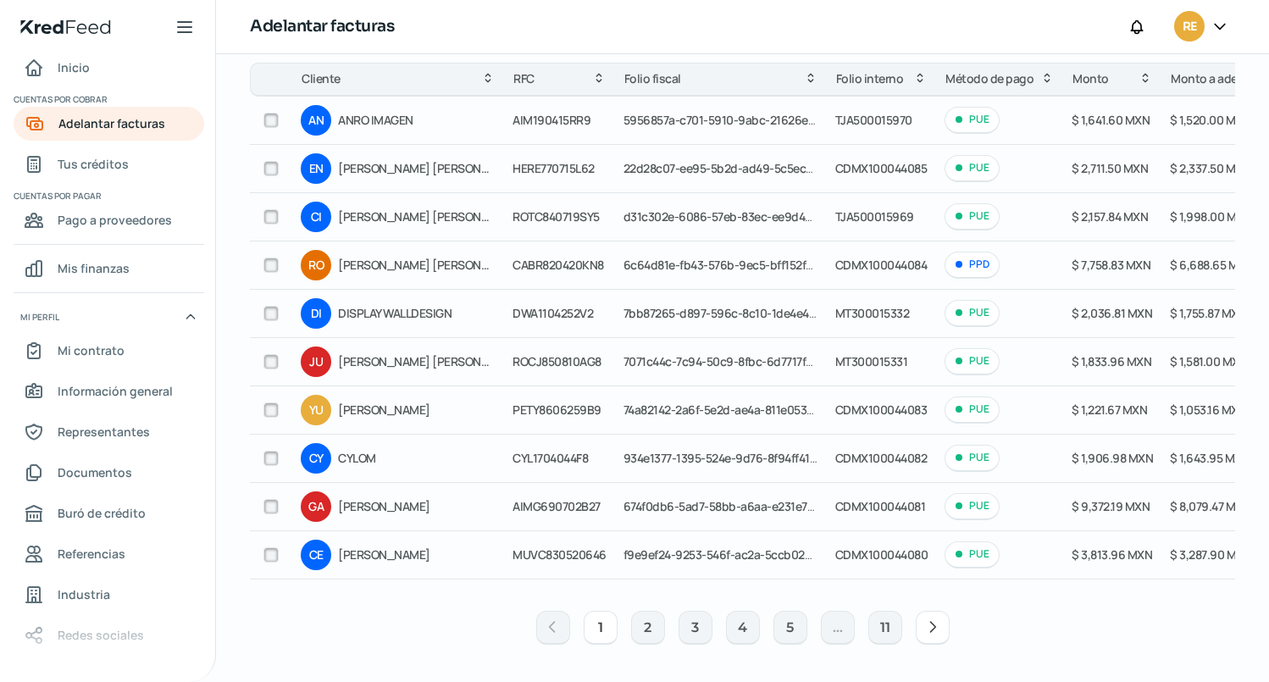
click at [1060, 632] on div "1 2 3 4 5 ... 11" at bounding box center [742, 628] width 985 height 54
click at [108, 166] on span "Tus créditos" at bounding box center [93, 163] width 71 height 21
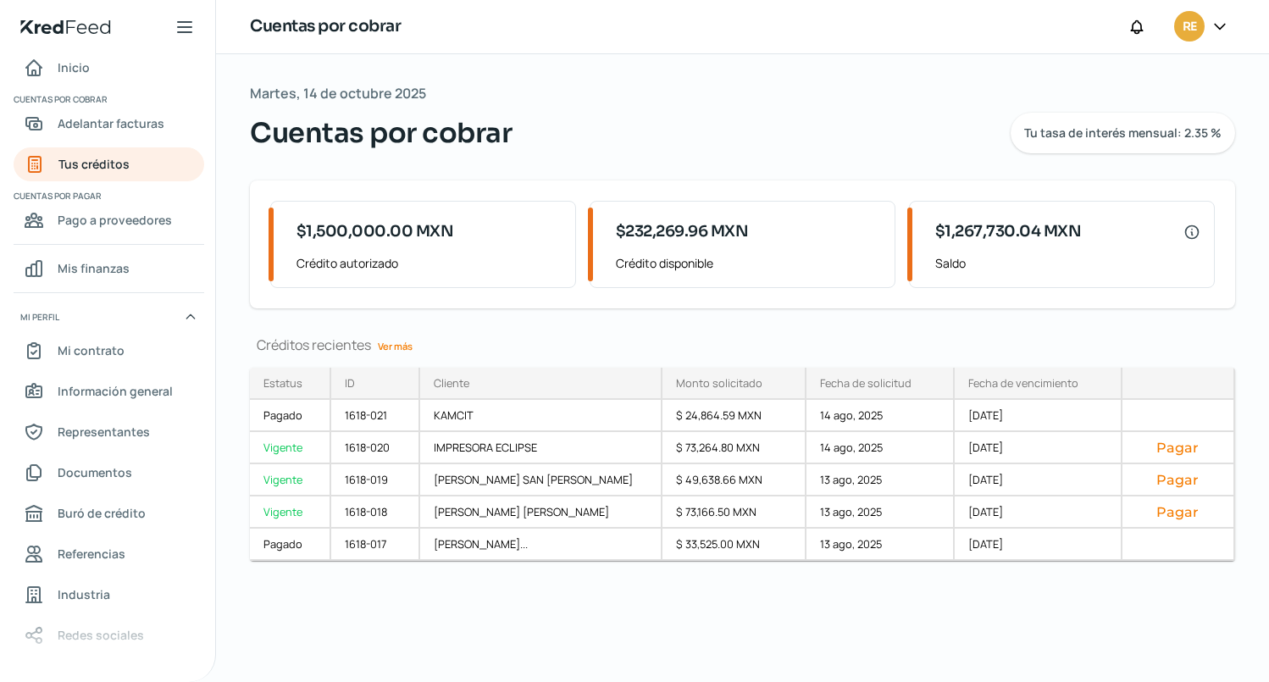
click at [388, 343] on link "Ver más" at bounding box center [395, 346] width 48 height 26
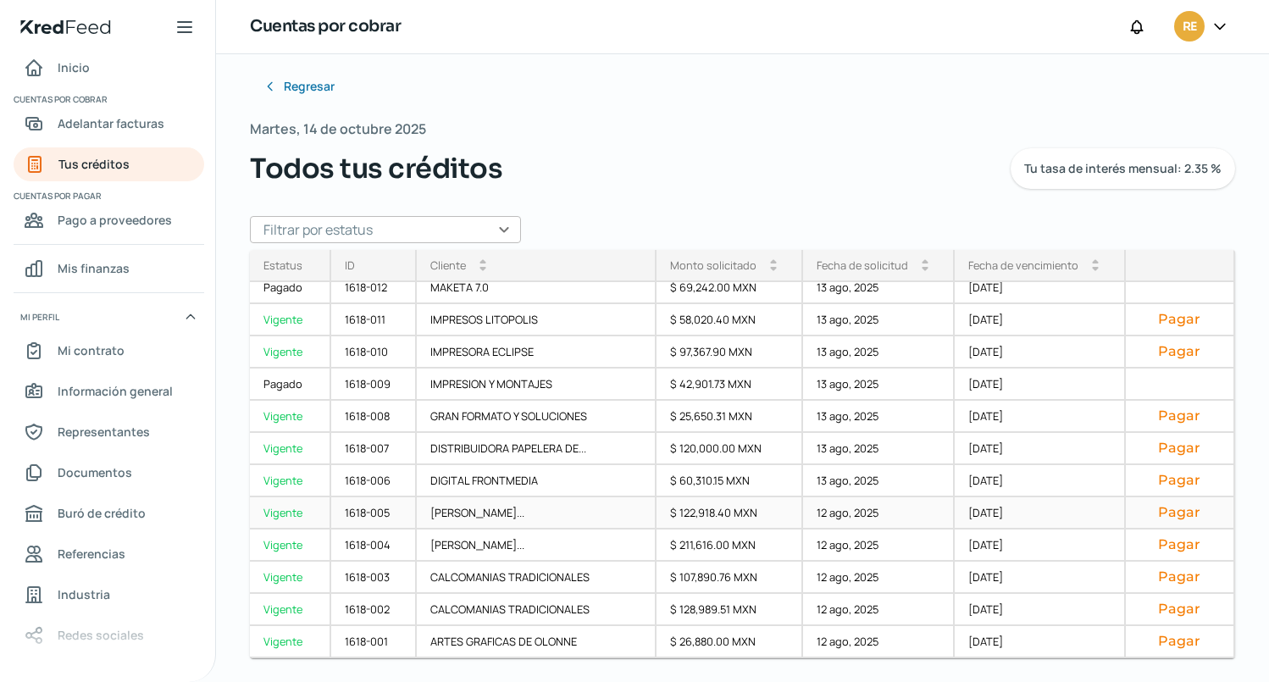
scroll to position [15, 0]
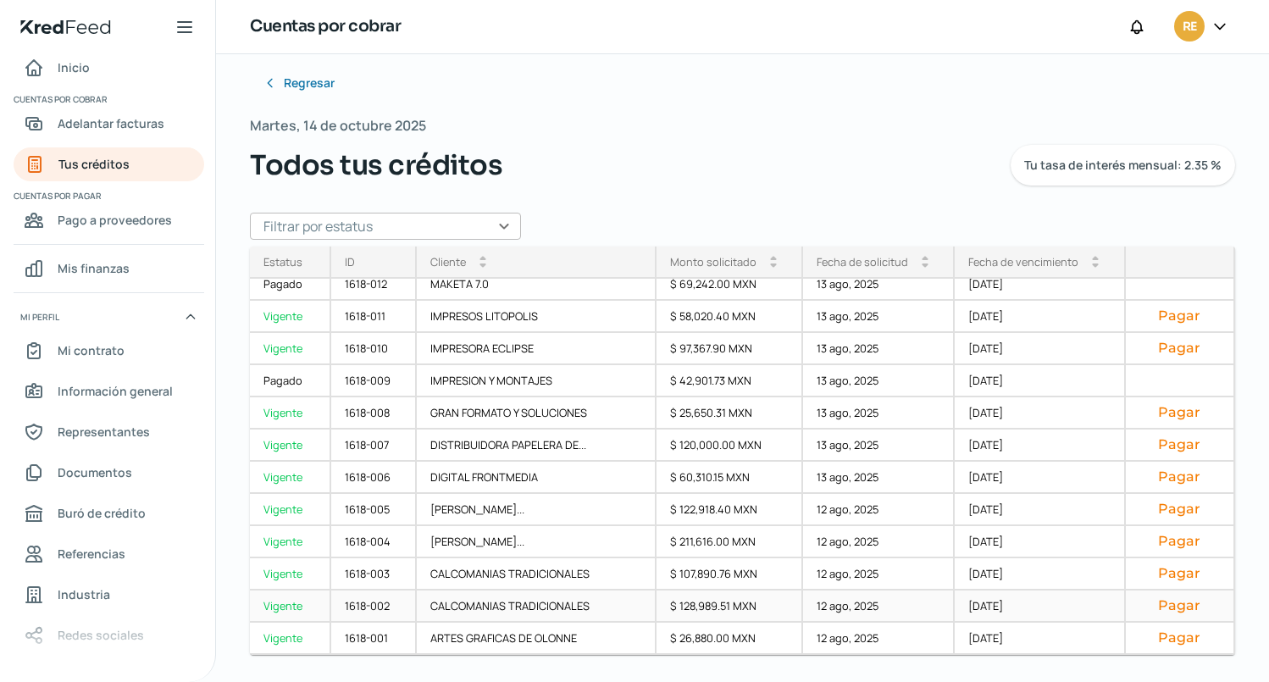
click at [1169, 607] on button "Pagar" at bounding box center [1179, 605] width 80 height 17
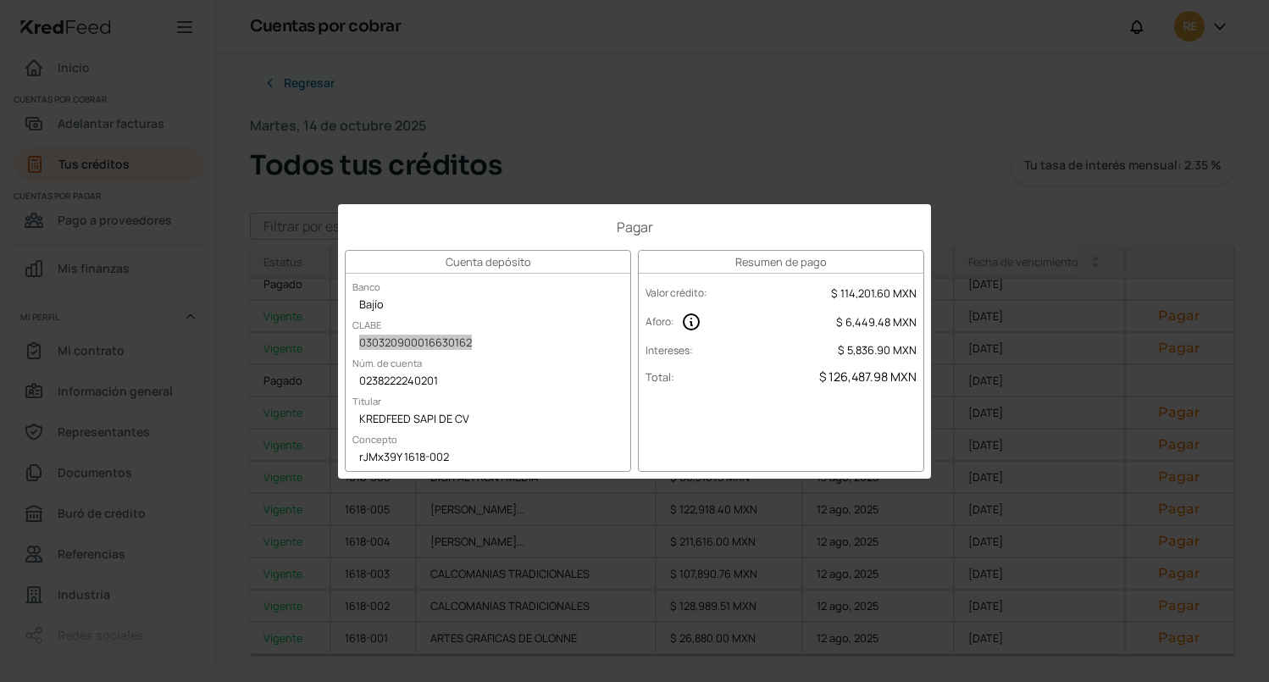
scroll to position [300, 0]
click at [385, 216] on div "Pagar Cuenta depósito Banco Bajío [PERSON_NAME] 030320900016630162 Núm. de cuen…" at bounding box center [634, 341] width 593 height 274
click at [225, 55] on div "Pagar Cuenta depósito Banco Bajío [PERSON_NAME] 030320900016630162 Núm. de cuen…" at bounding box center [634, 341] width 1269 height 682
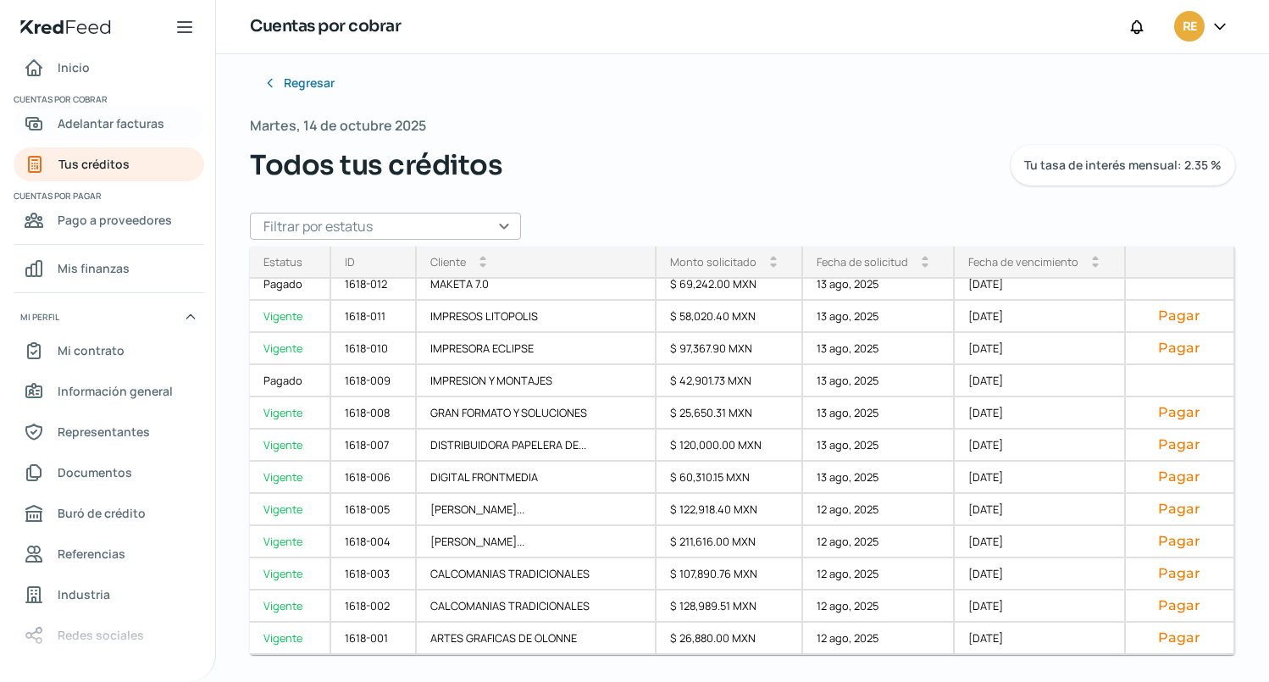
click at [108, 122] on span "Adelantar facturas" at bounding box center [111, 123] width 107 height 21
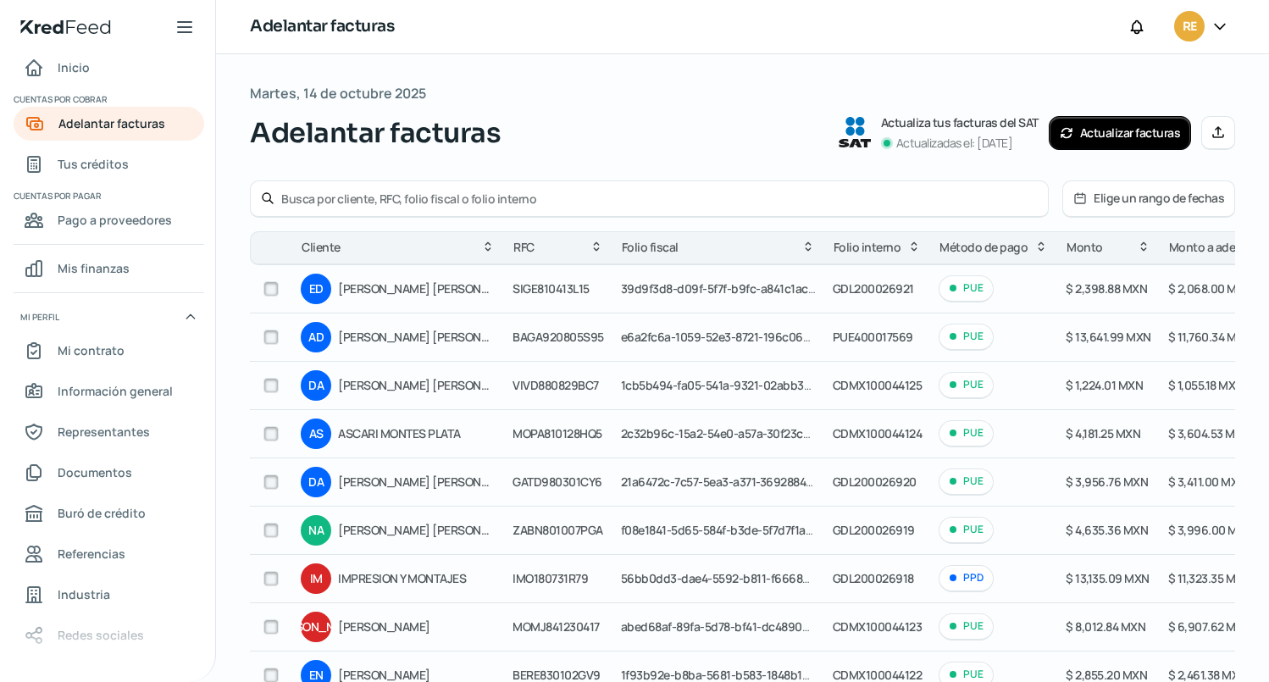
click at [1113, 197] on button "Elige un rango de fechas" at bounding box center [1148, 198] width 171 height 35
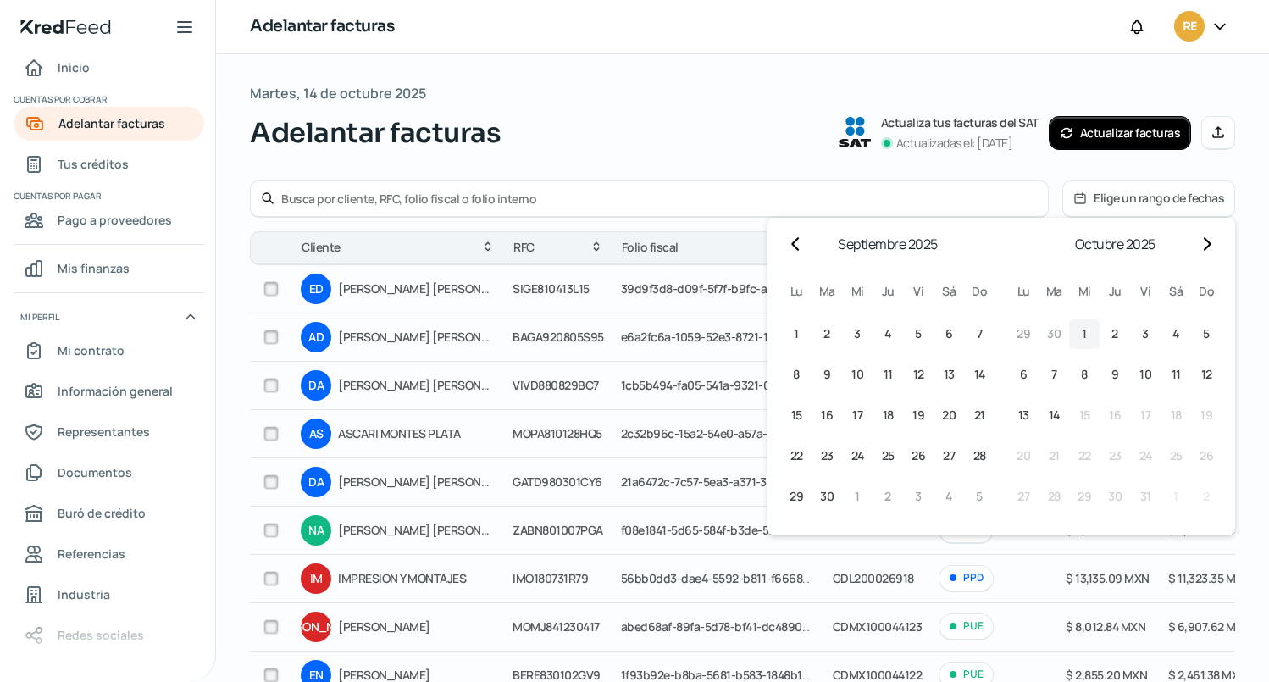
click at [1082, 335] on span "1" at bounding box center [1084, 334] width 5 height 20
click at [1049, 414] on span "14" at bounding box center [1054, 415] width 11 height 20
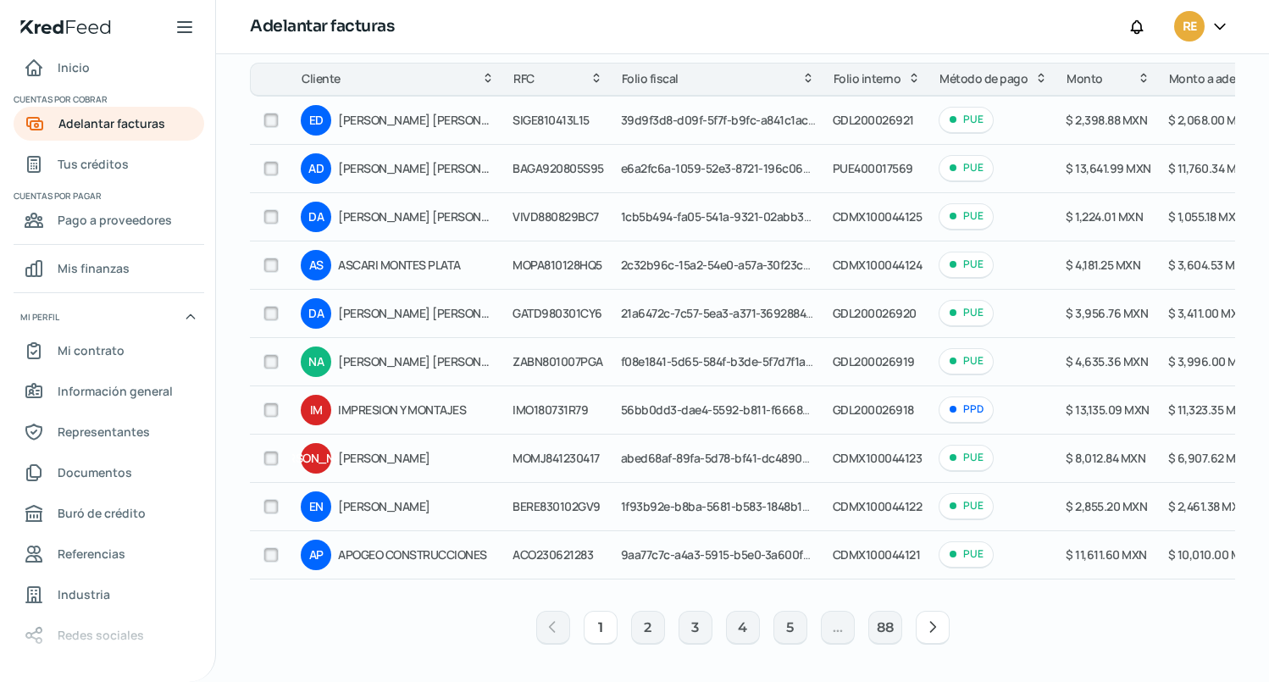
scroll to position [175, 0]
click at [641, 629] on button "2" at bounding box center [648, 628] width 34 height 34
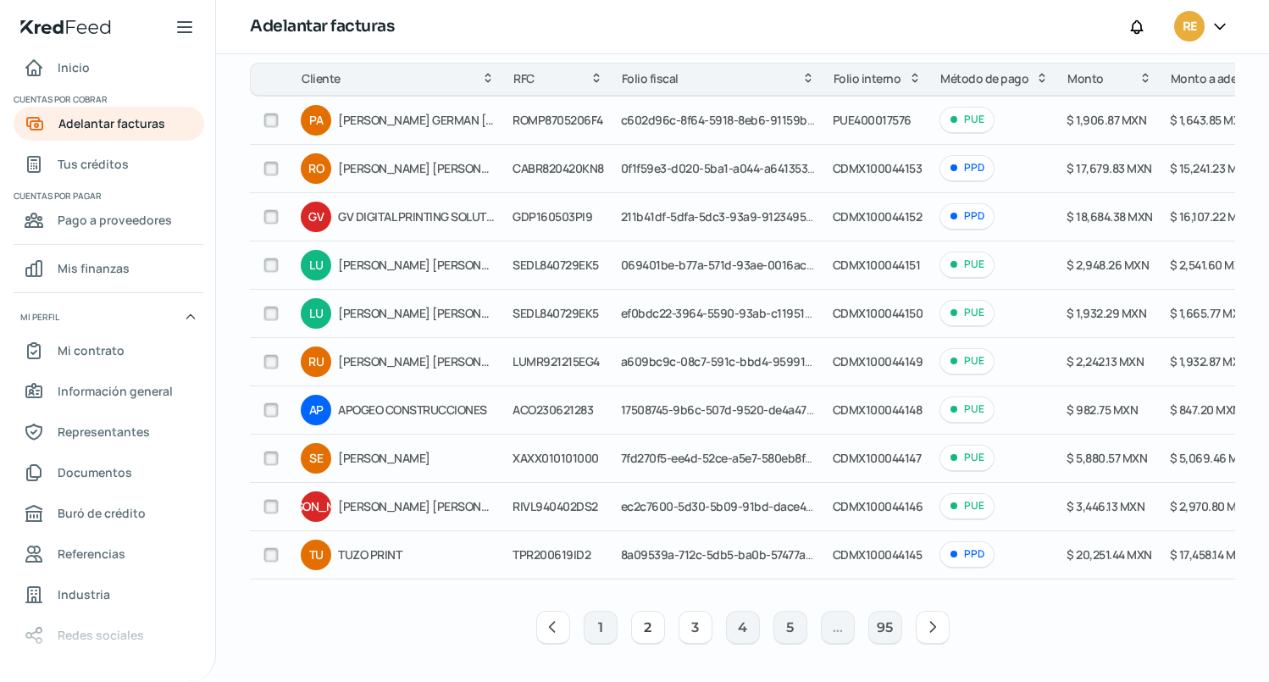
click at [692, 628] on button "3" at bounding box center [695, 628] width 34 height 34
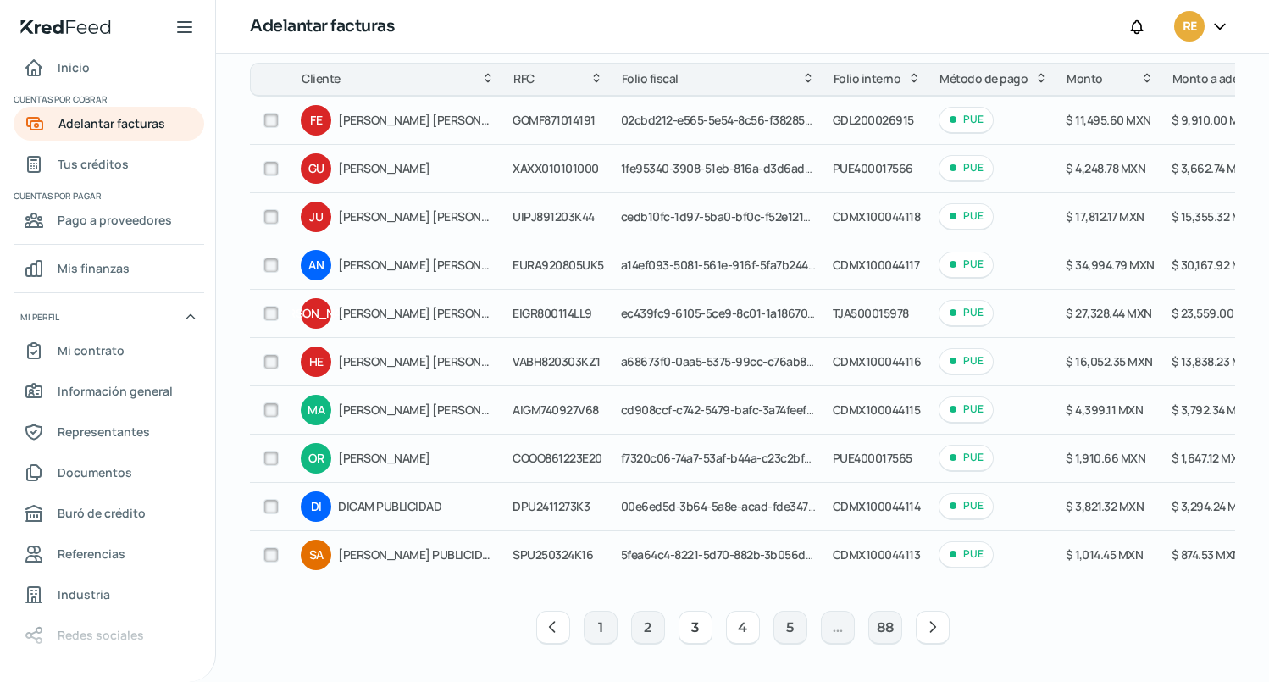
click at [740, 632] on button "4" at bounding box center [743, 628] width 34 height 34
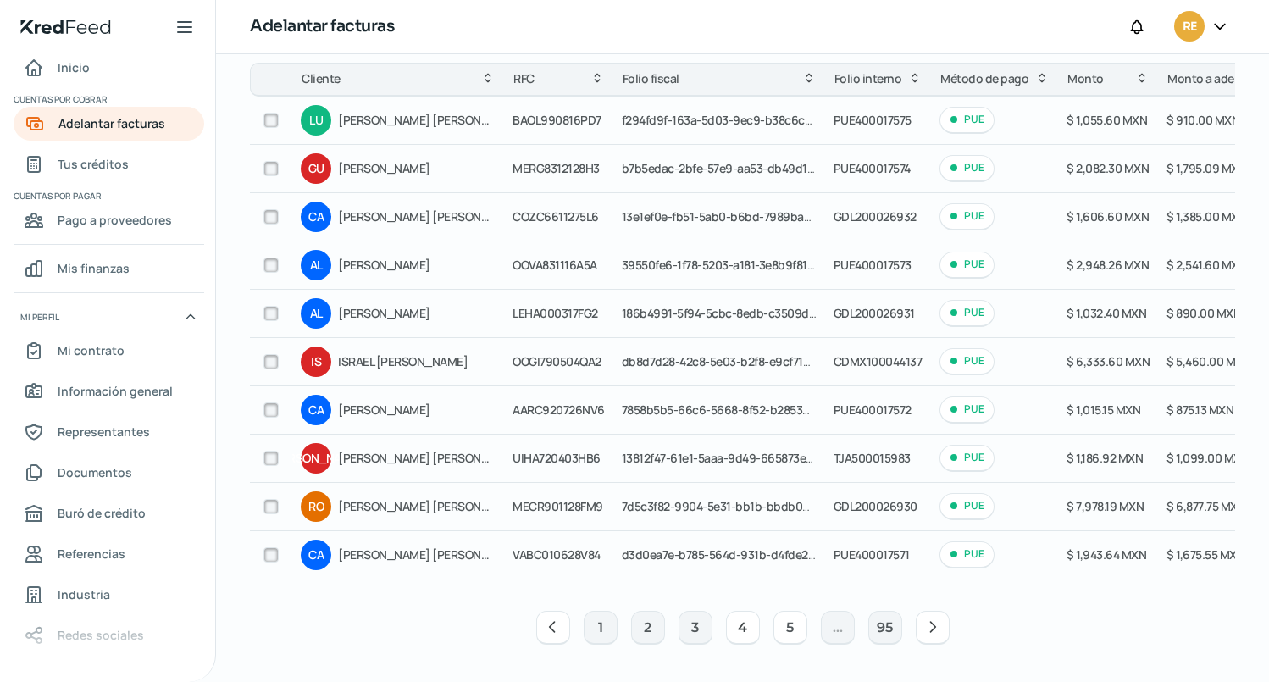
click at [784, 628] on button "5" at bounding box center [790, 628] width 34 height 34
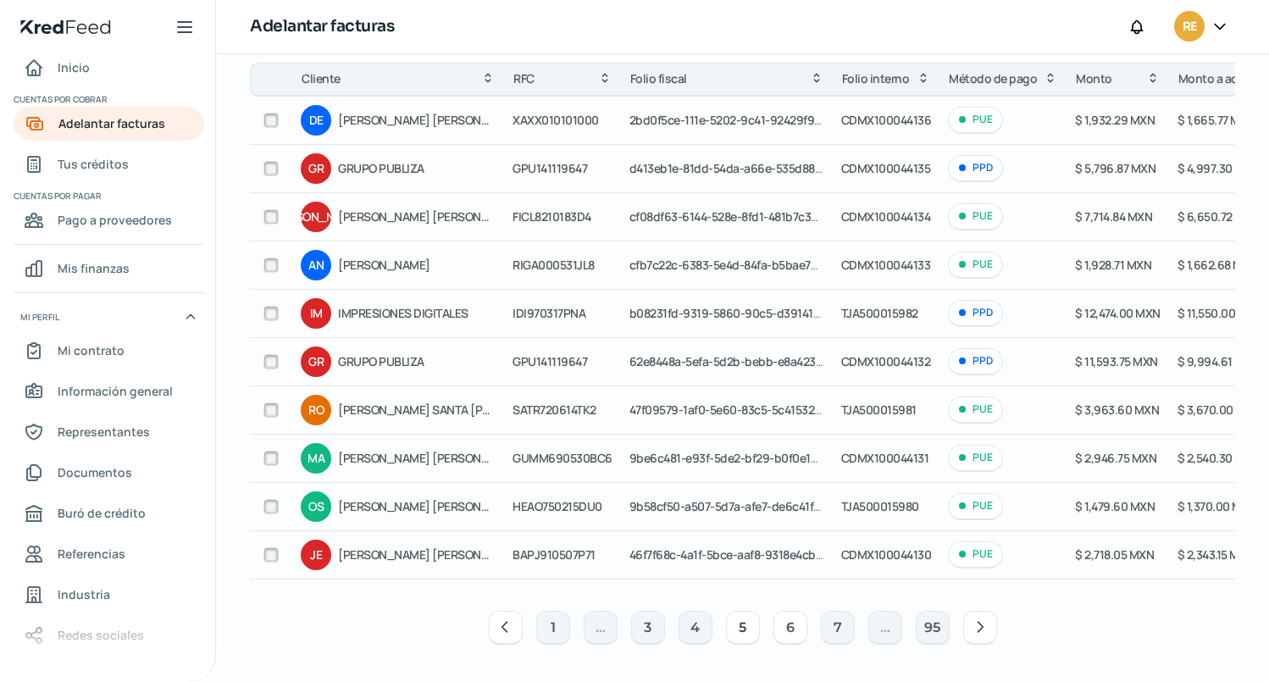
click at [792, 634] on button "6" at bounding box center [790, 628] width 34 height 34
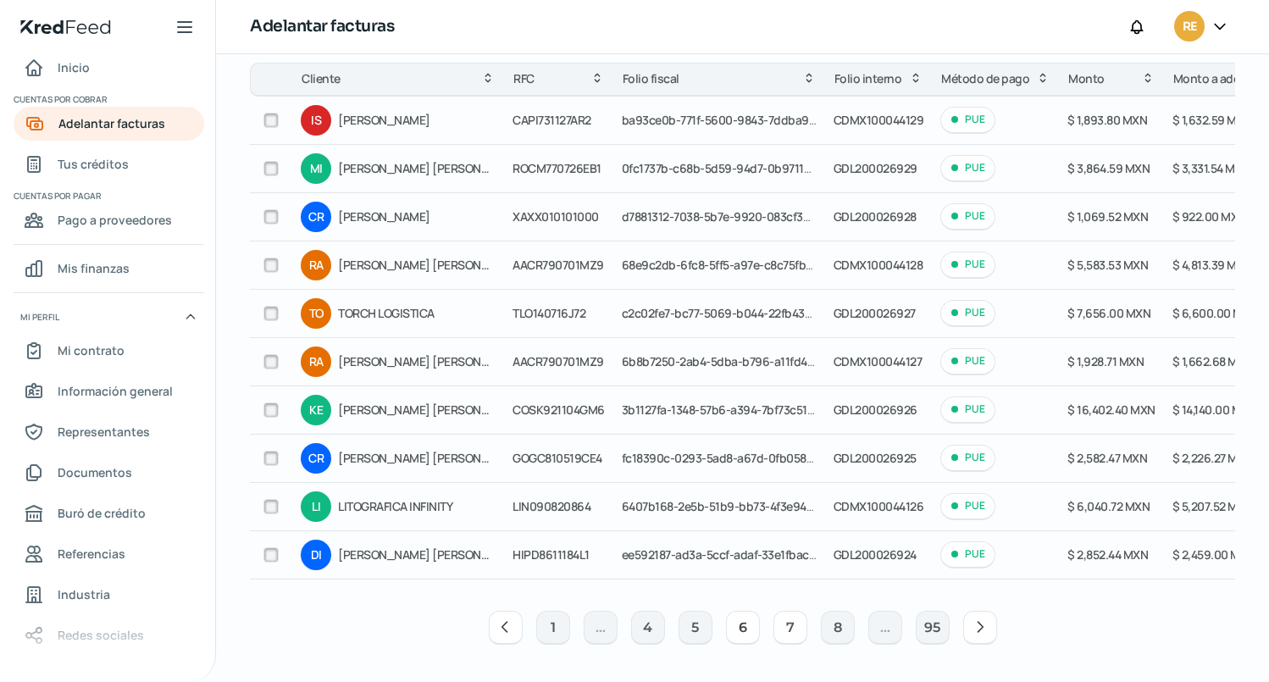
click at [782, 629] on button "7" at bounding box center [790, 628] width 34 height 34
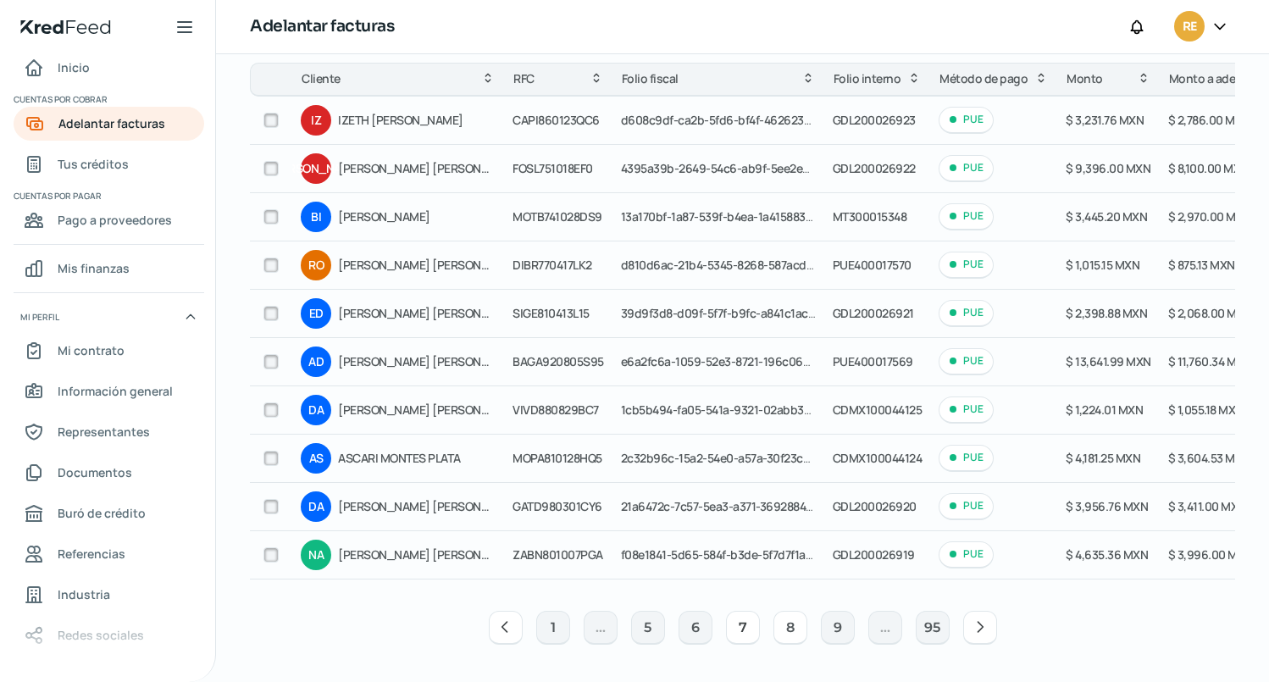
click at [787, 631] on button "8" at bounding box center [790, 628] width 34 height 34
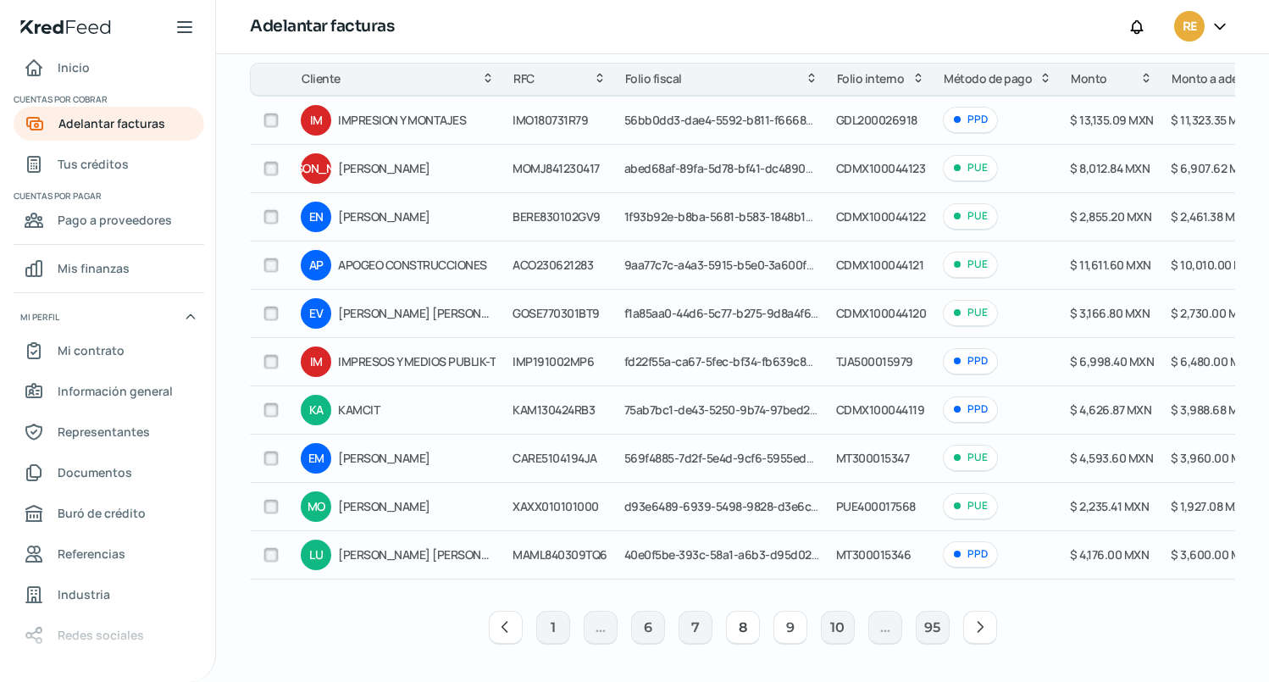
click at [784, 624] on button "9" at bounding box center [790, 628] width 34 height 34
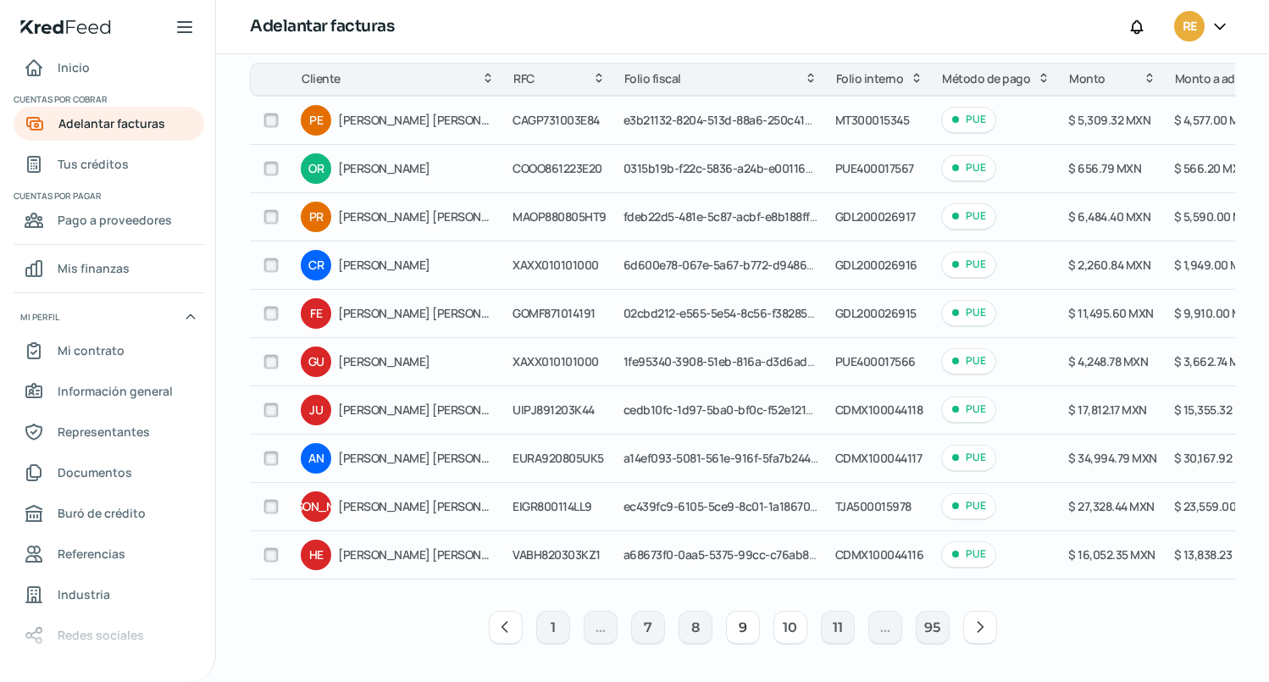
click at [789, 628] on button "10" at bounding box center [790, 628] width 34 height 34
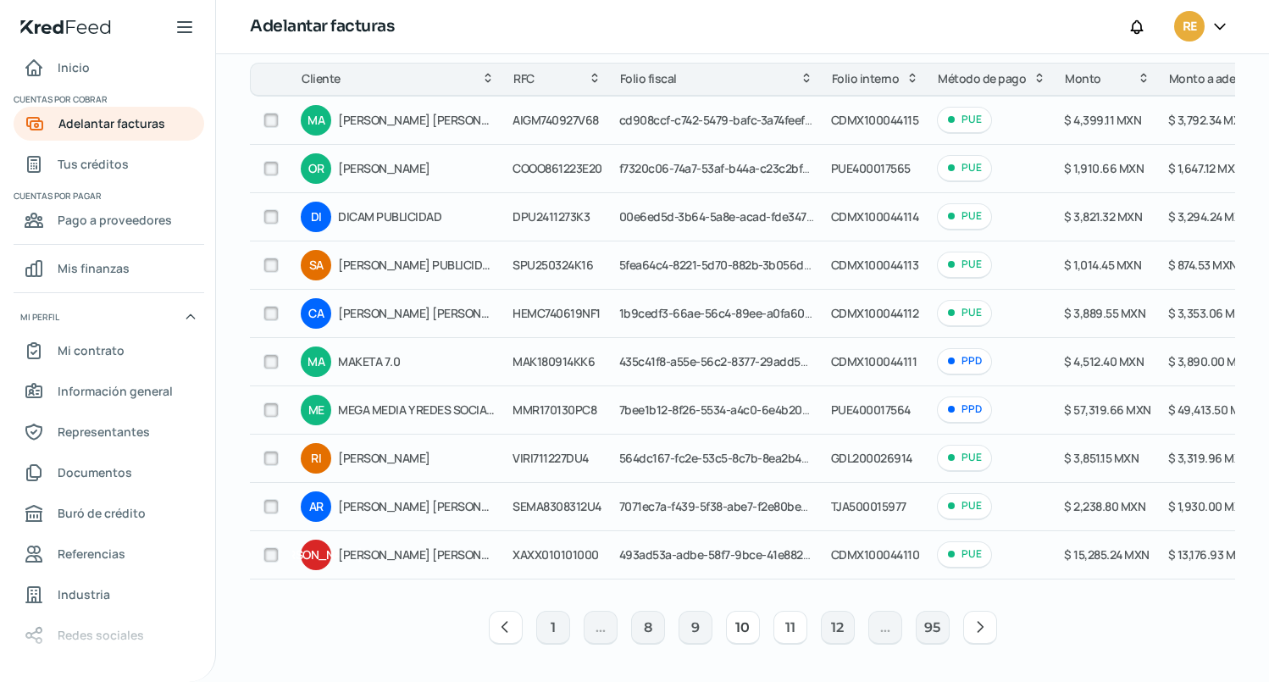
click at [783, 631] on button "11" at bounding box center [790, 628] width 34 height 34
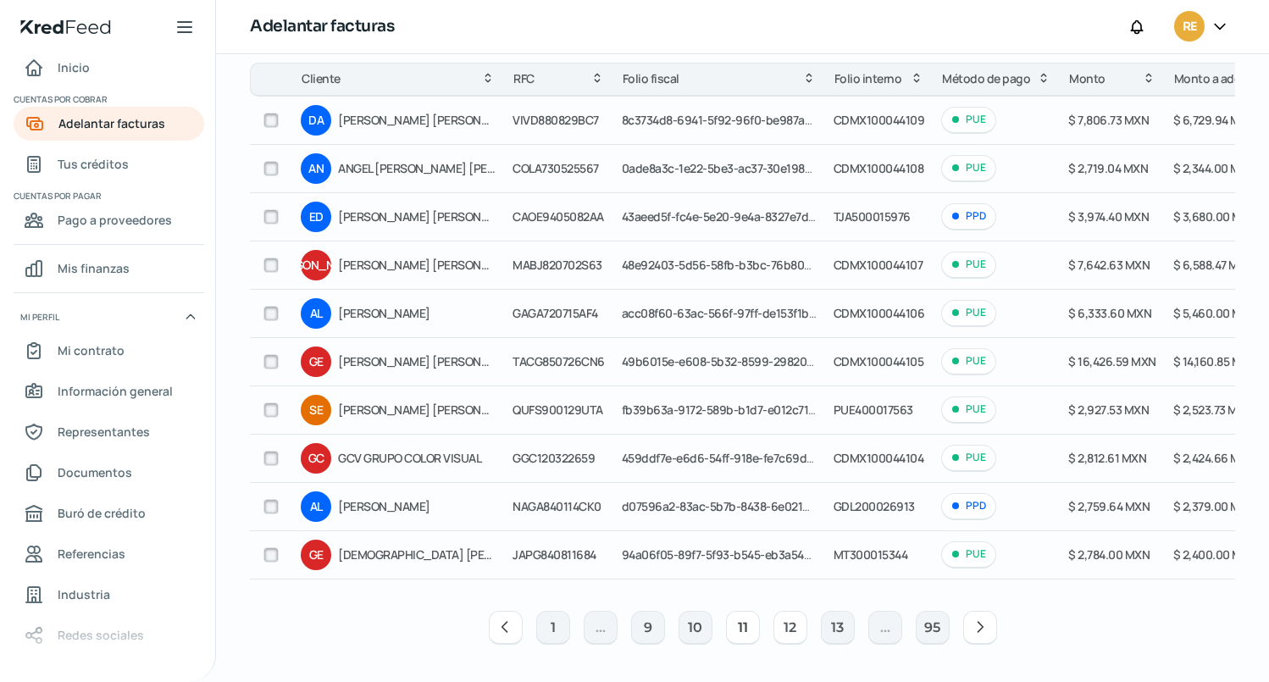
click at [788, 630] on button "12" at bounding box center [790, 628] width 34 height 34
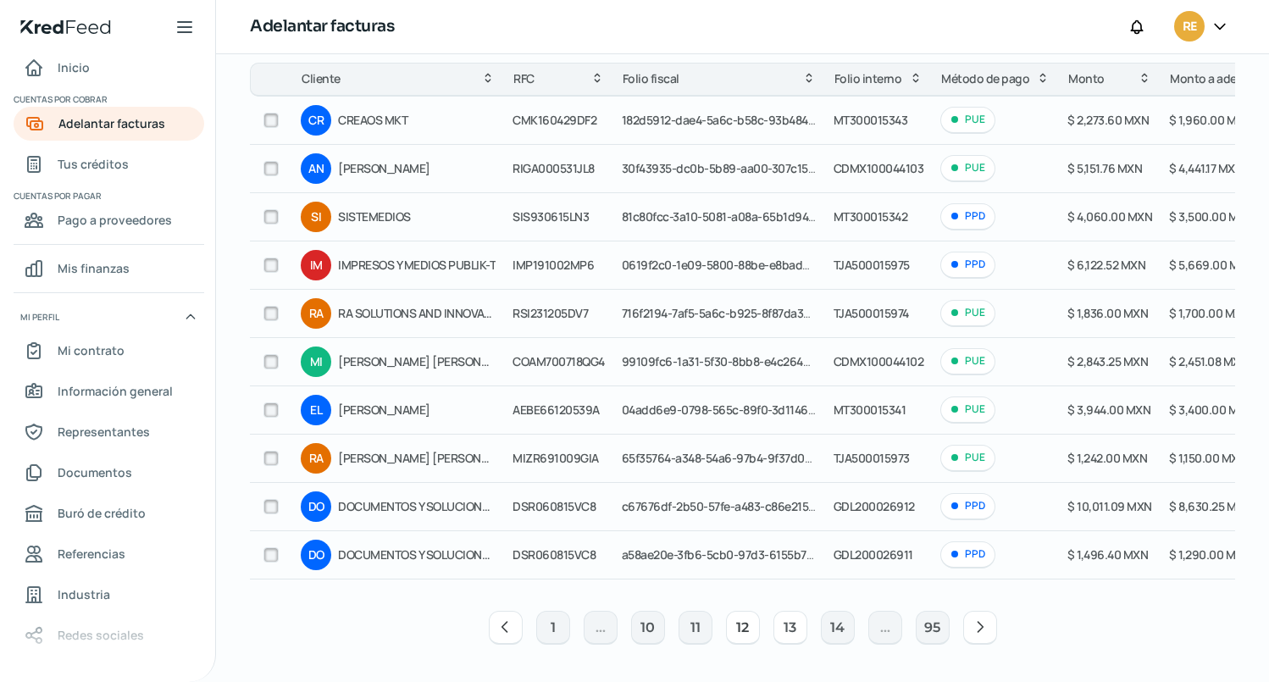
click at [784, 633] on button "13" at bounding box center [790, 628] width 34 height 34
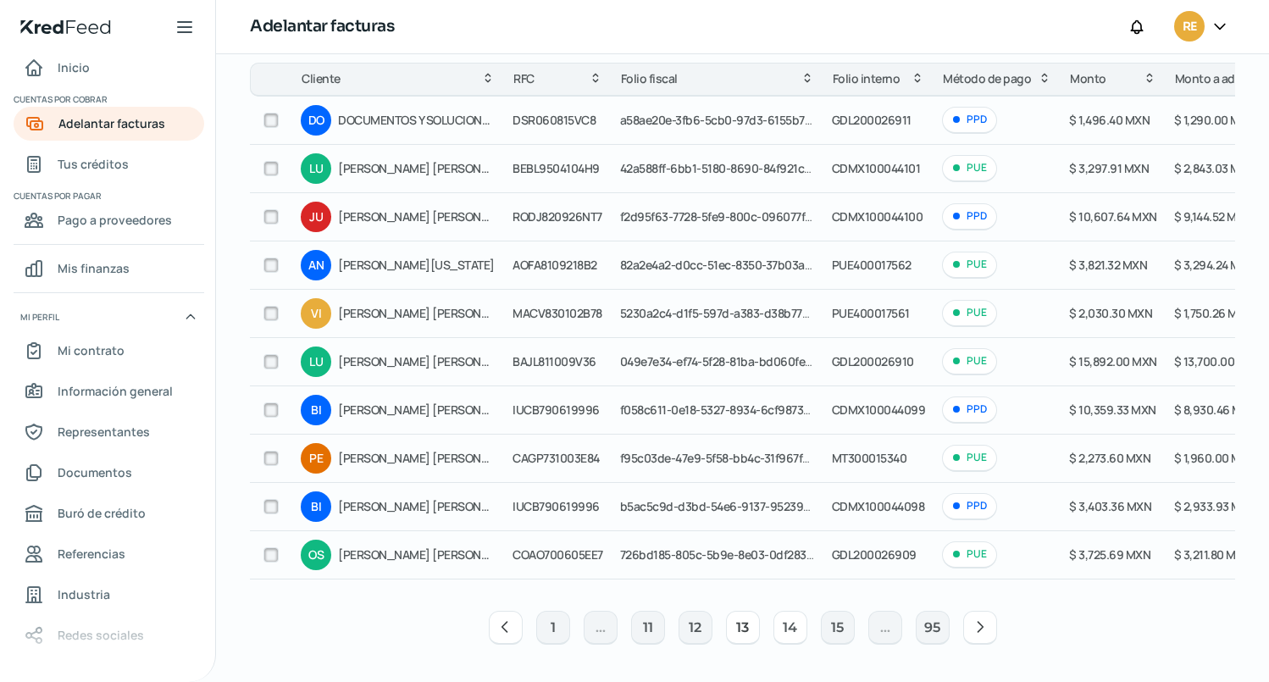
click at [783, 633] on button "14" at bounding box center [790, 628] width 34 height 34
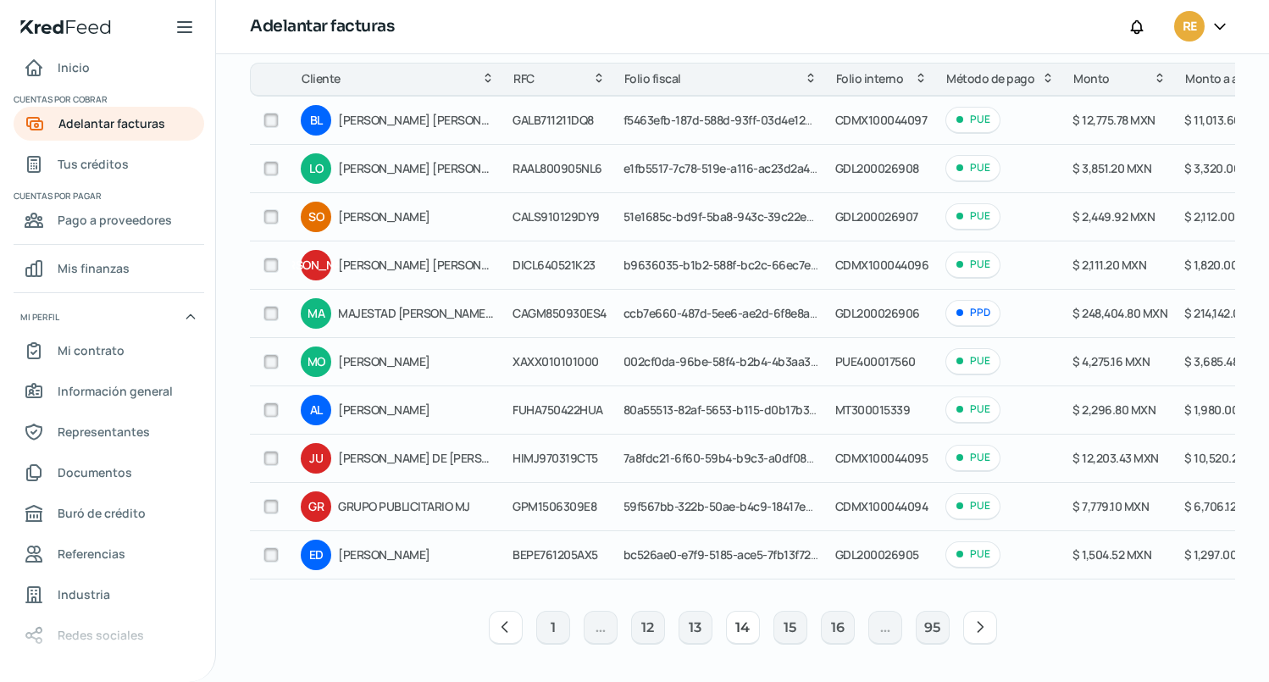
click at [273, 307] on input "checkbox" at bounding box center [270, 313] width 15 height 15
checkbox input "true"
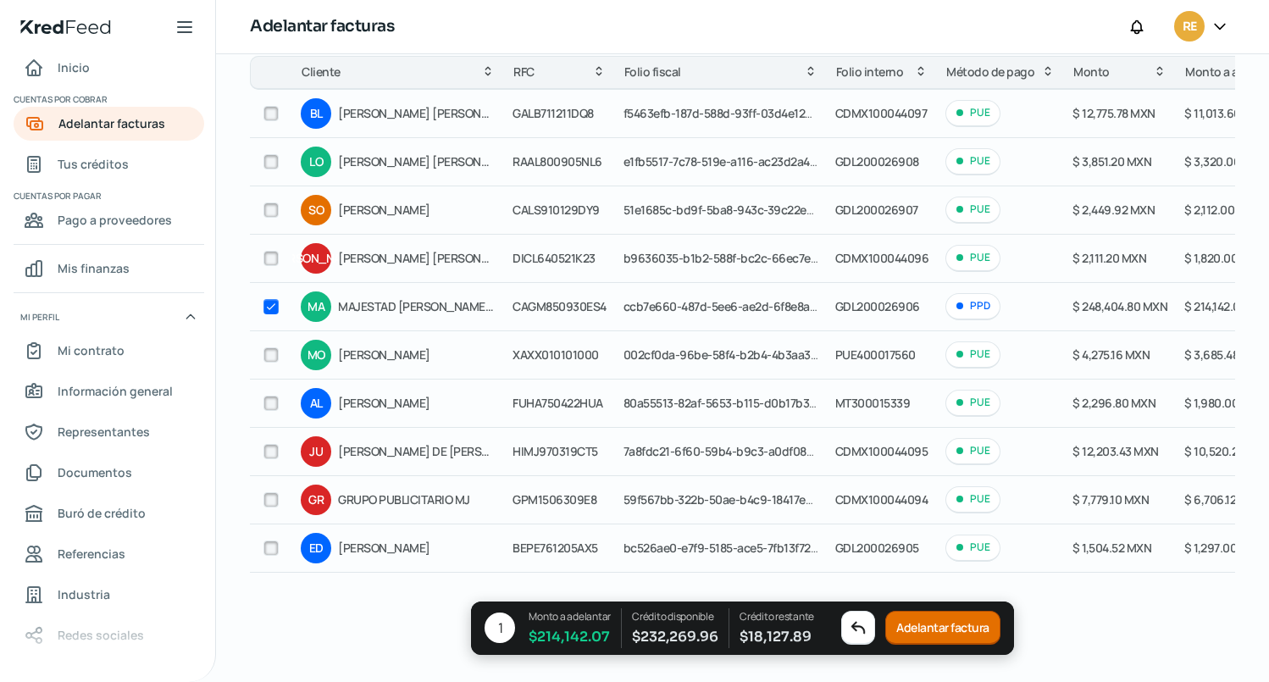
checkbox input "true"
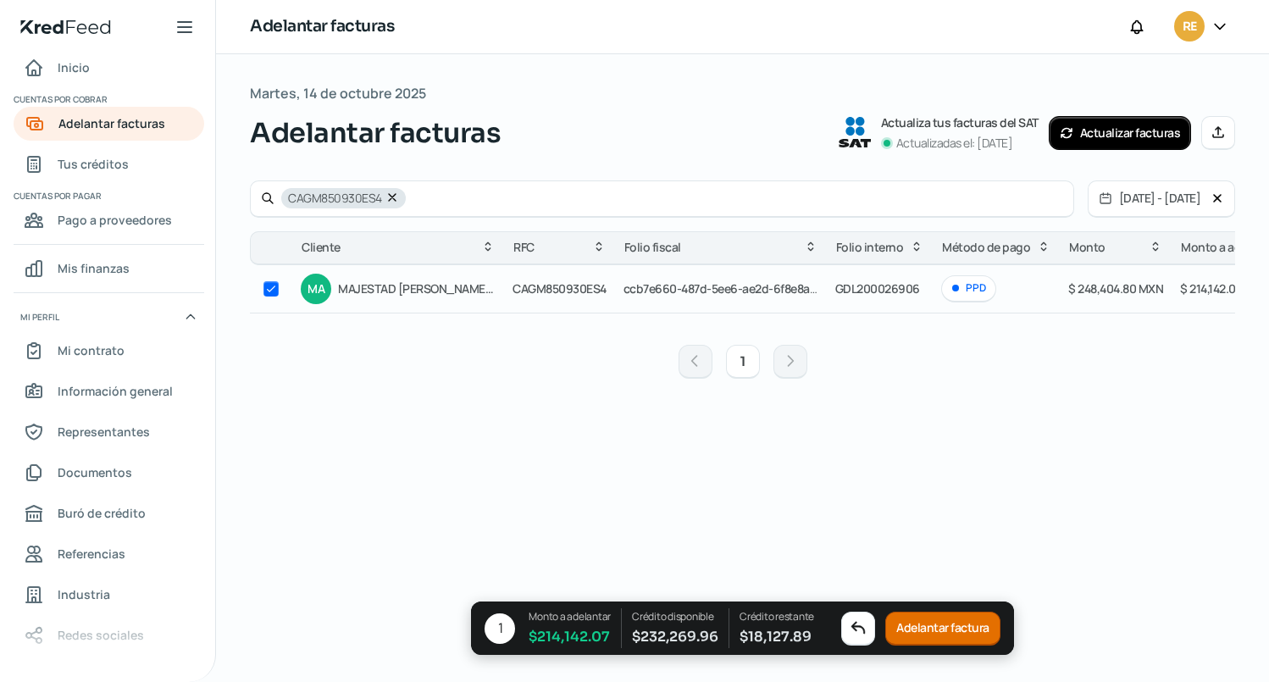
scroll to position [0, 0]
click at [951, 632] on button "Adelantar factura" at bounding box center [942, 629] width 115 height 34
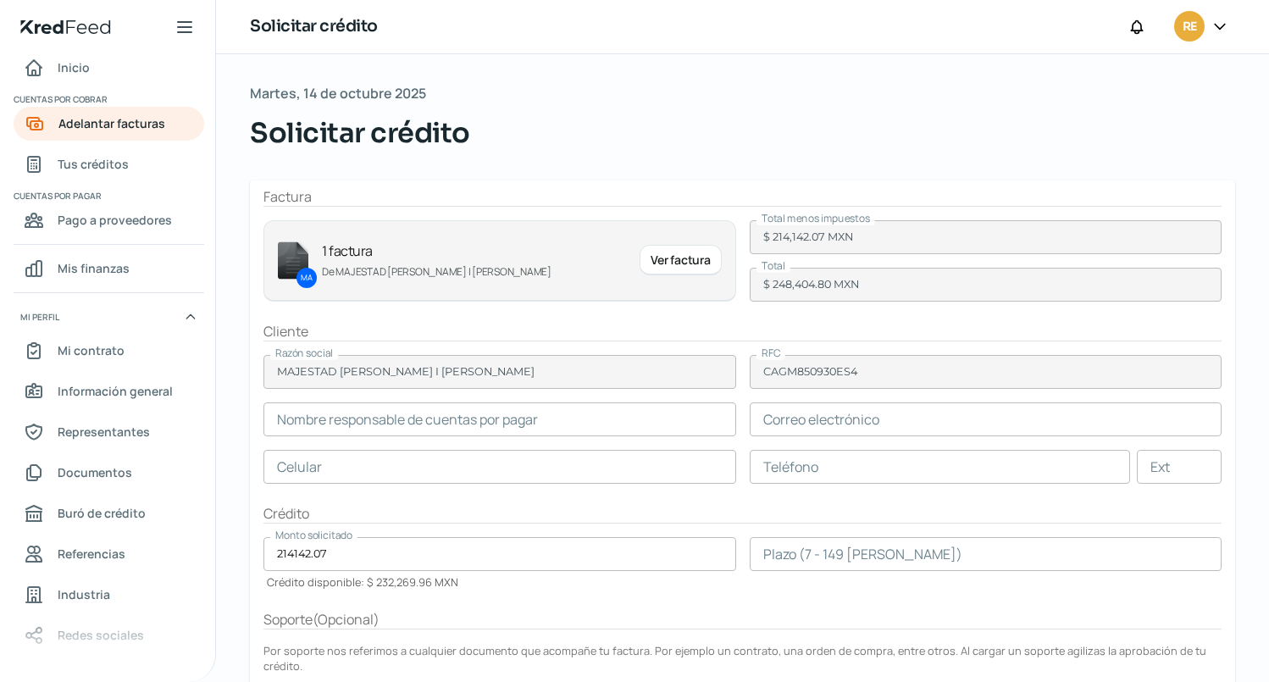
click at [220, 446] on div "Martes, 14 de octubre 2025 Solicitar crédito Factura MA 1 factura De MAJESTAD […" at bounding box center [742, 464] width 1053 height 820
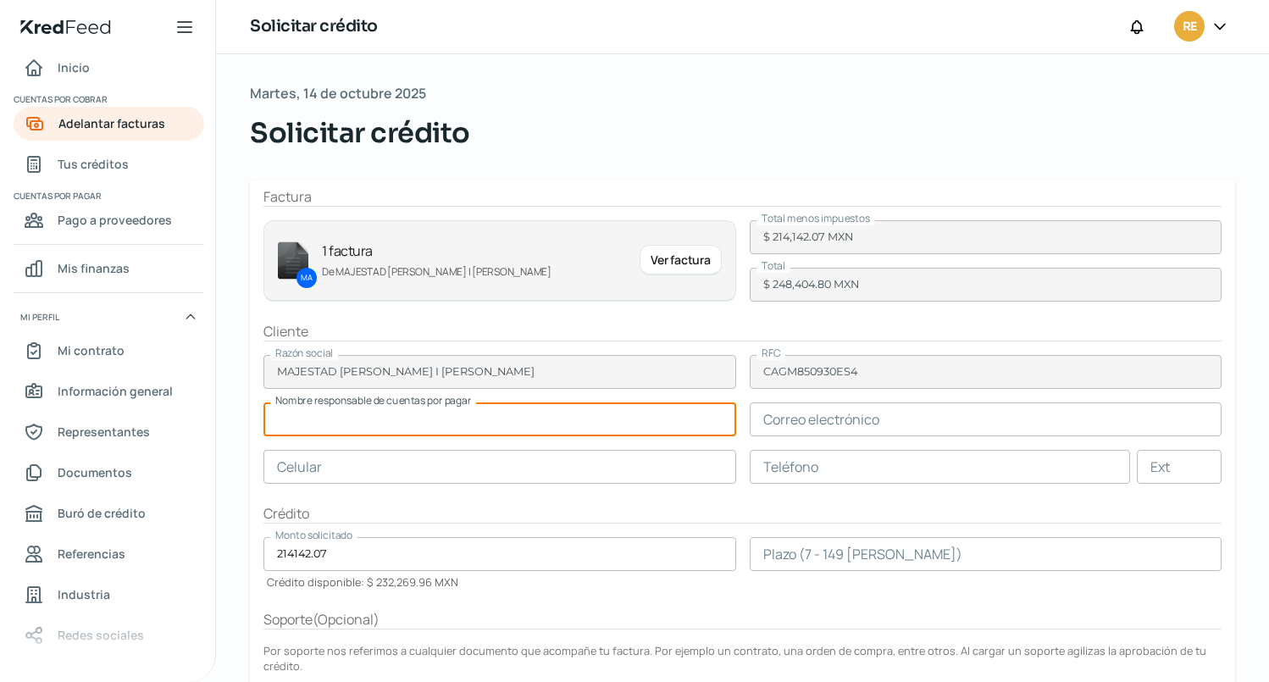
click at [332, 410] on input "text" at bounding box center [499, 419] width 473 height 34
type input "o"
type input "[PERSON_NAME]"
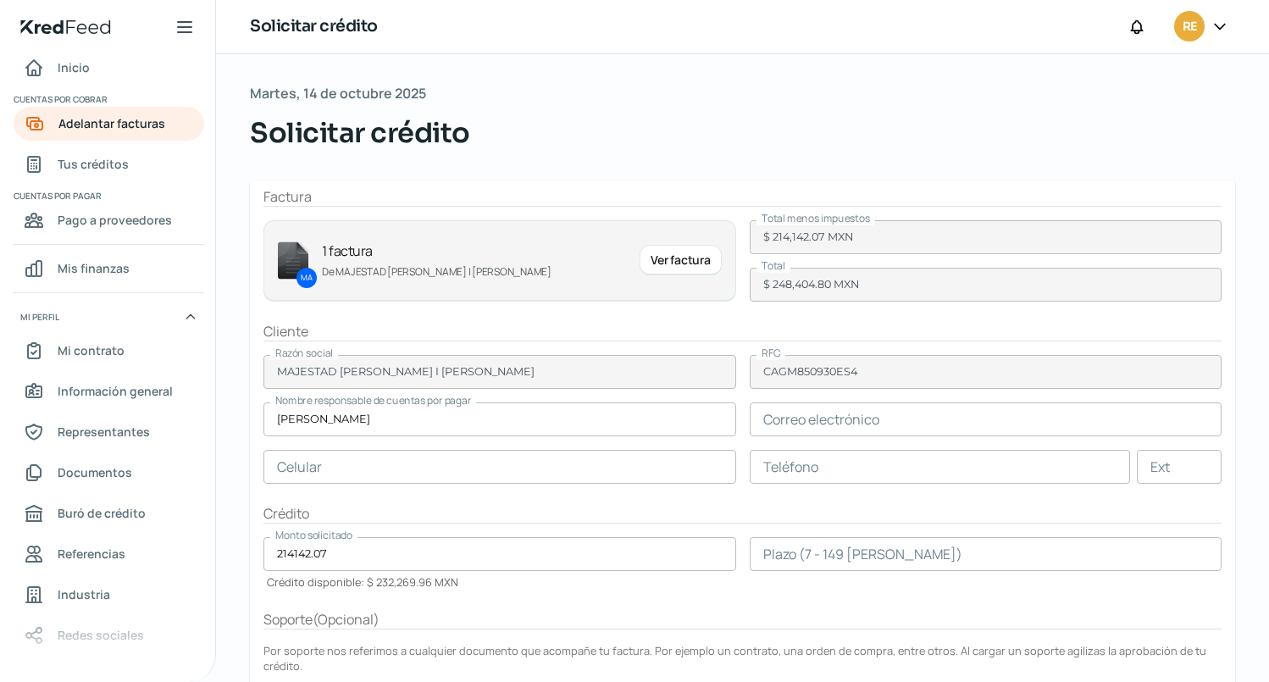
click at [853, 418] on input "text" at bounding box center [986, 419] width 473 height 34
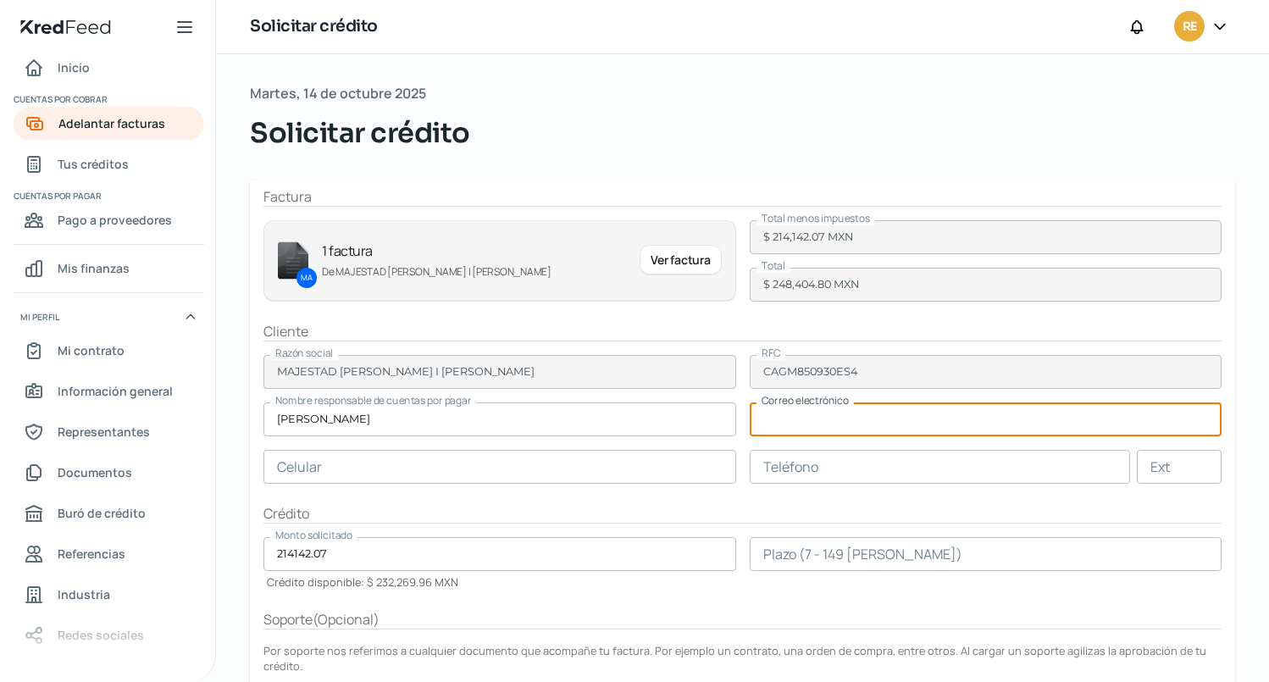
paste input "[EMAIL_ADDRESS][PERSON_NAME][DOMAIN_NAME]"
type input "[EMAIL_ADDRESS][PERSON_NAME][DOMAIN_NAME]"
click at [480, 475] on input "text" at bounding box center [499, 467] width 473 height 34
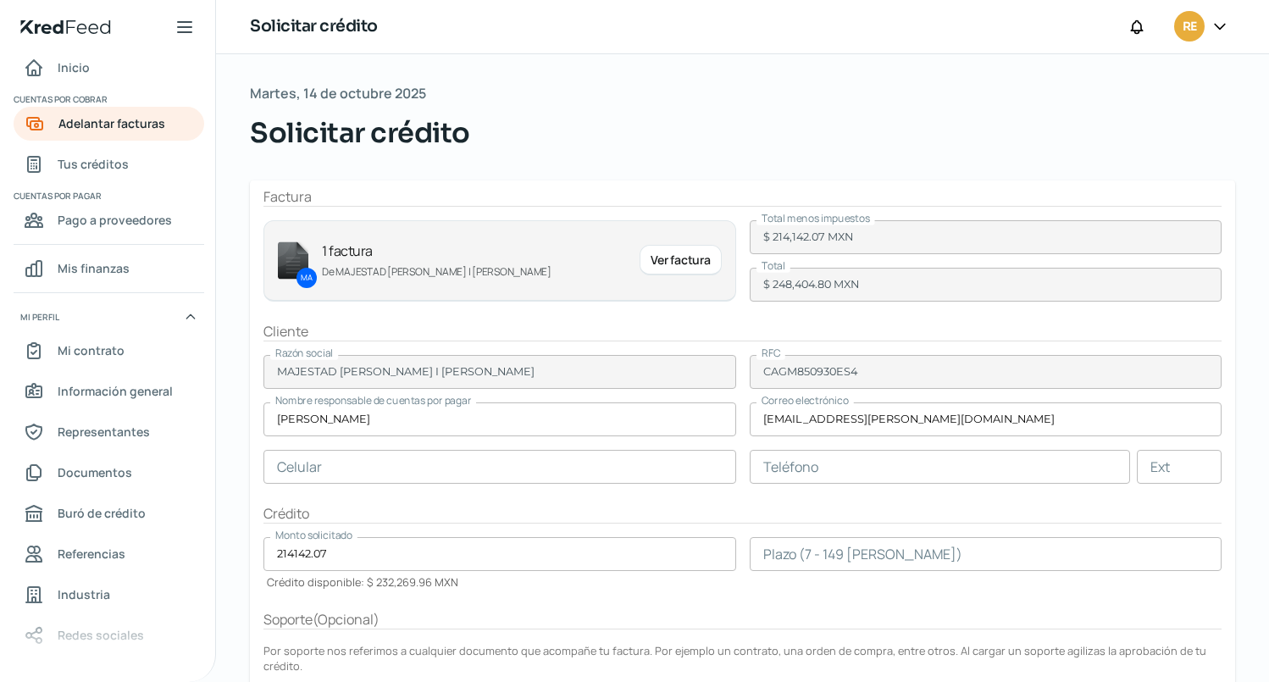
click at [616, 463] on input "text" at bounding box center [499, 467] width 473 height 34
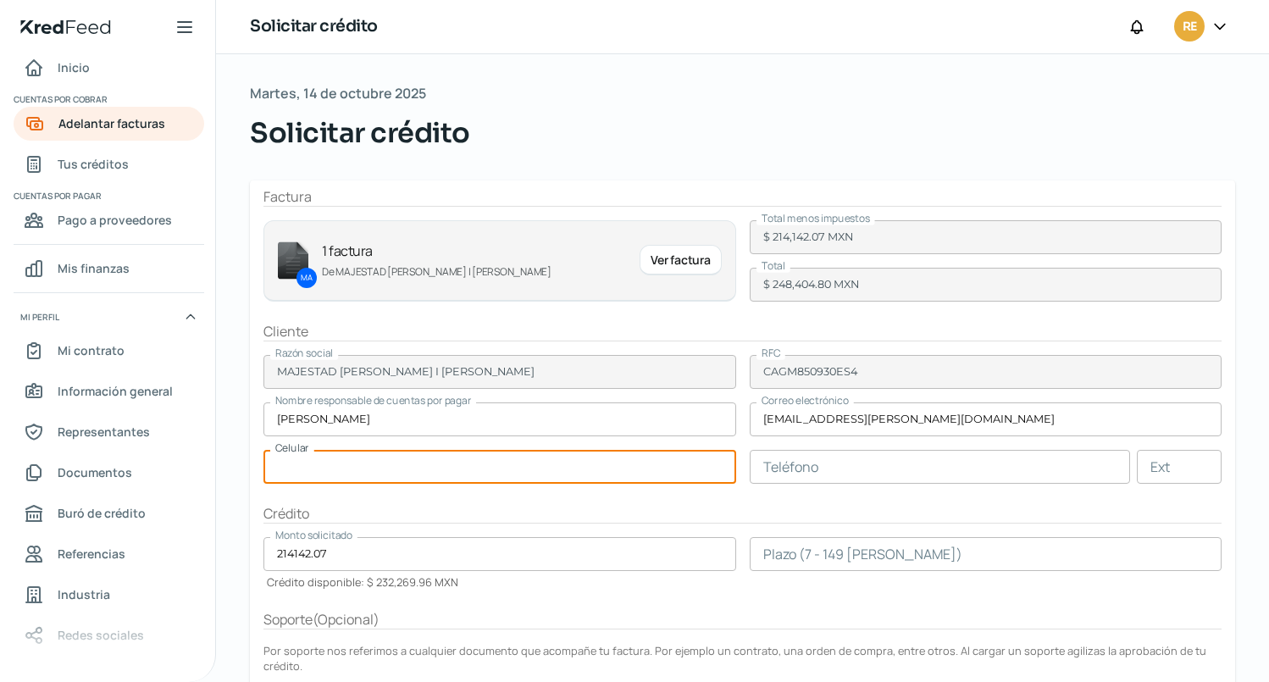
paste input "72 - 2251 - 1945"
type input "72 - 2251 - 1945"
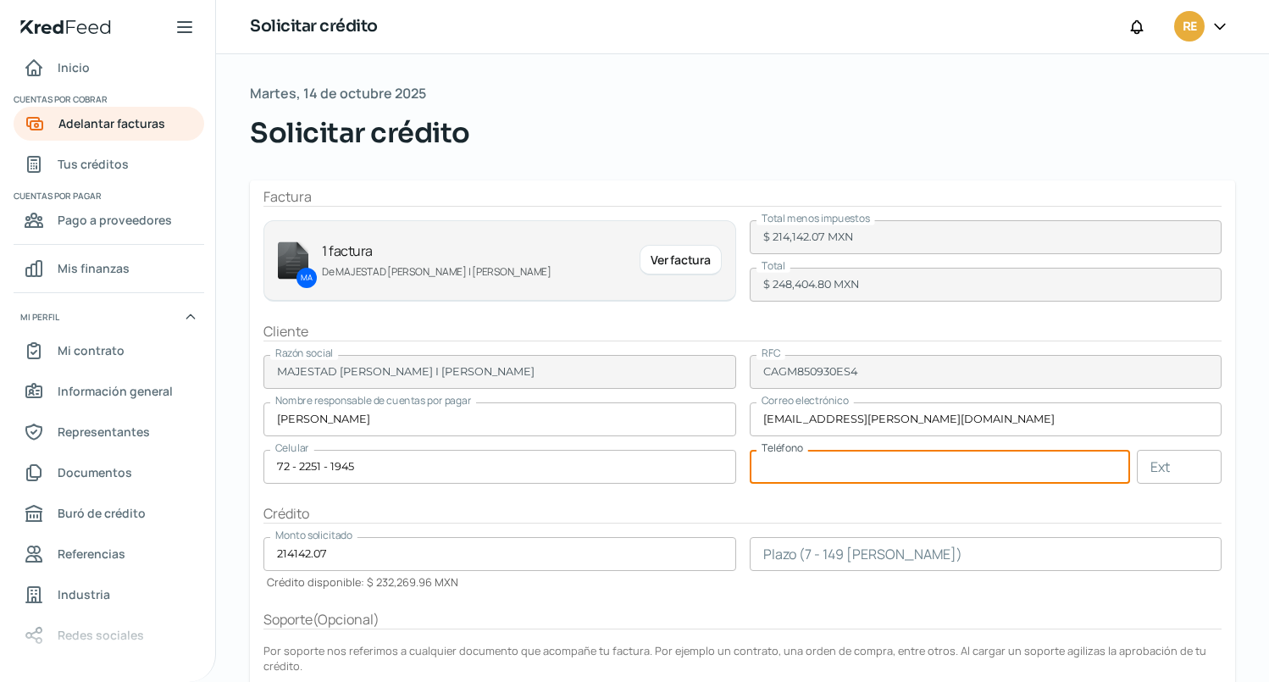
click at [781, 460] on input "text" at bounding box center [940, 467] width 381 height 34
paste input "44 - 3201 - 2058"
type input "44 - 3201 - 2058"
click at [292, 467] on input "72 - 2251 - 1945" at bounding box center [499, 467] width 473 height 34
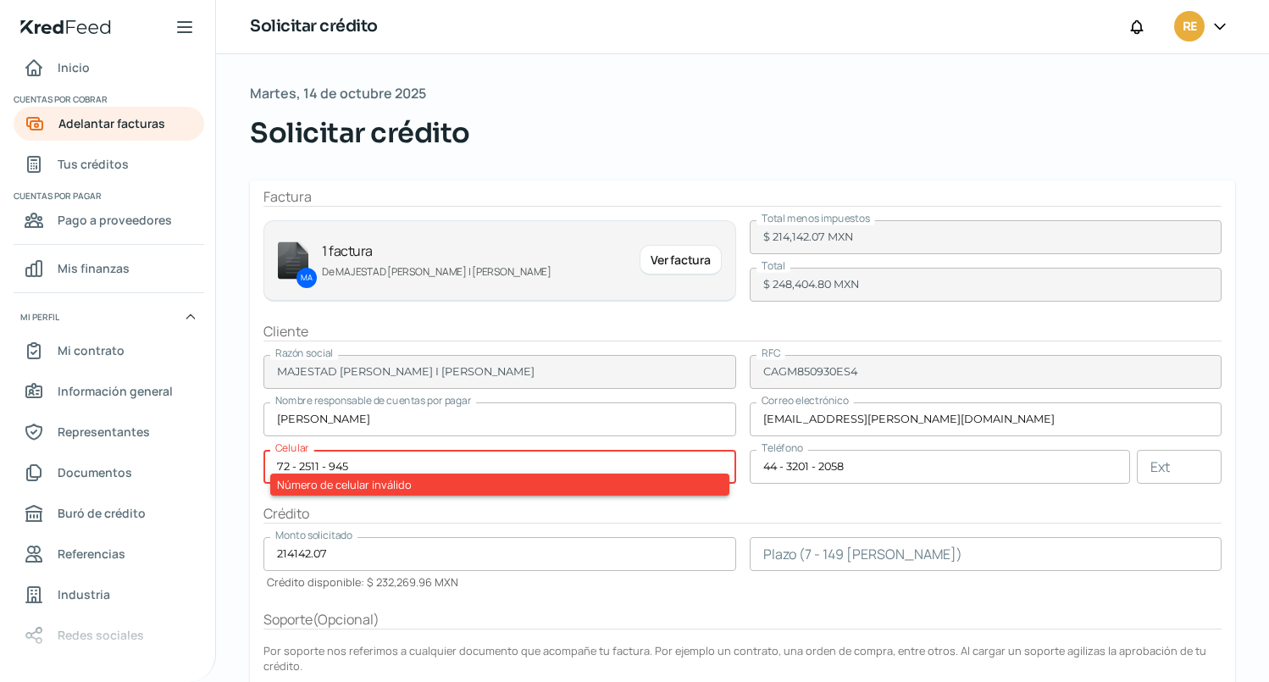
type input "72 - 2511 - 945"
click at [590, 600] on form "Factura MA 1 factura [PERSON_NAME] [PERSON_NAME] I [PERSON_NAME] Ver factura To…" at bounding box center [742, 513] width 985 height 667
click at [890, 554] on input "number" at bounding box center [986, 554] width 473 height 34
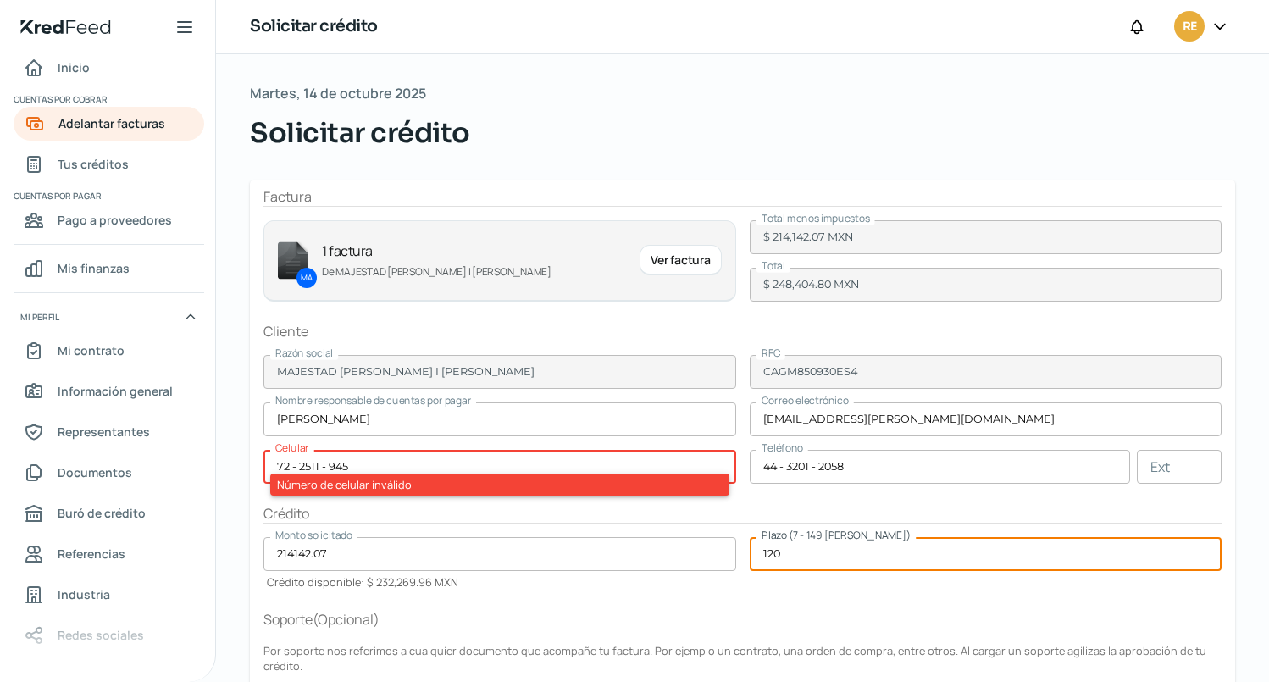
type input "120"
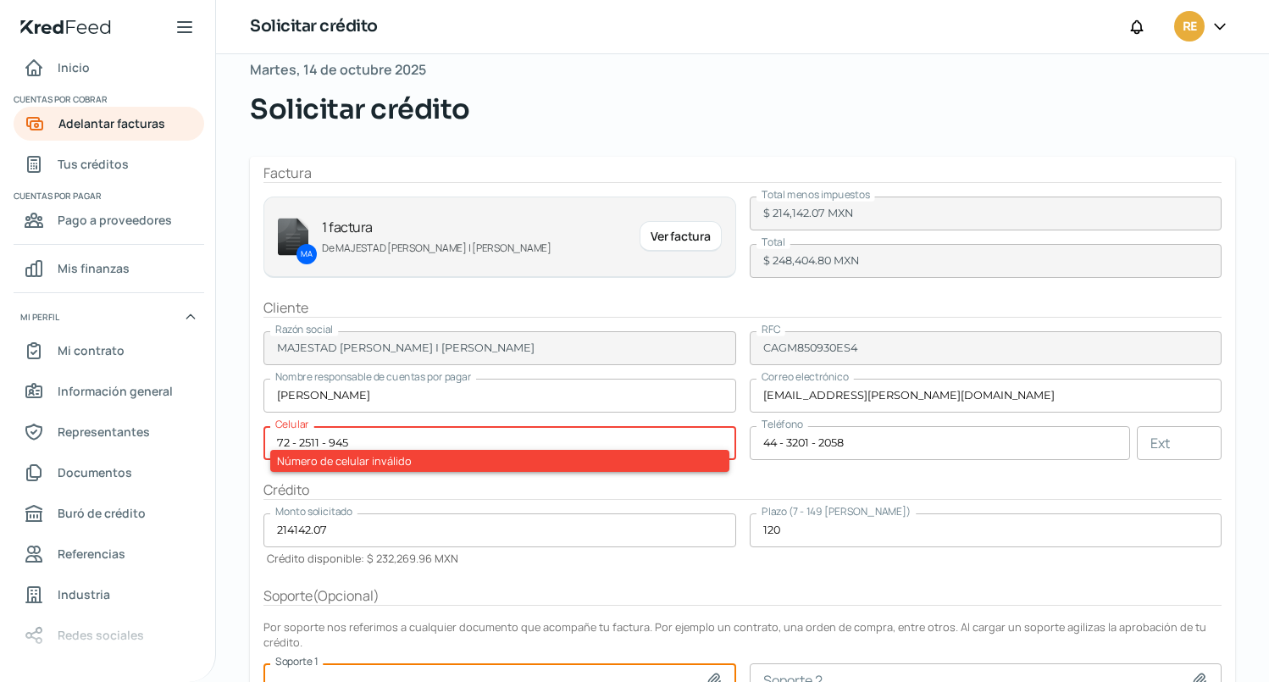
scroll to position [177, 0]
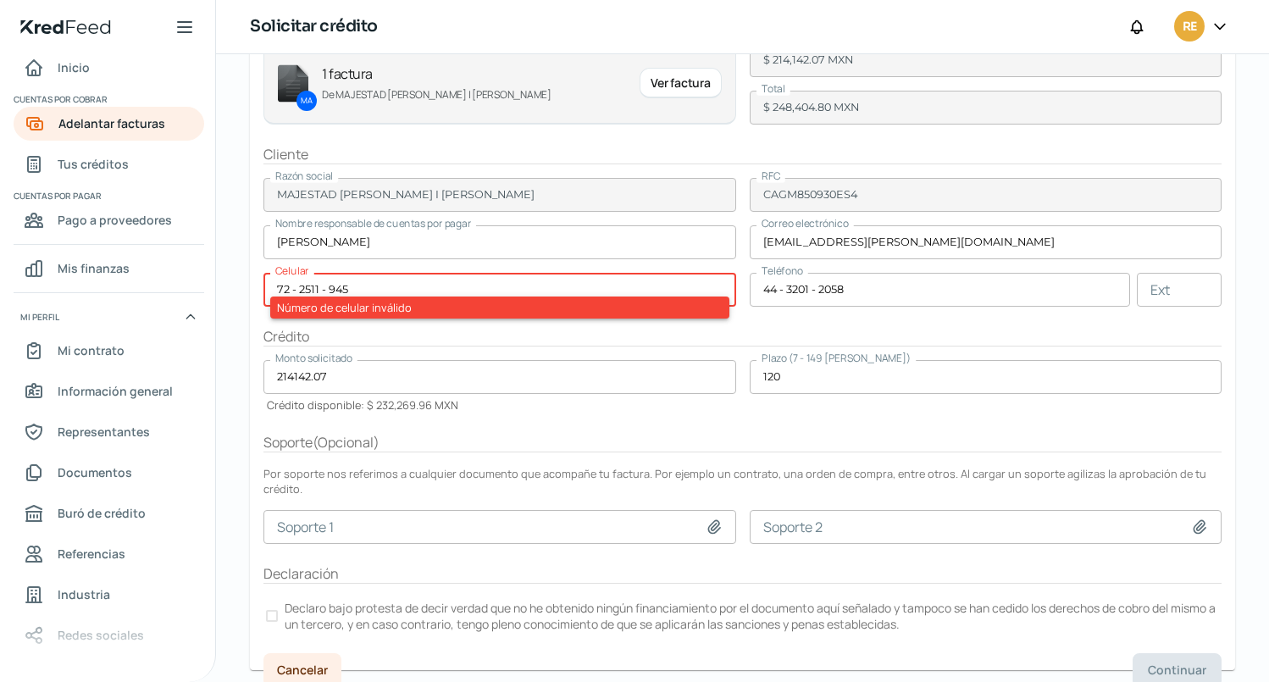
click at [293, 288] on input "72 - 2511 - 945" at bounding box center [499, 290] width 473 height 34
click at [285, 285] on input "72 - 2511 - 945" at bounding box center [499, 290] width 473 height 34
drag, startPoint x: 356, startPoint y: 286, endPoint x: 233, endPoint y: 291, distance: 122.9
click at [233, 291] on div "Martes, 14 de octubre 2025 Solicitar crédito Factura MA 1 factura [PERSON_NAME]…" at bounding box center [742, 287] width 1053 height 820
click at [341, 284] on input "72 - 2" at bounding box center [499, 290] width 473 height 34
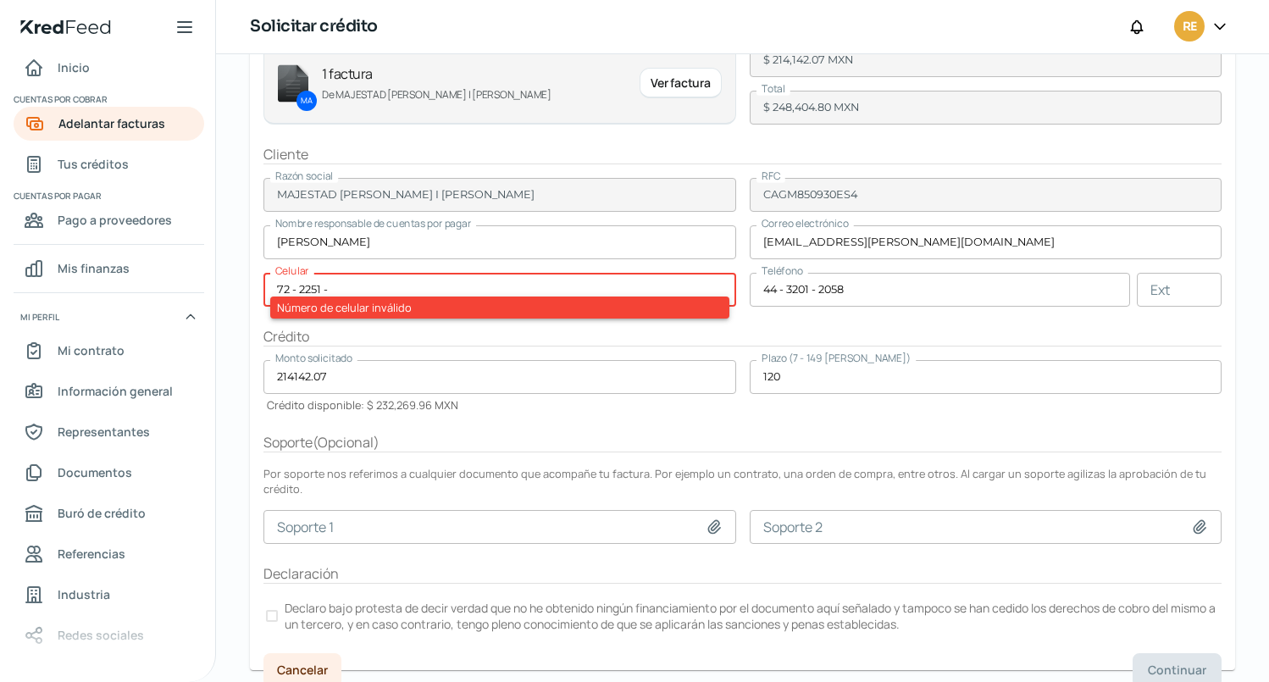
click at [360, 286] on input "72 - 2251 -" at bounding box center [499, 290] width 473 height 34
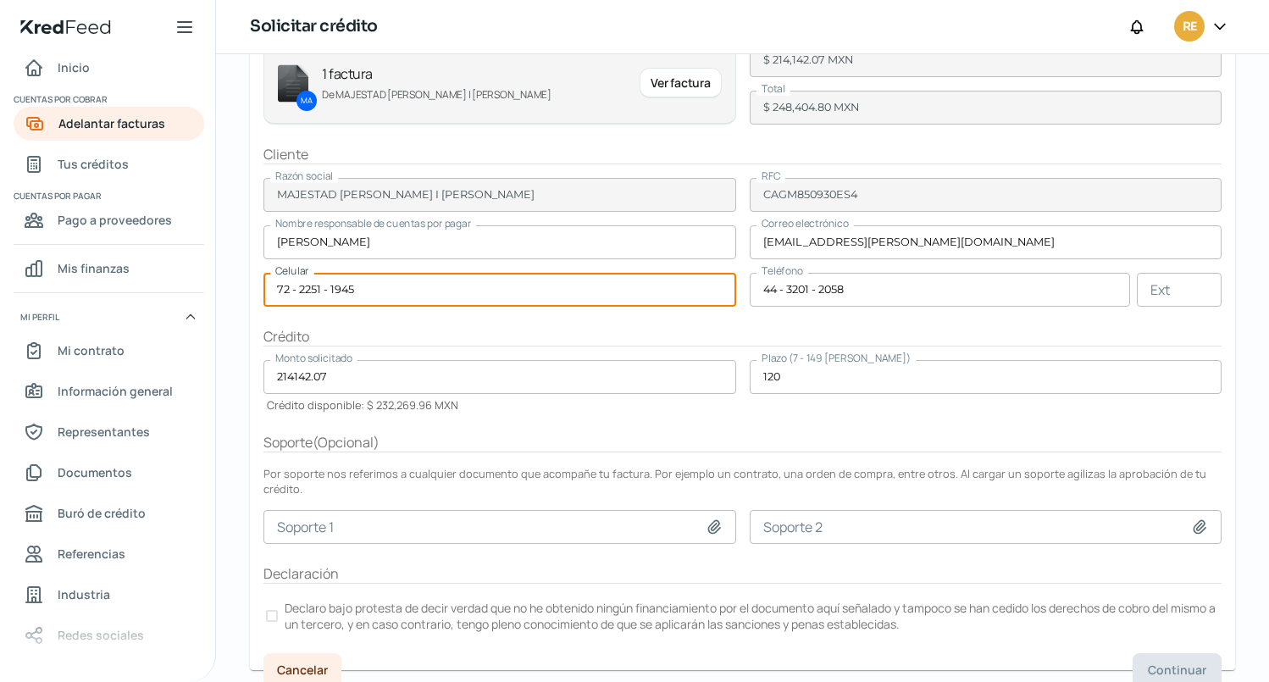
type input "72 - 2251 - 1945"
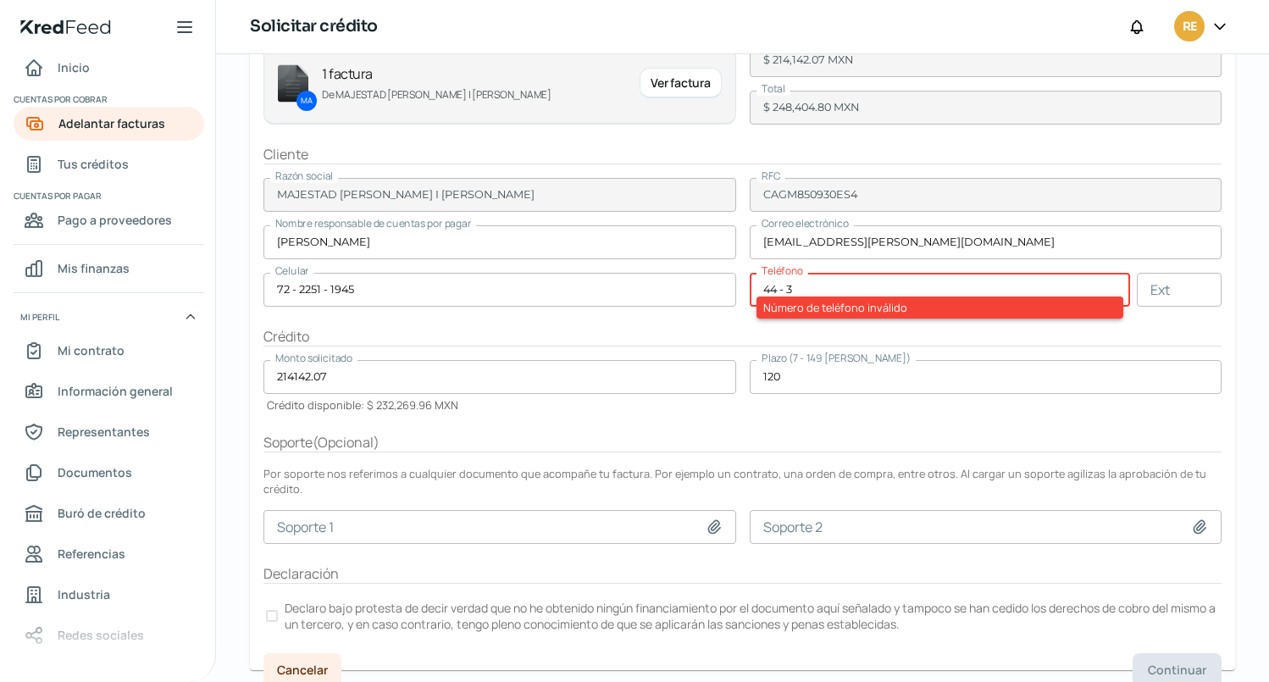
click at [820, 287] on input "44 - 3" at bounding box center [940, 290] width 381 height 34
click at [871, 288] on input "44 - 3201 -" at bounding box center [940, 290] width 381 height 34
type input "44 - 3201 - 2058"
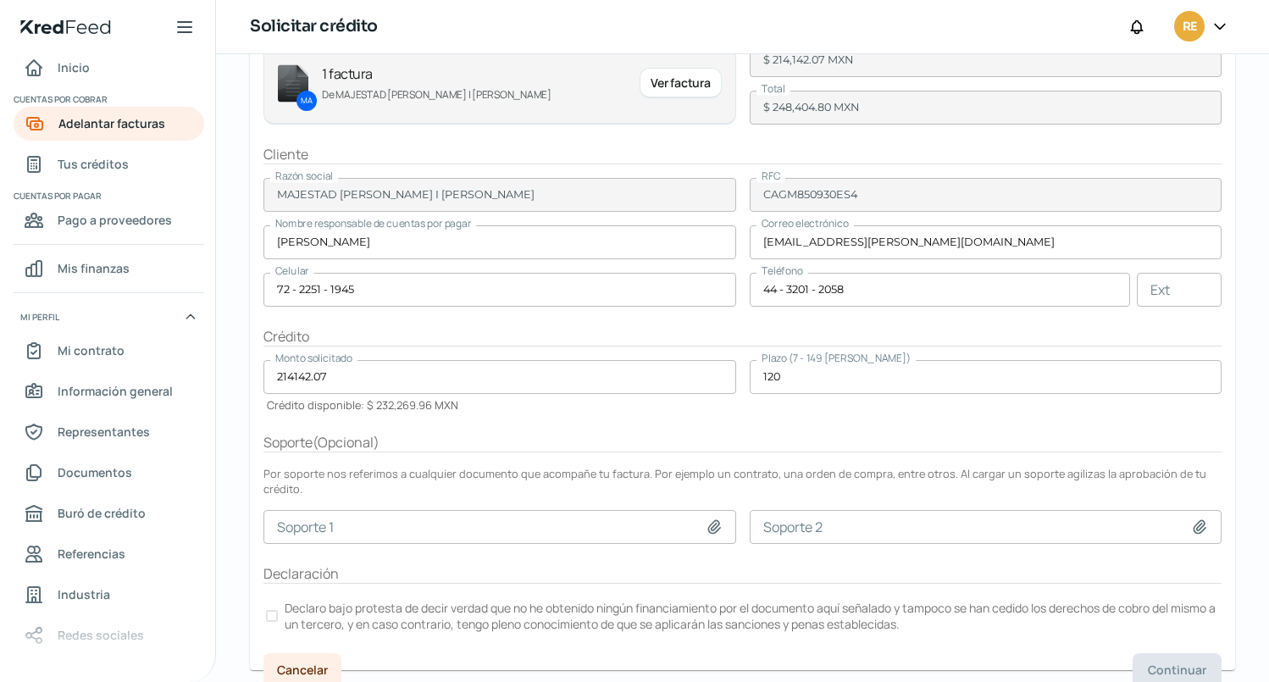
click at [271, 610] on div at bounding box center [272, 616] width 12 height 12
click at [1171, 664] on span "Continuar" at bounding box center [1177, 670] width 58 height 12
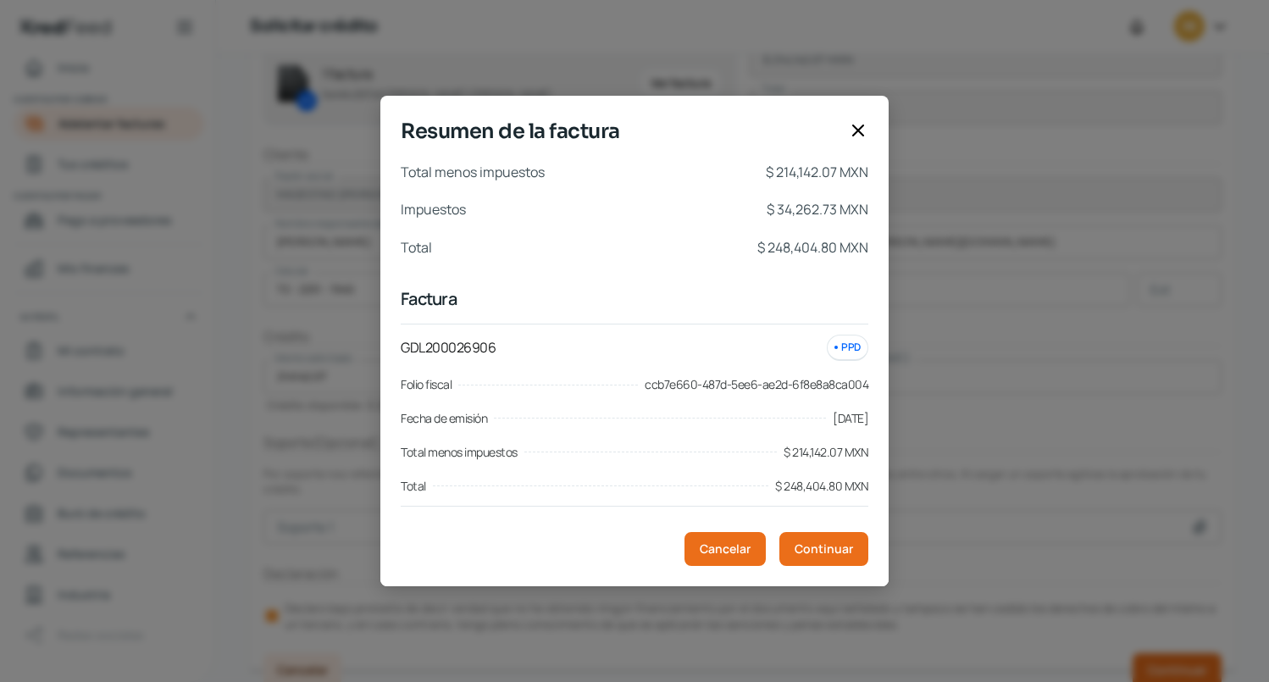
click at [732, 651] on div "Resumen de la factura Total menos impuestos $ 214,142.07 MXN Impuestos $ 34,262…" at bounding box center [634, 341] width 1269 height 682
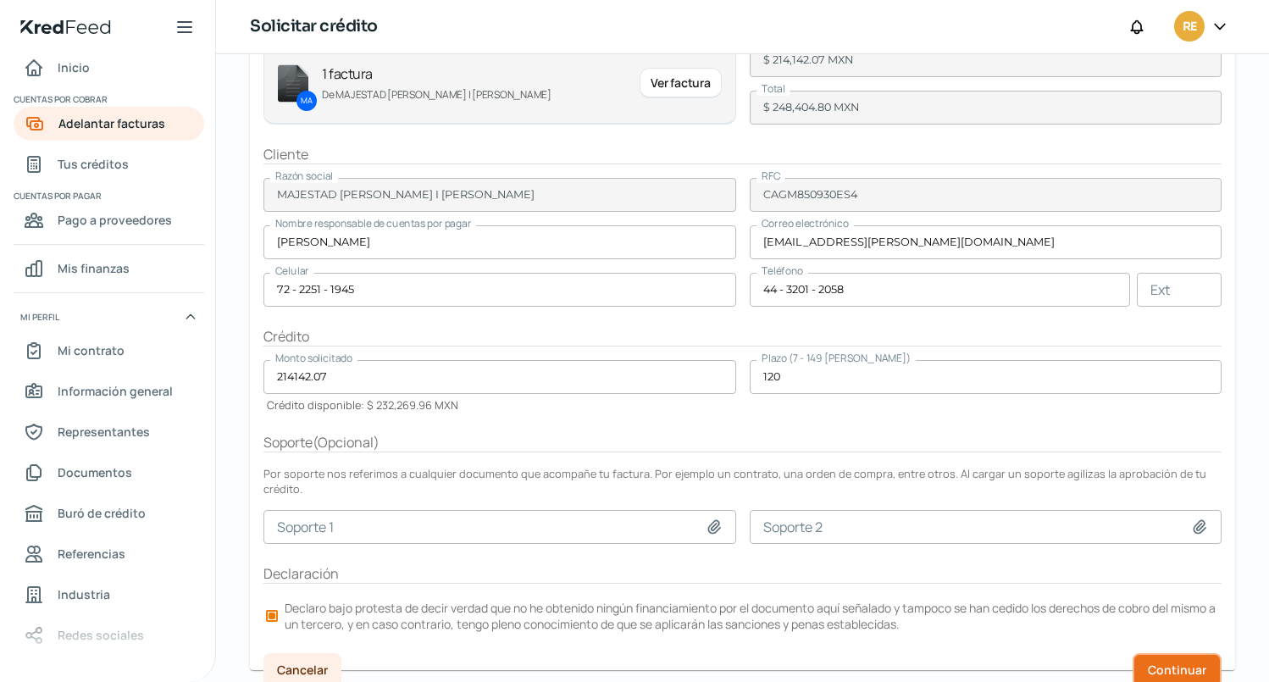
click at [1164, 664] on span "Continuar" at bounding box center [1177, 670] width 58 height 12
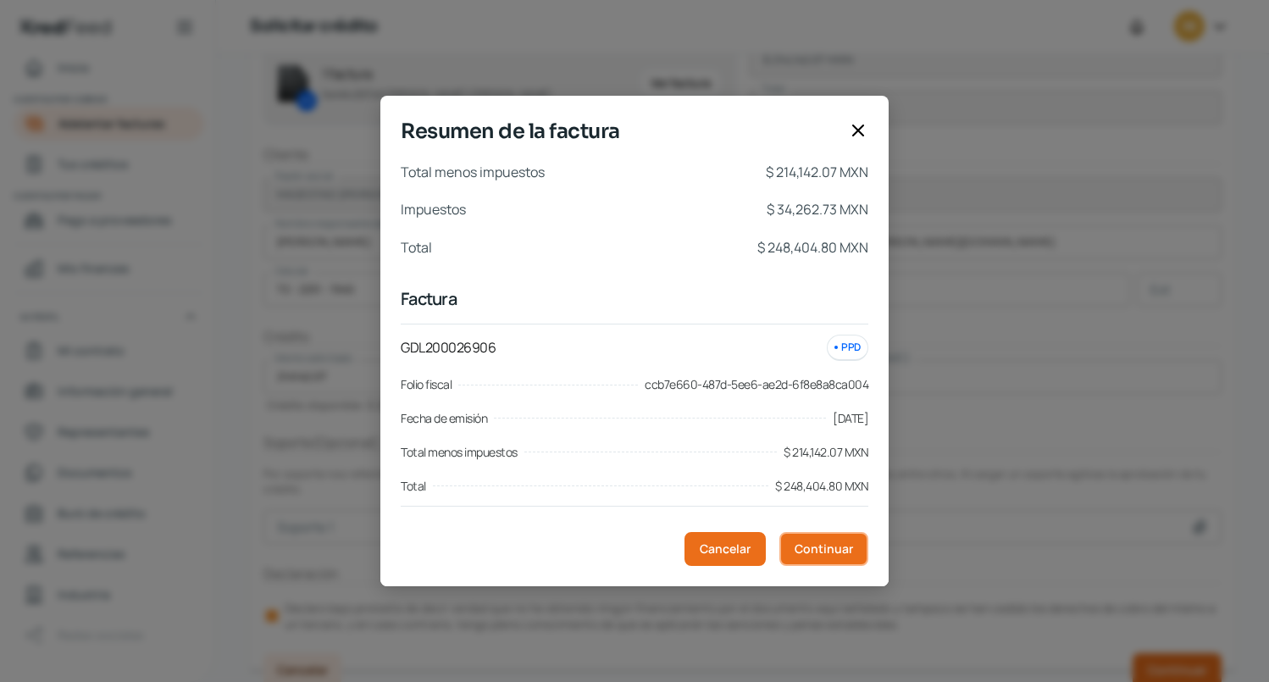
click at [838, 558] on button "Continuar" at bounding box center [823, 549] width 89 height 34
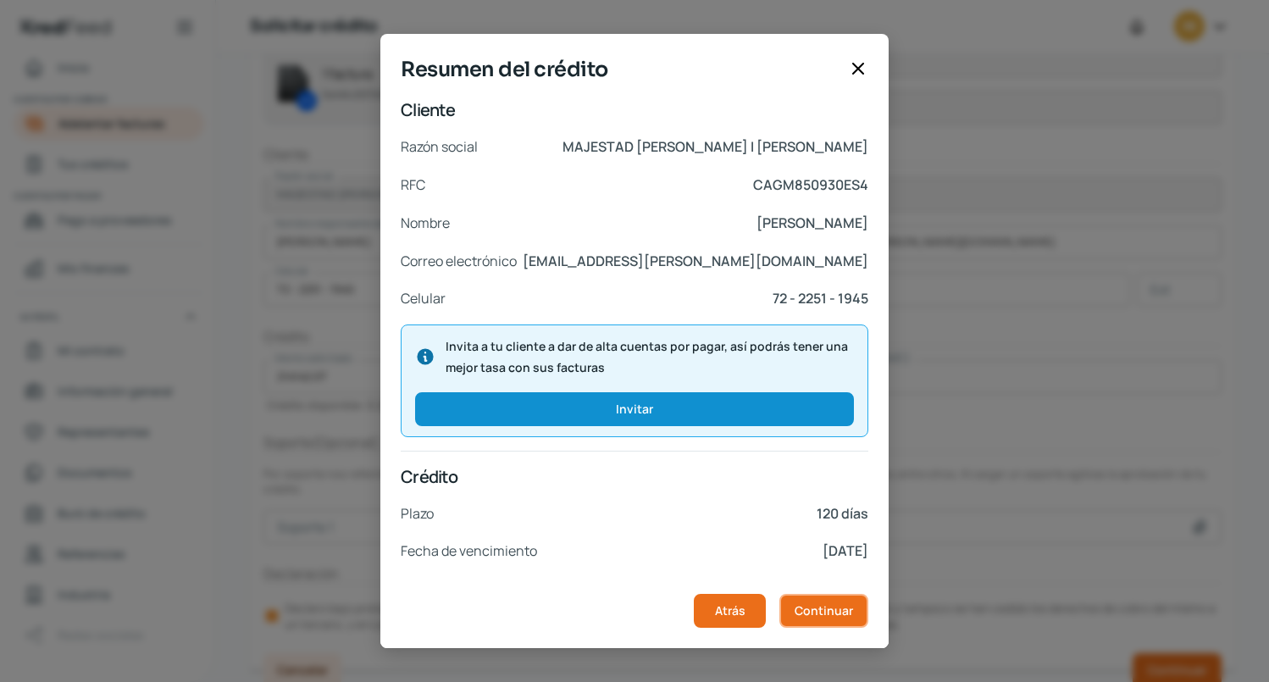
click at [833, 612] on span "Continuar" at bounding box center [824, 611] width 58 height 12
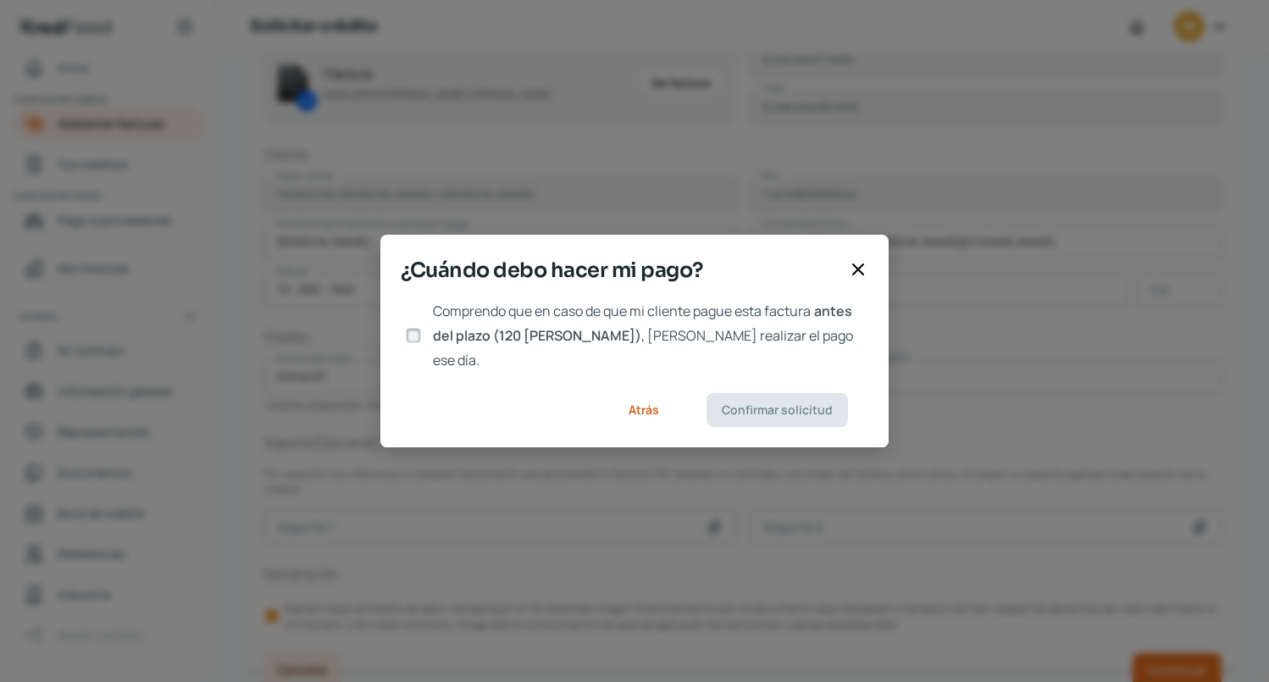
click at [408, 335] on input "Comprendo que en caso de que mi cliente pague esta factura antes del plazo (120…" at bounding box center [413, 335] width 15 height 15
checkbox input "true"
click at [806, 404] on span "Confirmar solicitud" at bounding box center [777, 410] width 111 height 12
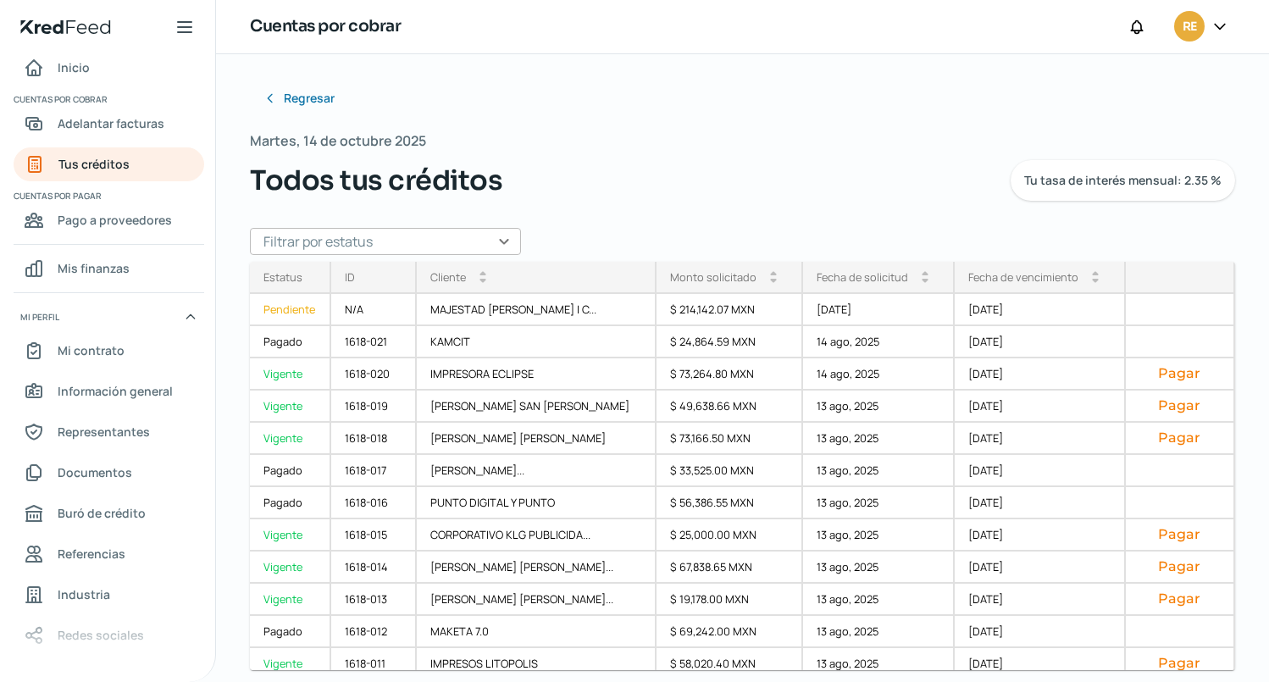
click at [225, 75] on div "Regresar Martes, 14 de octubre 2025 Todos tus créditos Tu tasa de interés mensu…" at bounding box center [742, 368] width 1053 height 628
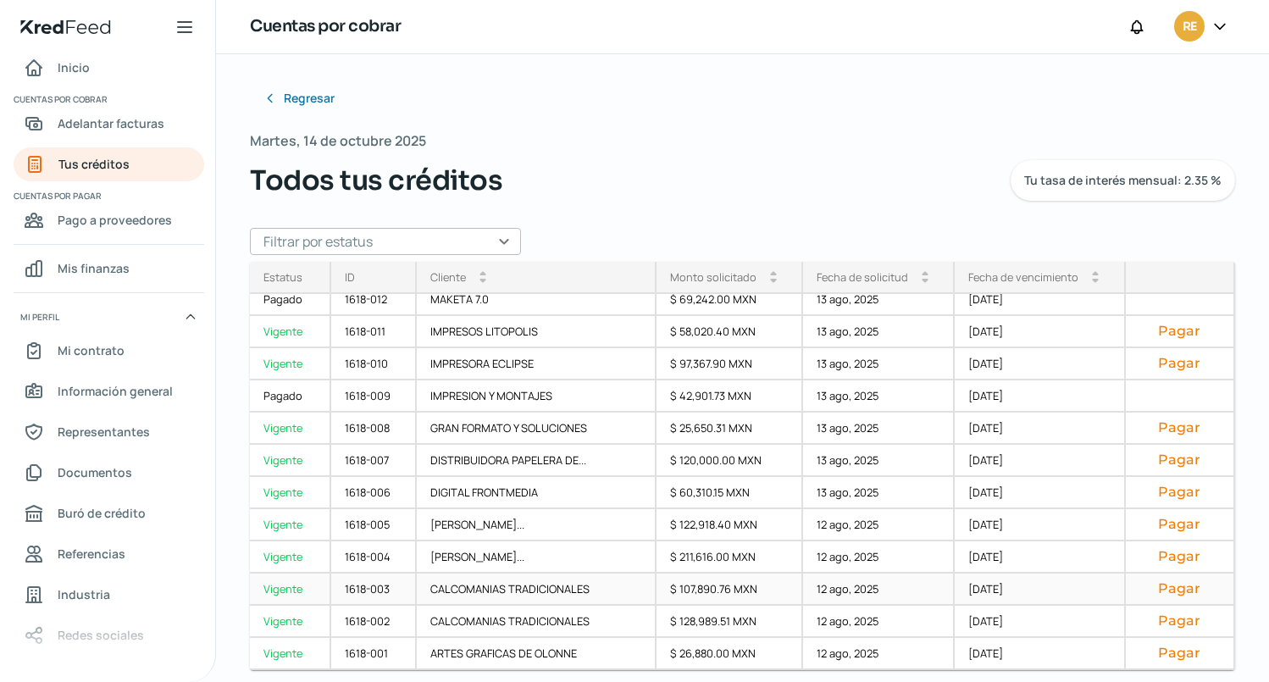
scroll to position [15, 0]
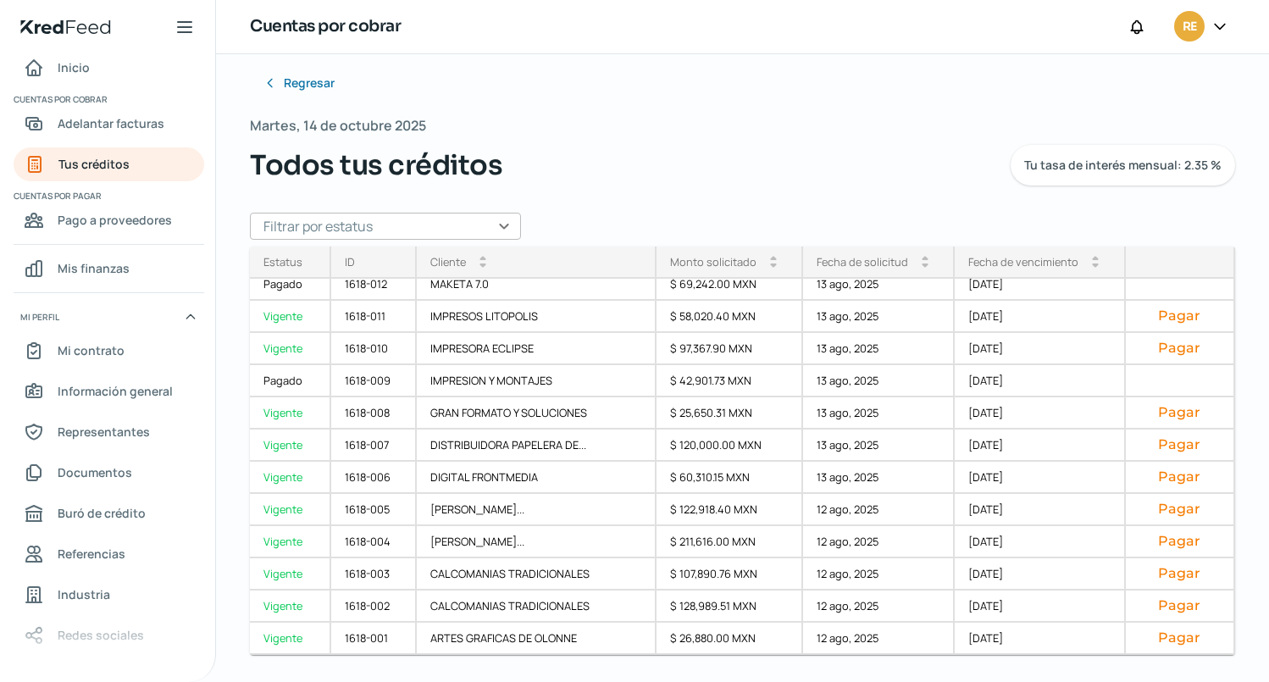
click at [476, 81] on div "Regresar Martes, 14 de octubre 2025 Todos tus créditos Tu tasa de interés mensu…" at bounding box center [742, 301] width 985 height 470
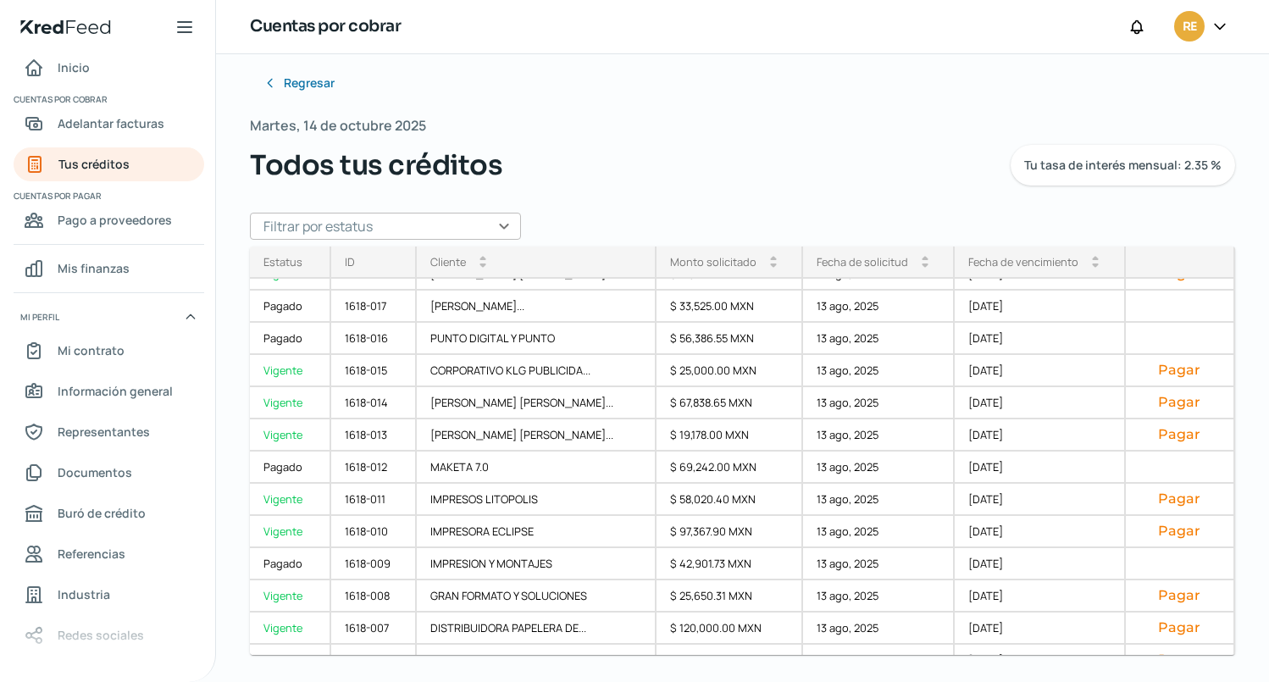
scroll to position [0, 0]
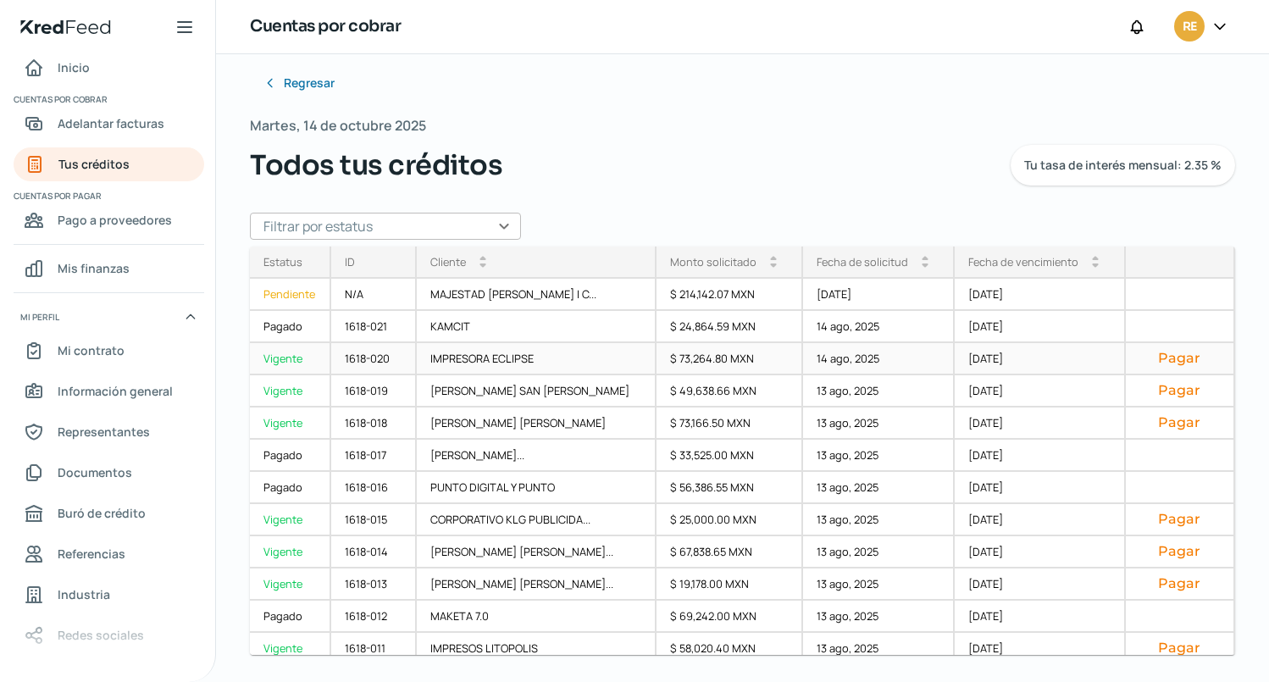
click at [1162, 356] on button "Pagar" at bounding box center [1179, 358] width 80 height 17
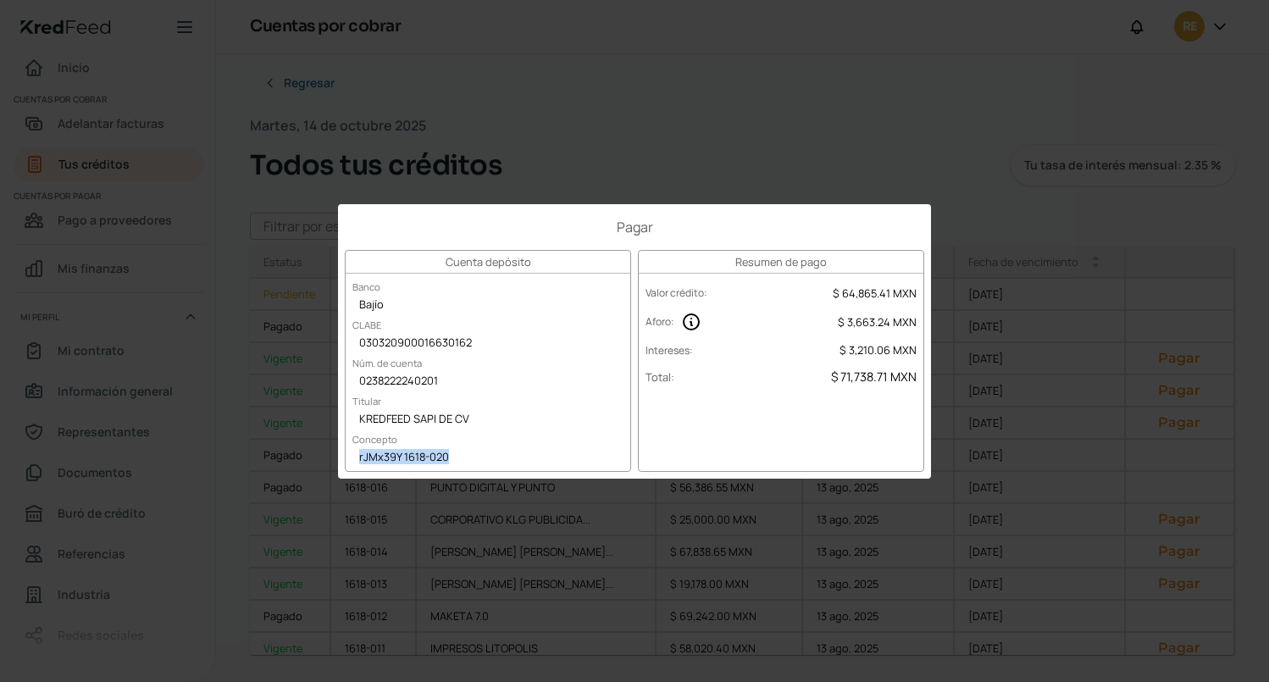
click at [453, 457] on div "rJMx39Y 1618-020" at bounding box center [488, 458] width 285 height 25
click at [223, 89] on div "Pagar Cuenta depósito Banco Bajío [PERSON_NAME] 030320900016630162 Núm. de cuen…" at bounding box center [634, 341] width 1269 height 682
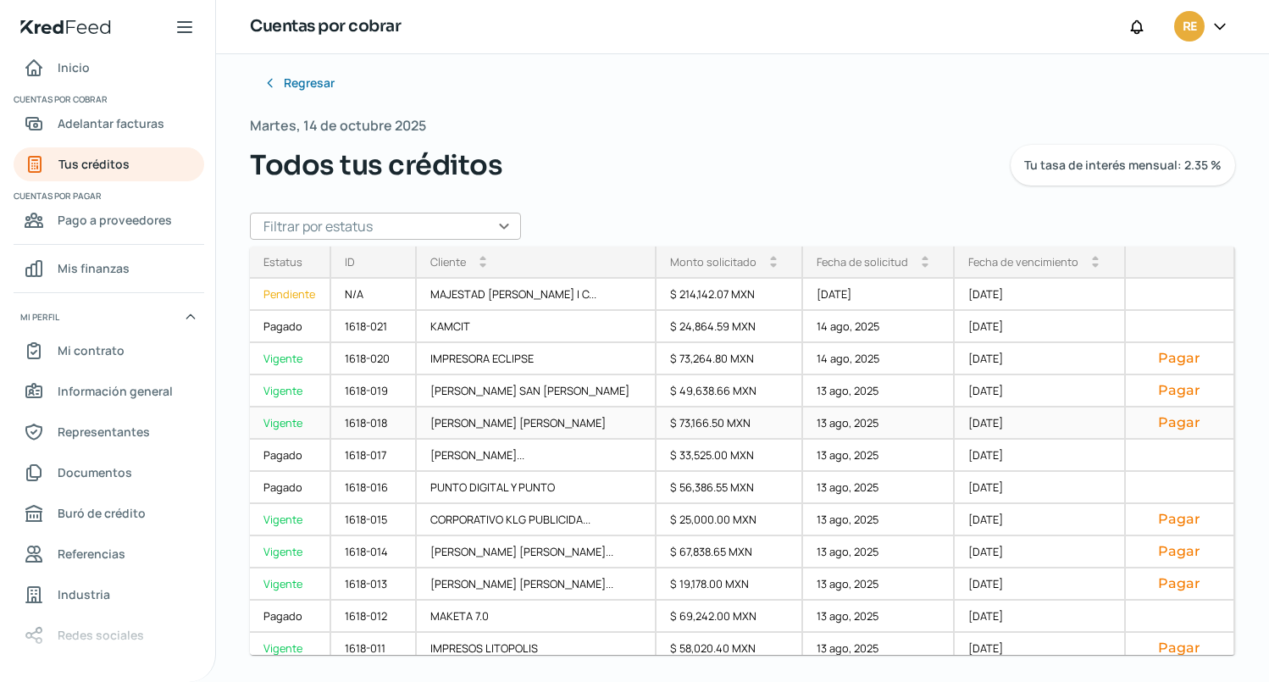
drag, startPoint x: 1157, startPoint y: 422, endPoint x: 686, endPoint y: 422, distance: 470.9
click at [0, 0] on link "1618-018 [PERSON_NAME] [PERSON_NAME] $ 73,166.50 MXN 13 ago, 2025 [DATE] Pagar" at bounding box center [0, 0] width 0 height 0
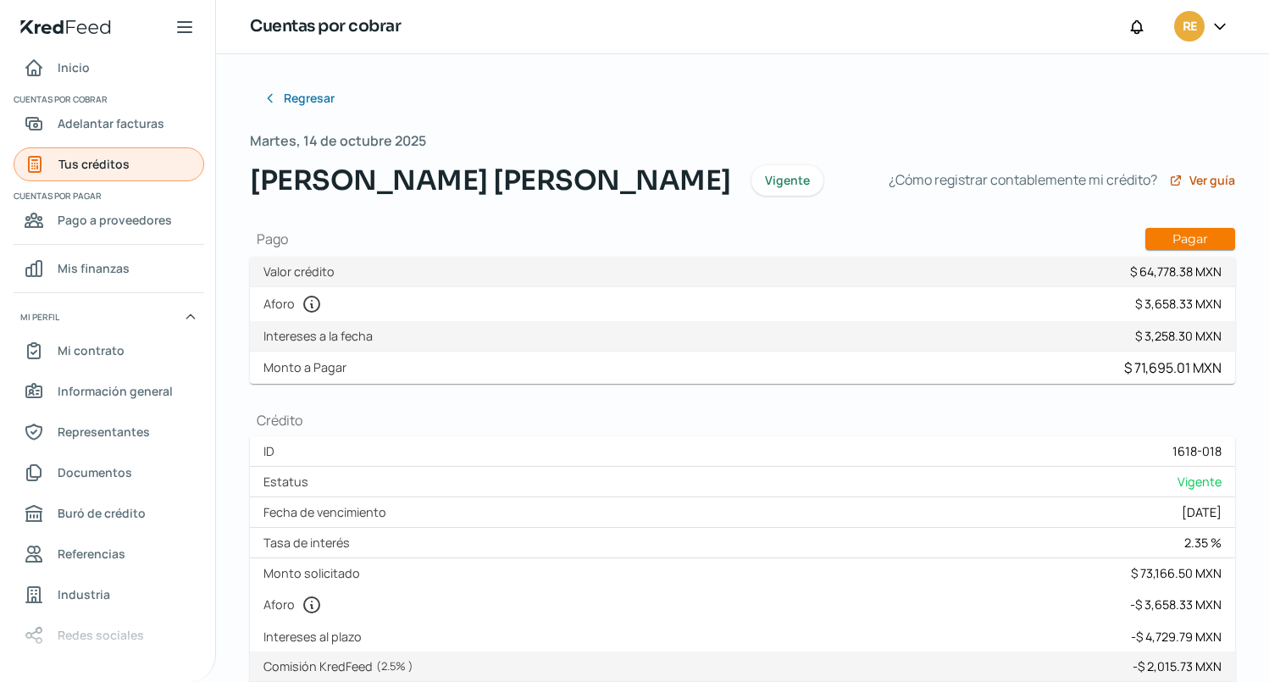
click at [91, 167] on span "Tus créditos" at bounding box center [93, 163] width 71 height 21
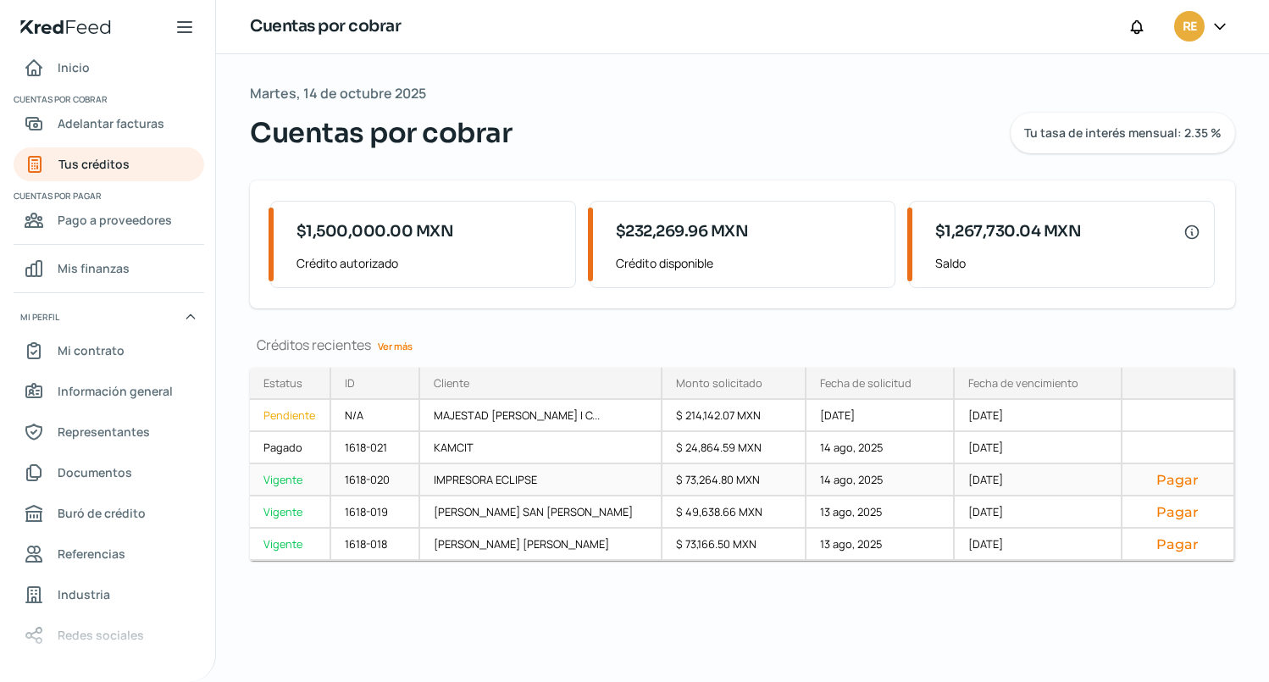
click at [1171, 477] on button "Pagar" at bounding box center [1178, 479] width 85 height 17
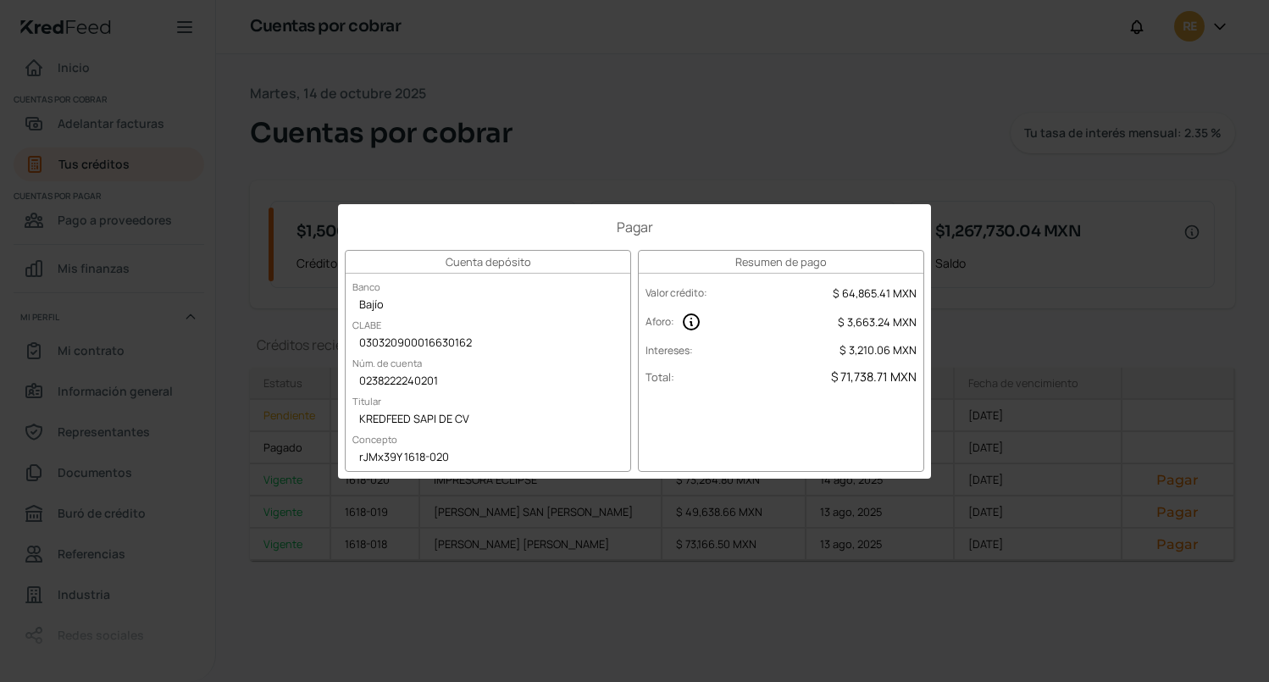
click at [221, 545] on div "Pagar Cuenta depósito Banco Bajío [PERSON_NAME] 030320900016630162 Núm. de cuen…" at bounding box center [634, 341] width 1269 height 682
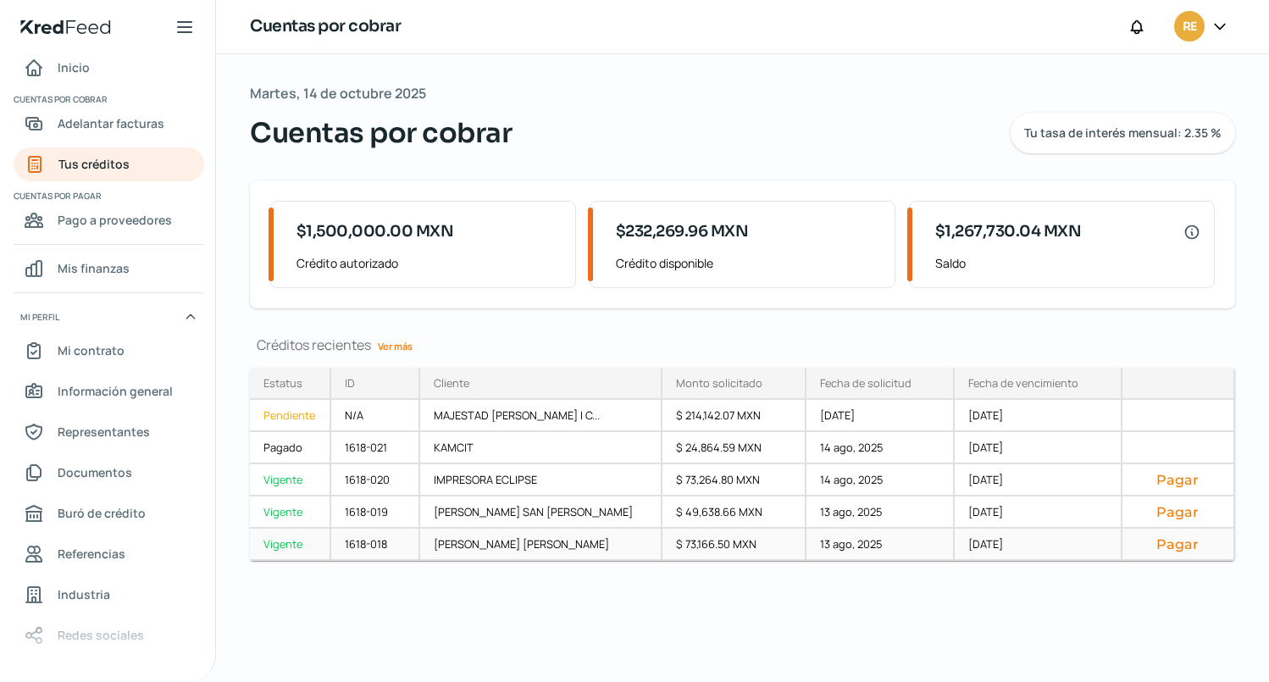
click at [1175, 544] on button "Pagar" at bounding box center [1178, 543] width 85 height 17
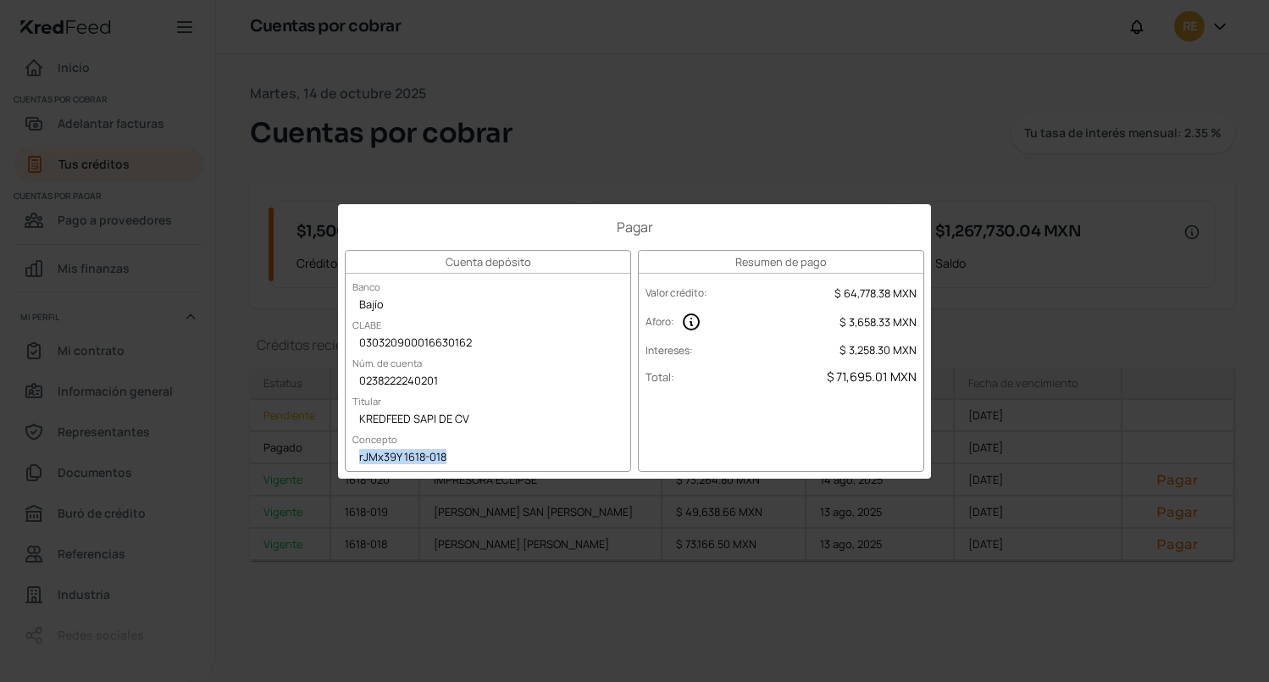
click at [399, 456] on div "rJMx39Y 1618-018" at bounding box center [488, 458] width 285 height 25
click at [349, 225] on h1 "Pagar" at bounding box center [634, 227] width 579 height 19
click at [938, 107] on div "Pagar Cuenta depósito Banco Bajío [PERSON_NAME] 030320900016630162 Núm. de cuen…" at bounding box center [634, 341] width 1269 height 682
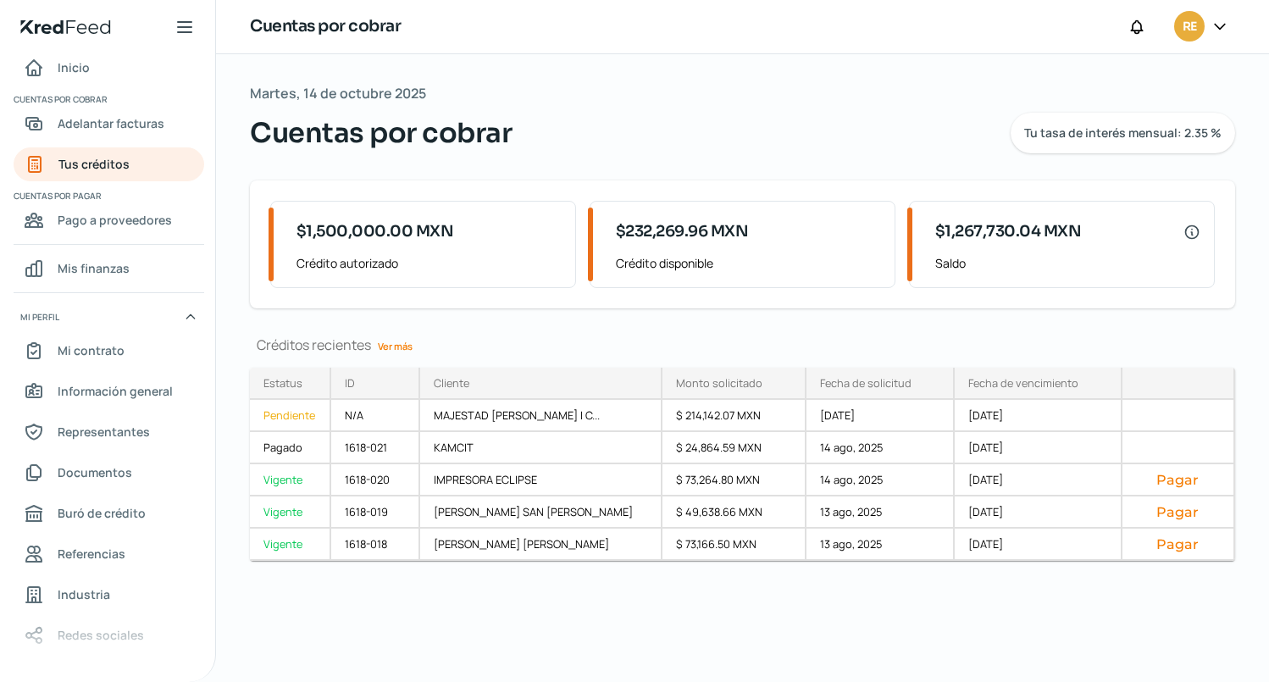
click at [384, 343] on link "Ver más" at bounding box center [395, 346] width 48 height 26
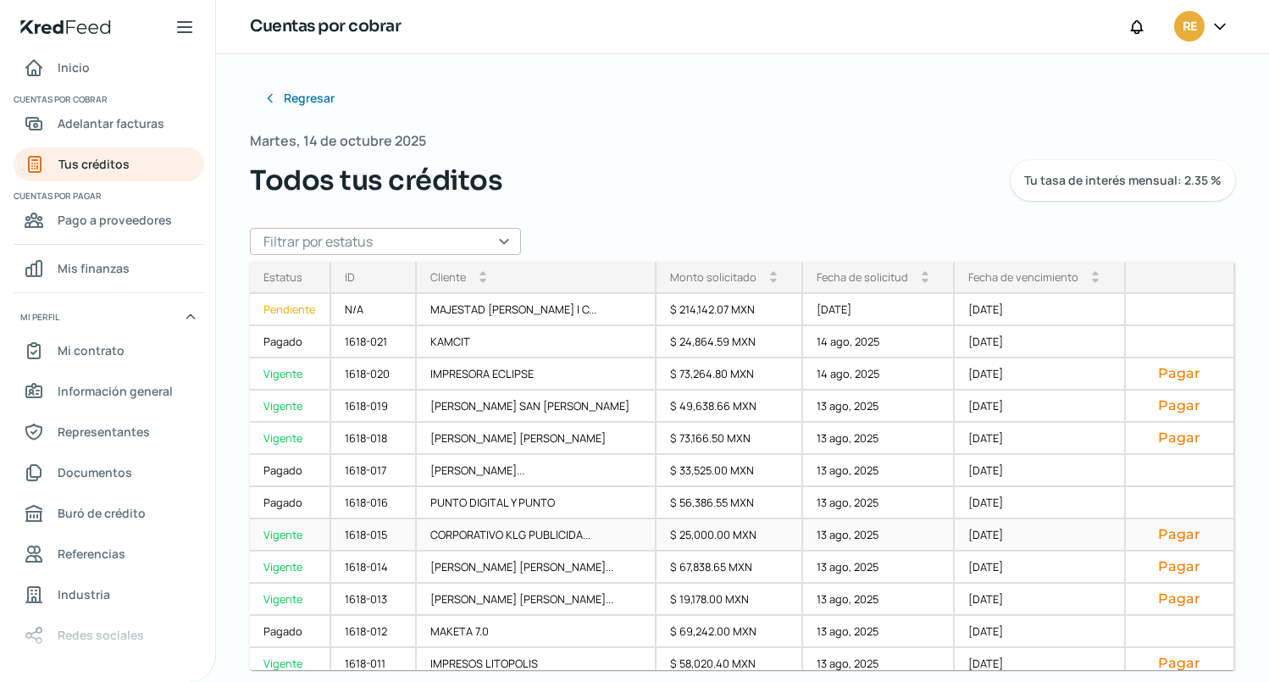
click at [1156, 532] on button "Pagar" at bounding box center [1179, 534] width 80 height 17
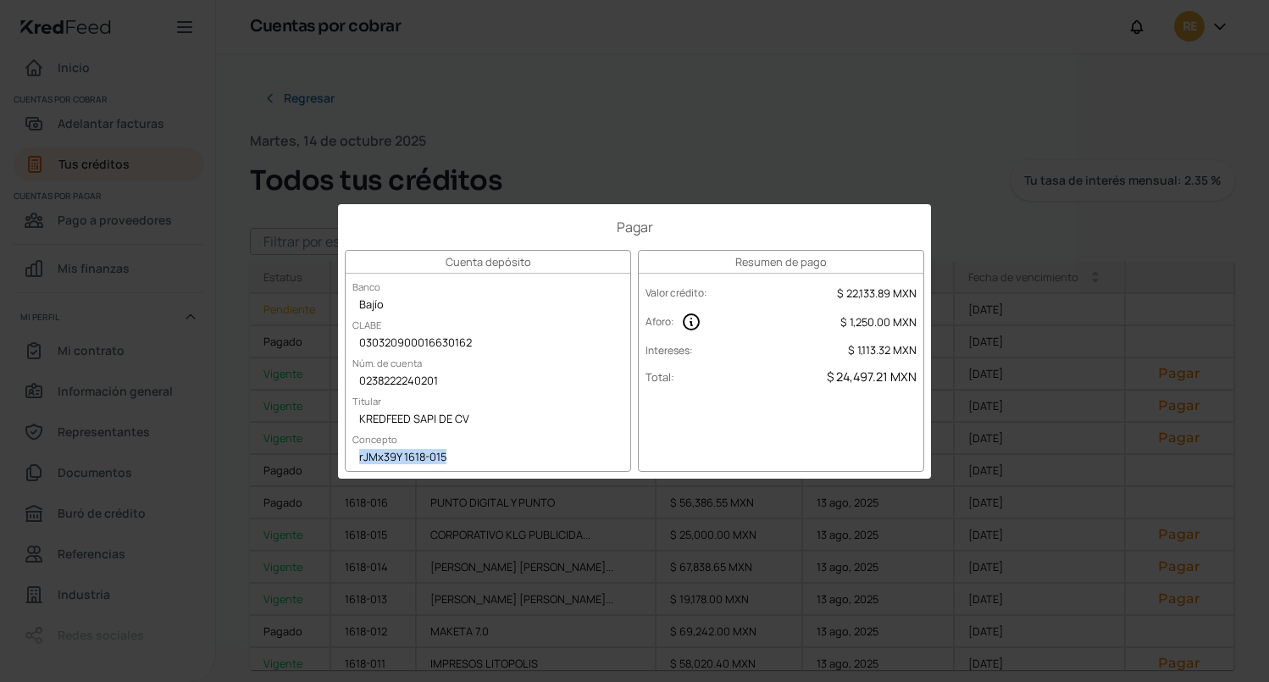
click at [168, 202] on div "Pagar Cuenta depósito Banco Bajío [PERSON_NAME] 030320900016630162 Núm. de cuen…" at bounding box center [634, 341] width 1269 height 682
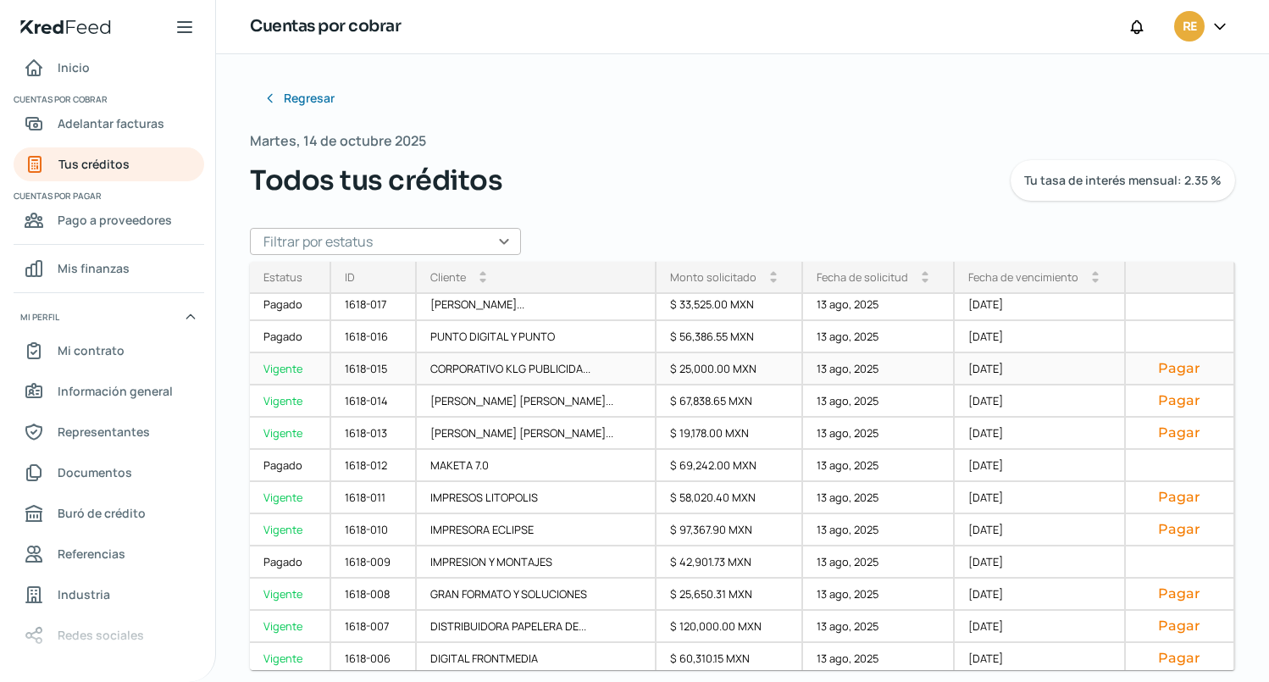
scroll to position [169, 0]
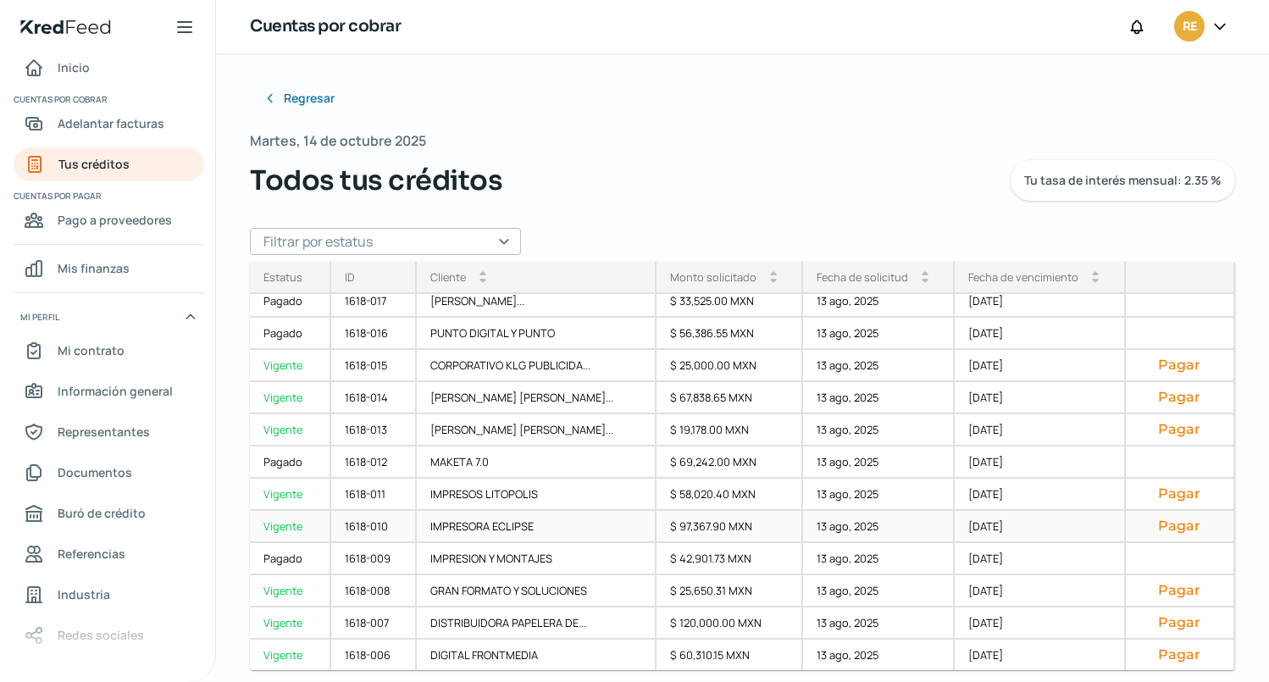
click at [1156, 525] on button "Pagar" at bounding box center [1179, 526] width 80 height 17
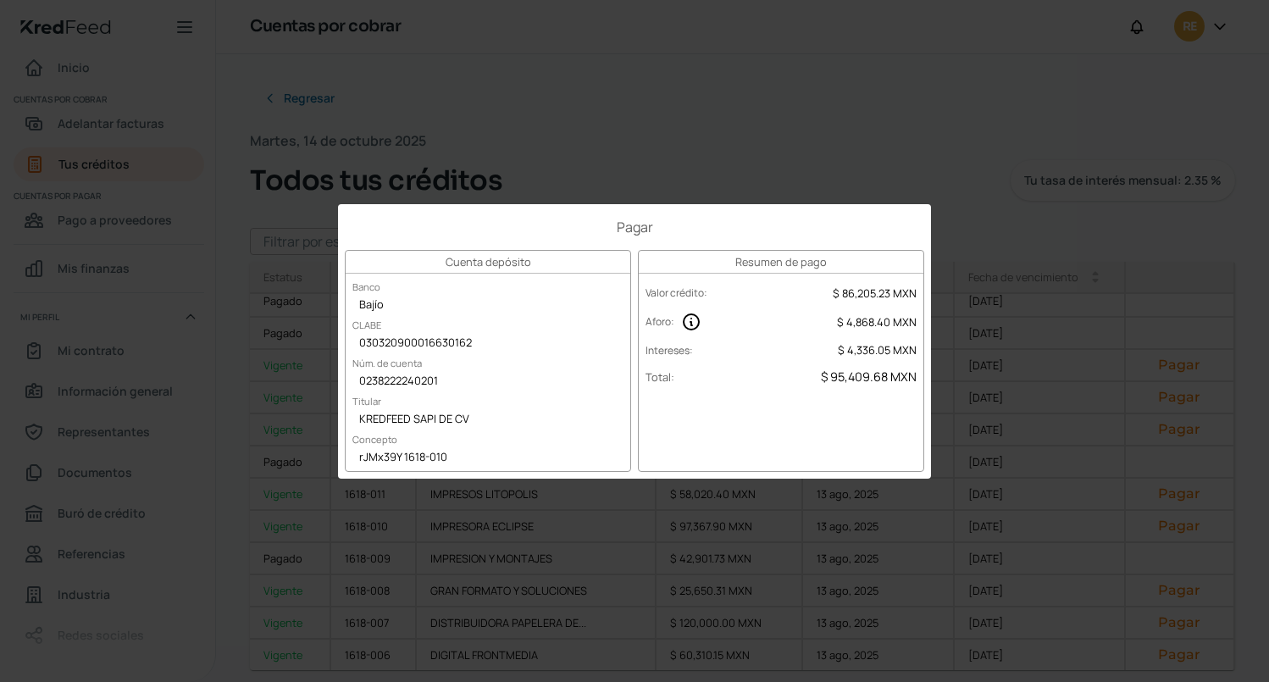
click at [916, 154] on div "Pagar Cuenta depósito Banco Bajío [PERSON_NAME] 030320900016630162 Núm. de cuen…" at bounding box center [634, 341] width 1269 height 682
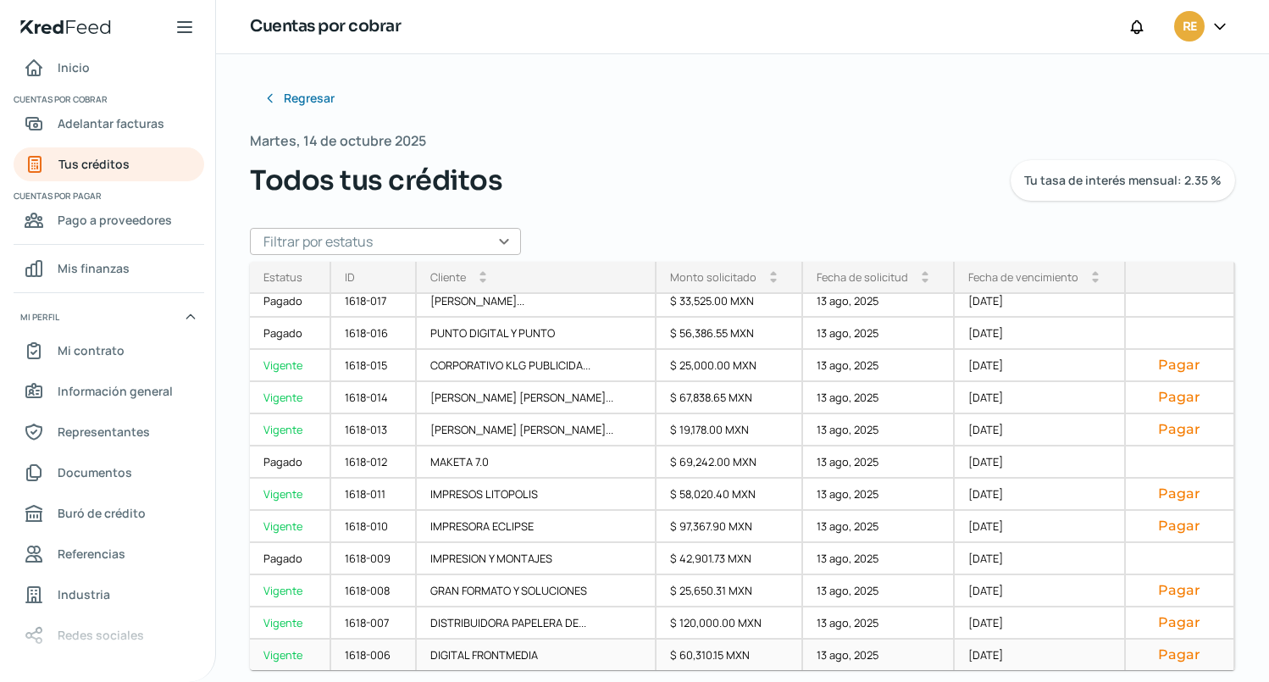
click at [1162, 653] on button "Pagar" at bounding box center [1179, 654] width 80 height 17
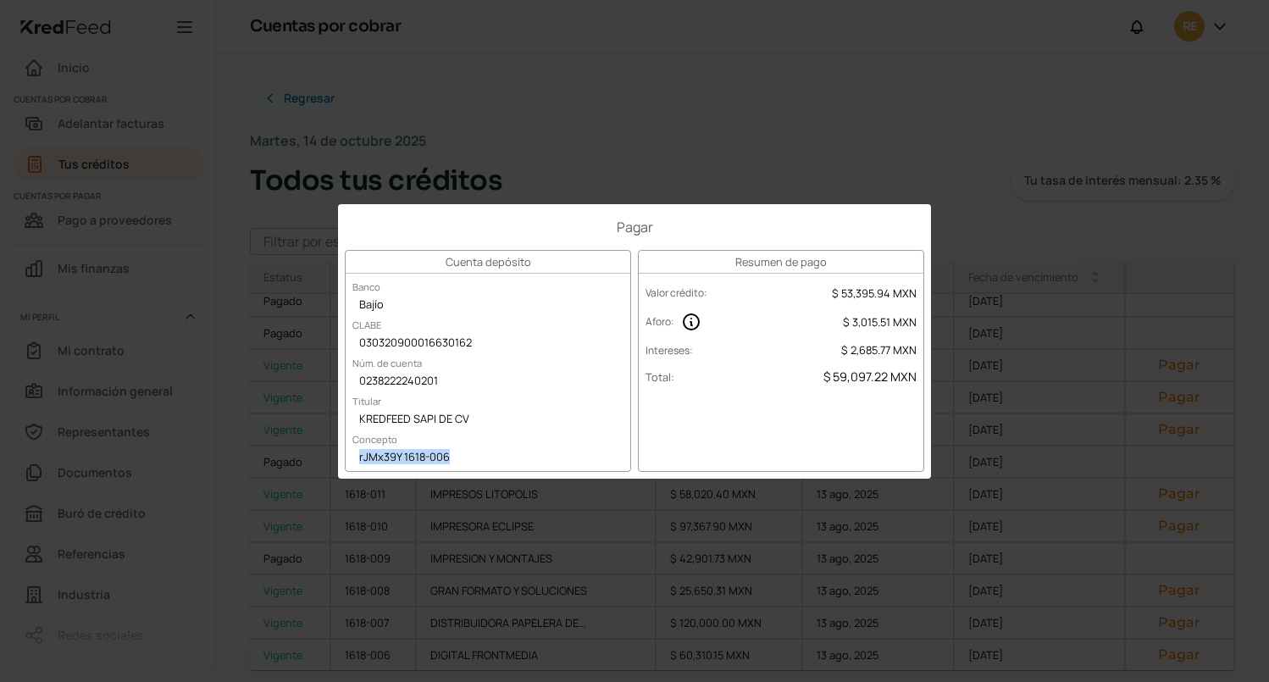
click at [935, 137] on div "Pagar Cuenta depósito Banco Bajío [PERSON_NAME] 030320900016630162 Núm. de cuen…" at bounding box center [634, 341] width 1269 height 682
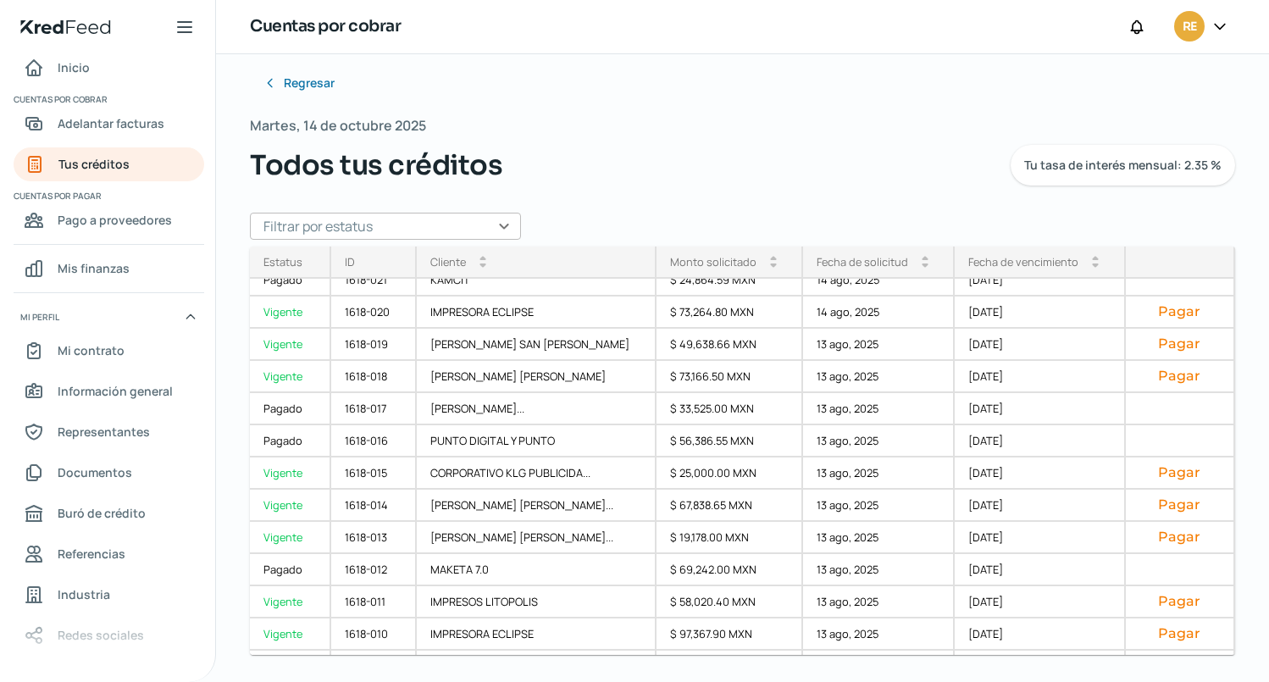
scroll to position [0, 0]
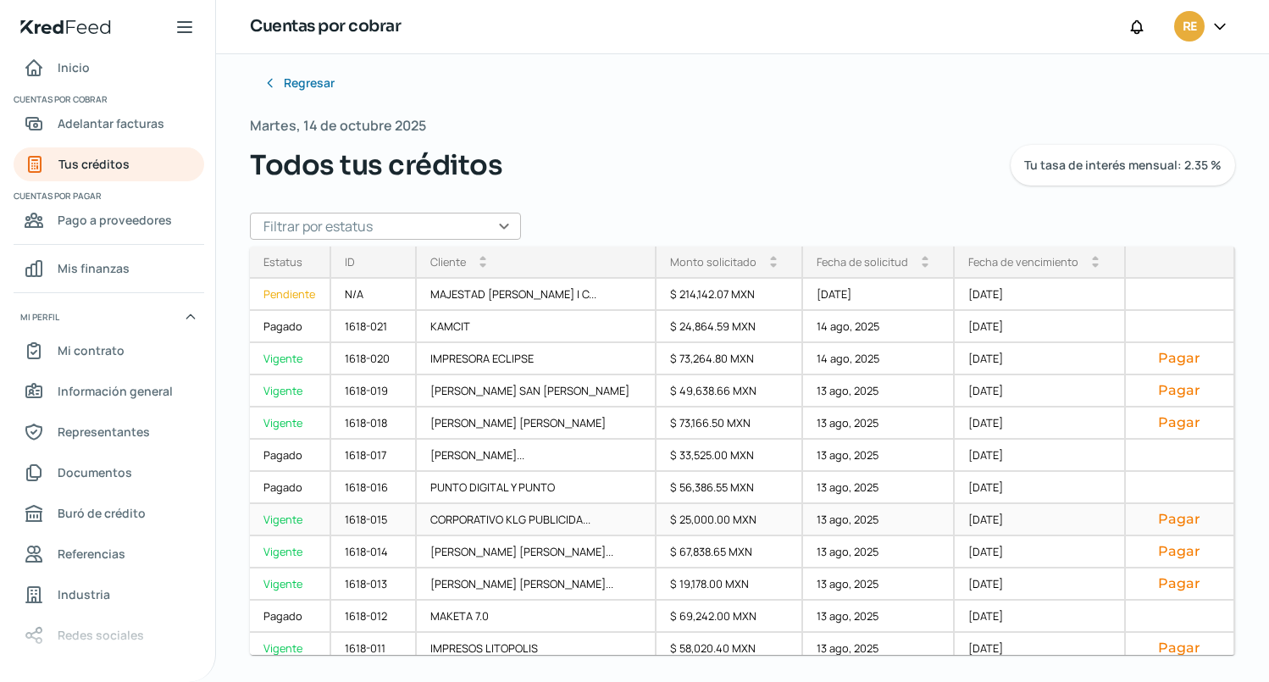
click at [1159, 520] on button "Pagar" at bounding box center [1179, 519] width 80 height 17
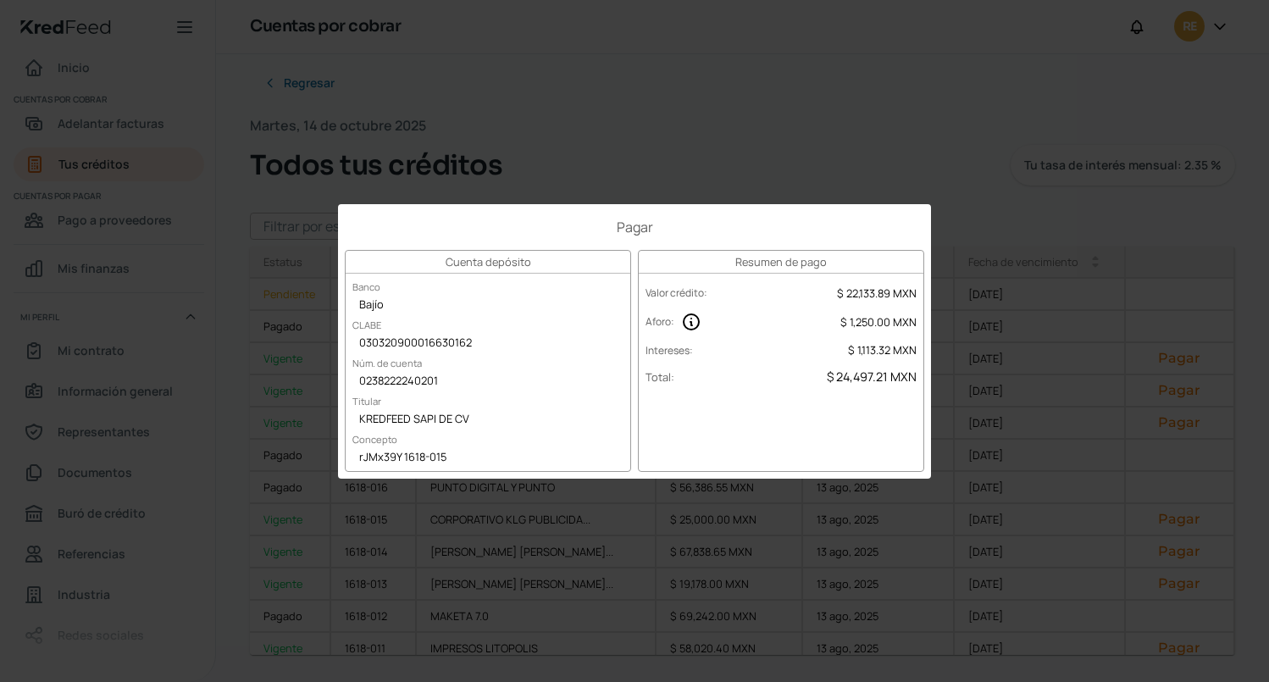
click at [406, 216] on div "Pagar Cuenta depósito Banco Bajío [PERSON_NAME] 030320900016630162 Núm. de cuen…" at bounding box center [634, 341] width 593 height 274
click at [198, 59] on div "Pagar Cuenta depósito Banco Bajío [PERSON_NAME] 030320900016630162 Núm. de cuen…" at bounding box center [634, 341] width 1269 height 682
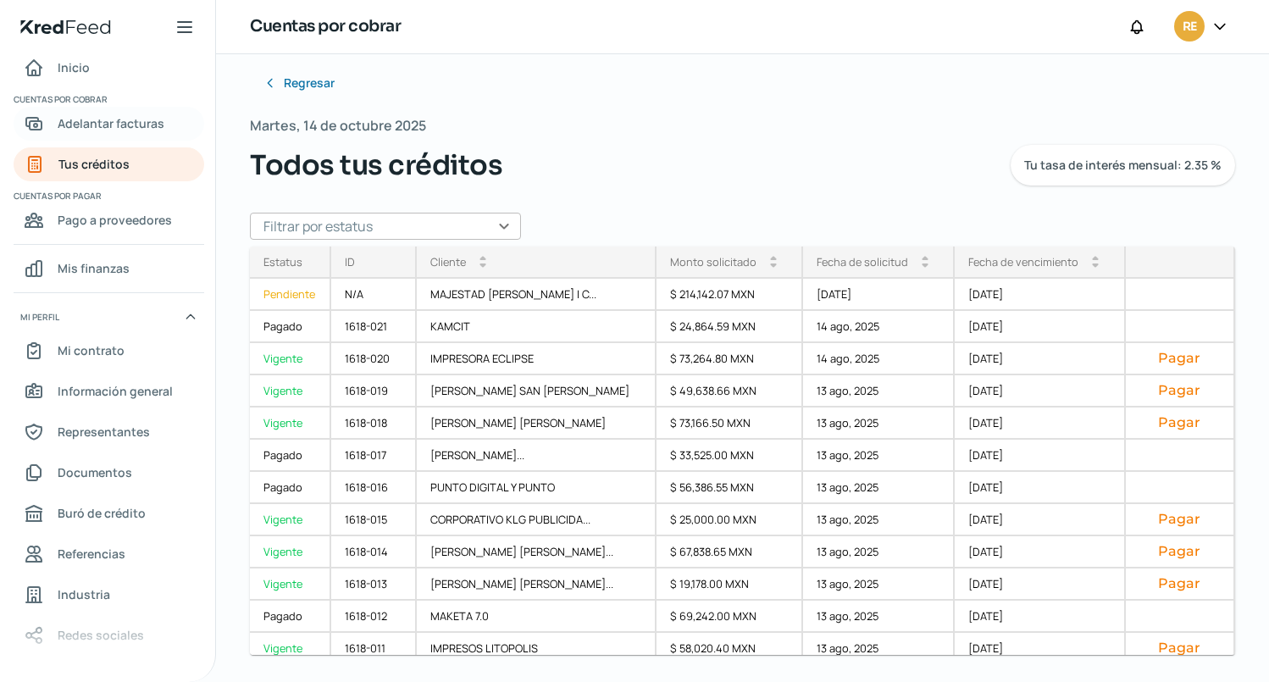
click at [96, 119] on span "Adelantar facturas" at bounding box center [111, 123] width 107 height 21
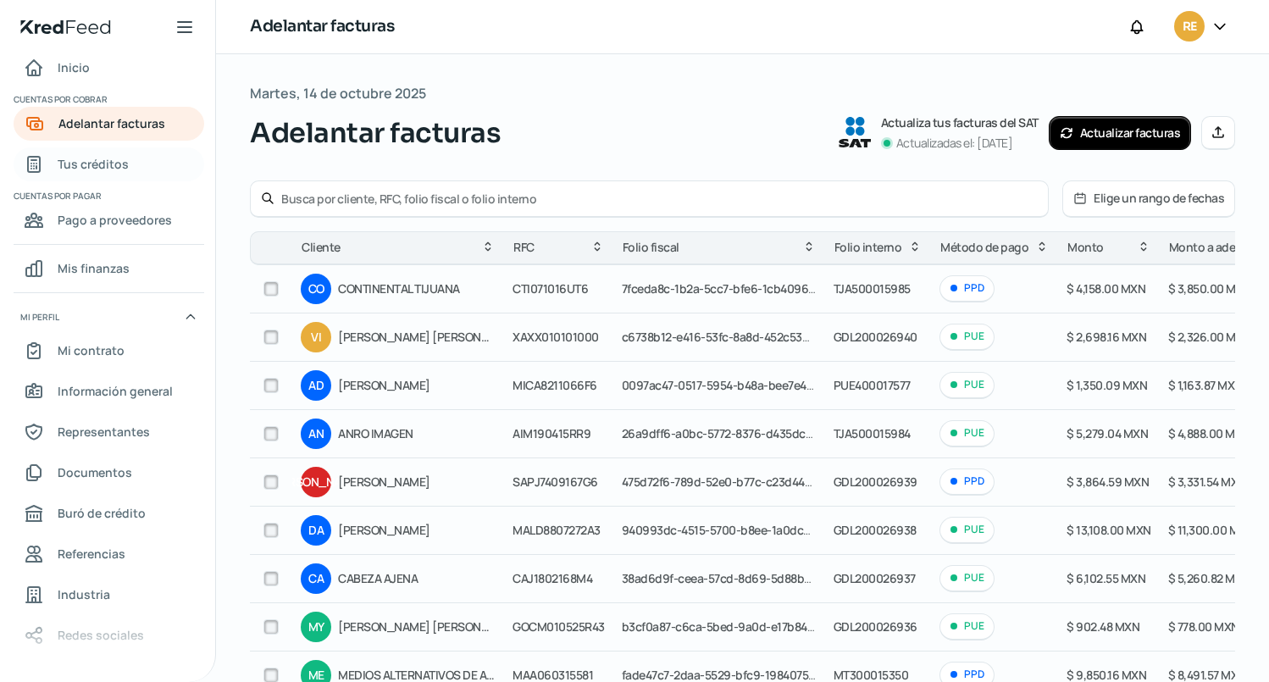
click at [103, 163] on span "Tus créditos" at bounding box center [93, 163] width 71 height 21
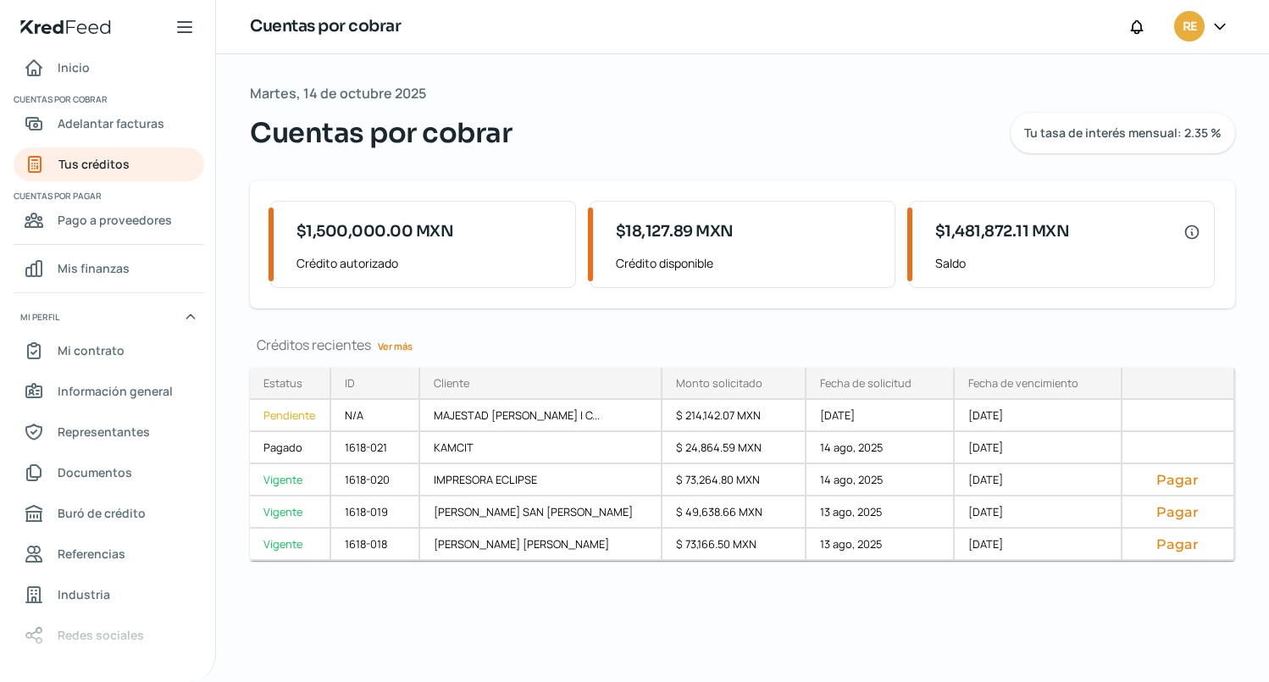
click at [399, 349] on link "Ver más" at bounding box center [395, 346] width 48 height 26
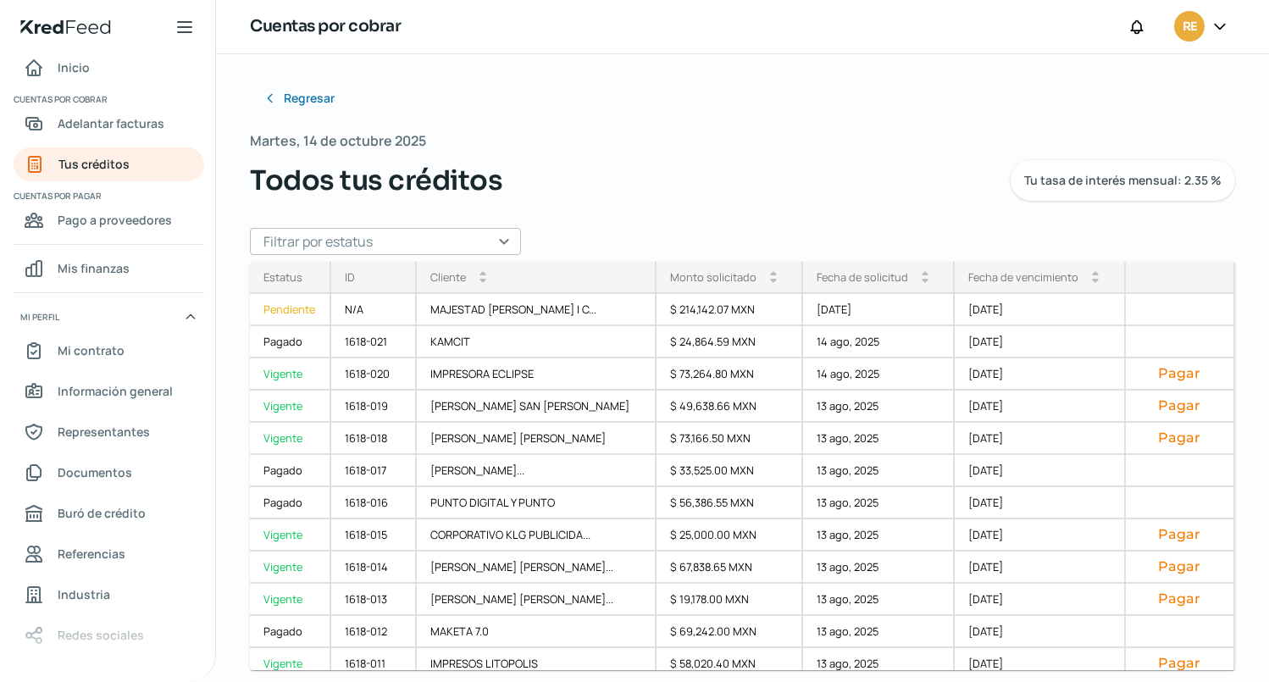
scroll to position [15, 0]
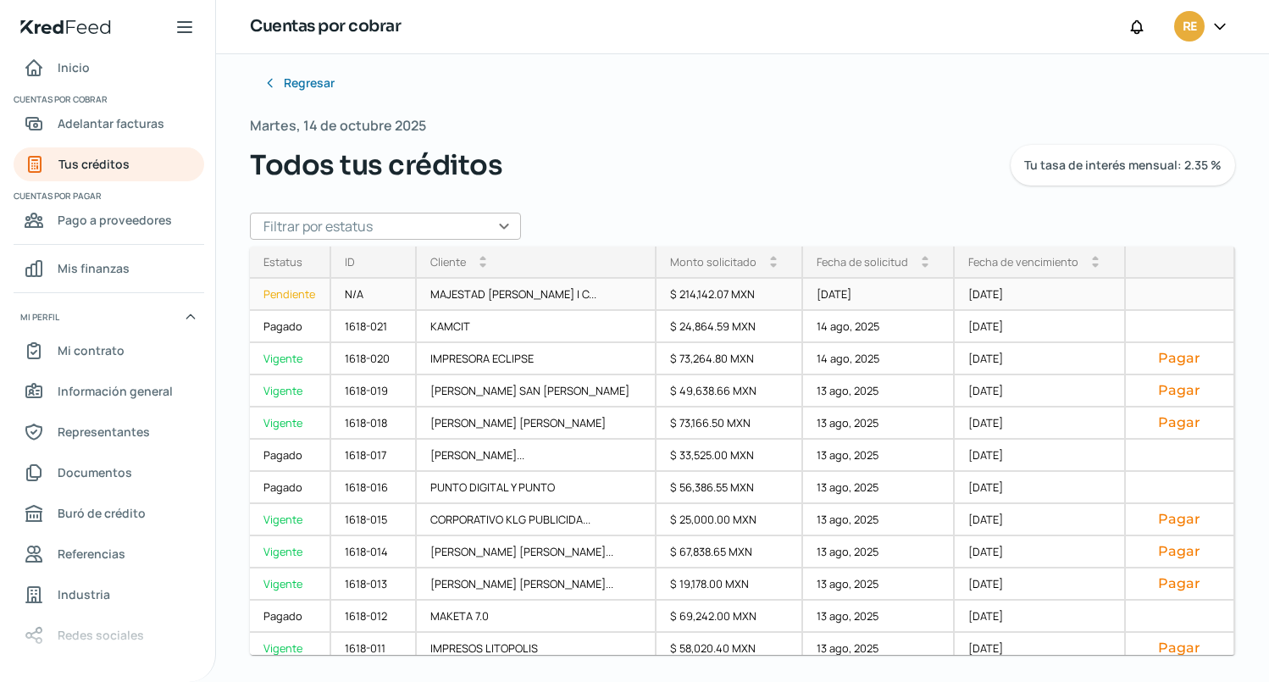
click at [287, 297] on div "Pendiente" at bounding box center [290, 295] width 81 height 32
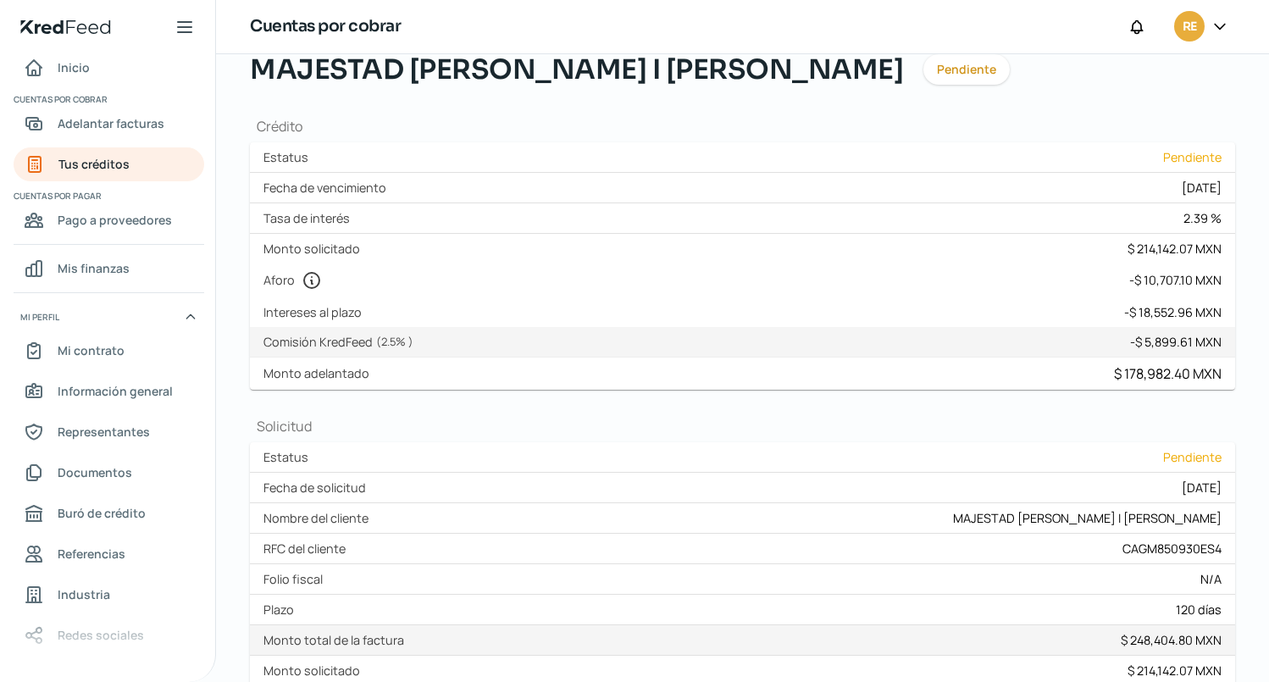
scroll to position [32, 0]
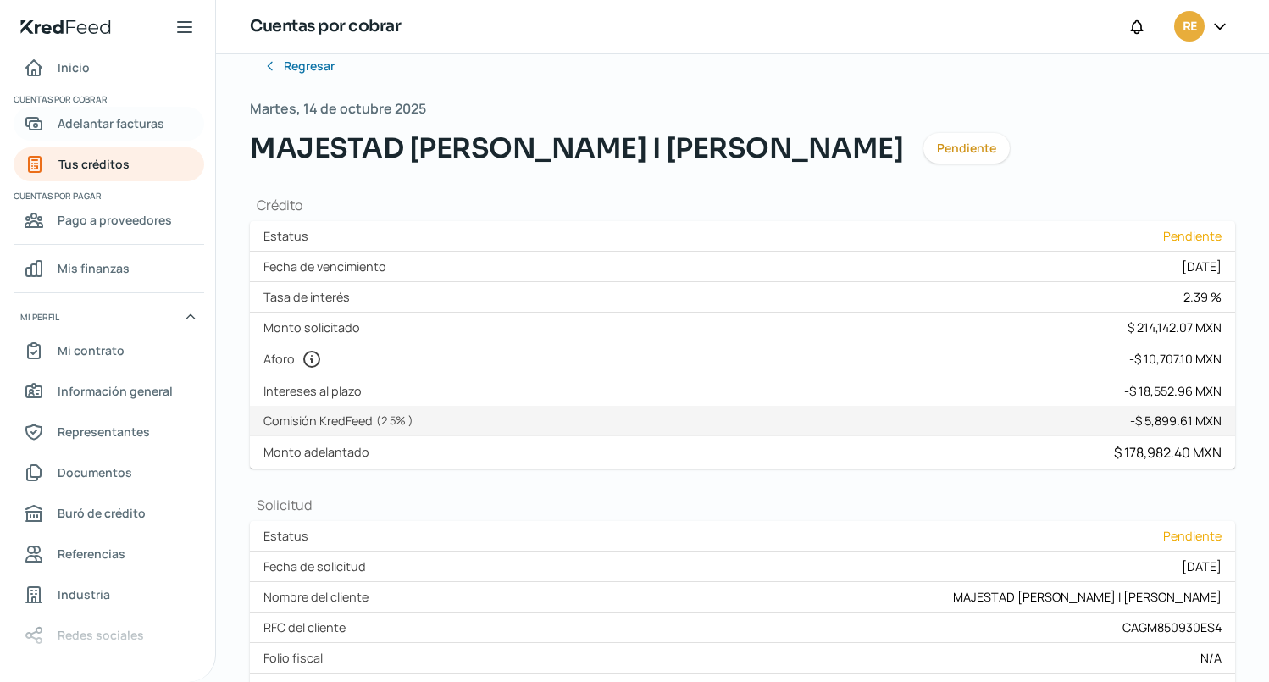
click at [101, 123] on span "Adelantar facturas" at bounding box center [111, 123] width 107 height 21
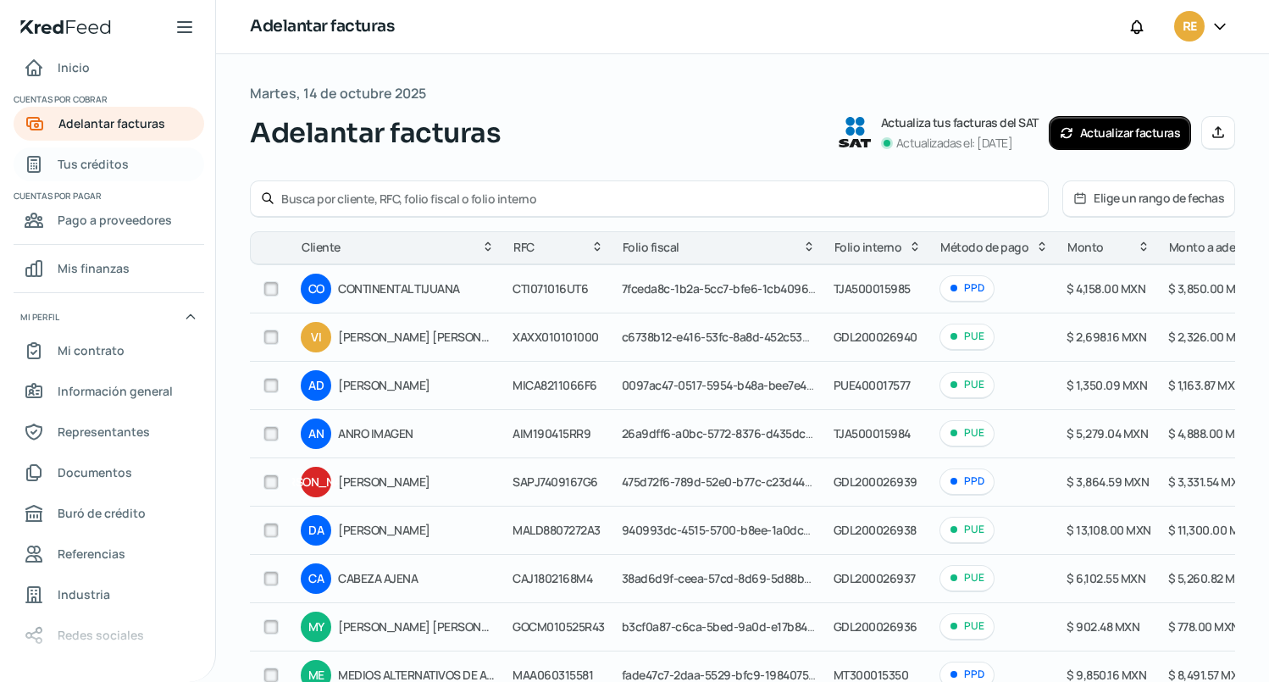
click at [113, 160] on span "Tus créditos" at bounding box center [93, 163] width 71 height 21
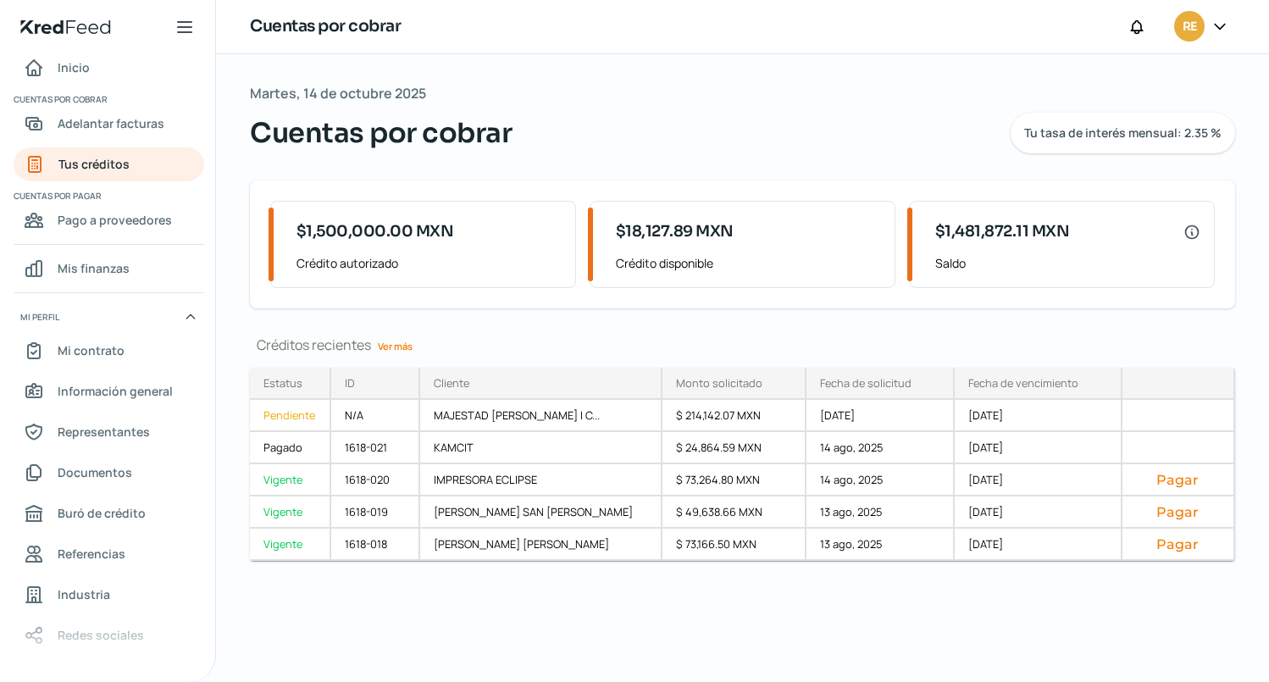
click at [392, 346] on link "Ver más" at bounding box center [395, 346] width 48 height 26
